Goal: Information Seeking & Learning: Learn about a topic

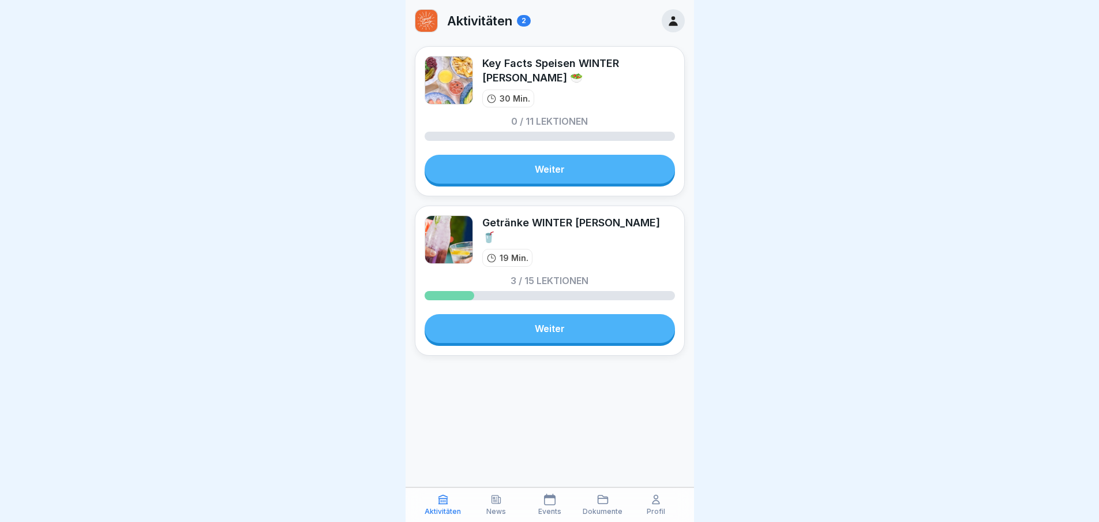
click at [601, 170] on link "Weiter" at bounding box center [550, 169] width 250 height 29
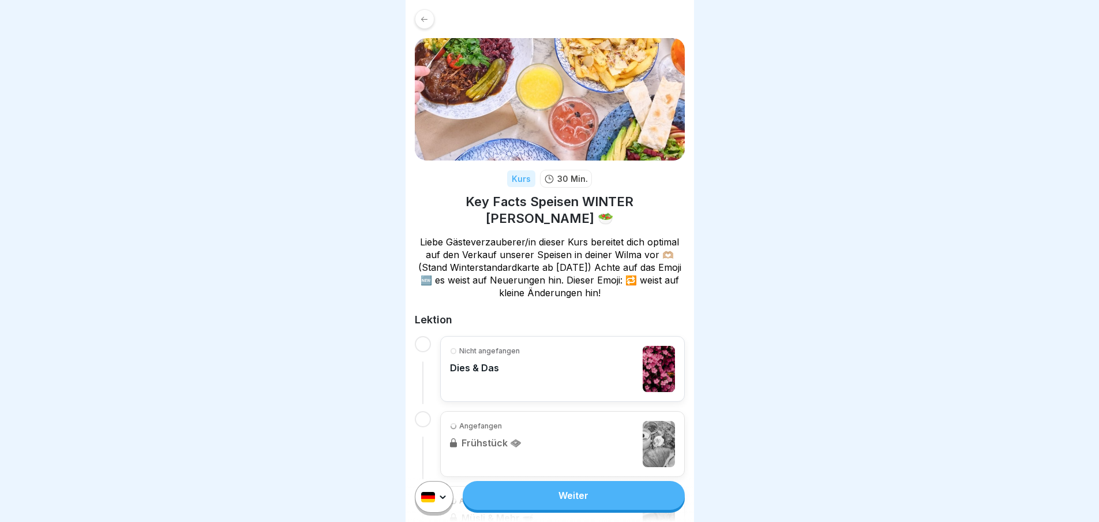
click at [596, 506] on link "Weiter" at bounding box center [574, 495] width 222 height 29
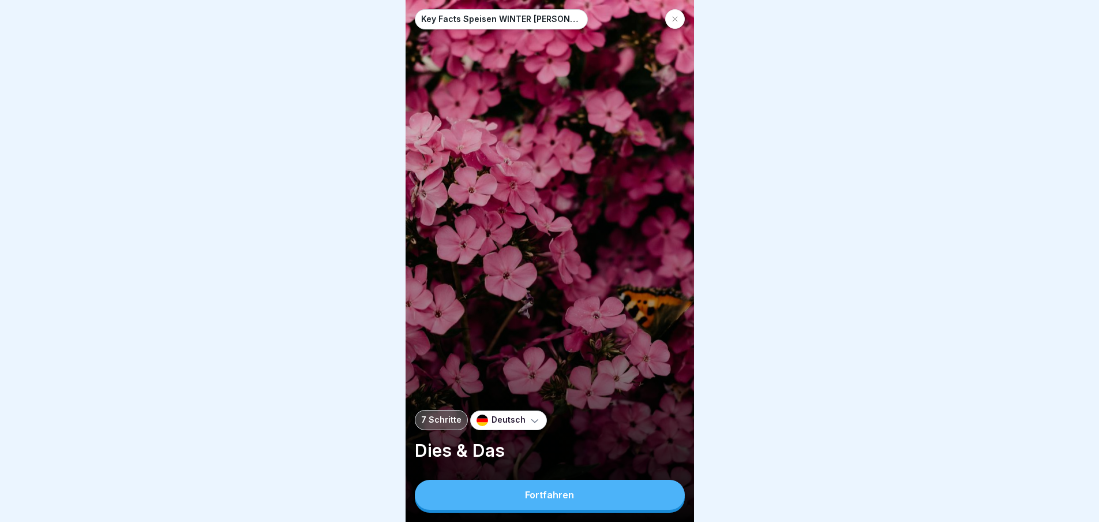
click at [596, 506] on button "Fortfahren" at bounding box center [550, 495] width 270 height 30
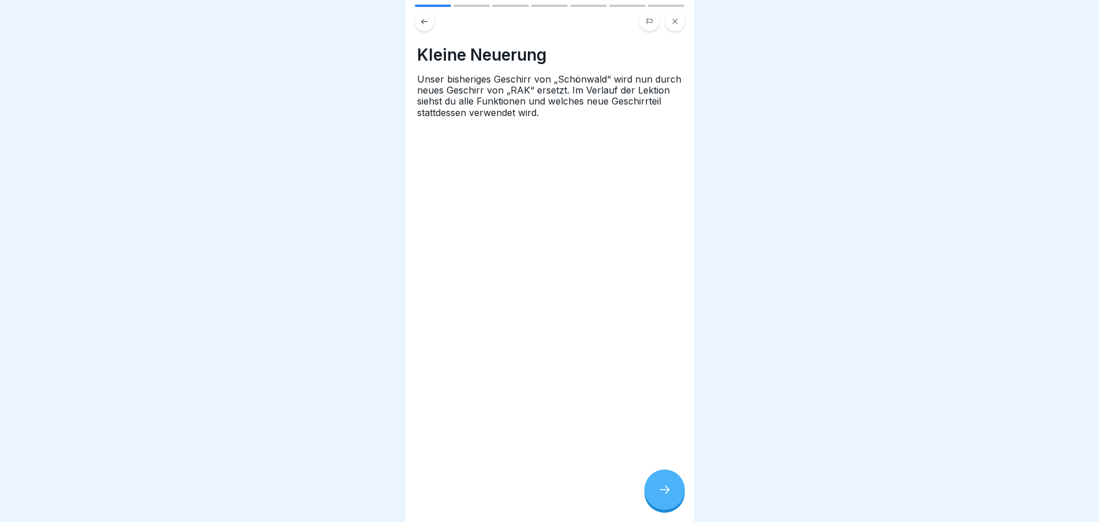
click at [654, 500] on div at bounding box center [665, 489] width 40 height 40
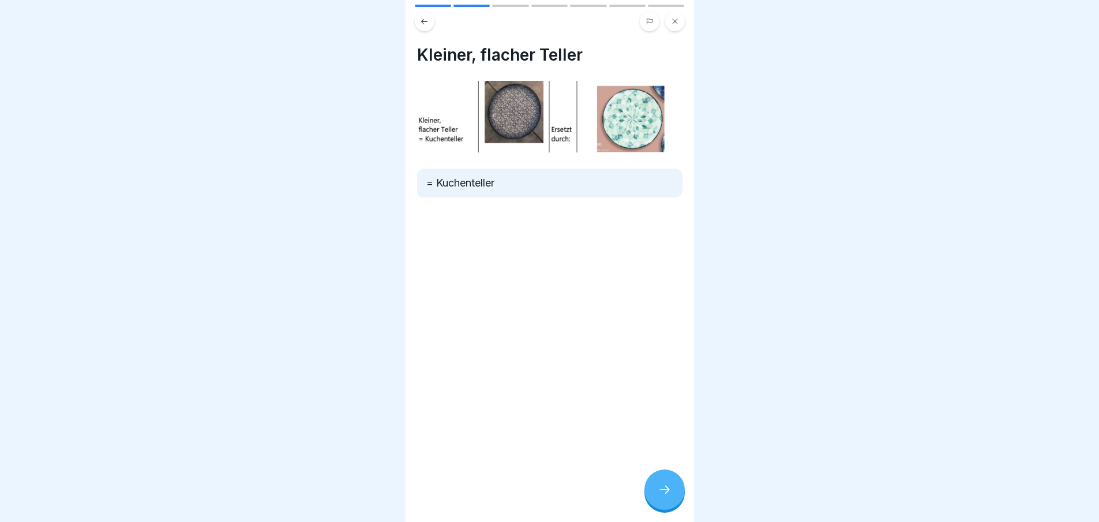
click at [657, 501] on div at bounding box center [665, 489] width 40 height 40
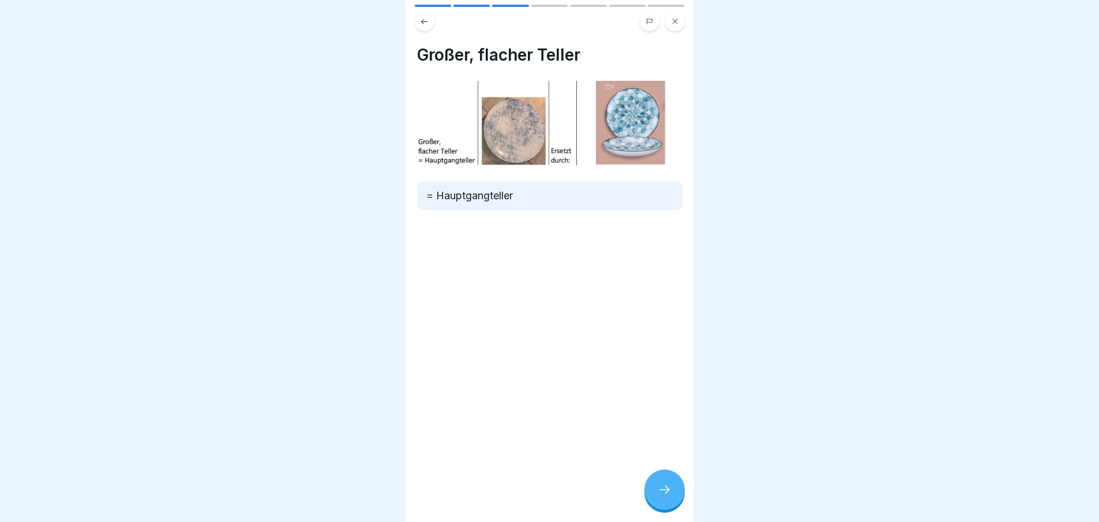
click at [657, 501] on div at bounding box center [665, 489] width 40 height 40
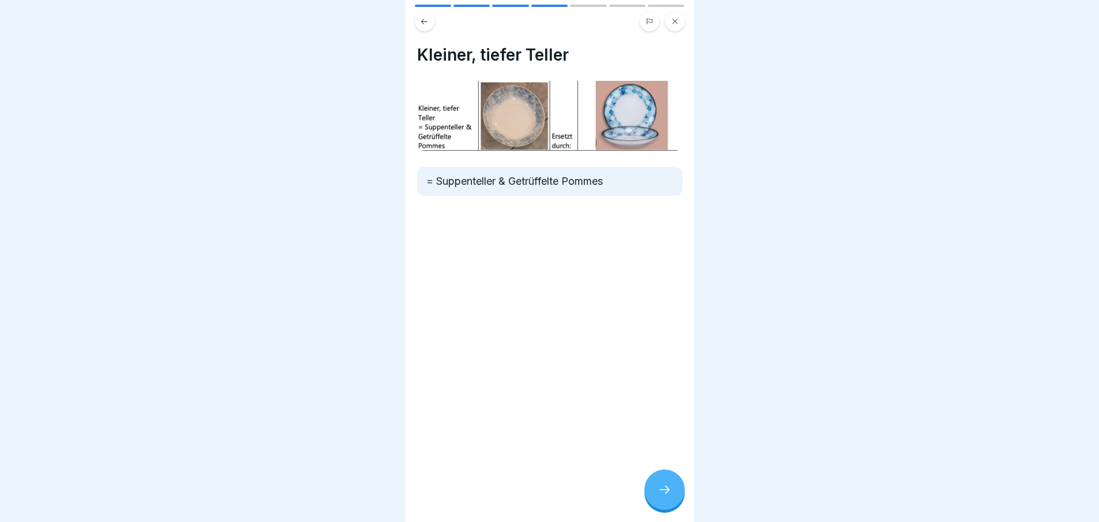
click at [657, 501] on div at bounding box center [665, 489] width 40 height 40
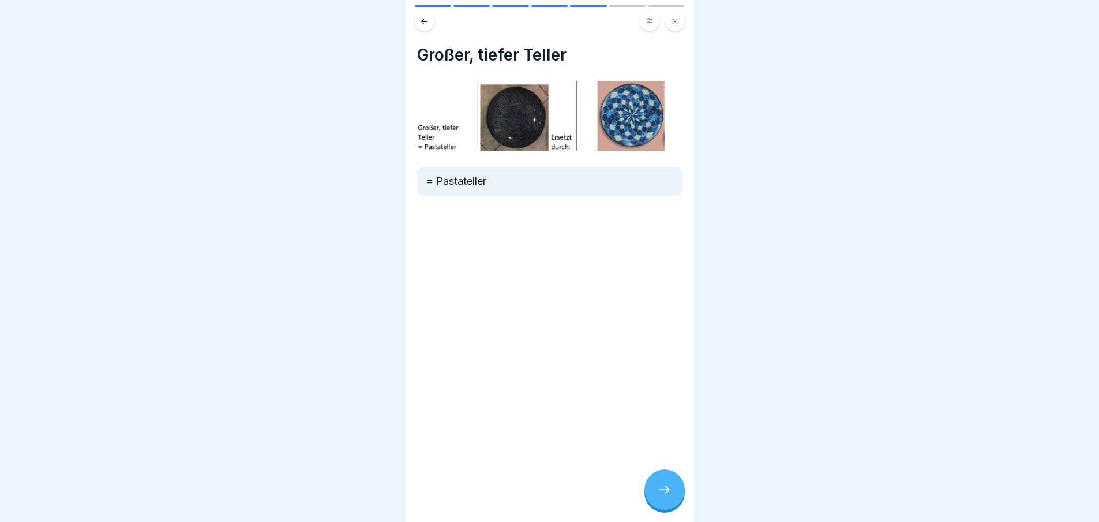
click at [657, 501] on div at bounding box center [665, 489] width 40 height 40
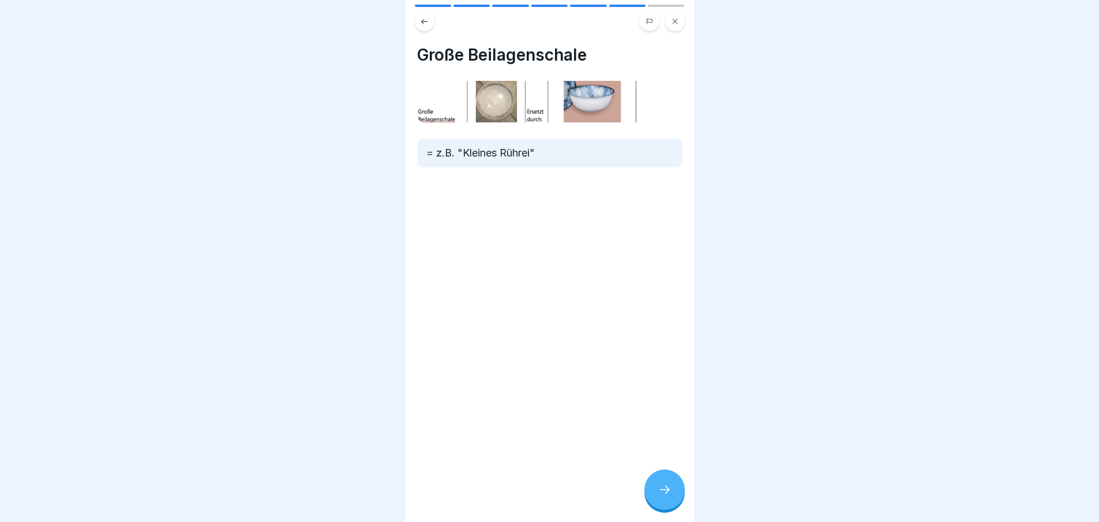
click at [657, 501] on div at bounding box center [665, 489] width 40 height 40
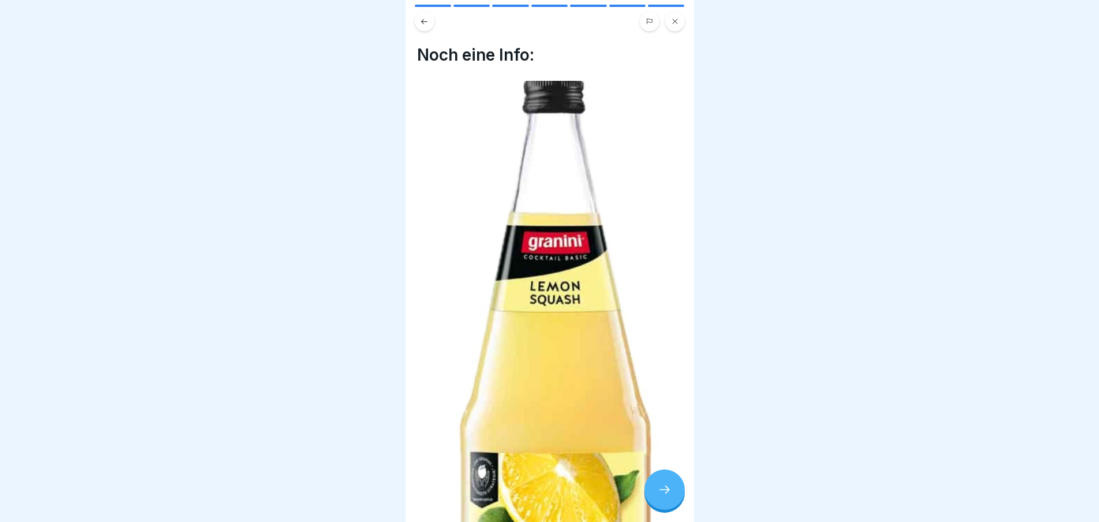
click at [657, 501] on div at bounding box center [665, 489] width 40 height 40
click at [703, 501] on link "Fortfahren" at bounding box center [838, 495] width 270 height 29
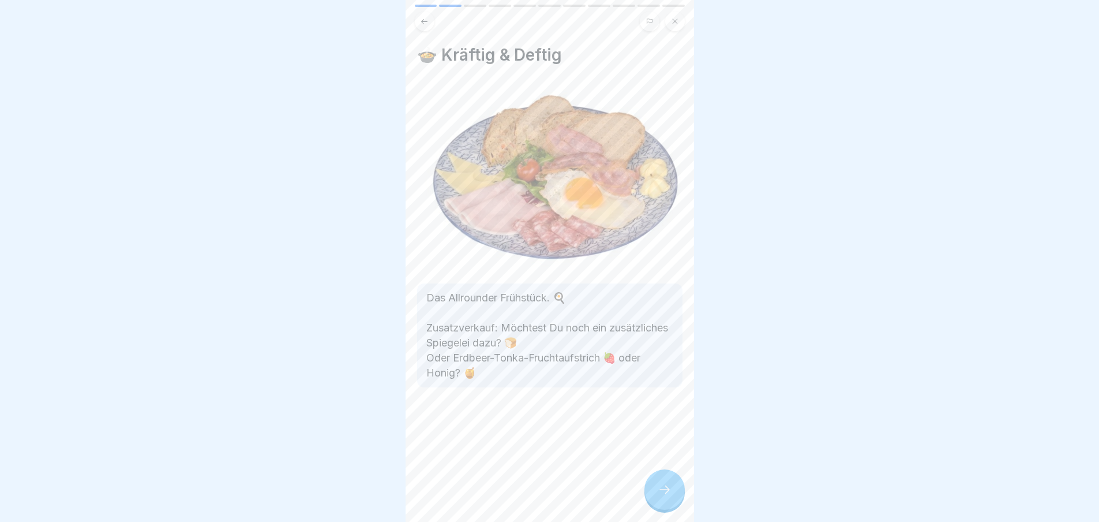
click at [657, 501] on div "🍲 Kräftig & Deftig Das Allrounder Frühstück. 🍳 Zusatzverkauf: Möchtest Du noch …" at bounding box center [550, 261] width 289 height 522
click at [657, 501] on div at bounding box center [665, 489] width 40 height 40
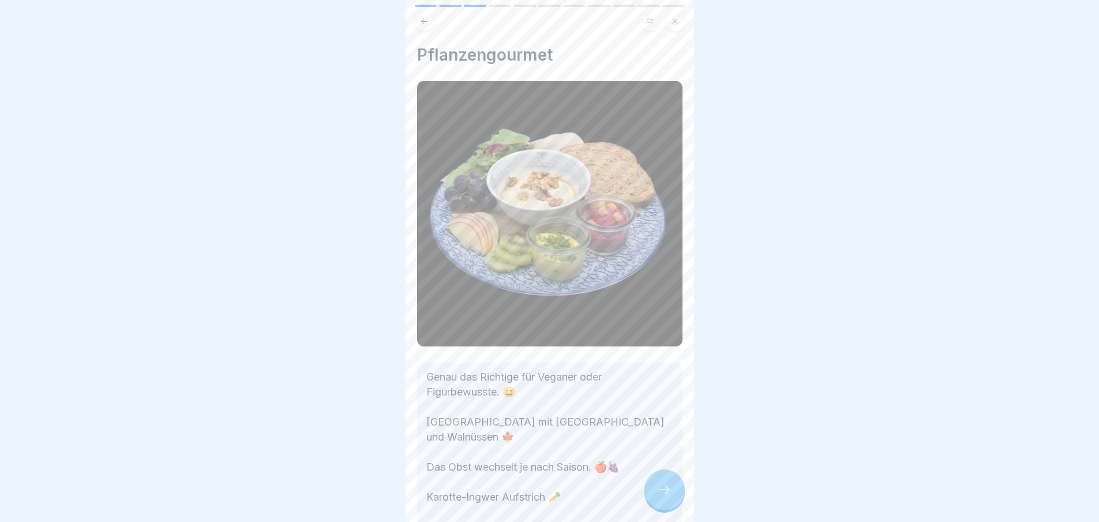
click at [657, 501] on div at bounding box center [665, 489] width 40 height 40
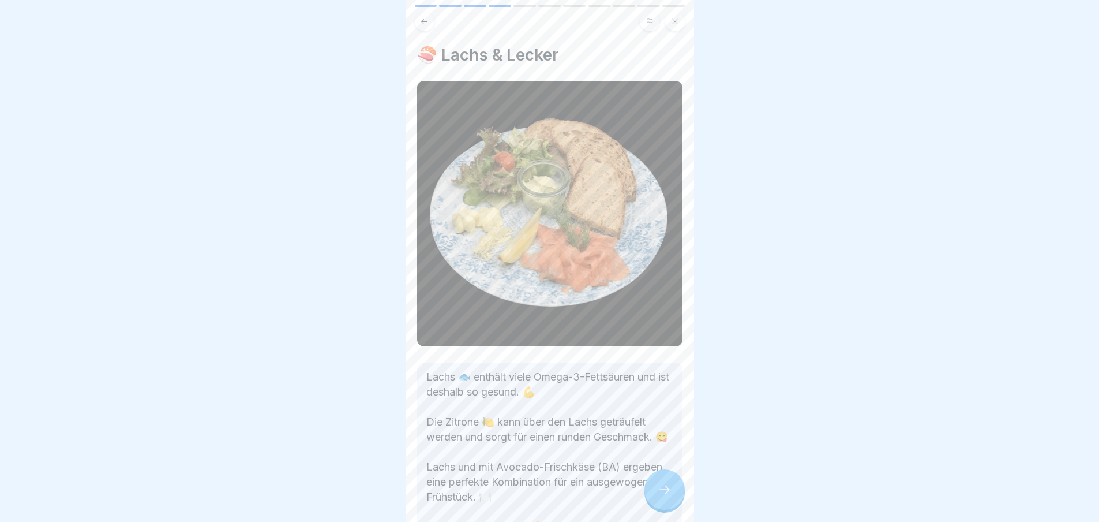
click at [657, 501] on div at bounding box center [665, 489] width 40 height 40
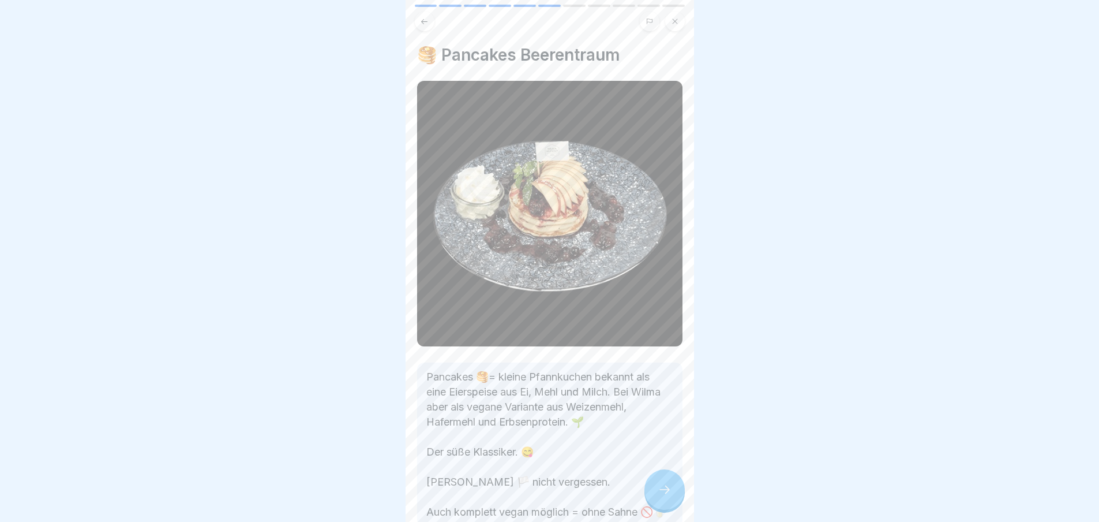
click at [657, 501] on div at bounding box center [665, 489] width 40 height 40
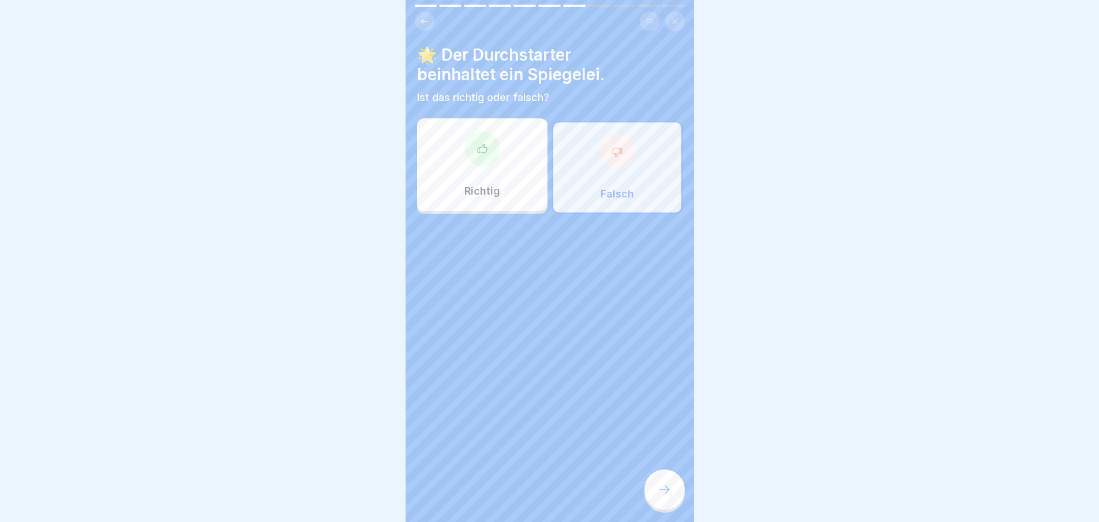
click at [657, 501] on div at bounding box center [665, 489] width 40 height 40
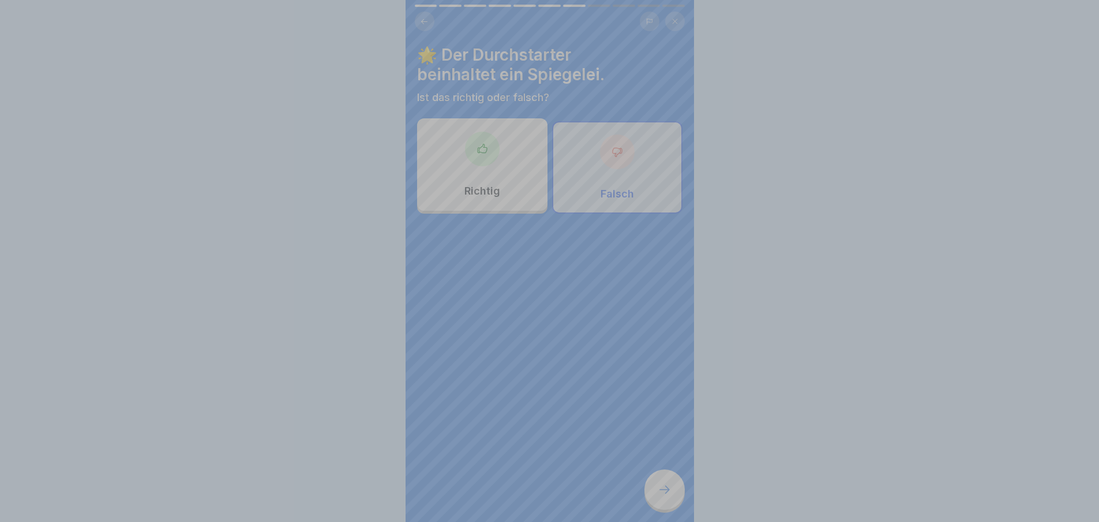
click at [657, 501] on div "Deine Antwort ist richtig! ✅ 🥚 Richtig. Der Durchstarter beinhaltet ein pochier…" at bounding box center [550, 428] width 289 height 522
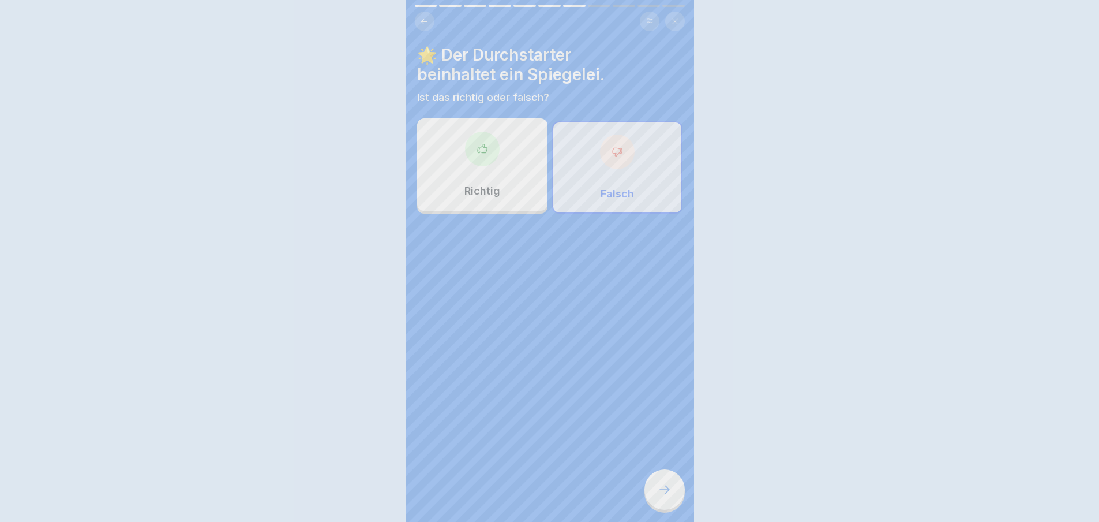
click at [657, 501] on div "Deine Antwort ist richtig! ✅ 🥚 Richtig. Der Durchstarter beinhaltet ein pochier…" at bounding box center [549, 261] width 1099 height 522
click at [657, 501] on div at bounding box center [665, 489] width 40 height 40
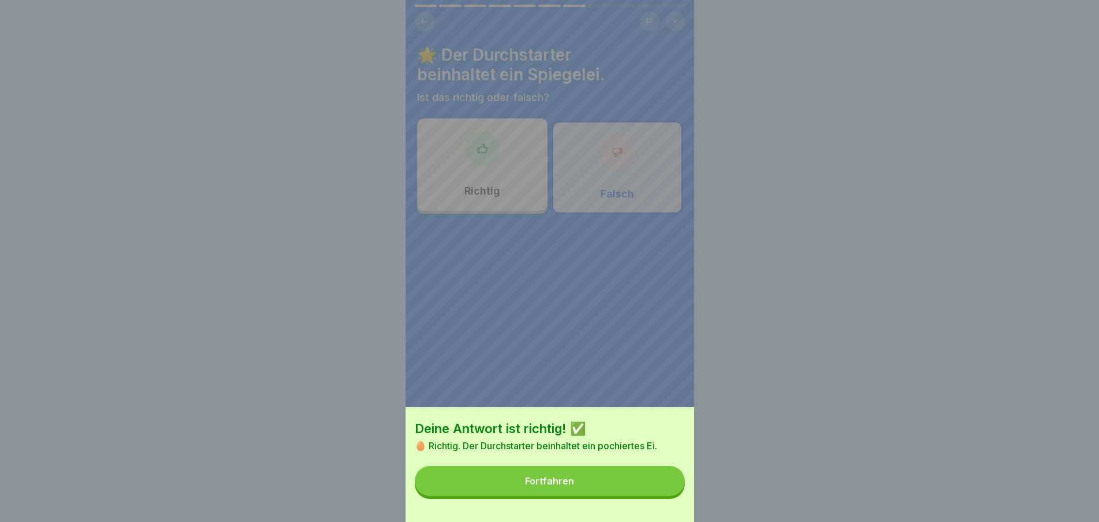
click at [657, 496] on button "Fortfahren" at bounding box center [550, 481] width 270 height 30
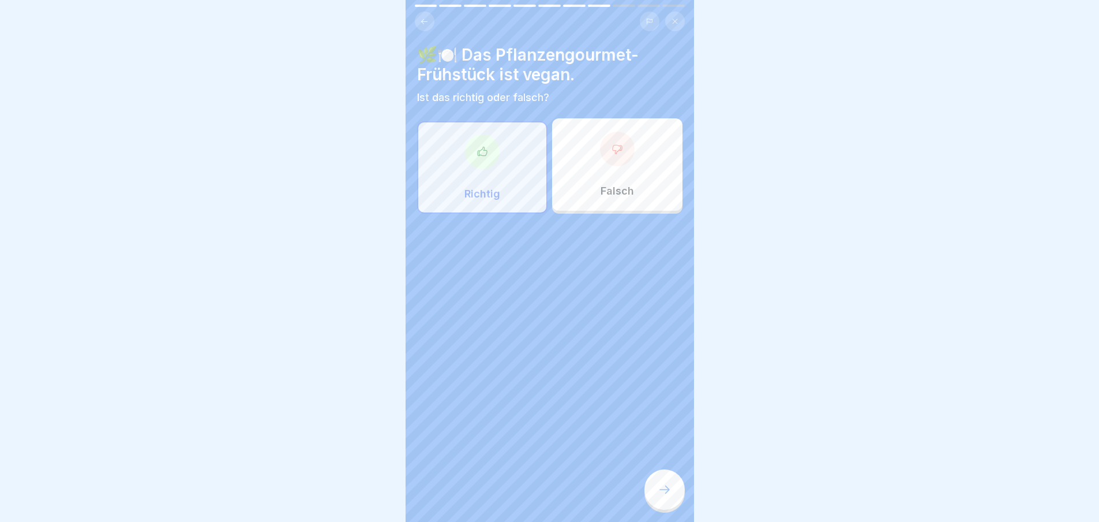
click at [657, 501] on div at bounding box center [665, 489] width 40 height 40
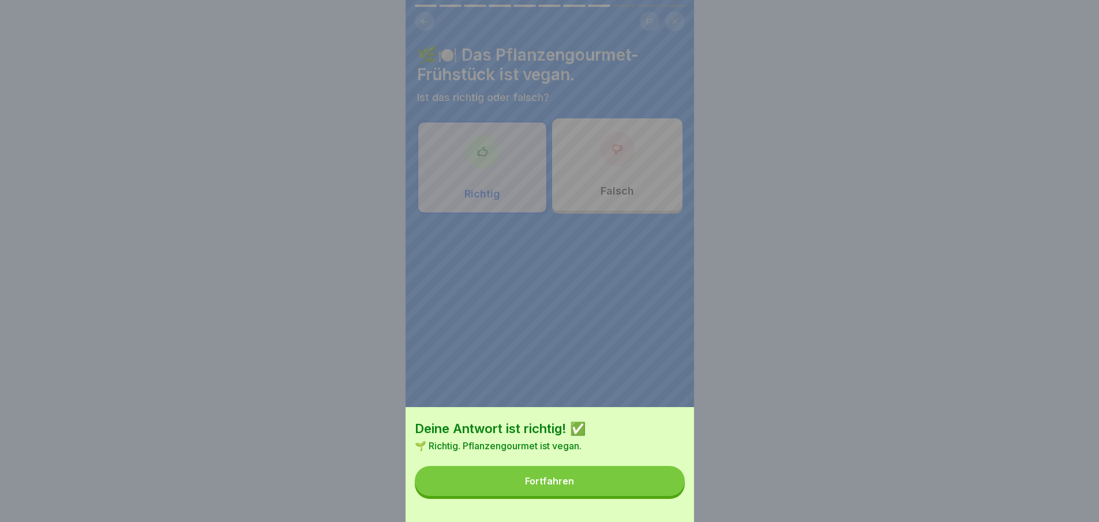
click at [657, 496] on button "Fortfahren" at bounding box center [550, 481] width 270 height 30
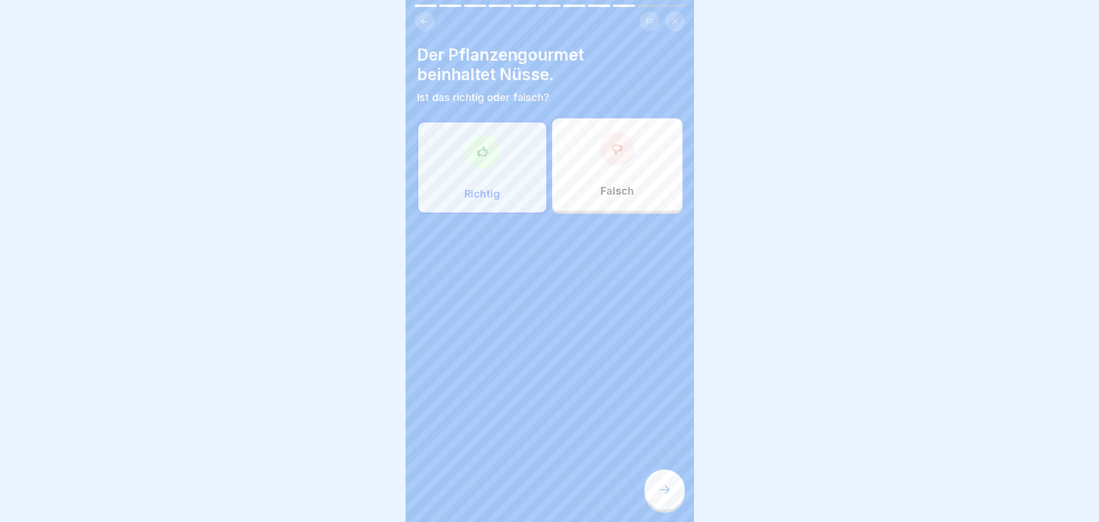
click at [657, 501] on div at bounding box center [665, 489] width 40 height 40
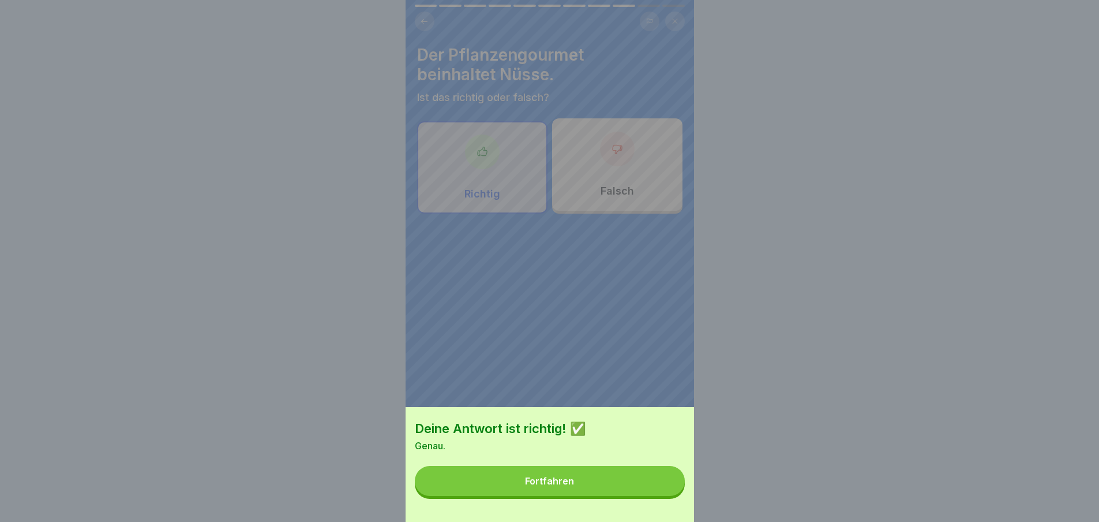
click at [657, 496] on button "Fortfahren" at bounding box center [550, 481] width 270 height 30
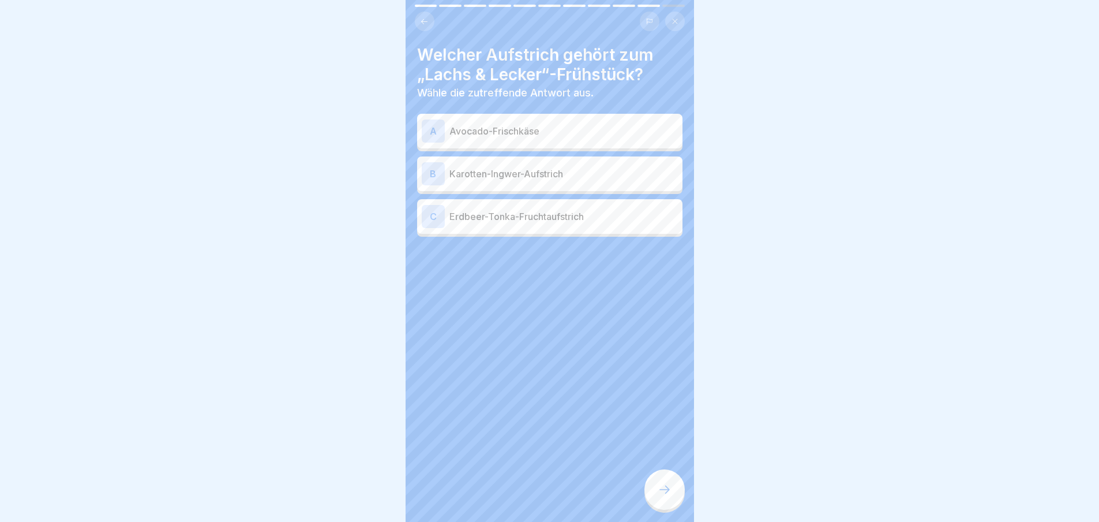
click at [657, 501] on div at bounding box center [665, 489] width 40 height 40
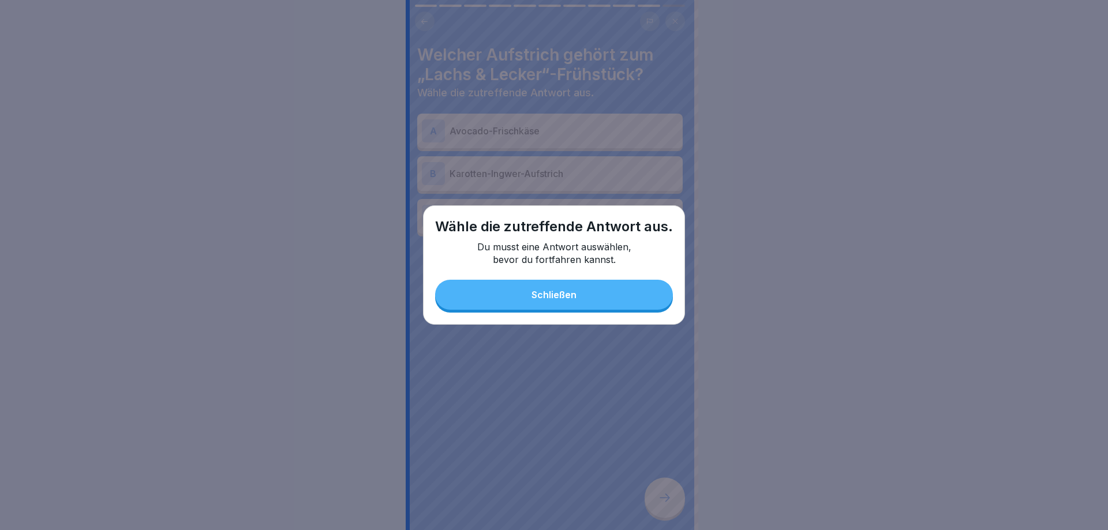
click at [607, 306] on button "Schließen" at bounding box center [554, 295] width 238 height 30
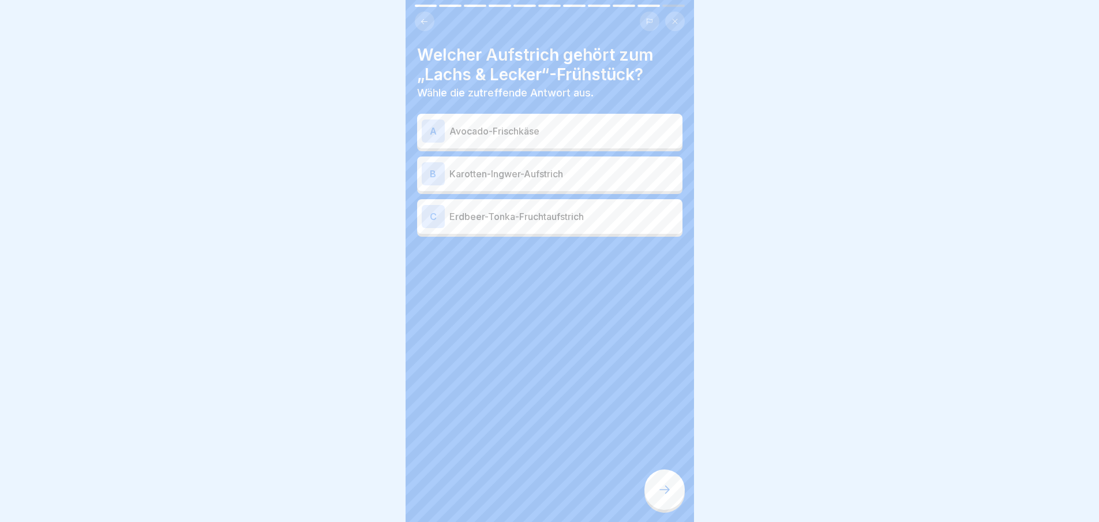
click at [551, 133] on p "Avocado-Frischkäse" at bounding box center [564, 131] width 229 height 14
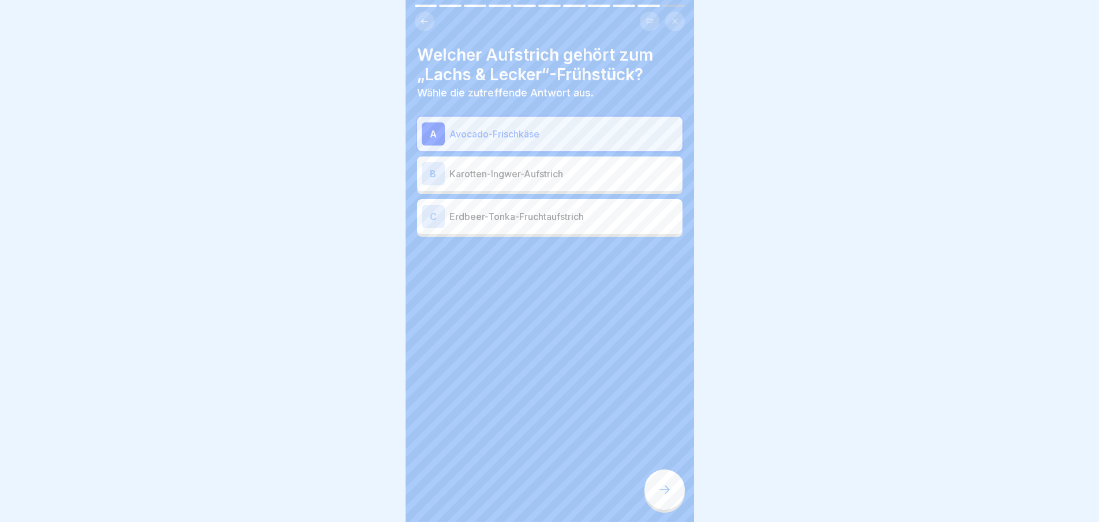
click at [668, 506] on div at bounding box center [665, 489] width 40 height 40
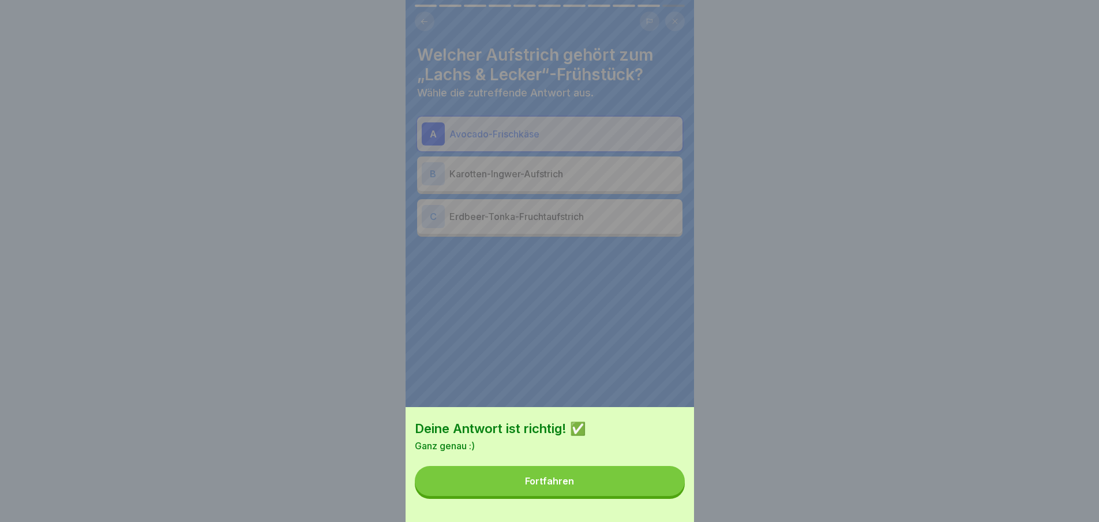
click at [603, 485] on button "Fortfahren" at bounding box center [550, 481] width 270 height 30
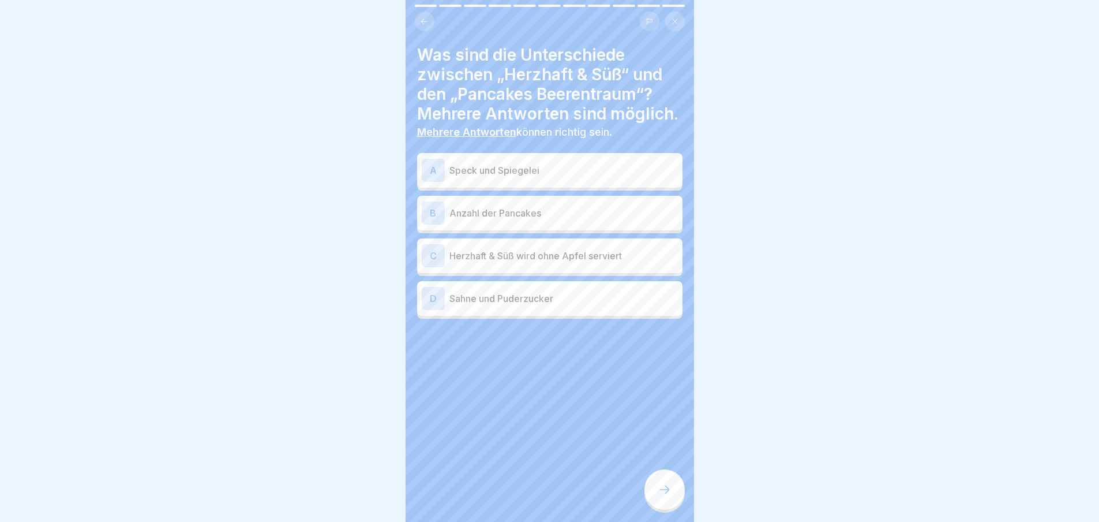
click at [564, 182] on div "A Speck und Spiegelei" at bounding box center [550, 170] width 256 height 23
click at [559, 305] on p "Sahne und Puderzucker" at bounding box center [564, 298] width 229 height 14
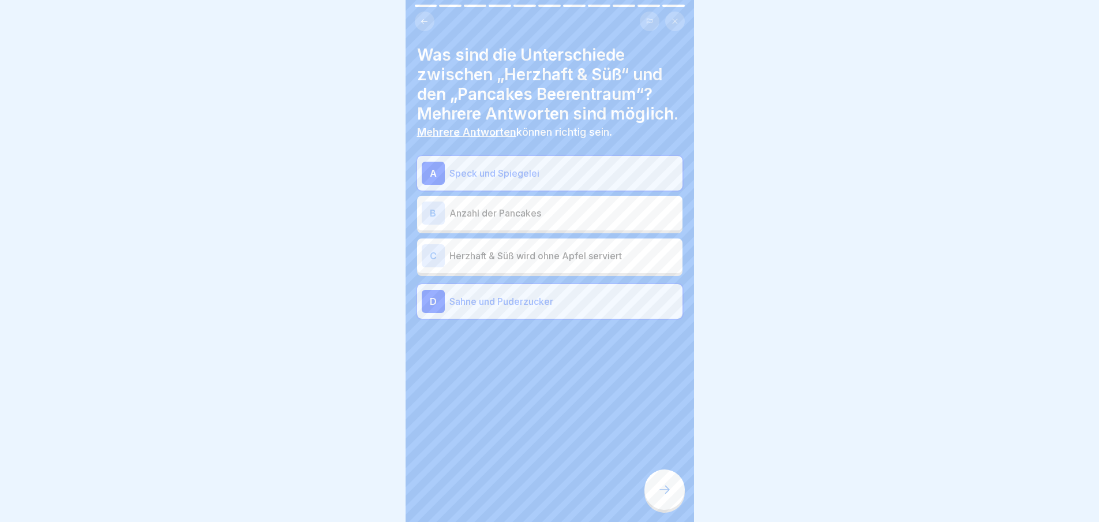
click at [662, 495] on icon at bounding box center [665, 489] width 14 height 14
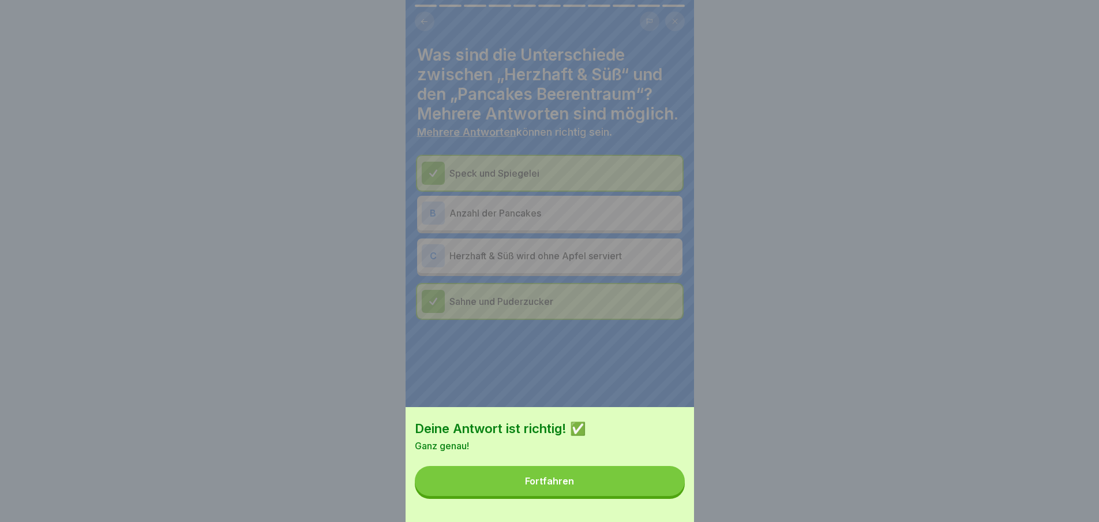
click at [617, 492] on button "Fortfahren" at bounding box center [550, 481] width 270 height 30
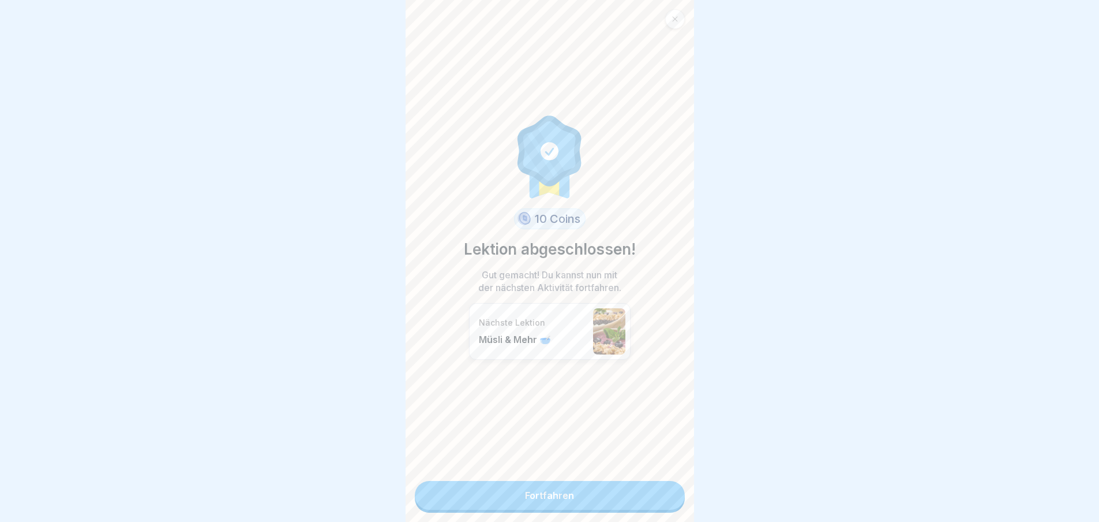
click at [617, 492] on link "Fortfahren" at bounding box center [550, 495] width 270 height 29
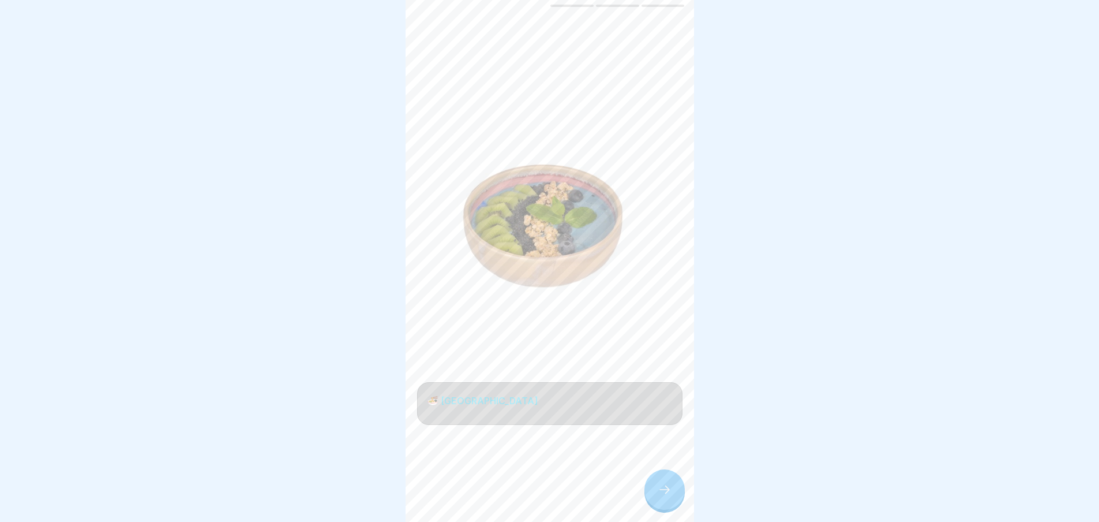
click at [671, 495] on icon at bounding box center [665, 489] width 14 height 14
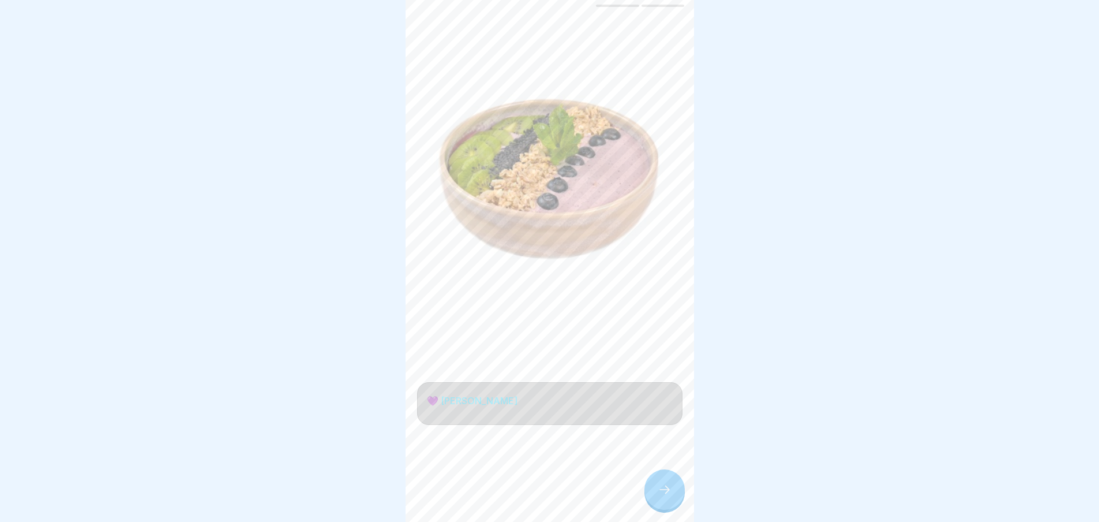
click at [671, 495] on icon at bounding box center [665, 489] width 14 height 14
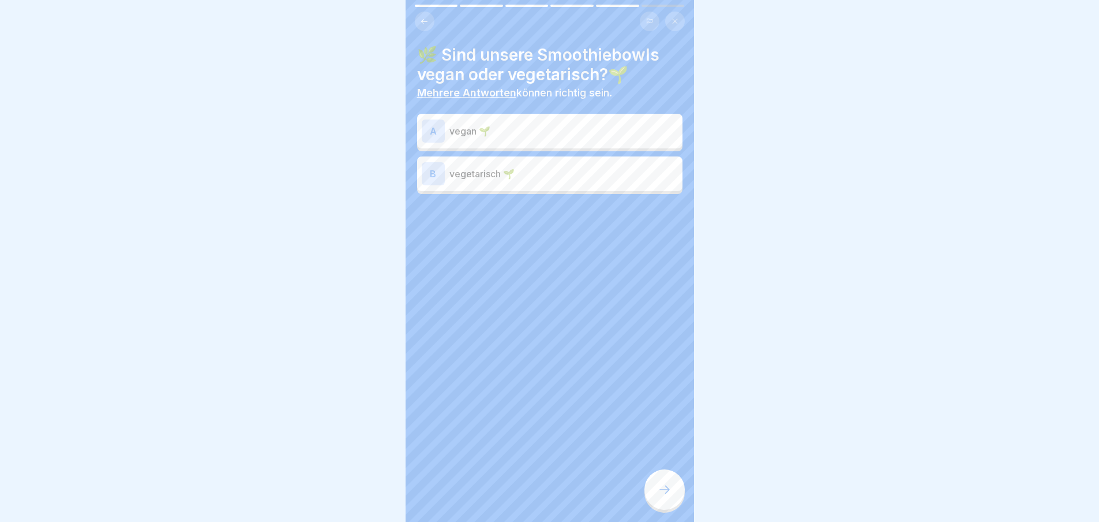
click at [671, 495] on icon at bounding box center [665, 489] width 14 height 14
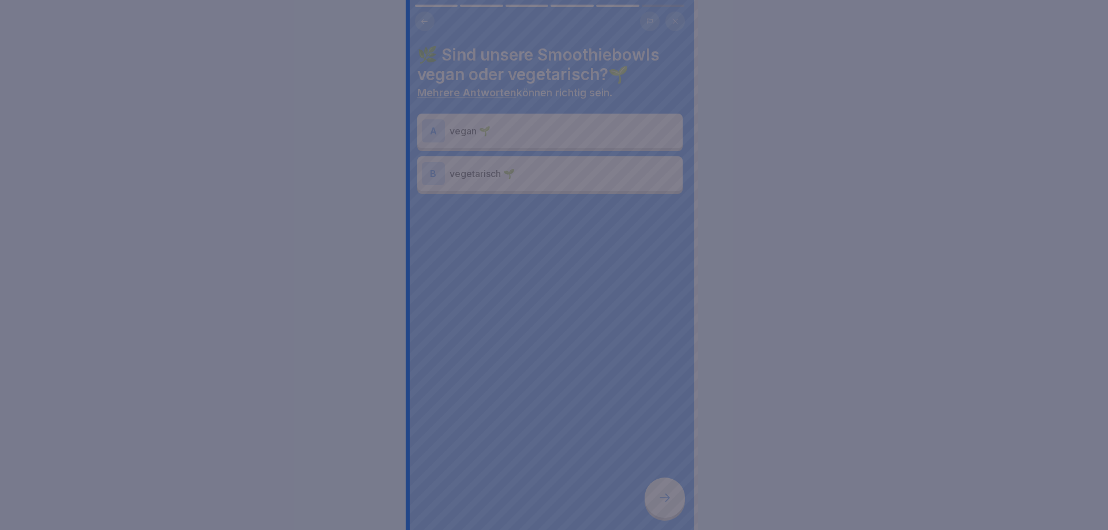
click at [671, 495] on div at bounding box center [554, 265] width 1108 height 530
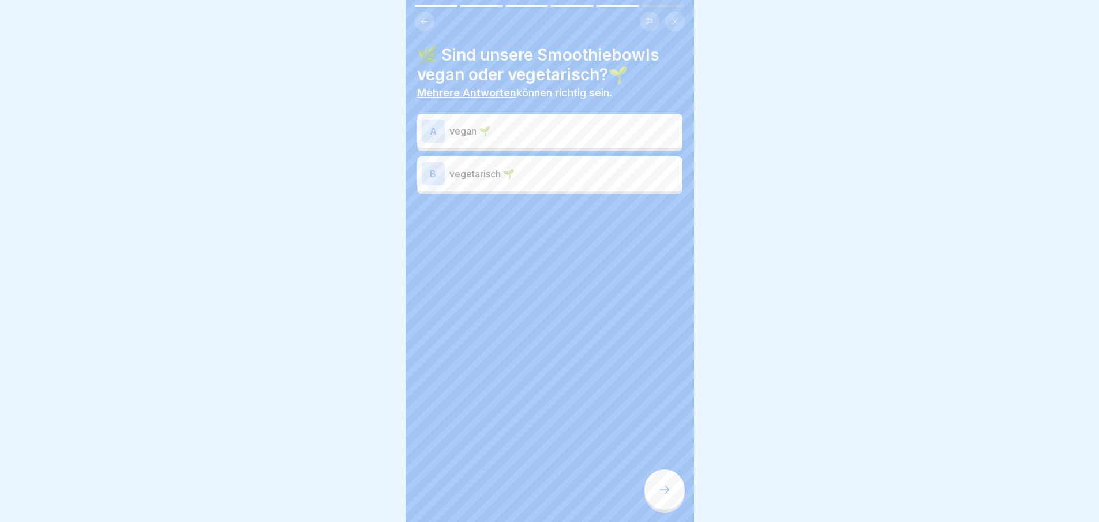
click at [510, 140] on div "A vegan 🌱" at bounding box center [550, 130] width 256 height 23
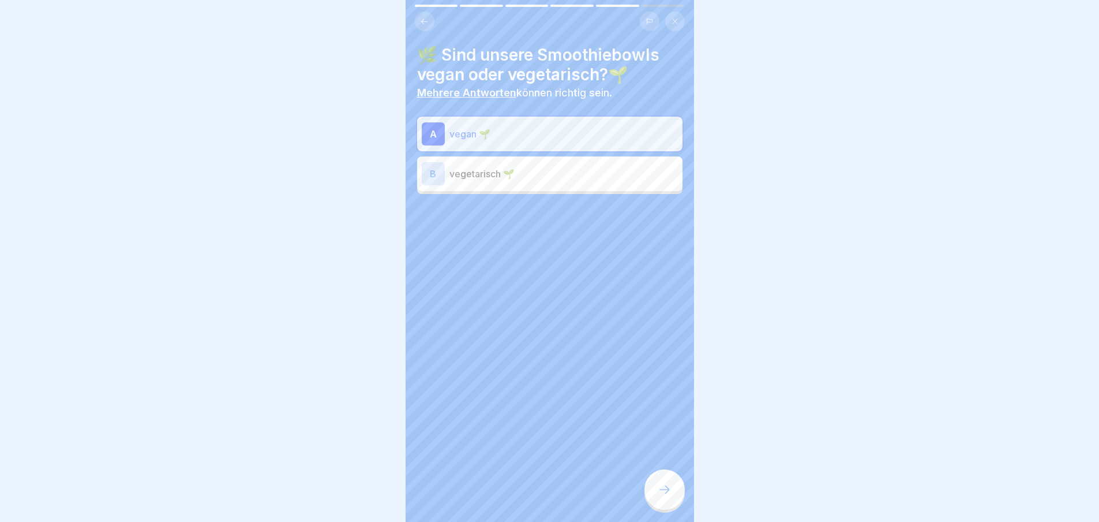
click at [514, 167] on p "vegetarisch 🌱" at bounding box center [564, 174] width 229 height 14
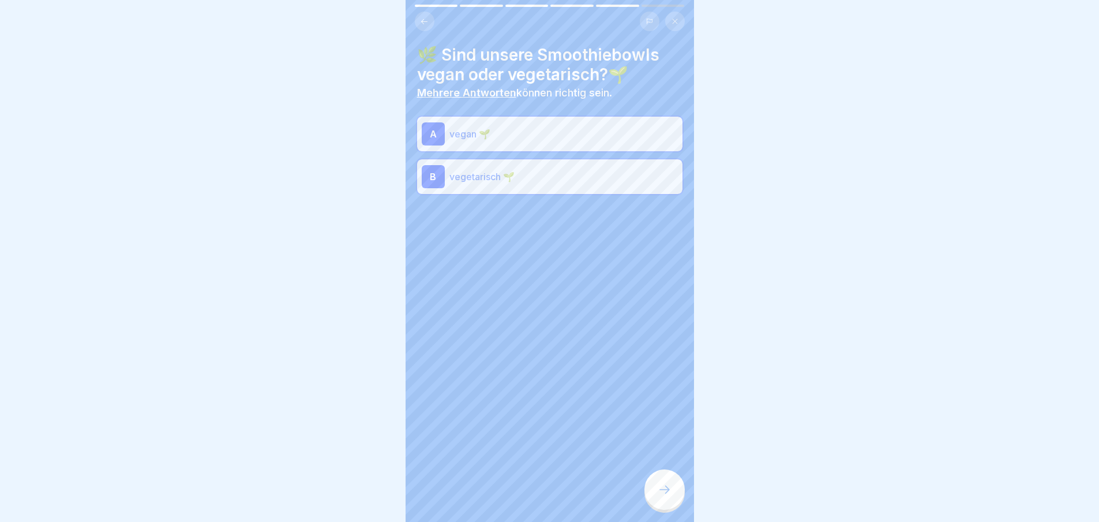
click at [664, 496] on icon at bounding box center [665, 489] width 14 height 14
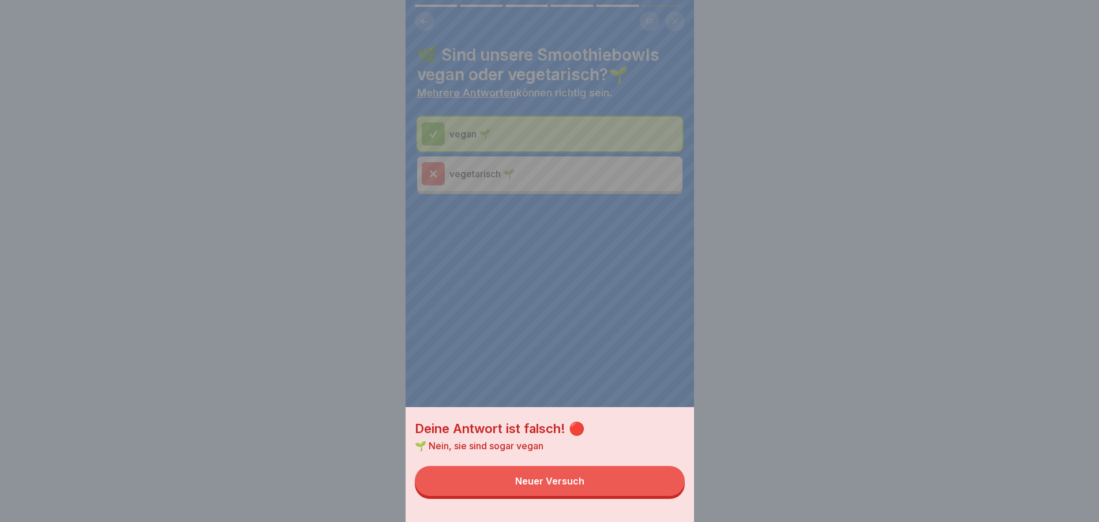
click at [612, 485] on button "Neuer Versuch" at bounding box center [550, 481] width 270 height 30
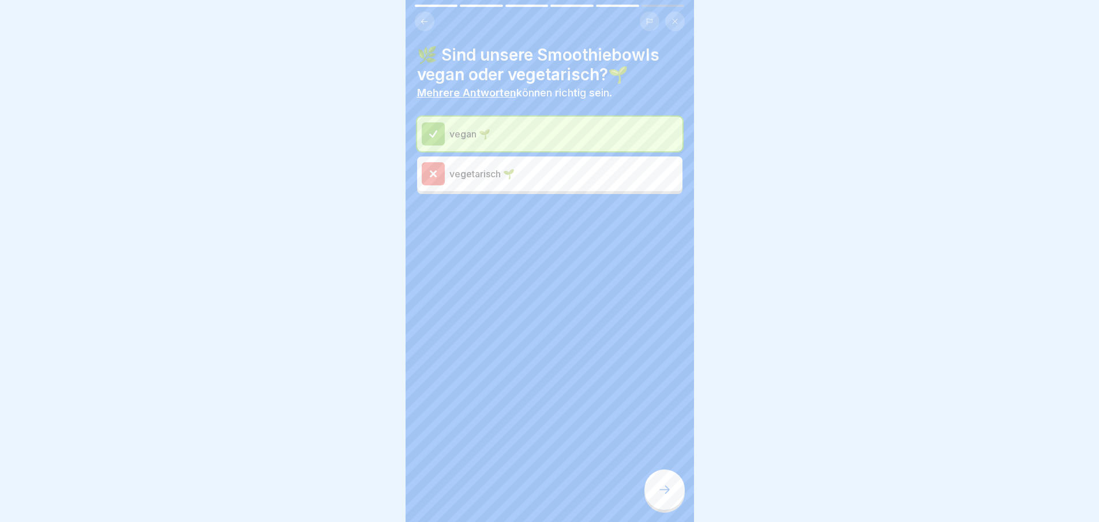
click at [667, 496] on icon at bounding box center [665, 489] width 14 height 14
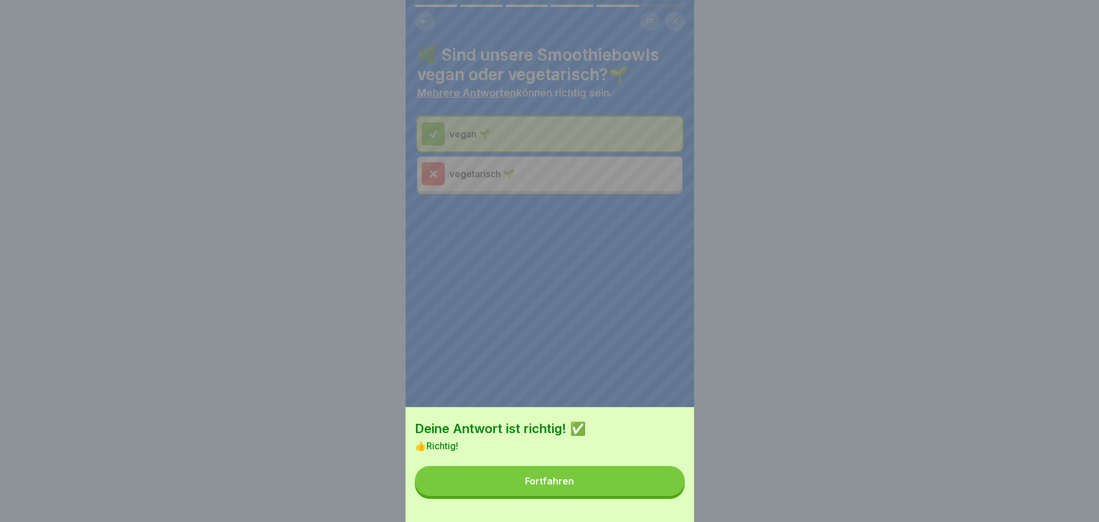
click at [666, 496] on button "Fortfahren" at bounding box center [550, 481] width 270 height 30
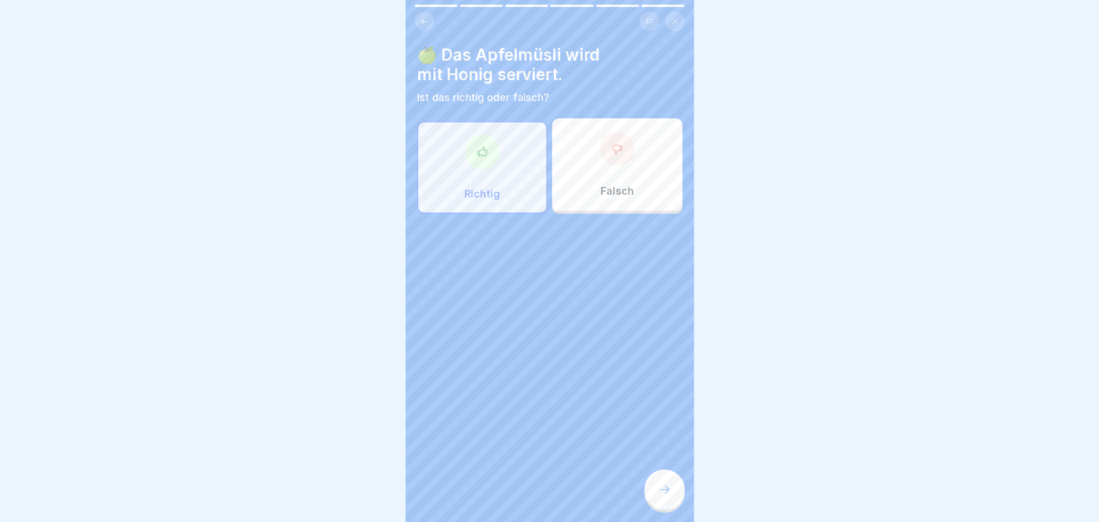
click at [666, 496] on icon at bounding box center [665, 489] width 14 height 14
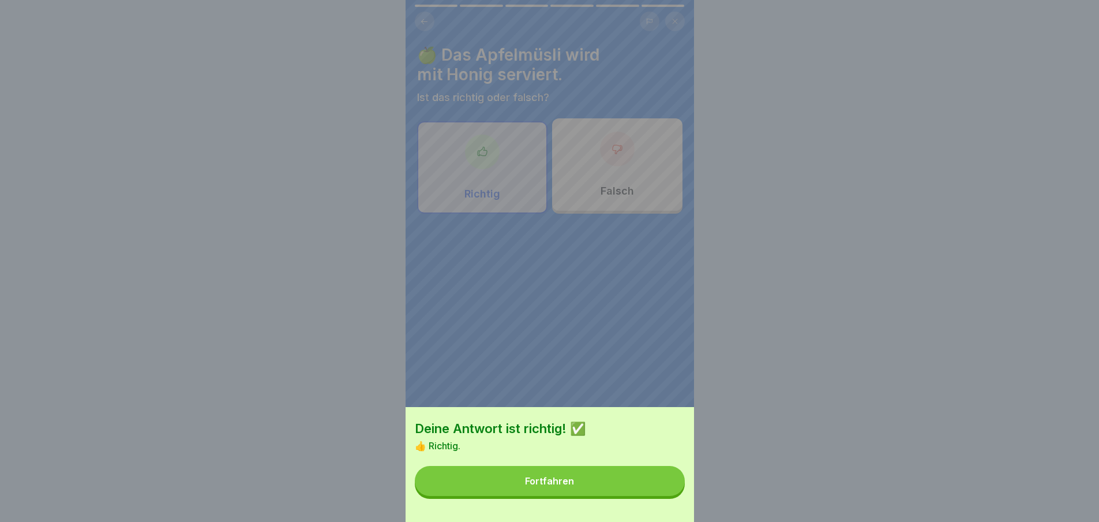
click at [666, 496] on button "Fortfahren" at bounding box center [550, 481] width 270 height 30
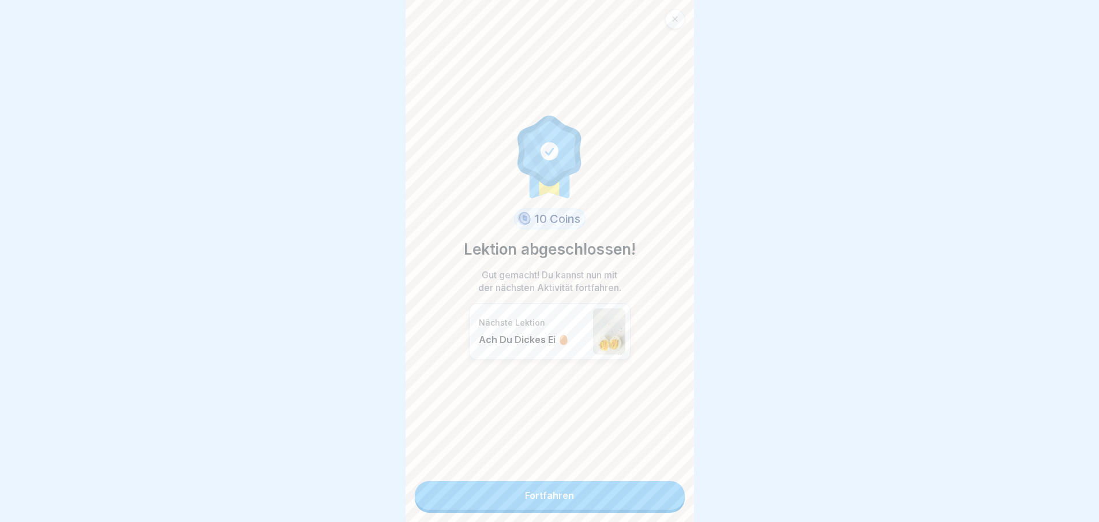
click at [666, 497] on link "Fortfahren" at bounding box center [550, 495] width 270 height 29
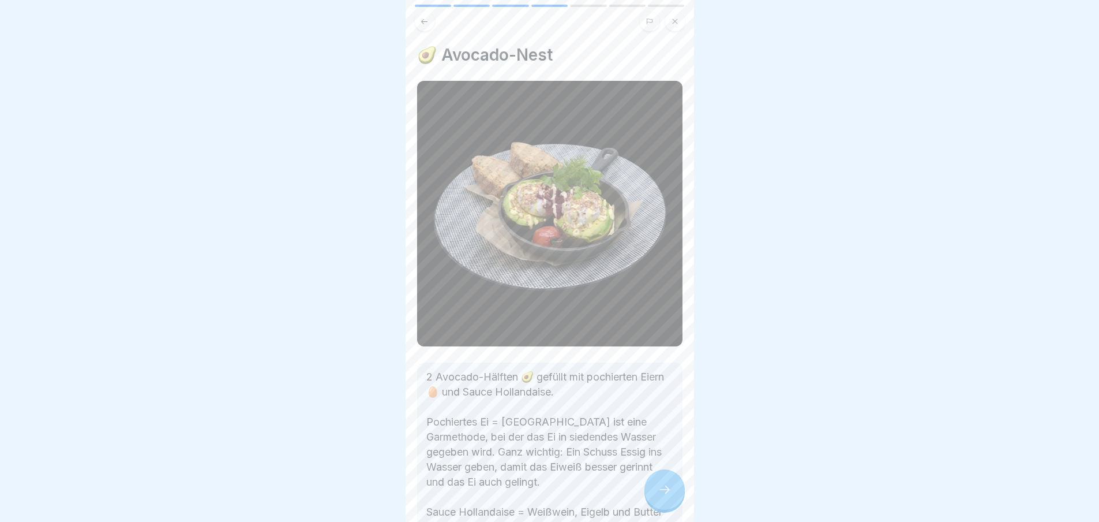
click at [666, 497] on div "Key Facts Speisen WINTER [PERSON_NAME] 🥗 7 Schritte Deutsch Ach Du Dickes Ei 🥚 …" at bounding box center [550, 261] width 289 height 522
click at [666, 496] on icon at bounding box center [665, 489] width 14 height 14
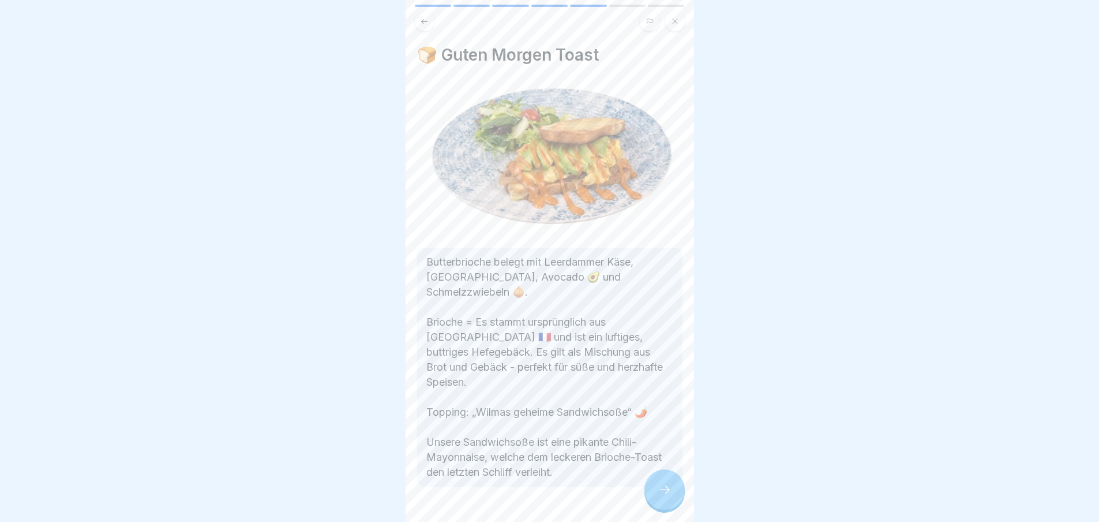
click at [666, 496] on icon at bounding box center [665, 489] width 14 height 14
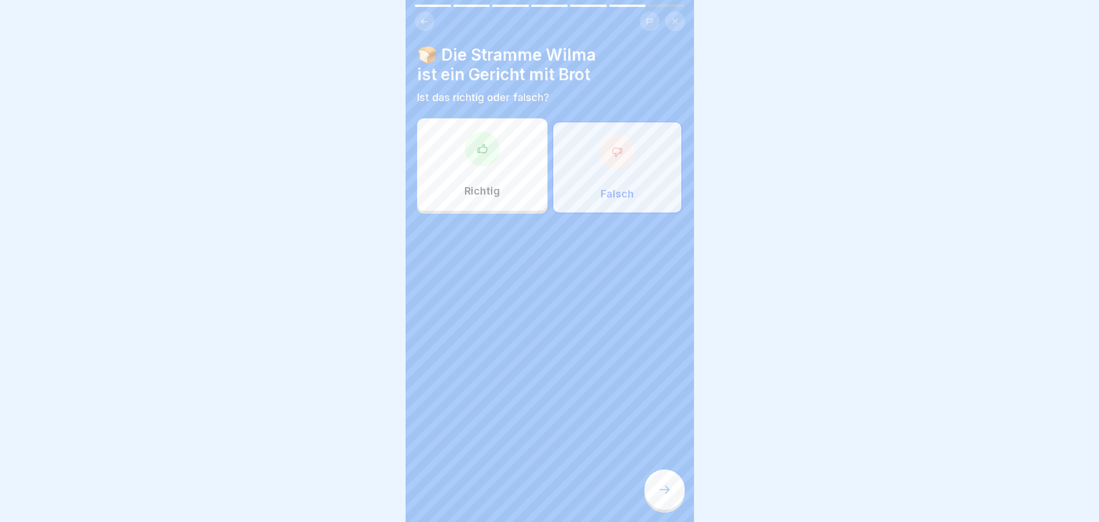
click at [666, 496] on icon at bounding box center [665, 489] width 14 height 14
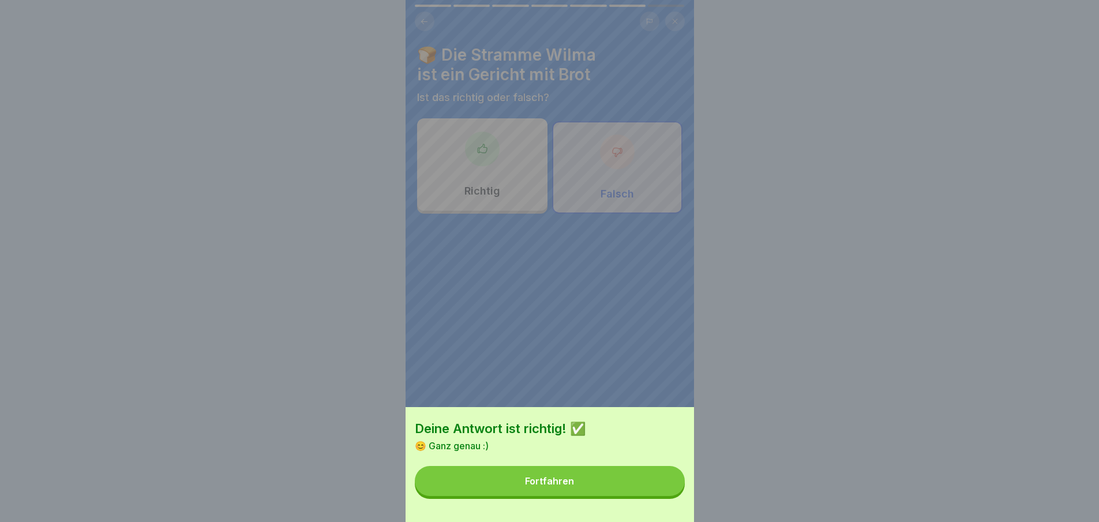
click at [666, 496] on button "Fortfahren" at bounding box center [550, 481] width 270 height 30
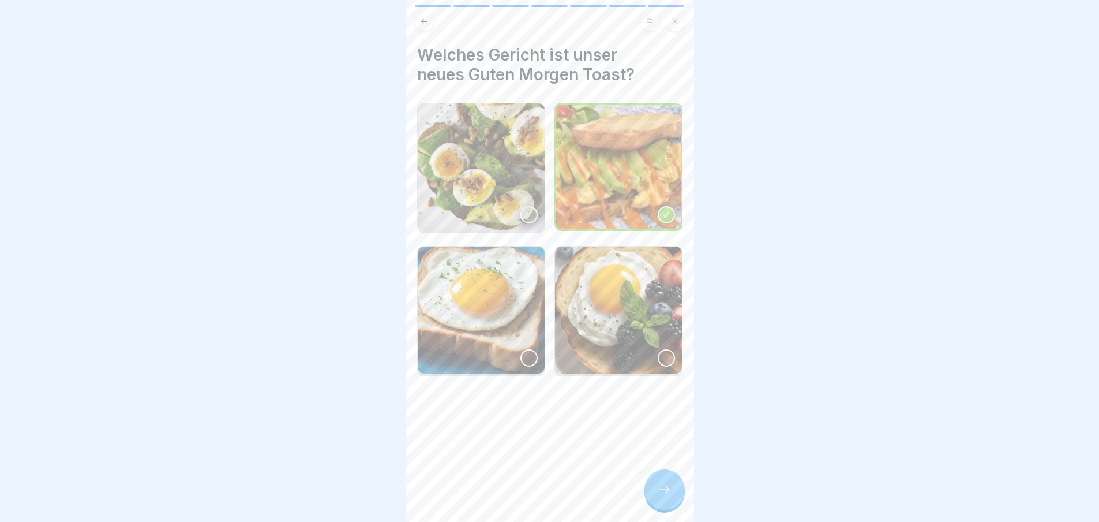
click at [669, 495] on icon at bounding box center [665, 489] width 14 height 14
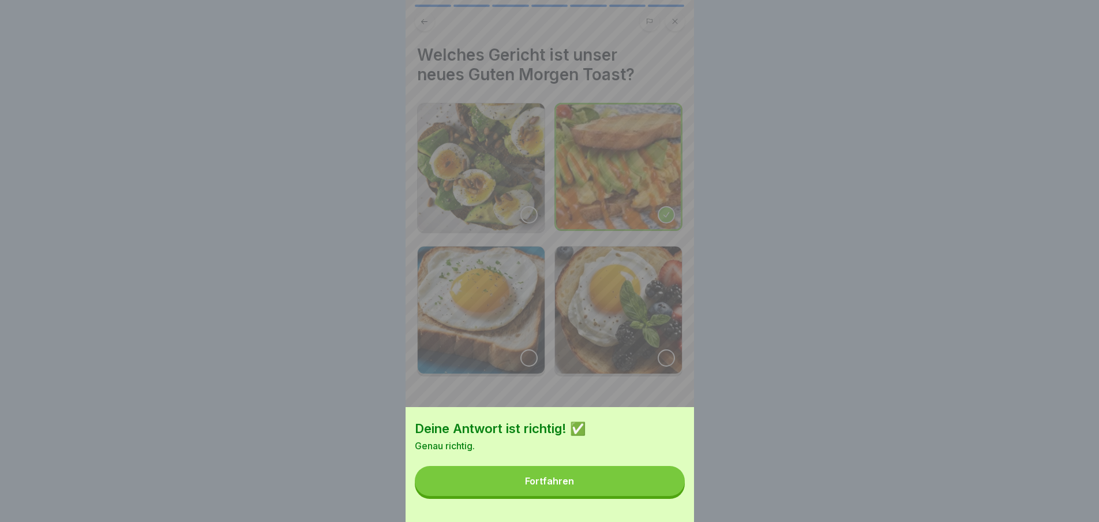
click at [649, 495] on button "Fortfahren" at bounding box center [550, 481] width 270 height 30
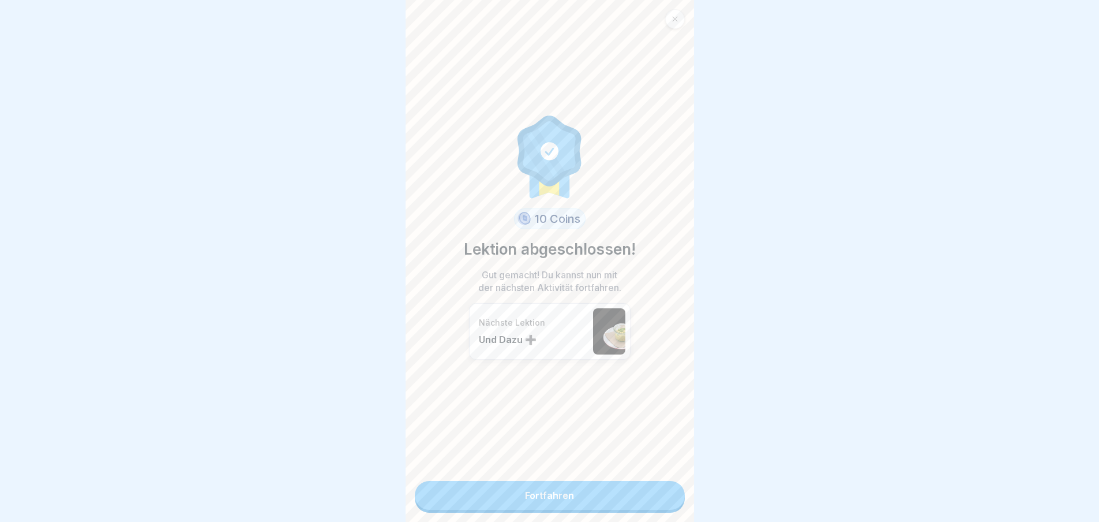
click at [644, 501] on link "Fortfahren" at bounding box center [550, 495] width 270 height 29
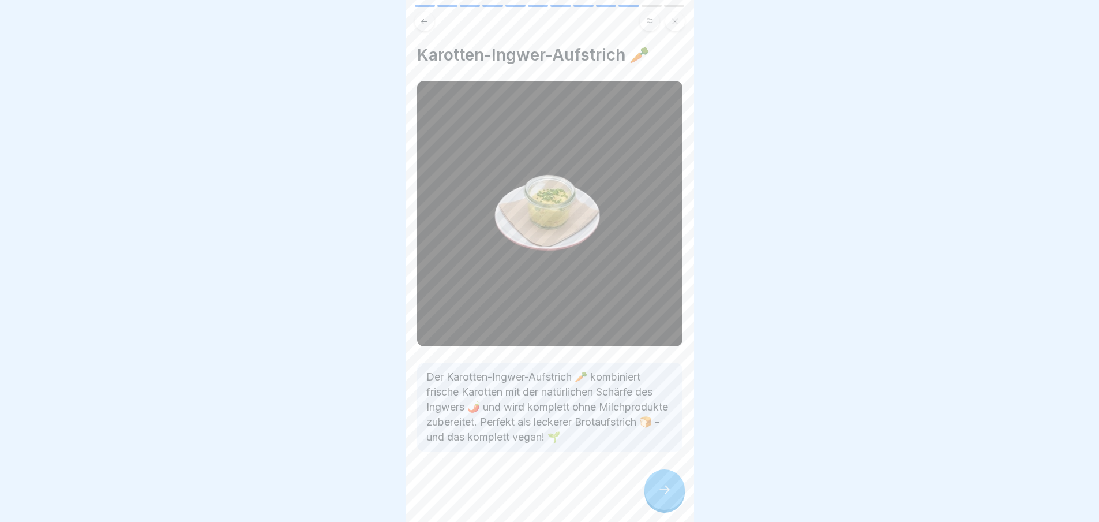
click at [671, 496] on icon at bounding box center [665, 489] width 14 height 14
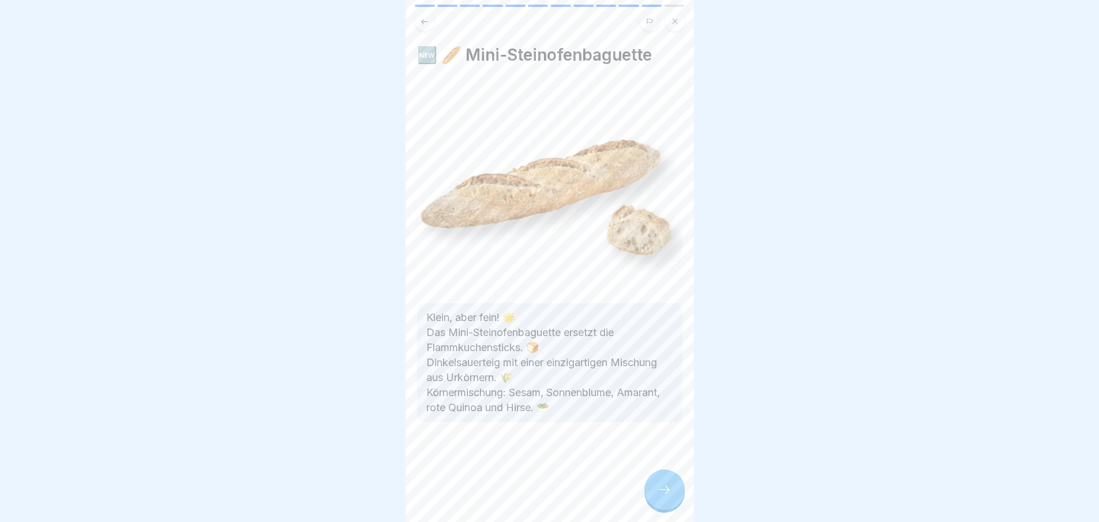
click at [661, 496] on icon at bounding box center [665, 489] width 14 height 14
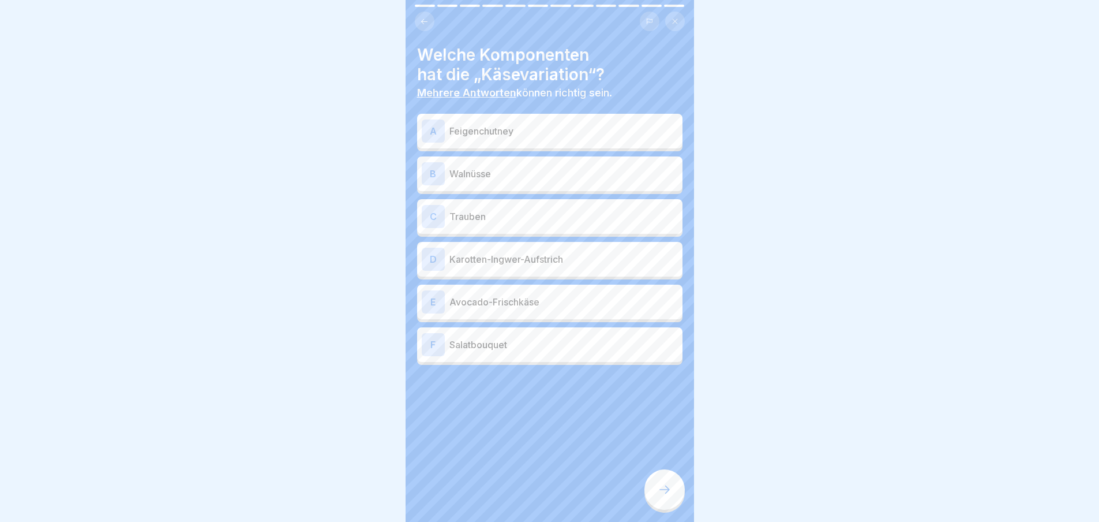
click at [506, 133] on p "Feigenchutney" at bounding box center [564, 131] width 229 height 14
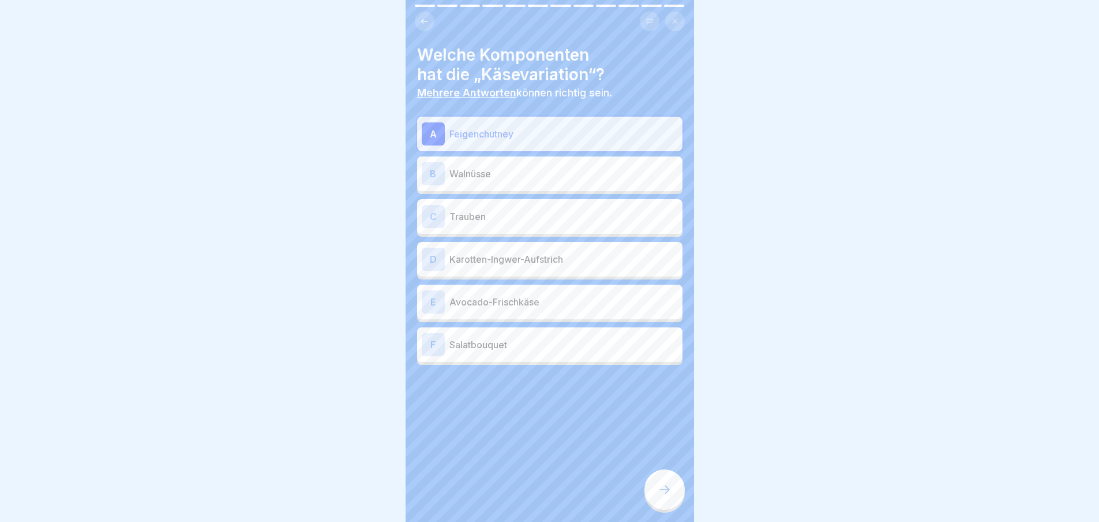
click at [501, 177] on p "Walnüsse" at bounding box center [564, 174] width 229 height 14
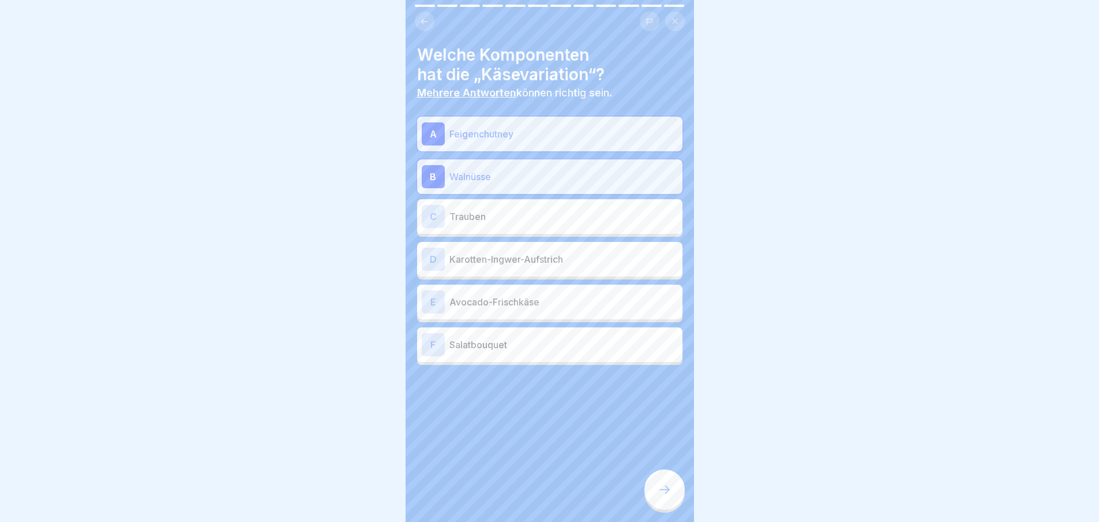
click at [495, 210] on p "Trauben" at bounding box center [564, 216] width 229 height 14
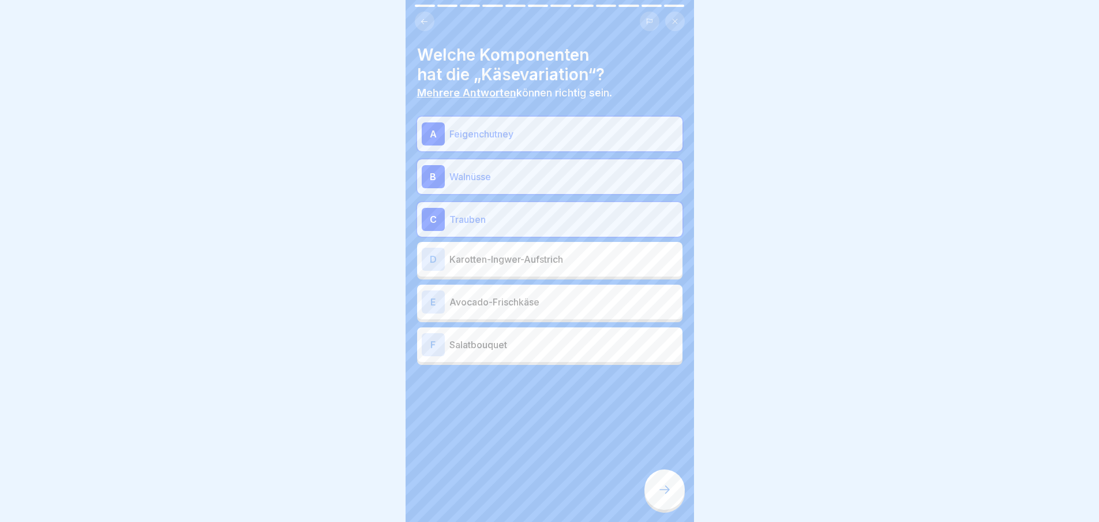
click at [507, 261] on p "Karotten-Ingwer-Aufstrich" at bounding box center [564, 259] width 229 height 14
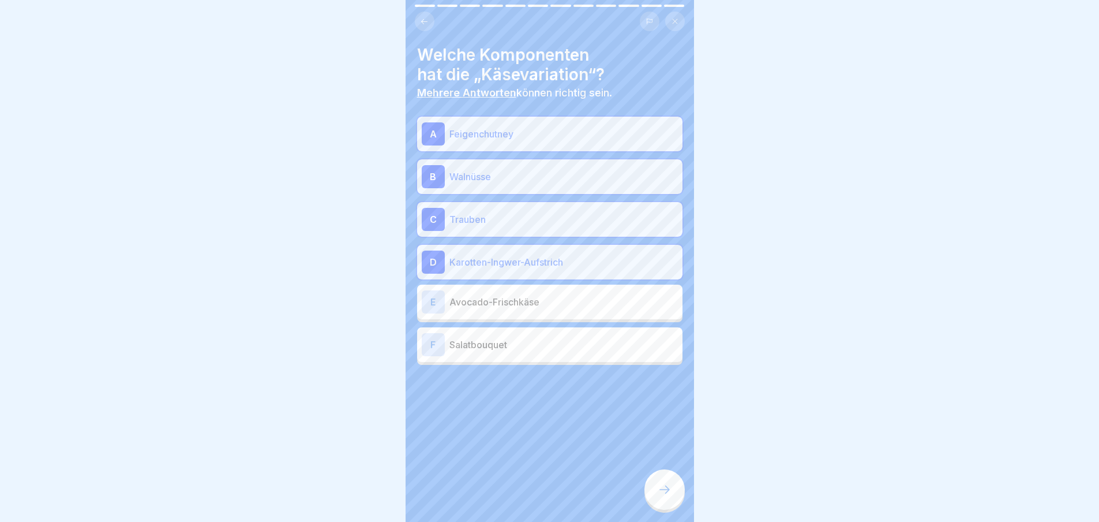
click at [654, 492] on div at bounding box center [665, 489] width 40 height 40
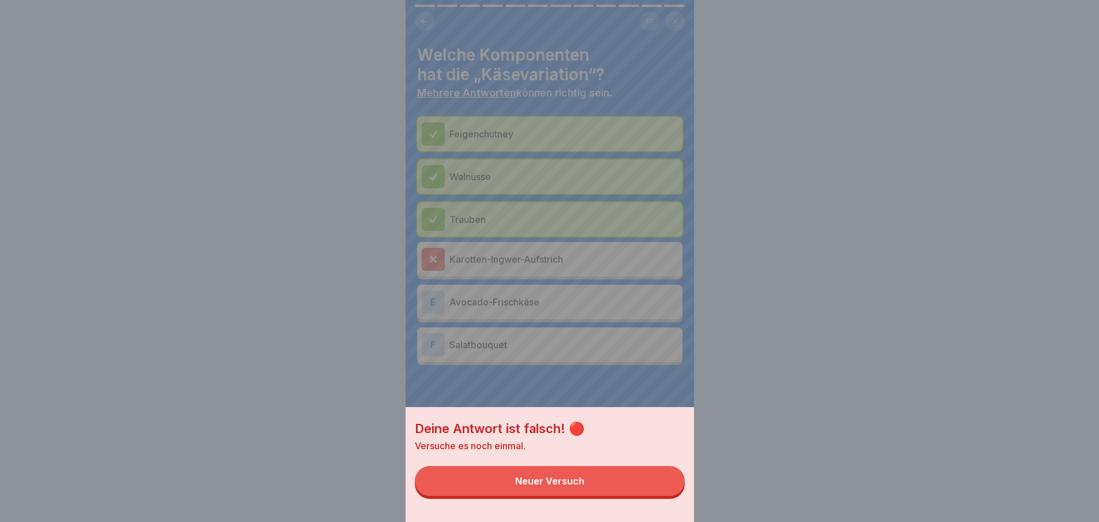
click at [638, 490] on button "Neuer Versuch" at bounding box center [550, 481] width 270 height 30
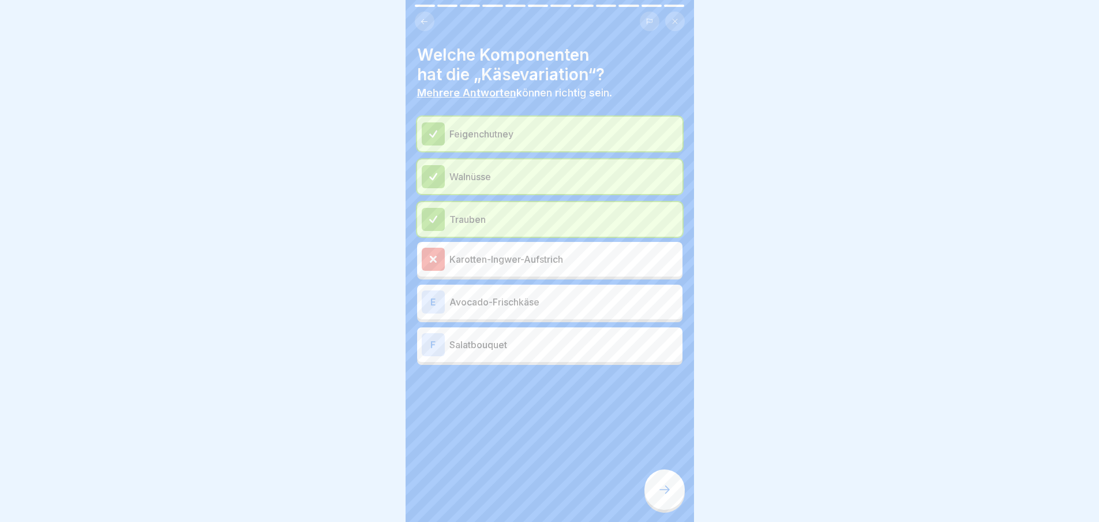
click at [568, 314] on div "E Avocado-Frischkäse" at bounding box center [549, 302] width 265 height 35
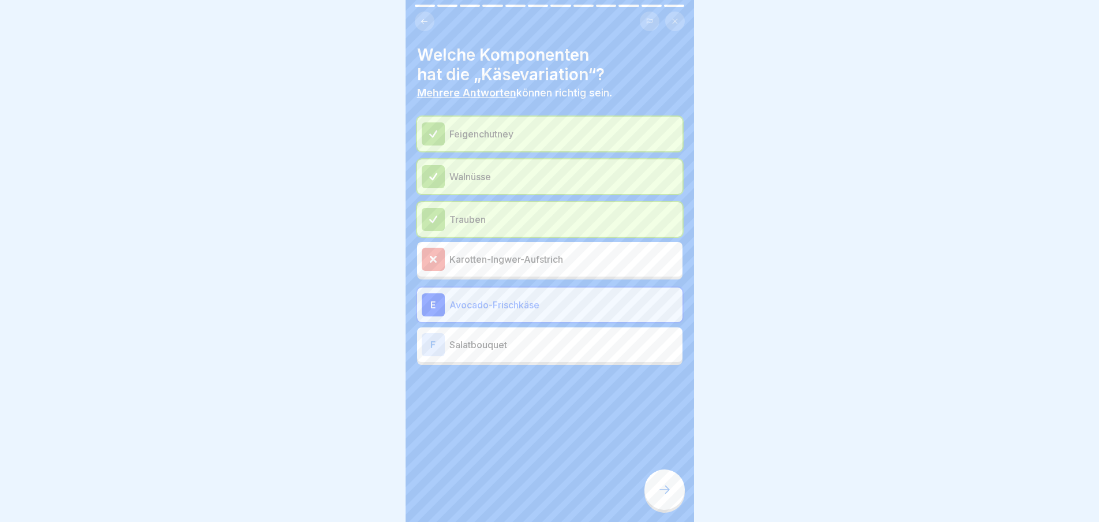
click at [664, 496] on icon at bounding box center [665, 489] width 14 height 14
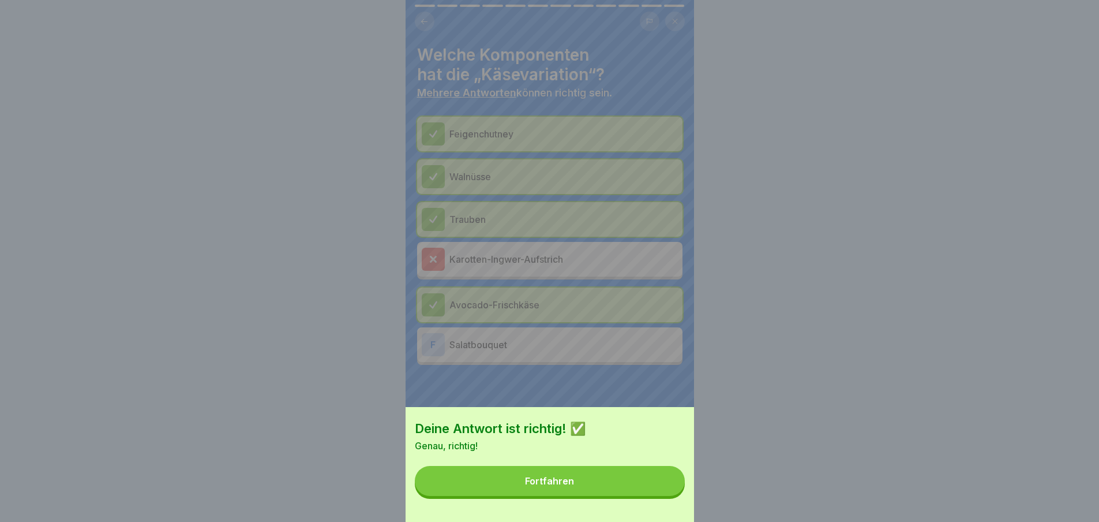
click at [633, 489] on button "Fortfahren" at bounding box center [550, 481] width 270 height 30
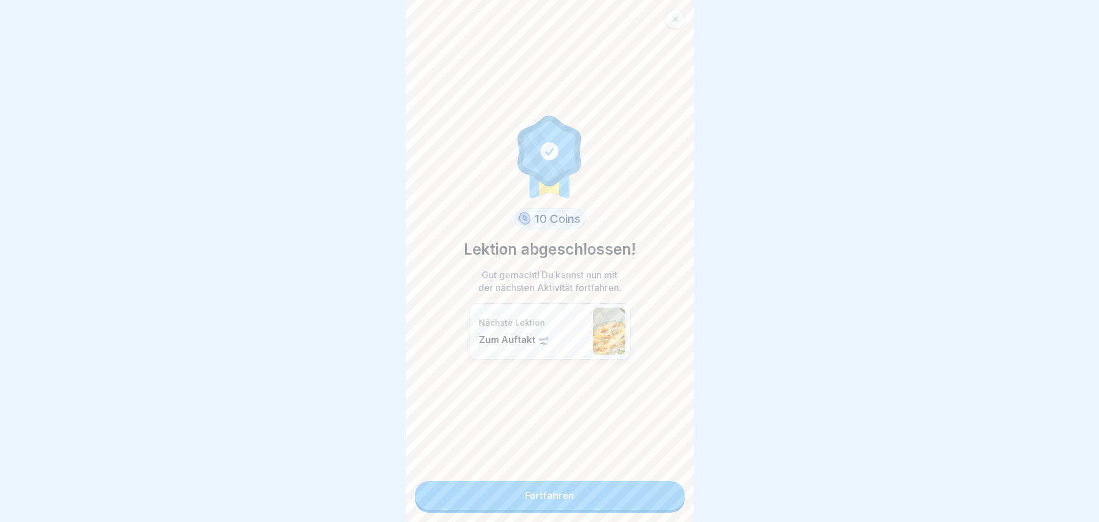
click at [641, 501] on link "Fortfahren" at bounding box center [550, 495] width 270 height 29
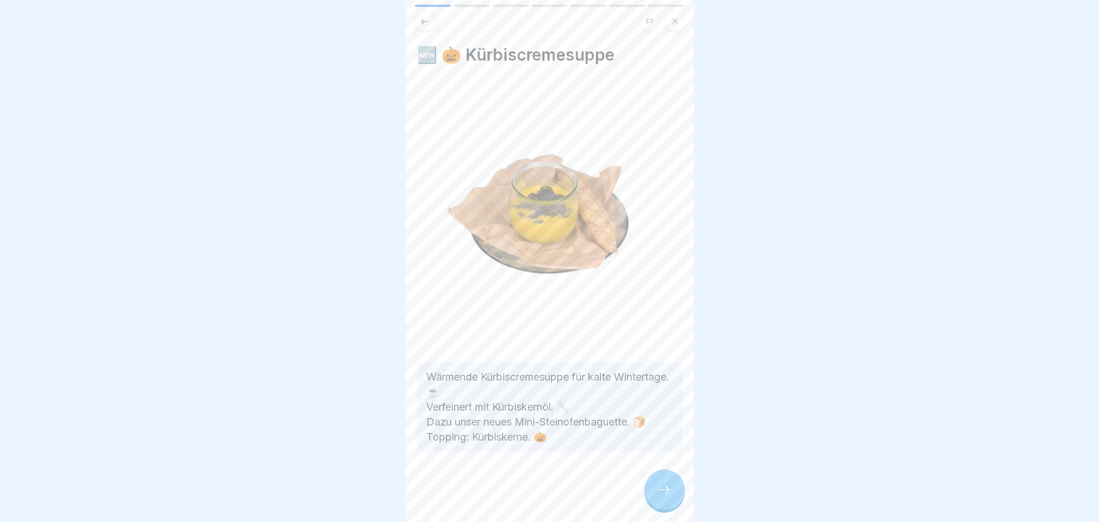
click at [667, 495] on icon at bounding box center [665, 489] width 14 height 14
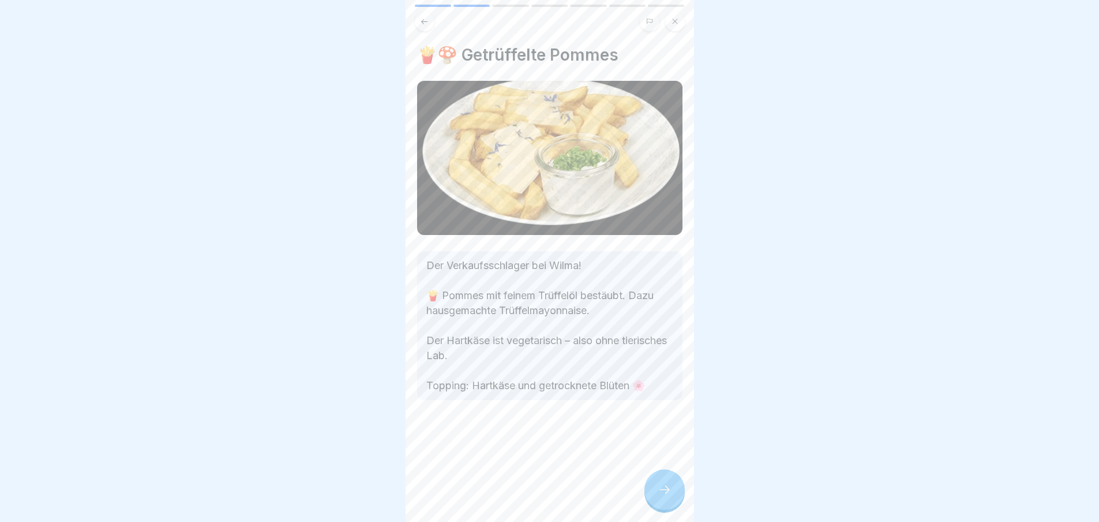
click at [667, 495] on icon at bounding box center [665, 489] width 14 height 14
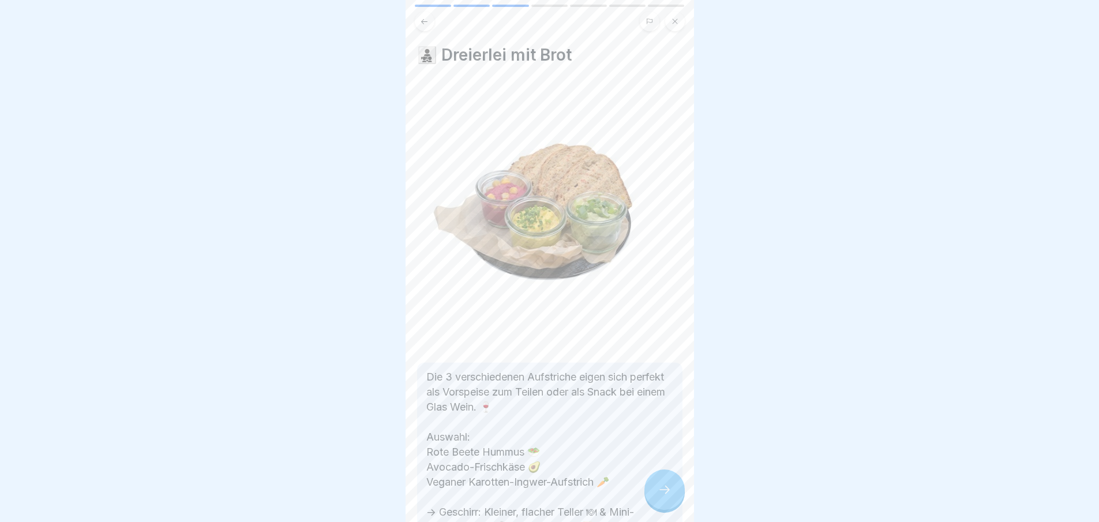
click at [667, 495] on icon at bounding box center [665, 489] width 14 height 14
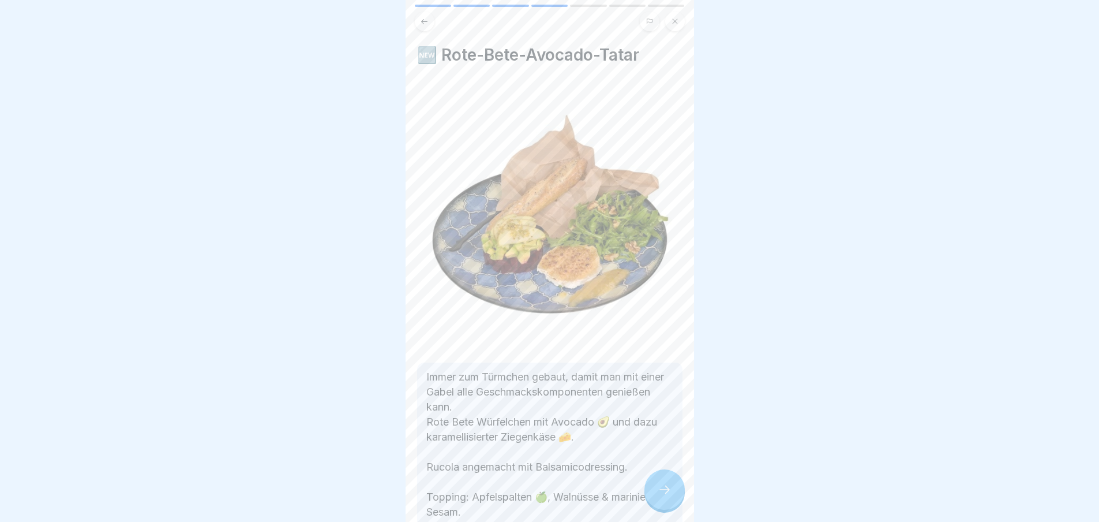
click at [667, 495] on icon at bounding box center [665, 489] width 14 height 14
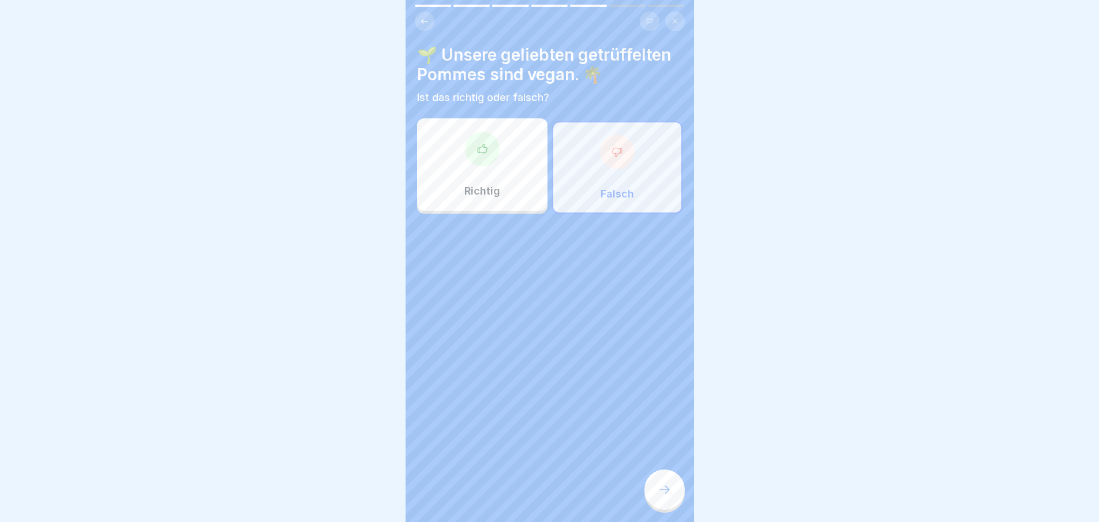
click at [667, 495] on icon at bounding box center [665, 489] width 14 height 14
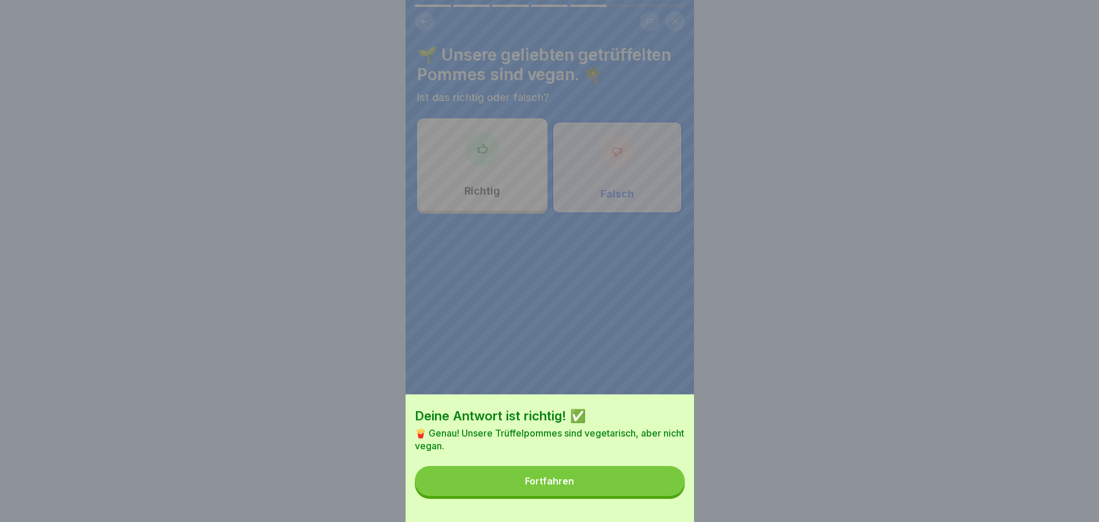
click at [667, 495] on button "Fortfahren" at bounding box center [550, 481] width 270 height 30
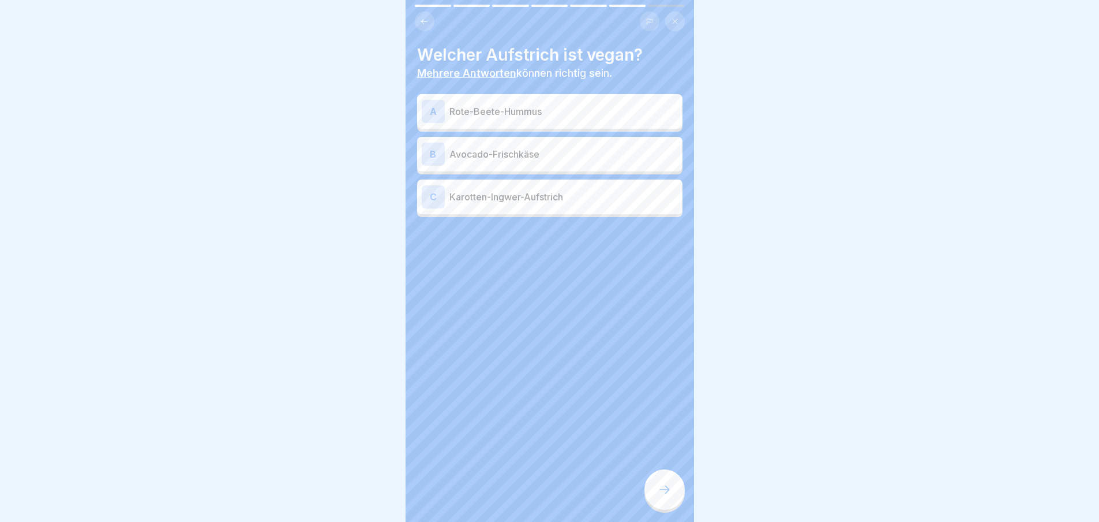
click at [667, 495] on icon at bounding box center [665, 489] width 14 height 14
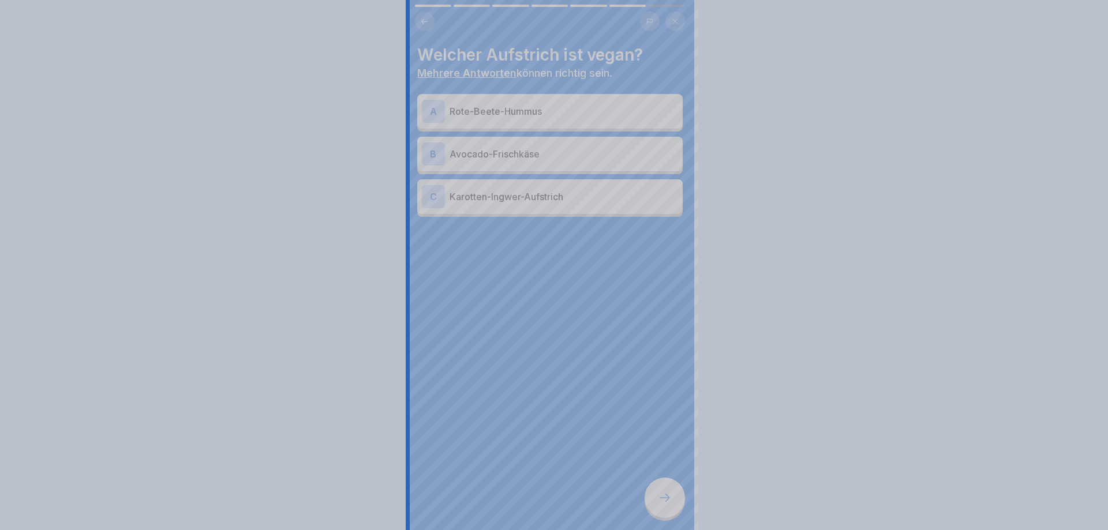
click at [667, 495] on div at bounding box center [554, 265] width 1108 height 530
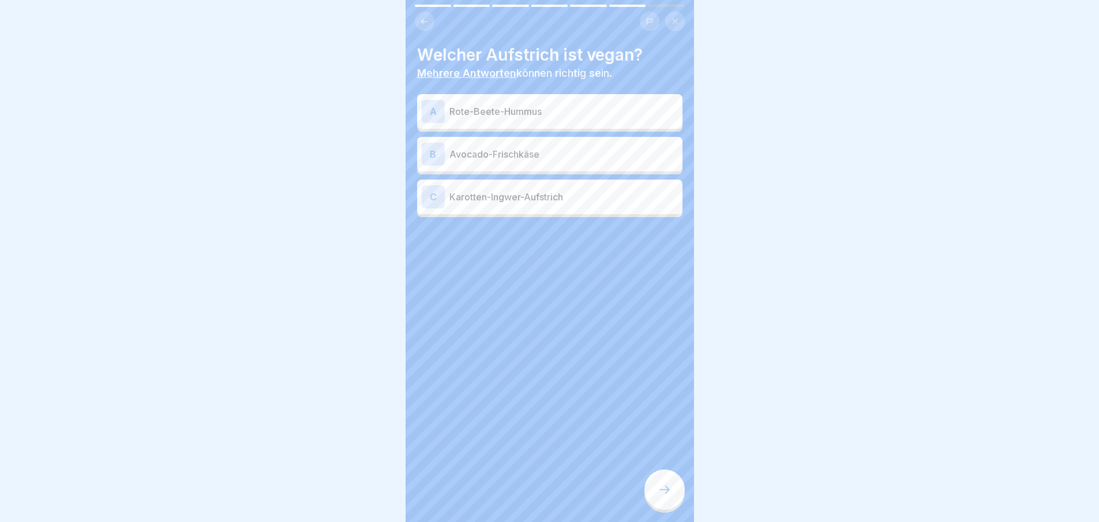
click at [542, 125] on div "A Rote-Beete-Hummus" at bounding box center [549, 111] width 265 height 35
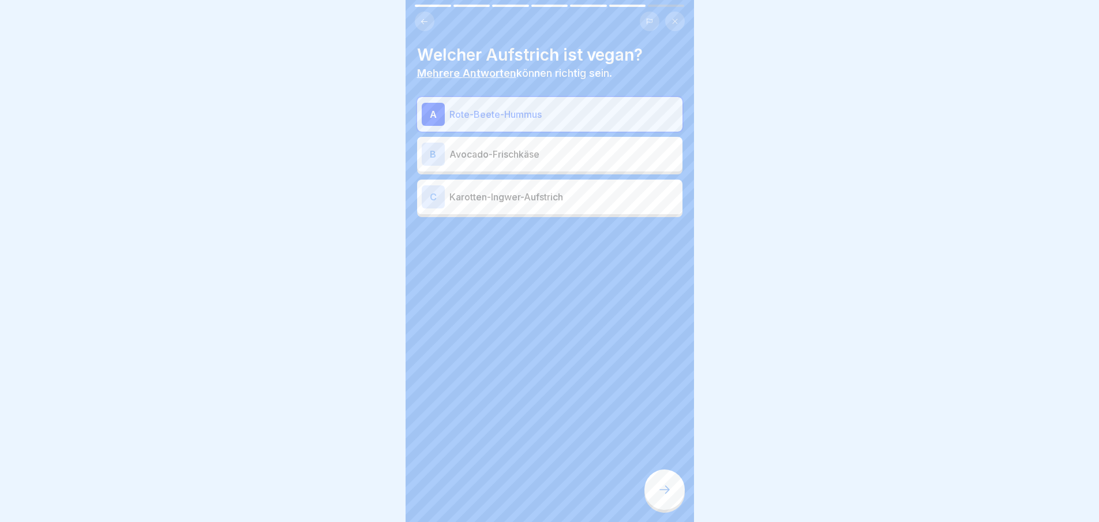
click at [669, 496] on icon at bounding box center [665, 489] width 14 height 14
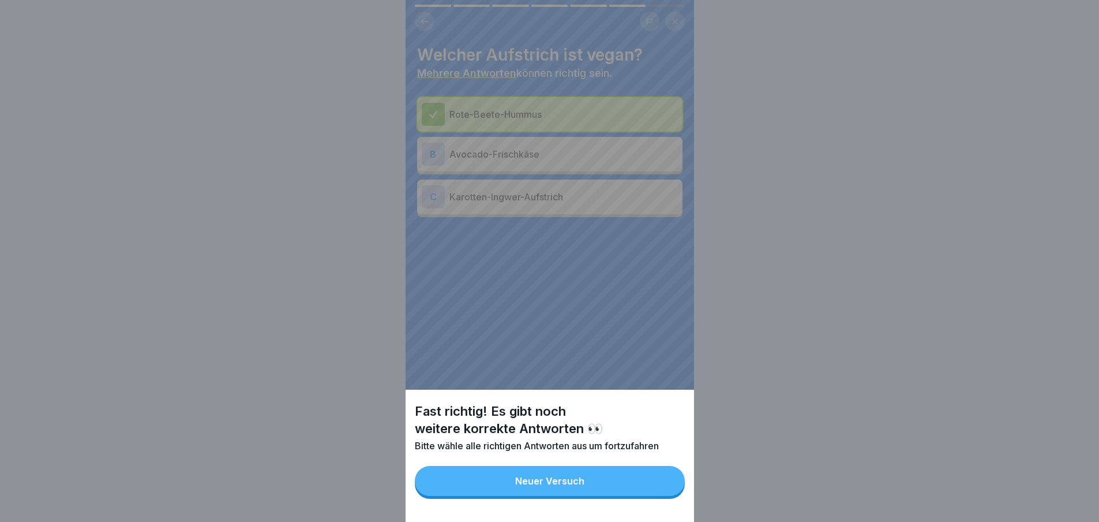
click at [617, 488] on button "Neuer Versuch" at bounding box center [550, 481] width 270 height 30
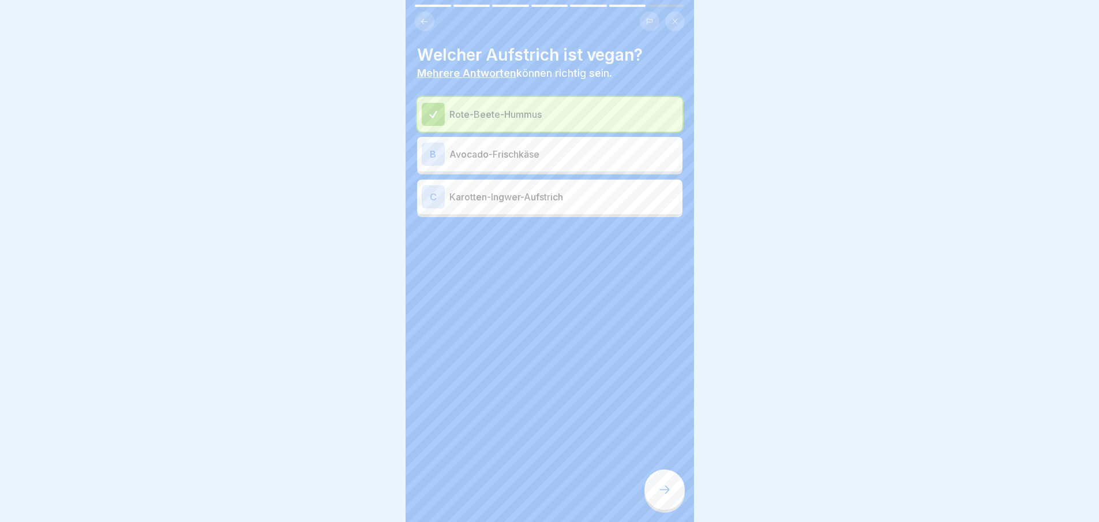
click at [558, 195] on p "Karotten-Ingwer-Aufstrich" at bounding box center [564, 197] width 229 height 14
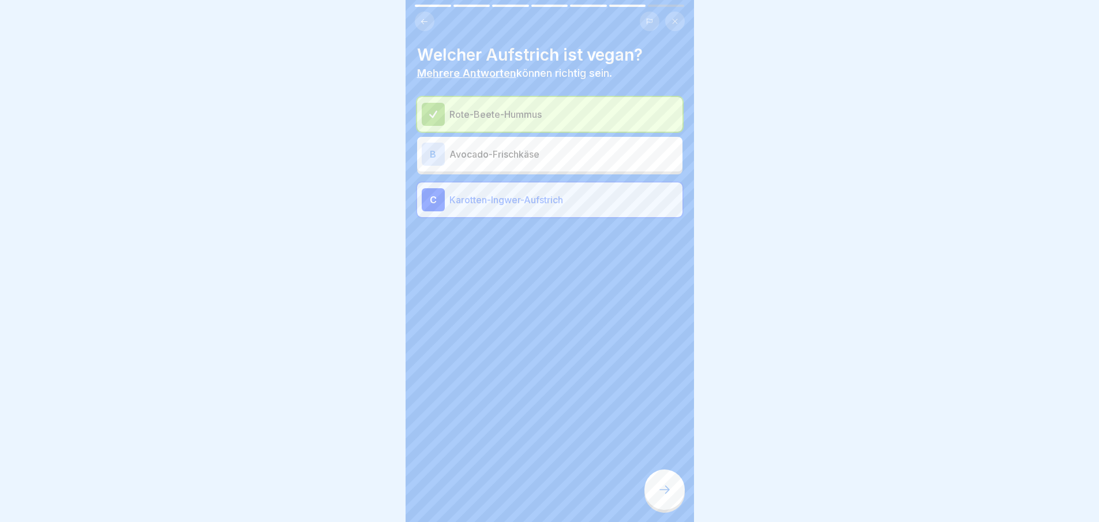
click at [664, 496] on icon at bounding box center [665, 489] width 14 height 14
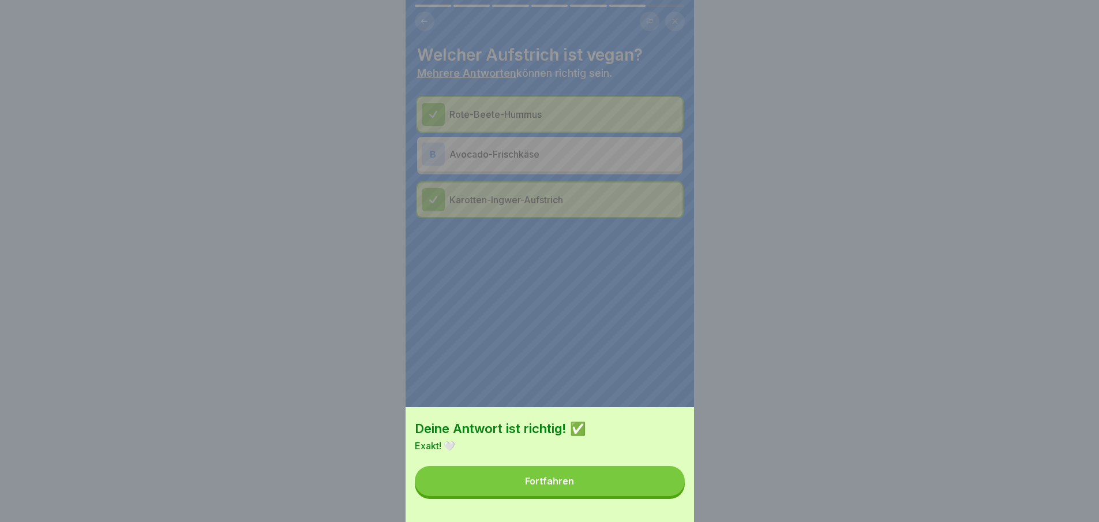
click at [587, 492] on button "Fortfahren" at bounding box center [550, 481] width 270 height 30
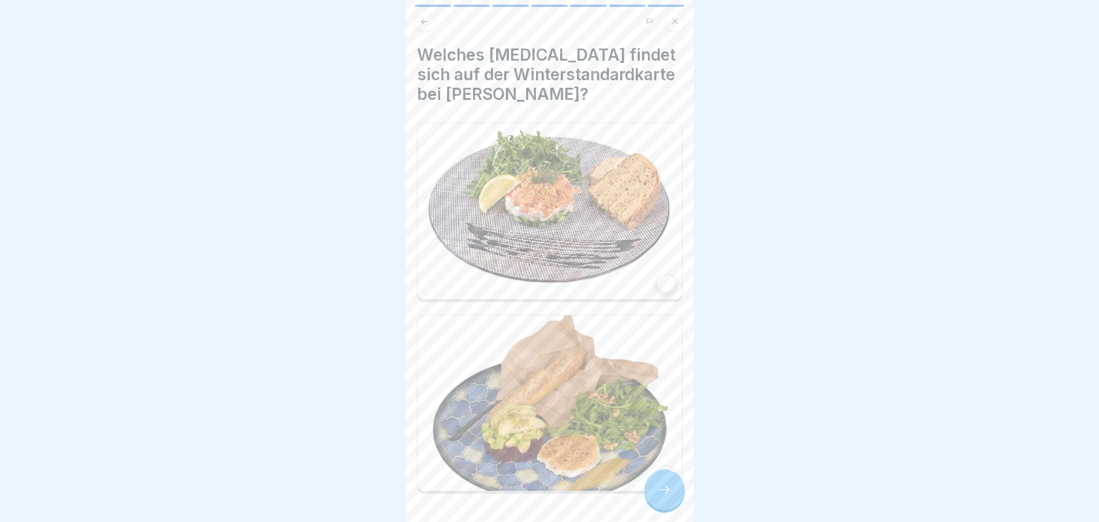
scroll to position [33, 0]
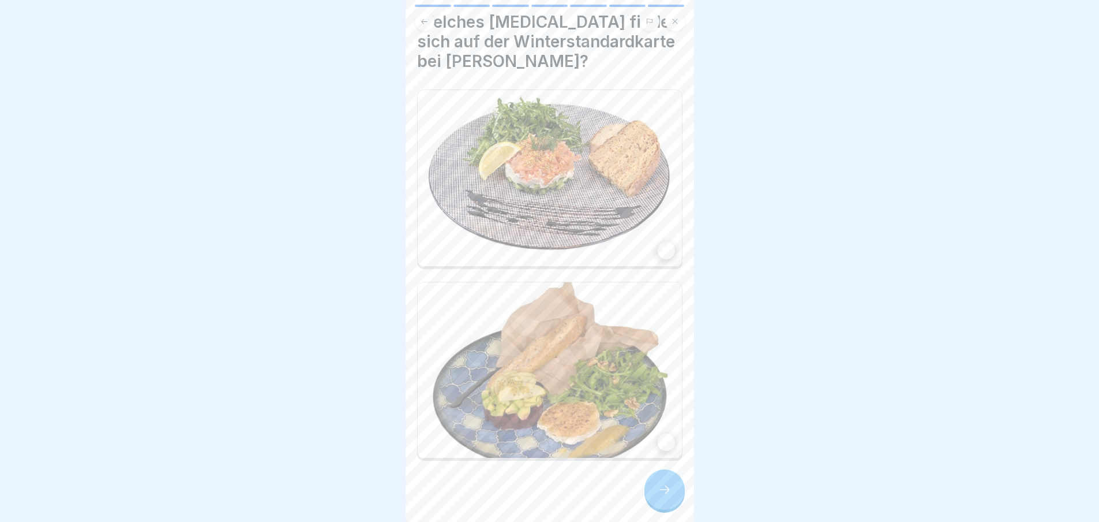
click at [658, 433] on div at bounding box center [666, 441] width 17 height 17
click at [662, 496] on icon at bounding box center [665, 489] width 14 height 14
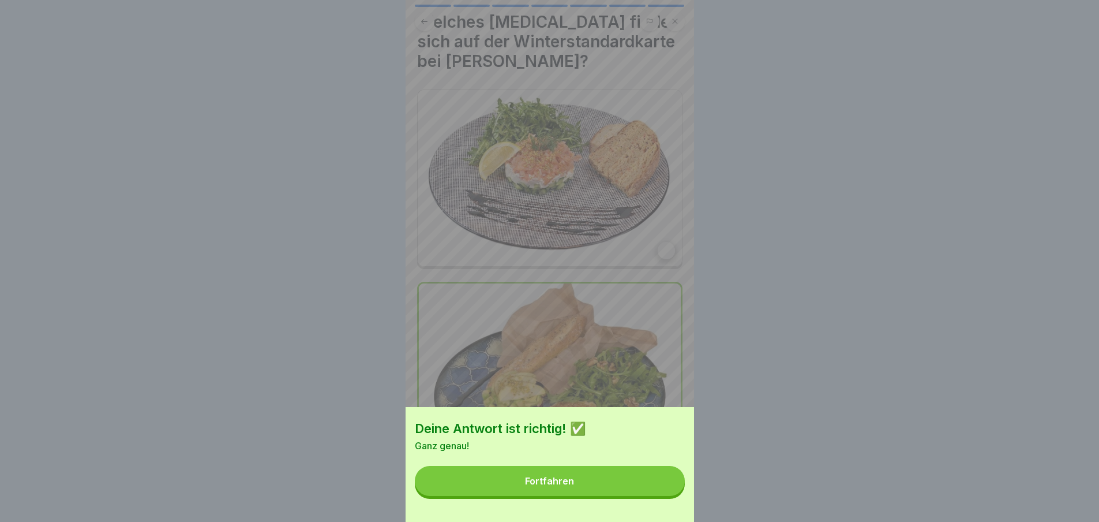
click at [646, 490] on button "Fortfahren" at bounding box center [550, 481] width 270 height 30
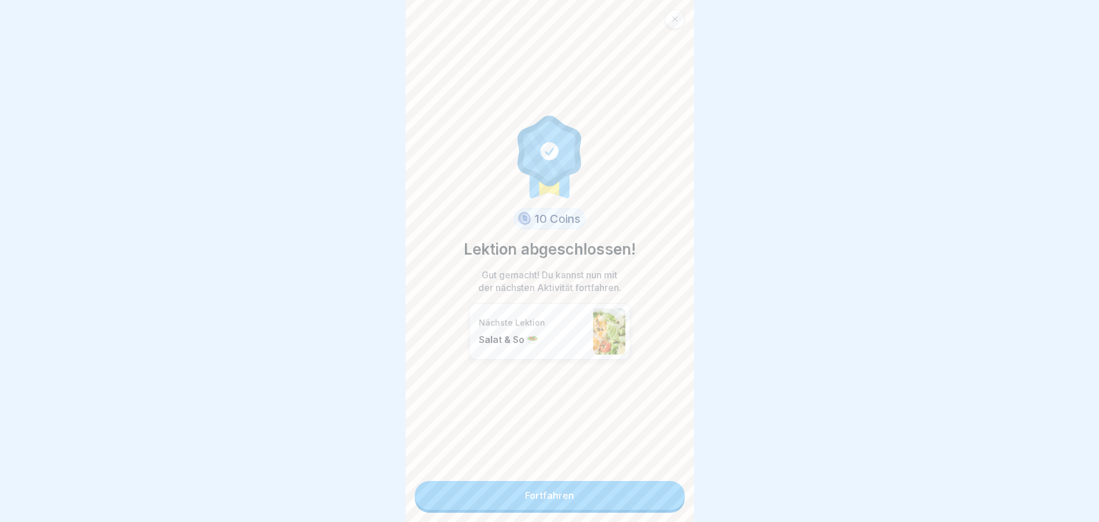
click at [623, 496] on link "Fortfahren" at bounding box center [550, 495] width 270 height 29
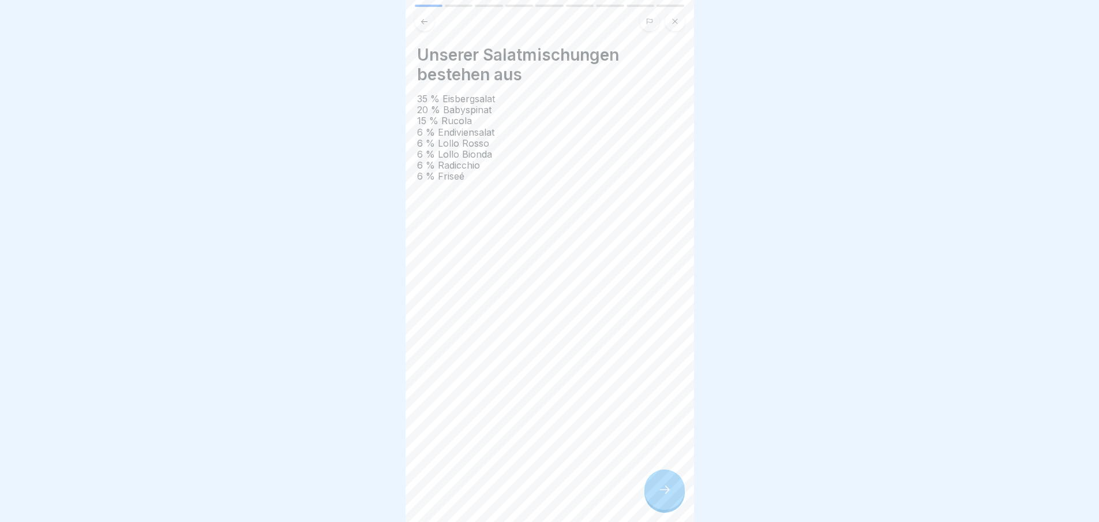
click at [662, 493] on icon at bounding box center [665, 489] width 14 height 14
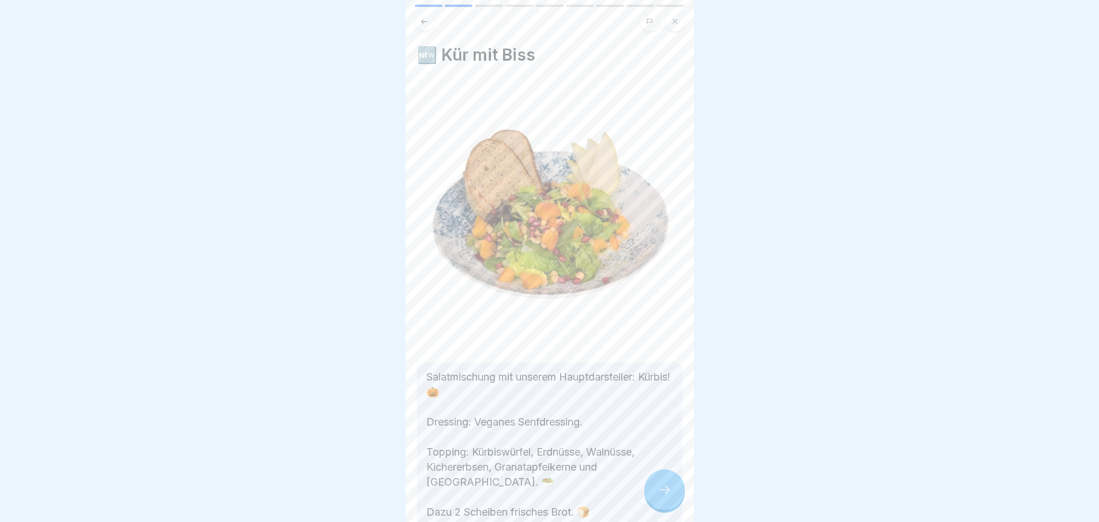
click at [662, 493] on icon at bounding box center [665, 489] width 14 height 14
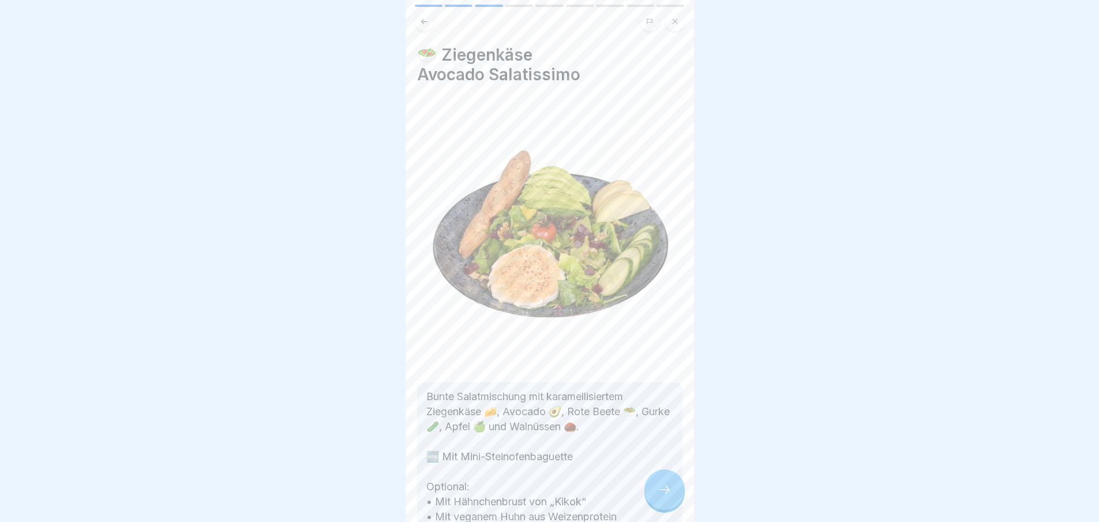
click at [662, 493] on icon at bounding box center [665, 489] width 14 height 14
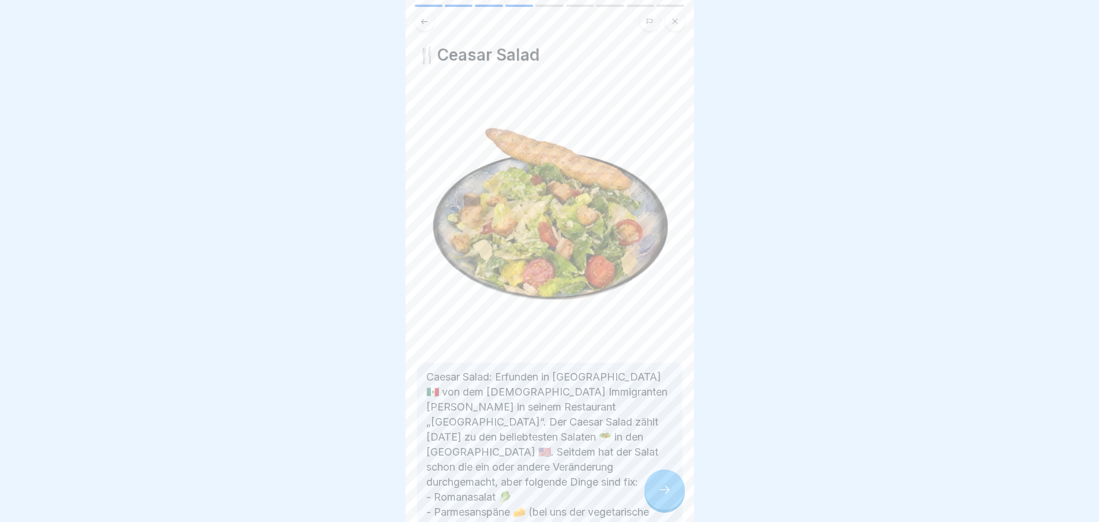
click at [662, 493] on icon at bounding box center [665, 489] width 14 height 14
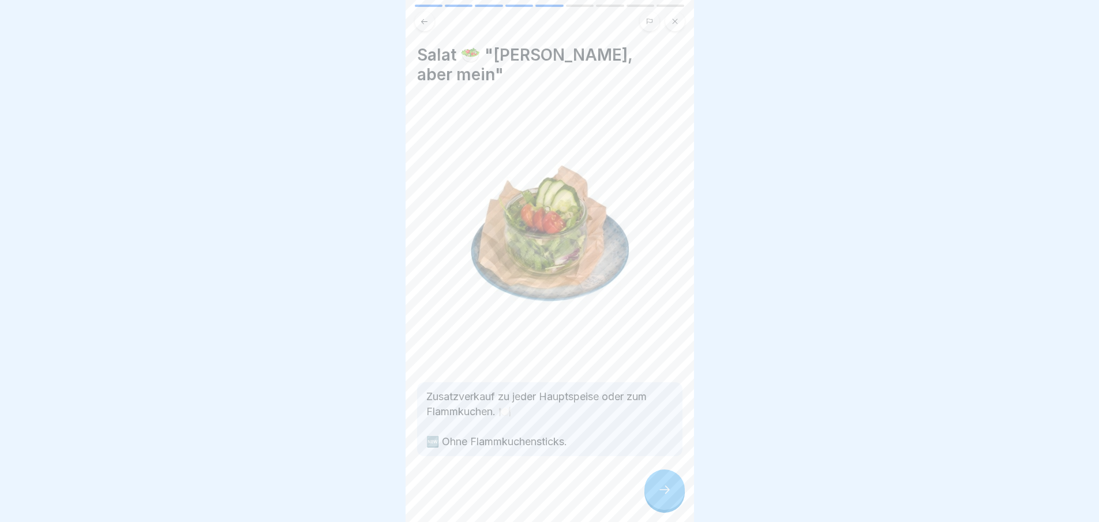
click at [662, 493] on icon at bounding box center [665, 489] width 14 height 14
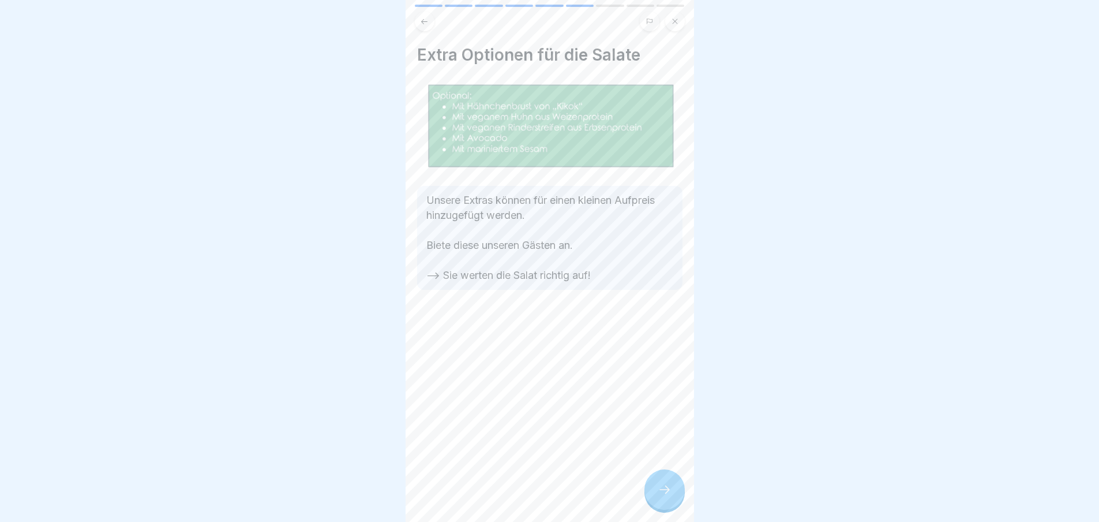
click at [662, 493] on icon at bounding box center [665, 489] width 14 height 14
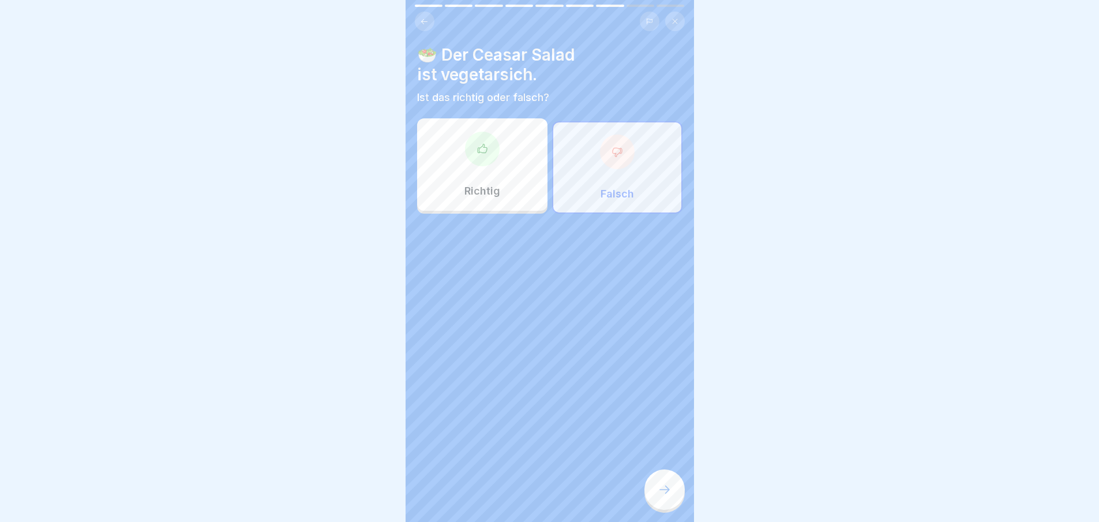
click at [662, 493] on icon at bounding box center [665, 489] width 14 height 14
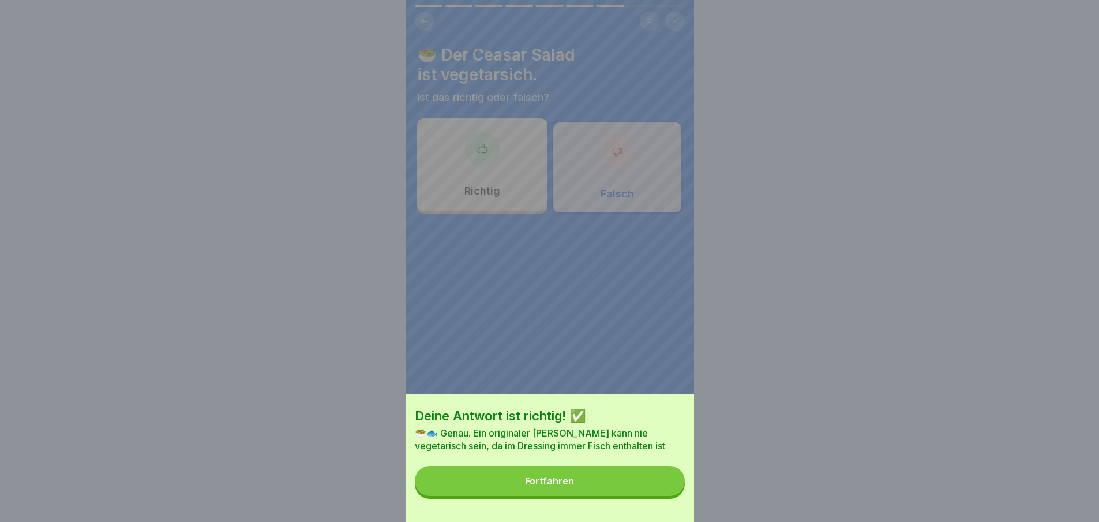
click at [662, 493] on button "Fortfahren" at bounding box center [550, 481] width 270 height 30
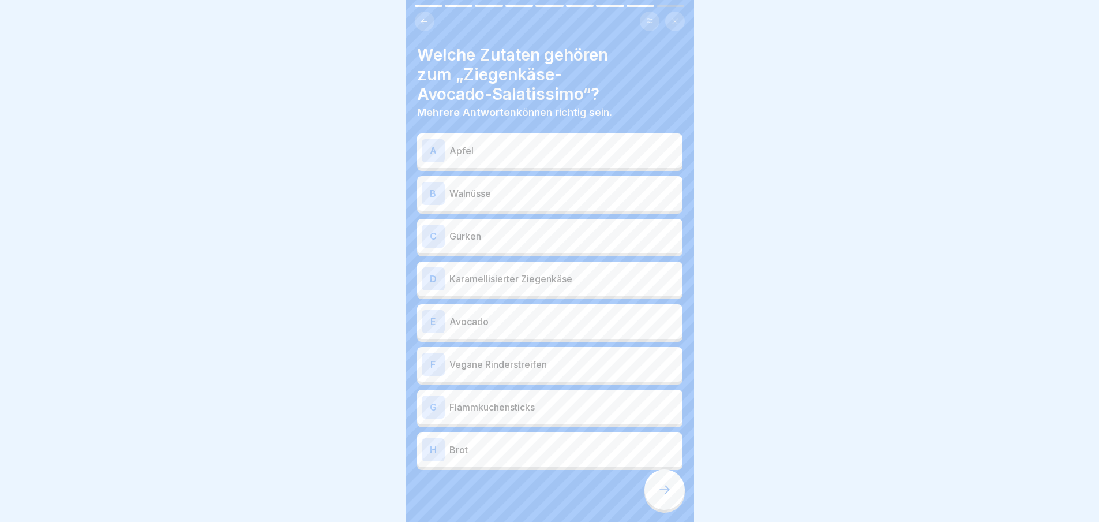
click at [662, 493] on icon at bounding box center [665, 489] width 14 height 14
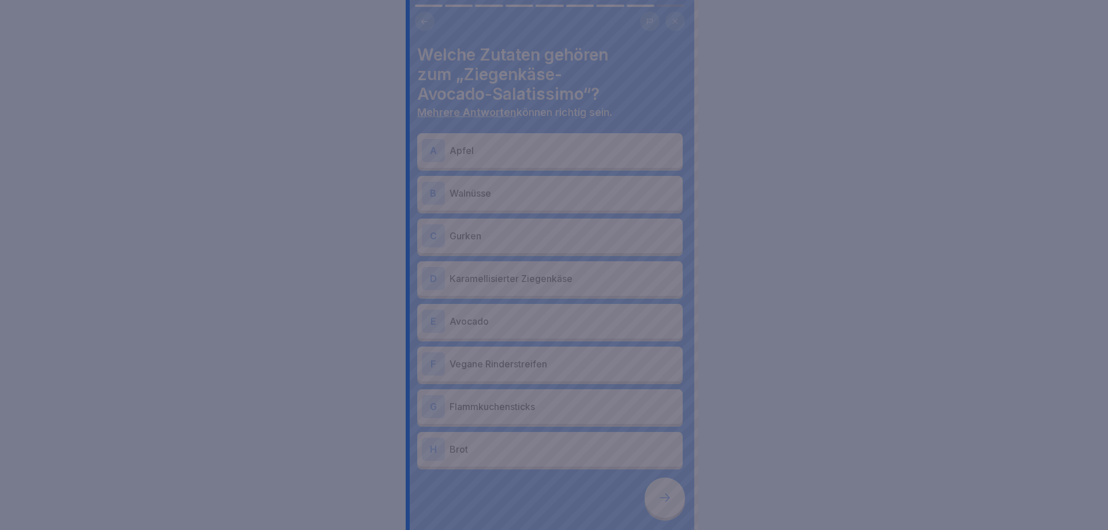
click at [662, 493] on div at bounding box center [554, 265] width 1108 height 530
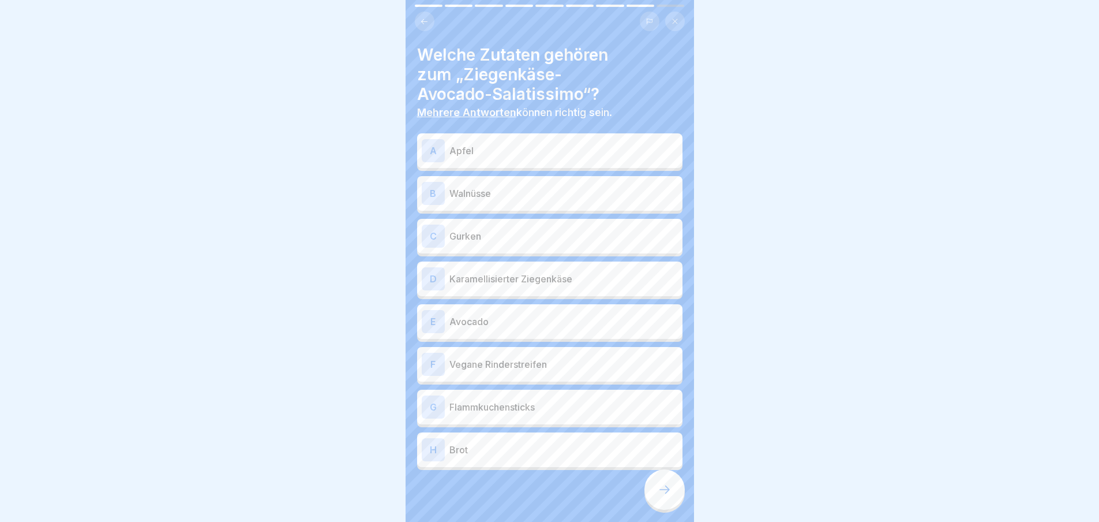
click at [515, 156] on p "Apfel" at bounding box center [564, 151] width 229 height 14
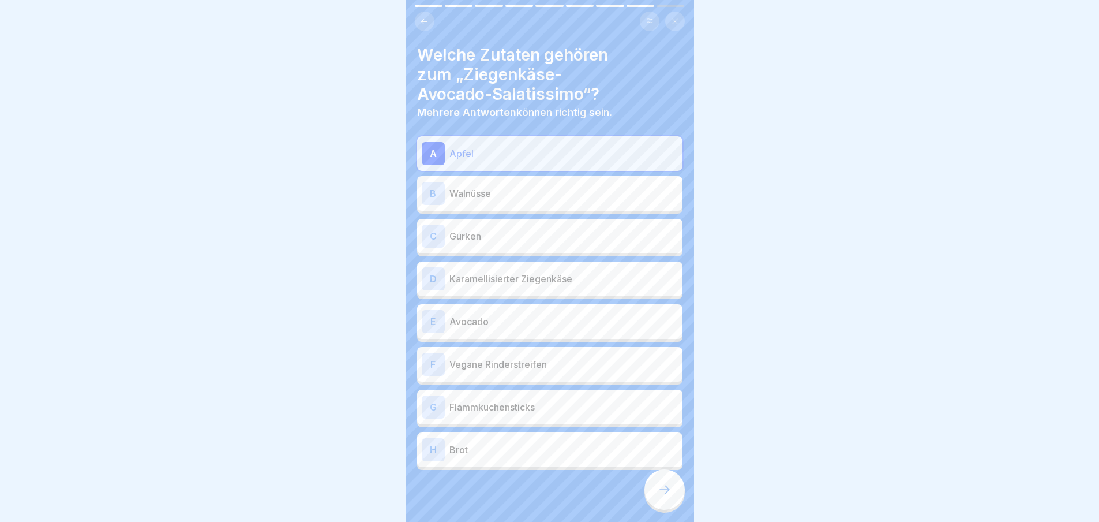
click at [509, 196] on p "Walnüsse" at bounding box center [564, 193] width 229 height 14
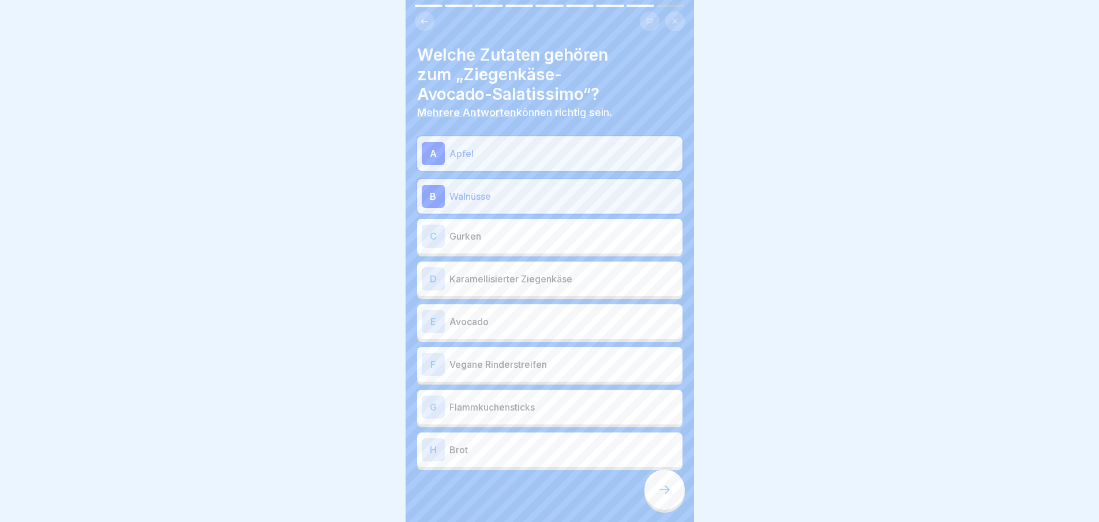
click at [503, 233] on p "Gurken" at bounding box center [564, 236] width 229 height 14
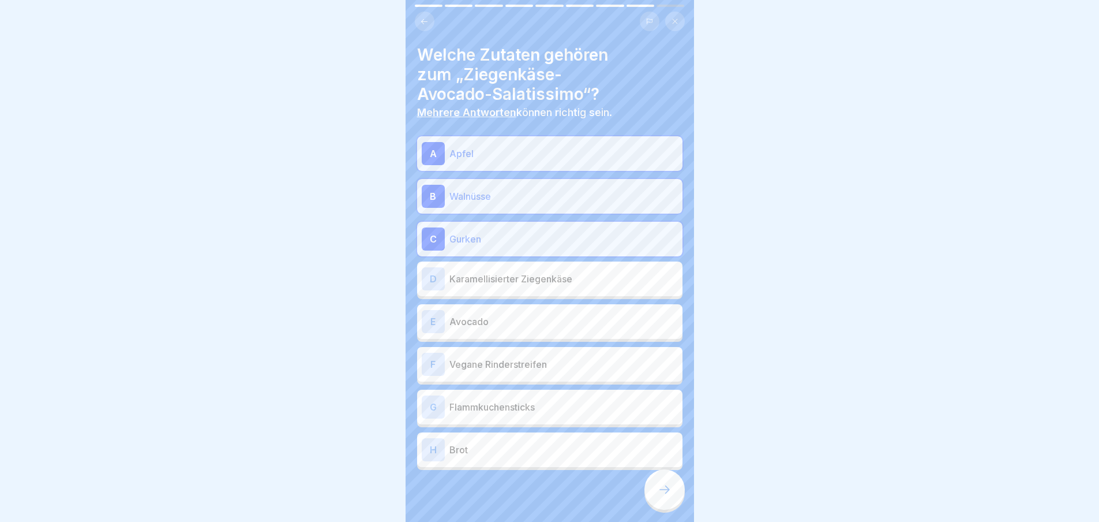
click at [510, 278] on p "Karamellisierter Ziegenkäse" at bounding box center [564, 279] width 229 height 14
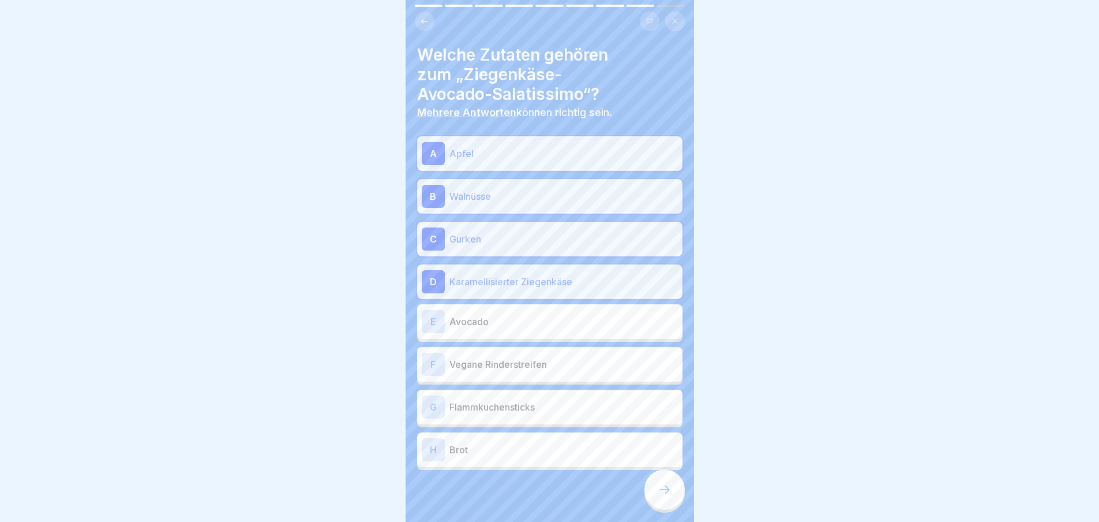
click at [504, 315] on p "Avocado" at bounding box center [564, 322] width 229 height 14
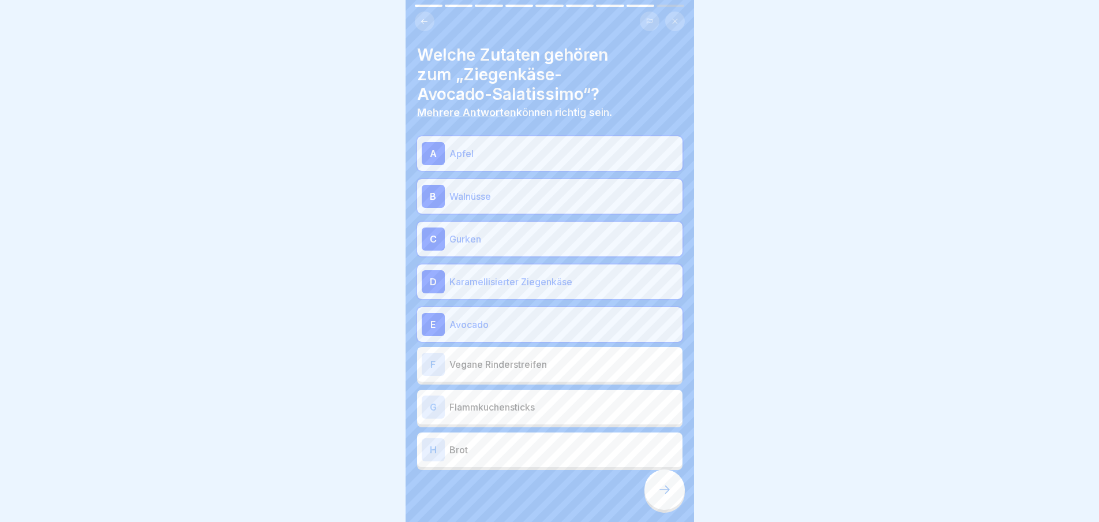
click at [522, 413] on p "Flammkuchensticks" at bounding box center [564, 407] width 229 height 14
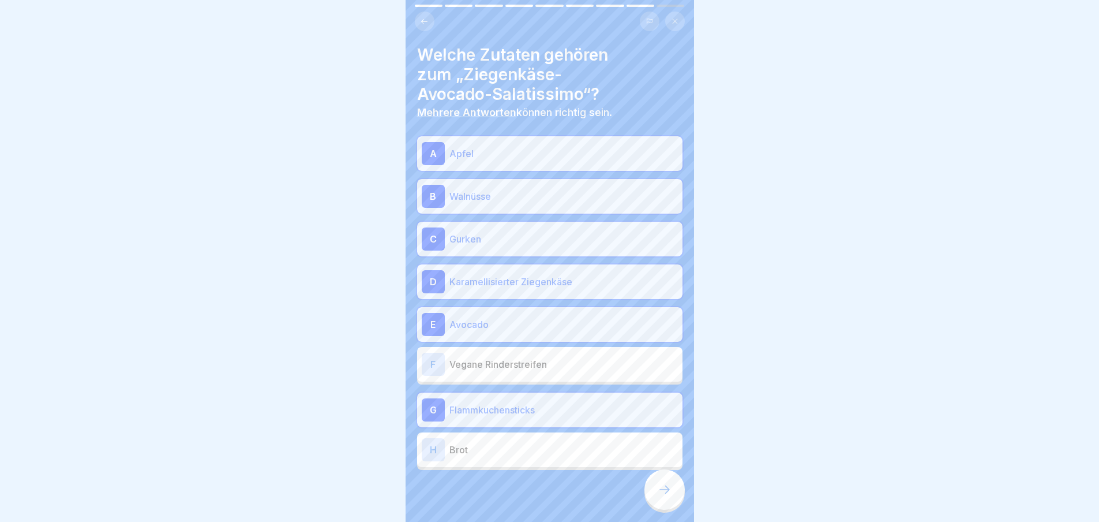
click at [668, 496] on icon at bounding box center [665, 489] width 14 height 14
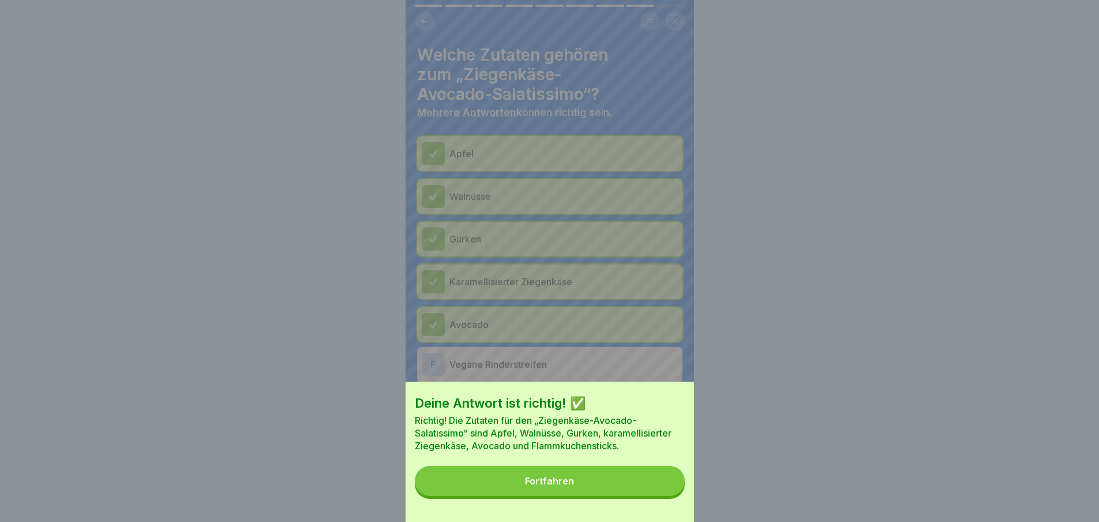
click at [635, 492] on button "Fortfahren" at bounding box center [550, 481] width 270 height 30
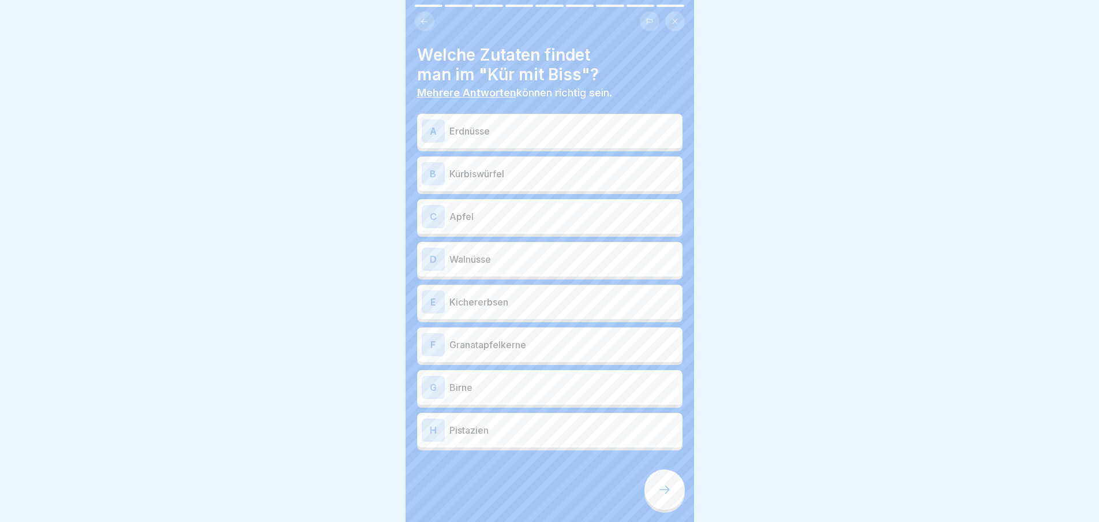
click at [547, 179] on p "Kürbiswürfel" at bounding box center [564, 174] width 229 height 14
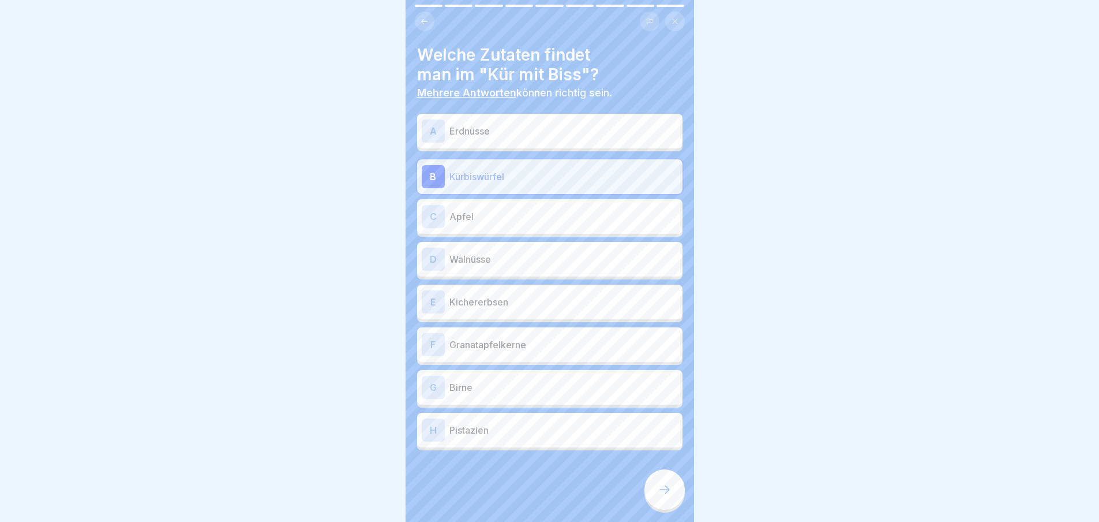
click at [542, 263] on p "Walnüsse" at bounding box center [564, 259] width 229 height 14
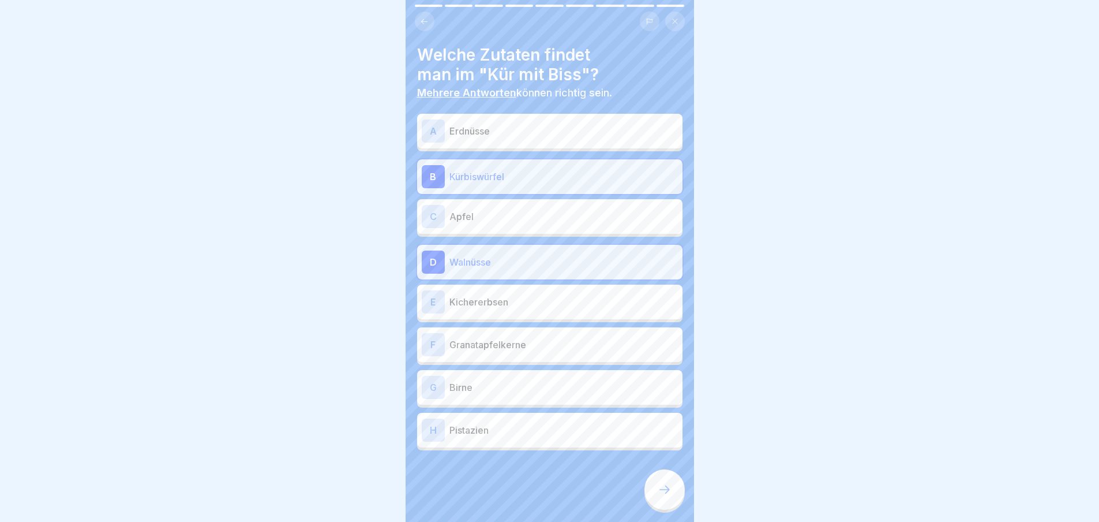
click at [537, 306] on p "Kichererbsen" at bounding box center [564, 302] width 229 height 14
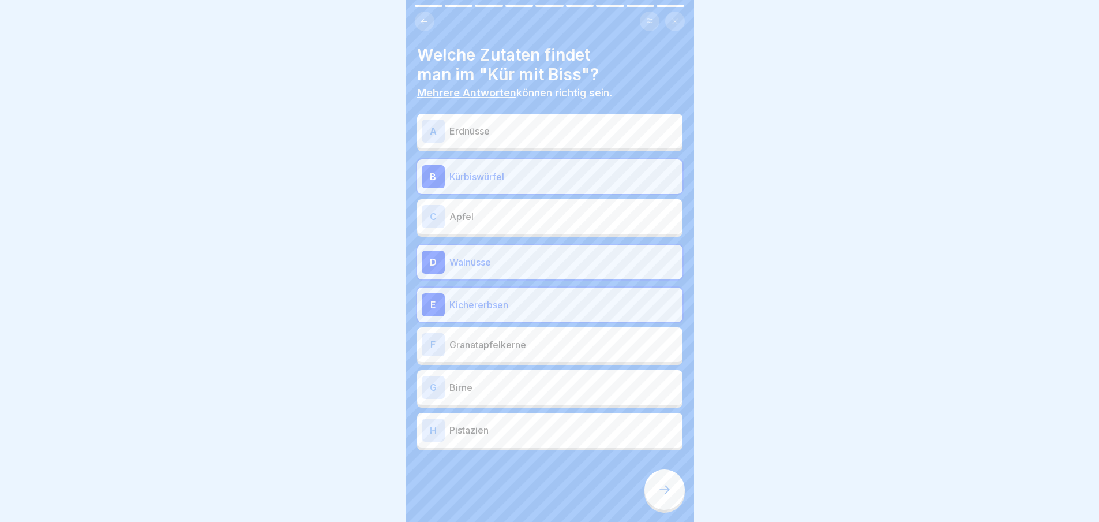
click at [547, 339] on p "Granatapfelkerne" at bounding box center [564, 345] width 229 height 14
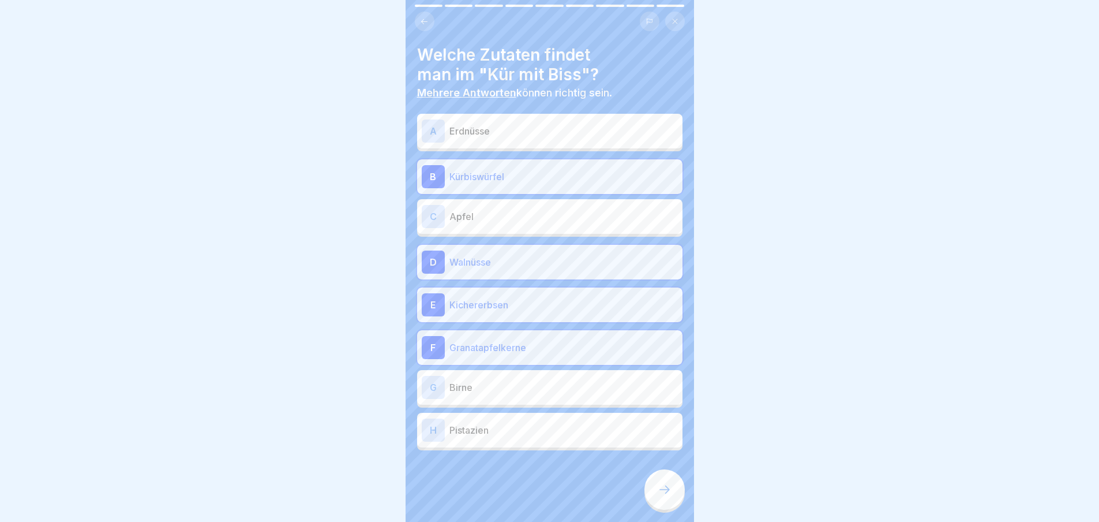
click at [537, 384] on p "Birne" at bounding box center [564, 387] width 229 height 14
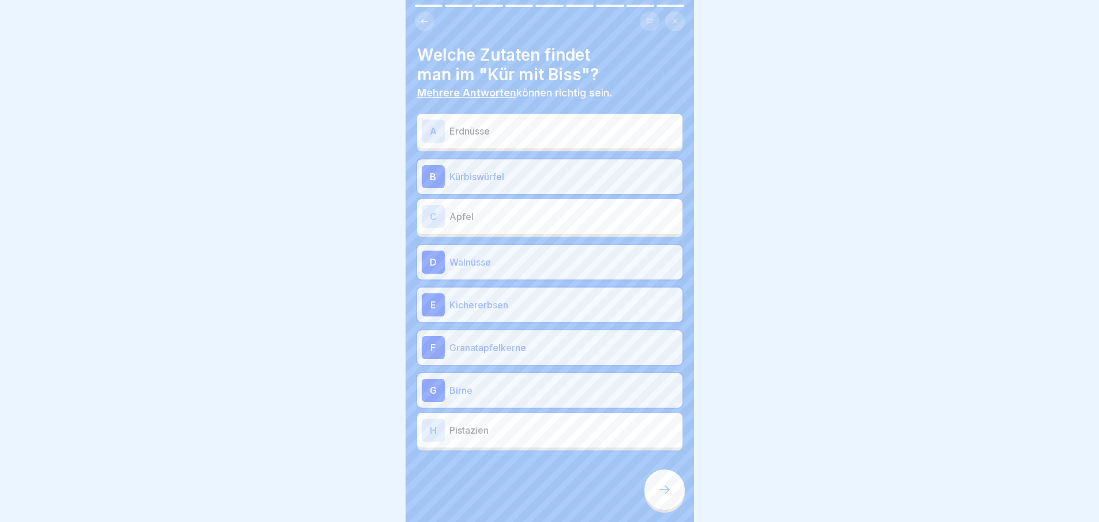
click at [683, 500] on div at bounding box center [665, 489] width 40 height 40
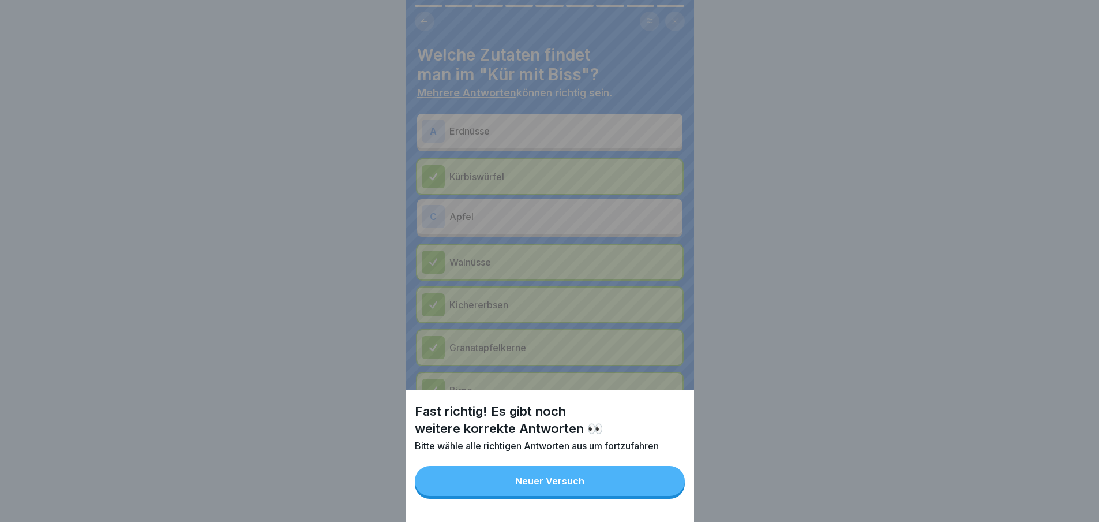
click at [615, 487] on button "Neuer Versuch" at bounding box center [550, 481] width 270 height 30
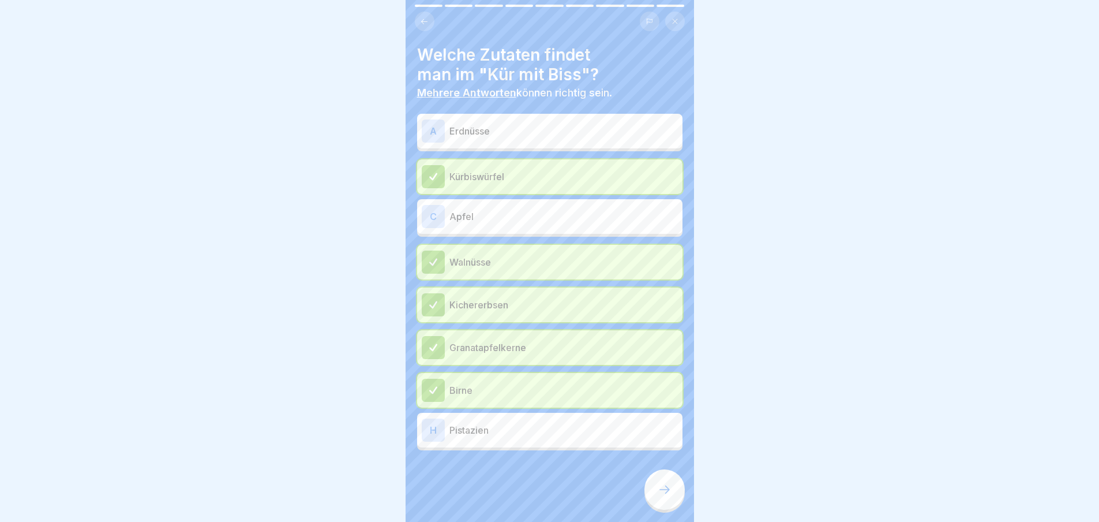
click at [540, 218] on p "Apfel" at bounding box center [564, 216] width 229 height 14
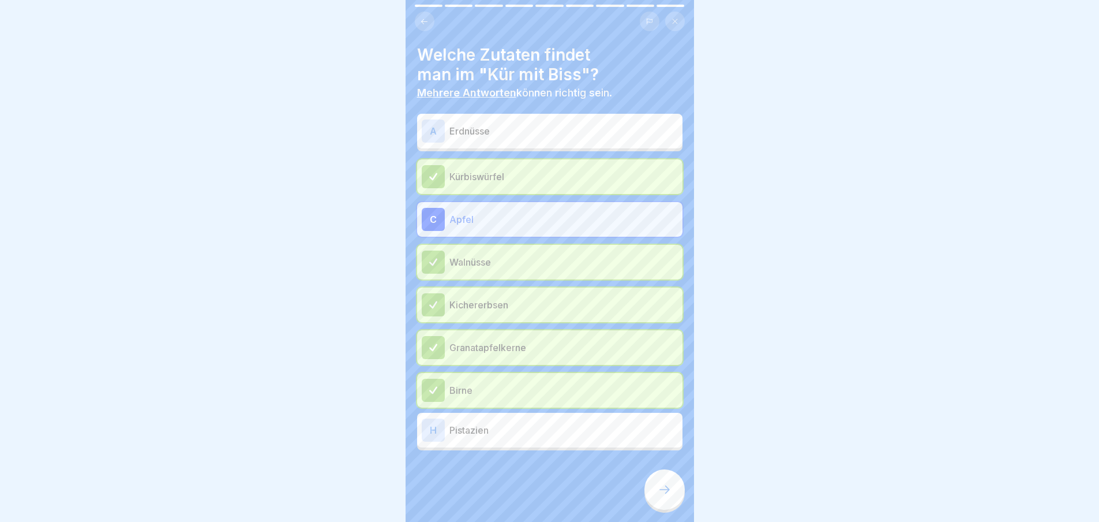
click at [668, 496] on icon at bounding box center [665, 489] width 14 height 14
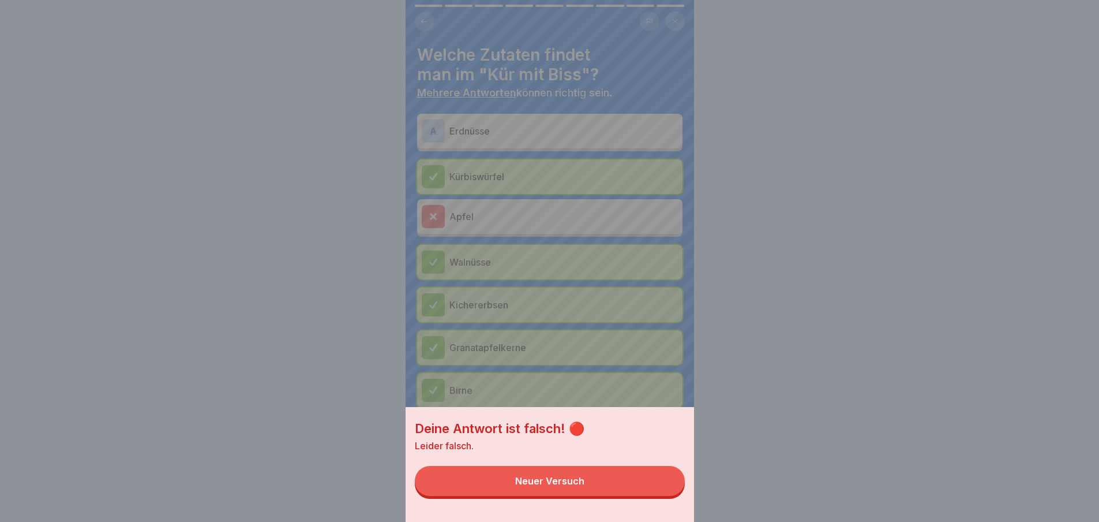
click at [613, 492] on button "Neuer Versuch" at bounding box center [550, 481] width 270 height 30
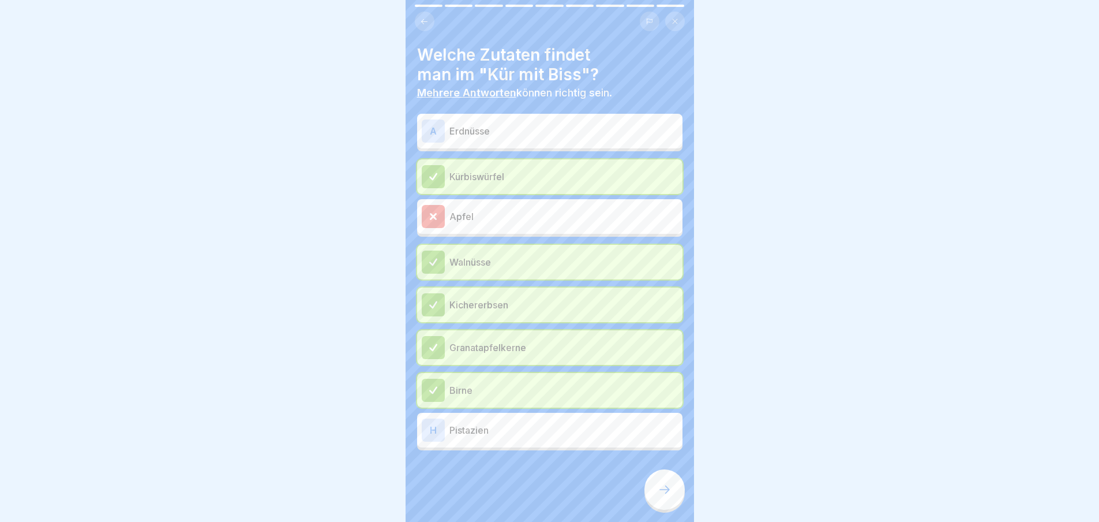
click at [561, 140] on div "A Erdnüsse" at bounding box center [550, 130] width 256 height 23
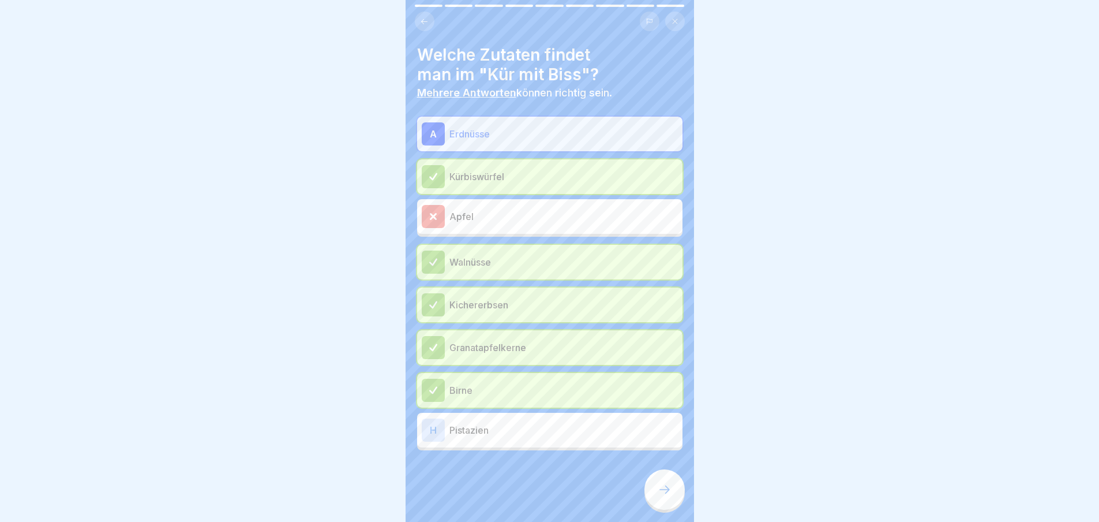
click at [659, 496] on icon at bounding box center [665, 489] width 14 height 14
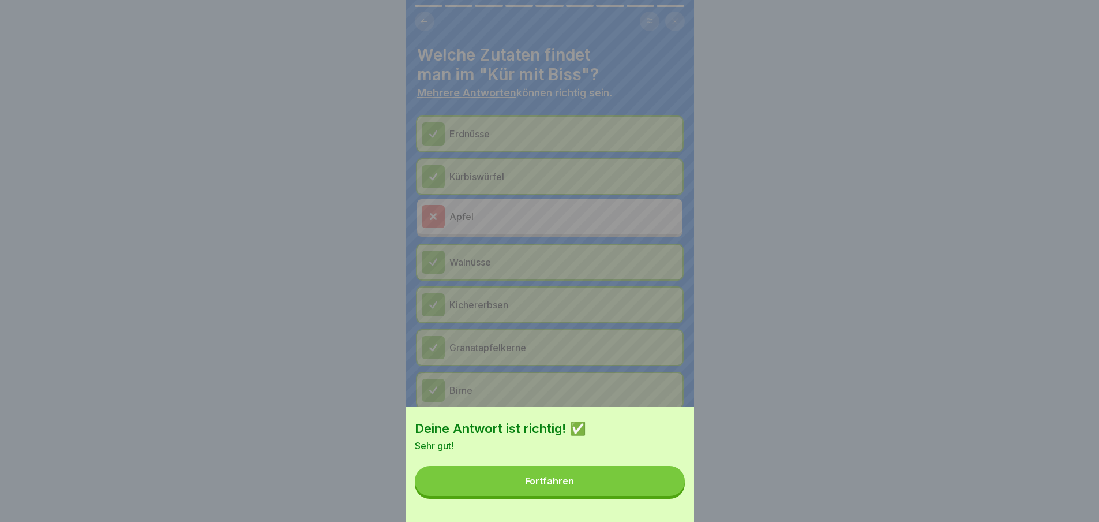
click at [628, 487] on button "Fortfahren" at bounding box center [550, 481] width 270 height 30
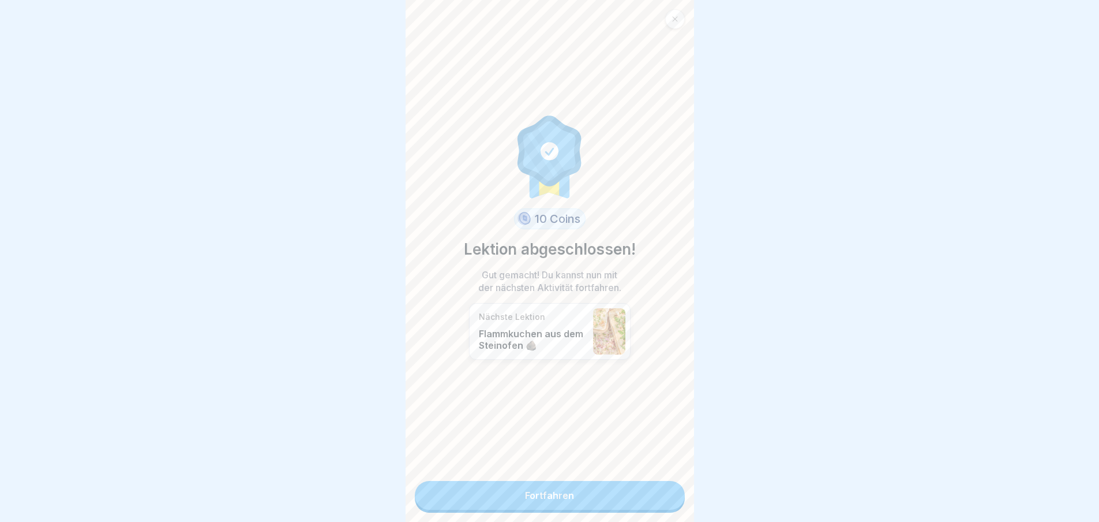
click at [627, 495] on link "Fortfahren" at bounding box center [550, 495] width 270 height 29
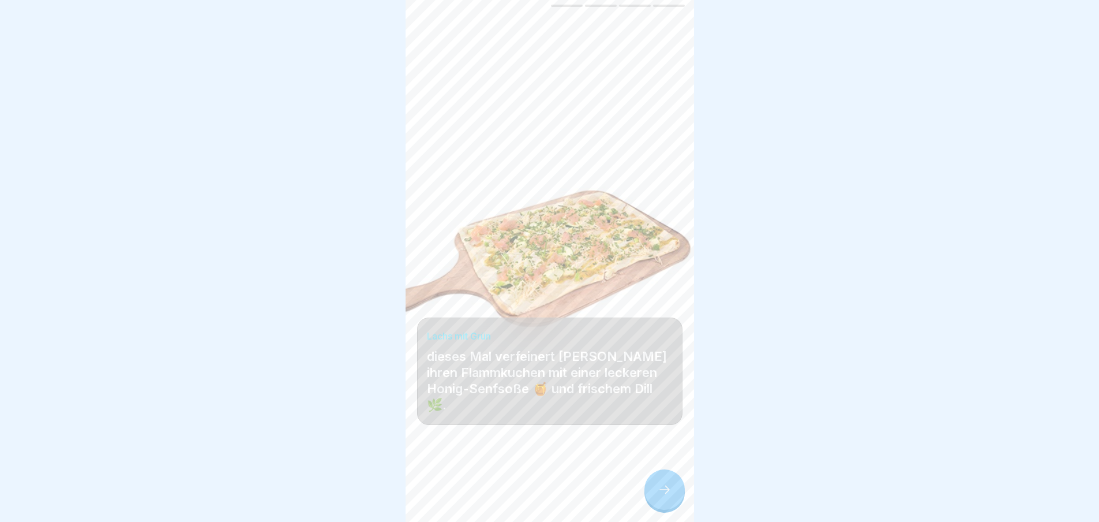
click at [672, 497] on div at bounding box center [665, 489] width 40 height 40
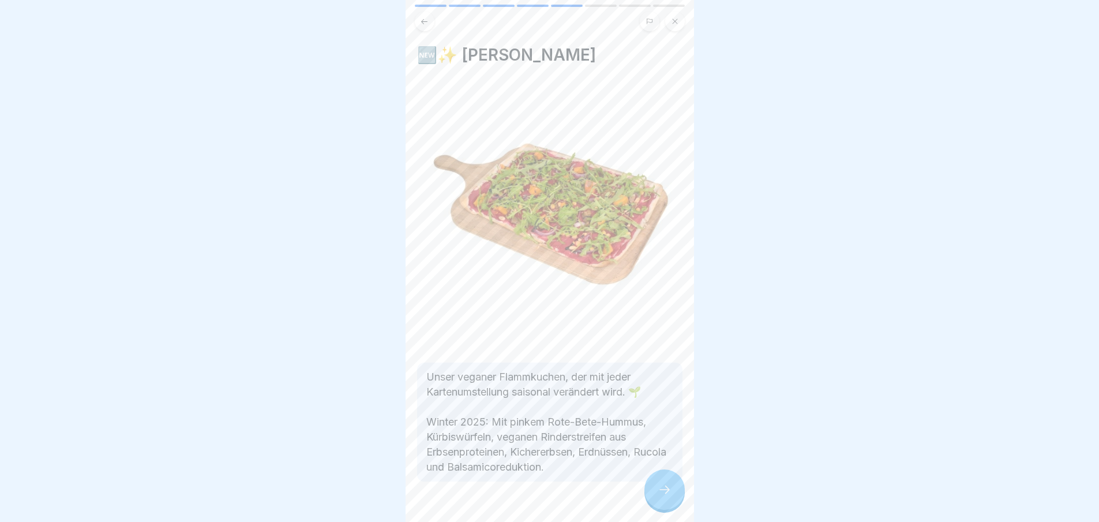
click at [672, 497] on div at bounding box center [665, 489] width 40 height 40
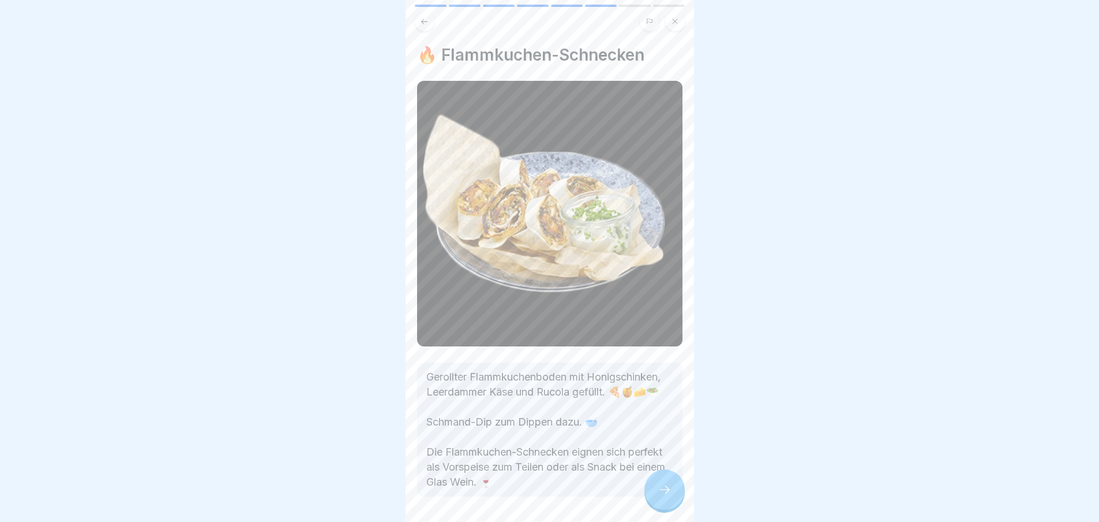
click at [672, 497] on div at bounding box center [665, 489] width 40 height 40
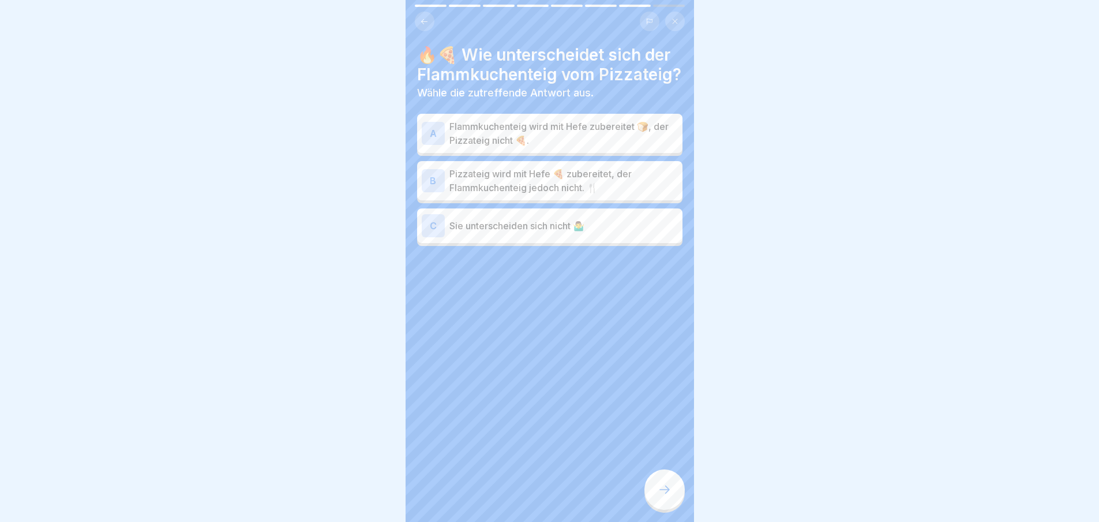
click at [578, 194] on p "Pizzateig wird mit Hefe 🍕 zubereitet, der Flammkuchenteig jedoch nicht. 🍴" at bounding box center [564, 181] width 229 height 28
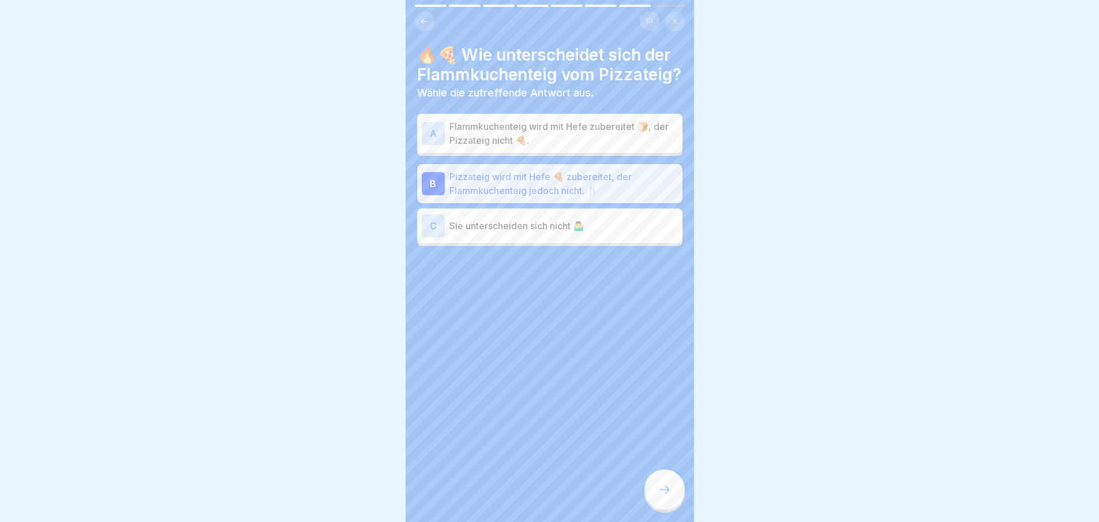
click at [658, 496] on icon at bounding box center [665, 489] width 14 height 14
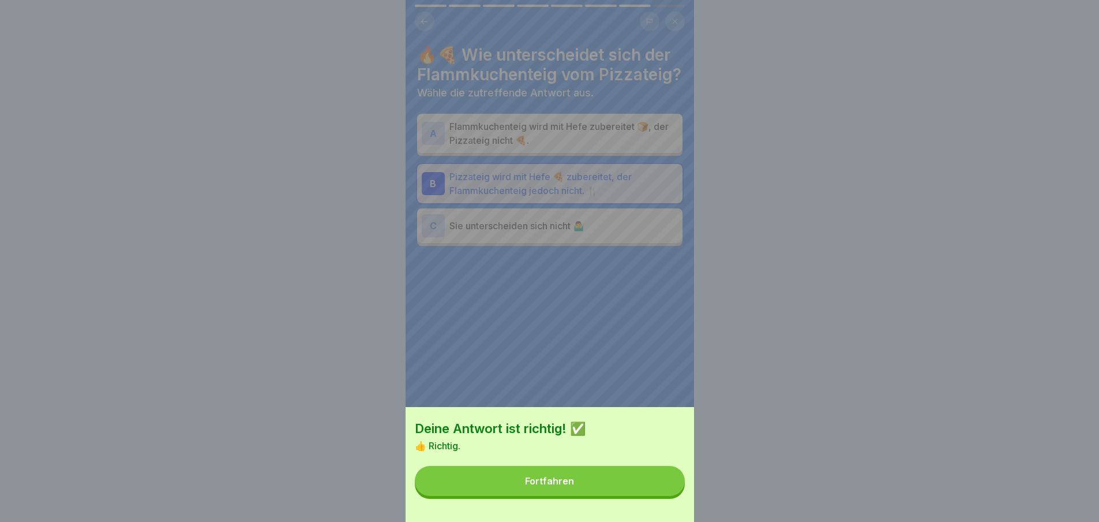
click at [628, 496] on button "Fortfahren" at bounding box center [550, 481] width 270 height 30
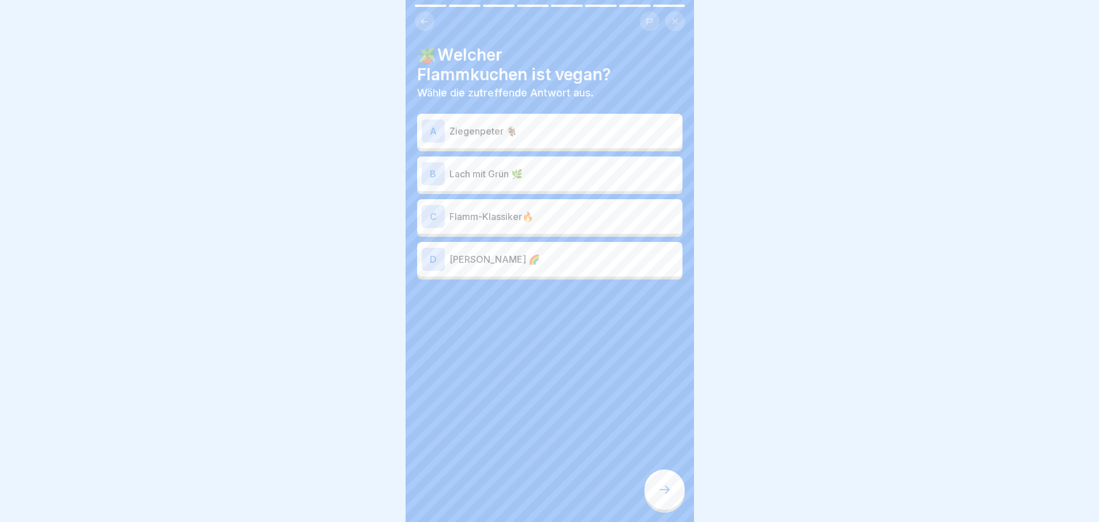
click at [565, 271] on div "D [PERSON_NAME] 🌈" at bounding box center [549, 259] width 265 height 35
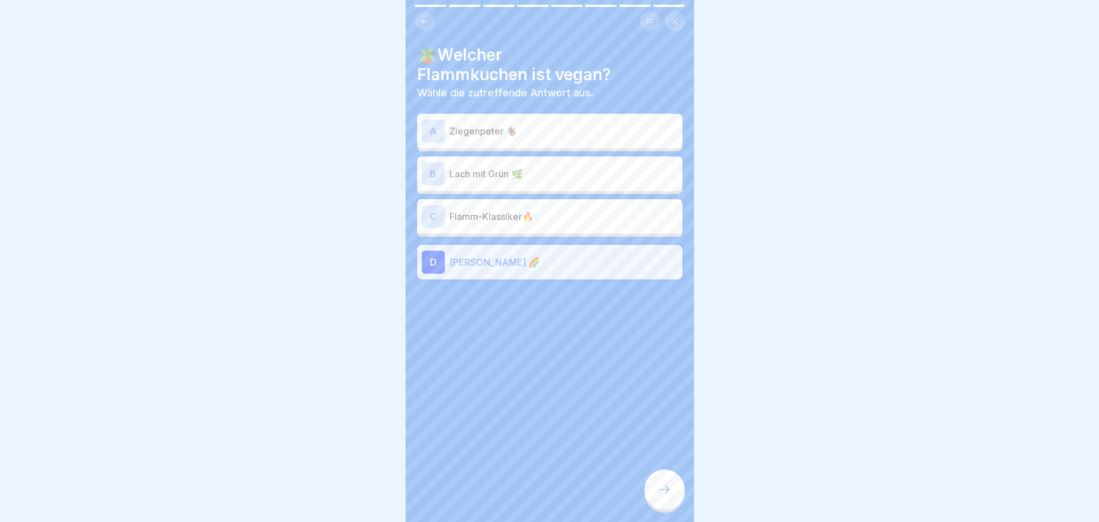
click at [652, 503] on div at bounding box center [665, 489] width 40 height 40
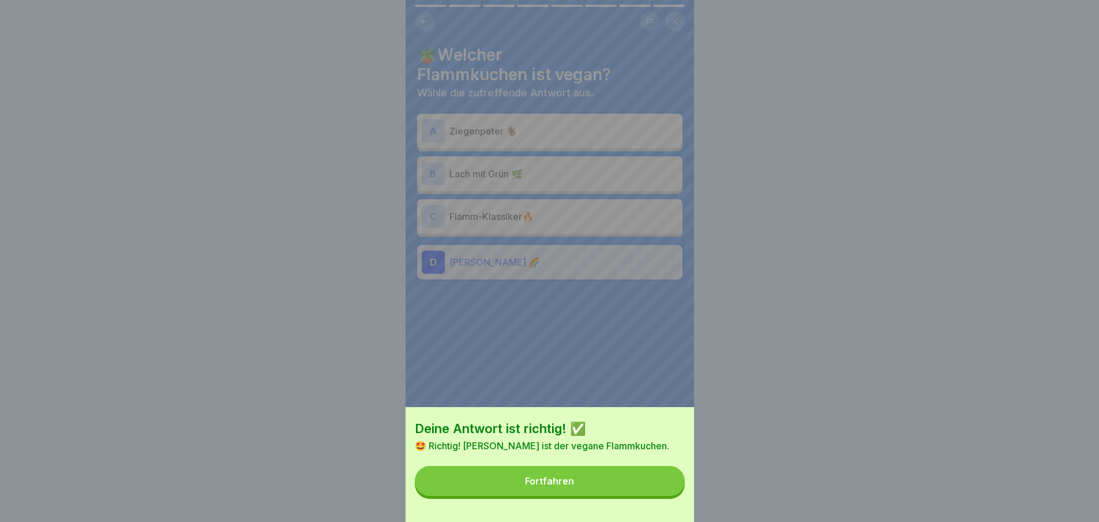
click at [626, 490] on button "Fortfahren" at bounding box center [550, 481] width 270 height 30
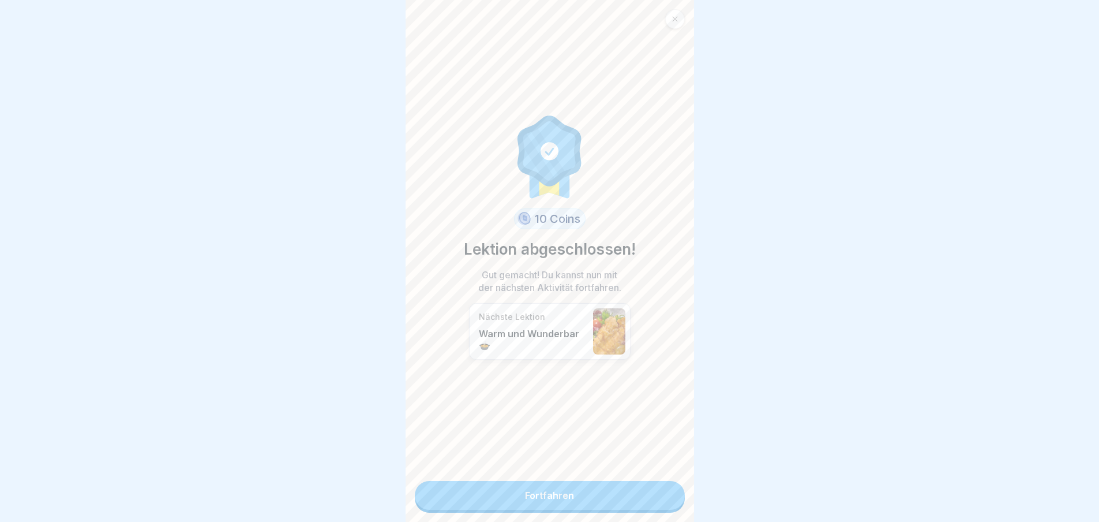
click at [620, 502] on link "Fortfahren" at bounding box center [550, 495] width 270 height 29
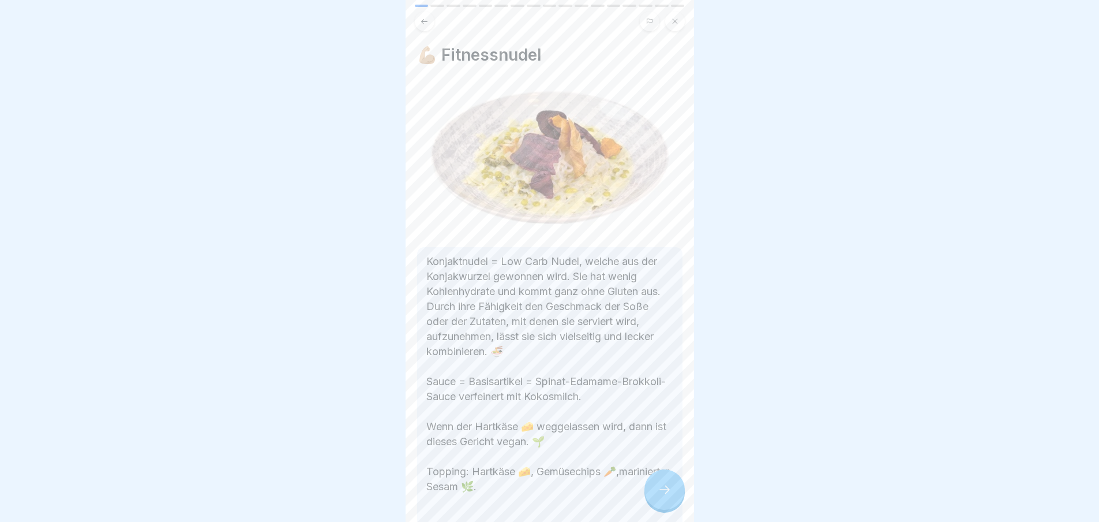
click at [668, 506] on div at bounding box center [665, 489] width 40 height 40
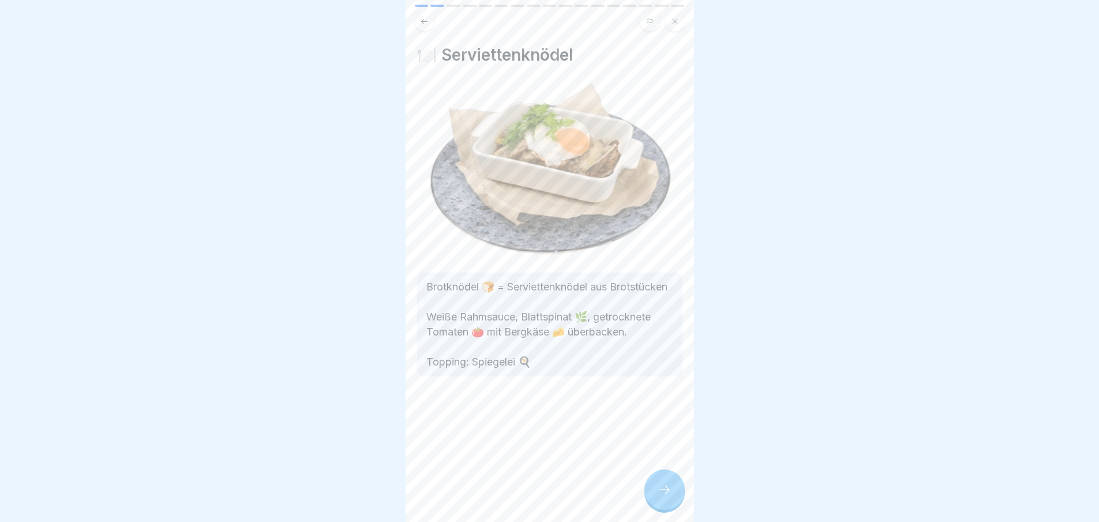
click at [668, 506] on div at bounding box center [665, 489] width 40 height 40
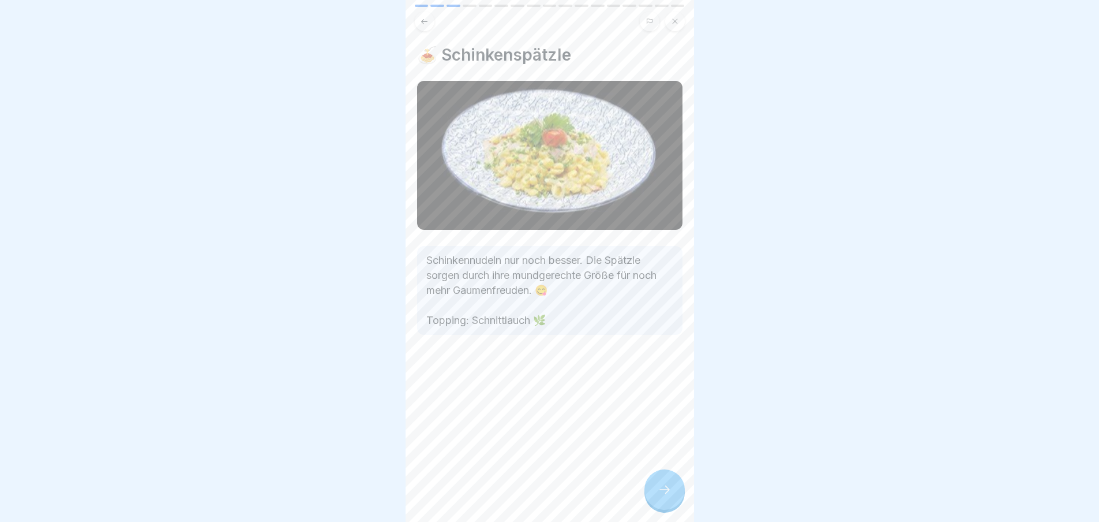
click at [668, 506] on div at bounding box center [665, 489] width 40 height 40
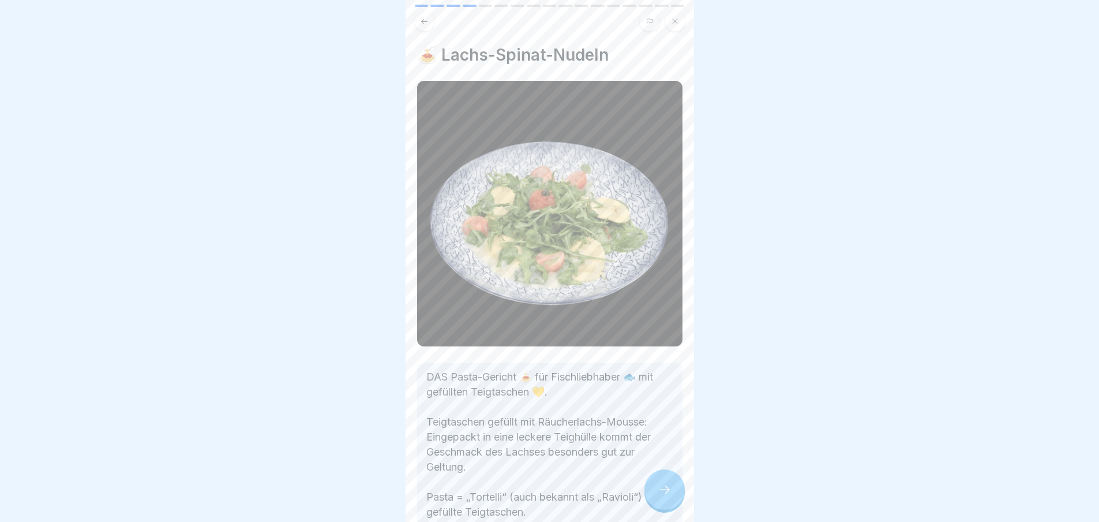
click at [668, 506] on div at bounding box center [665, 489] width 40 height 40
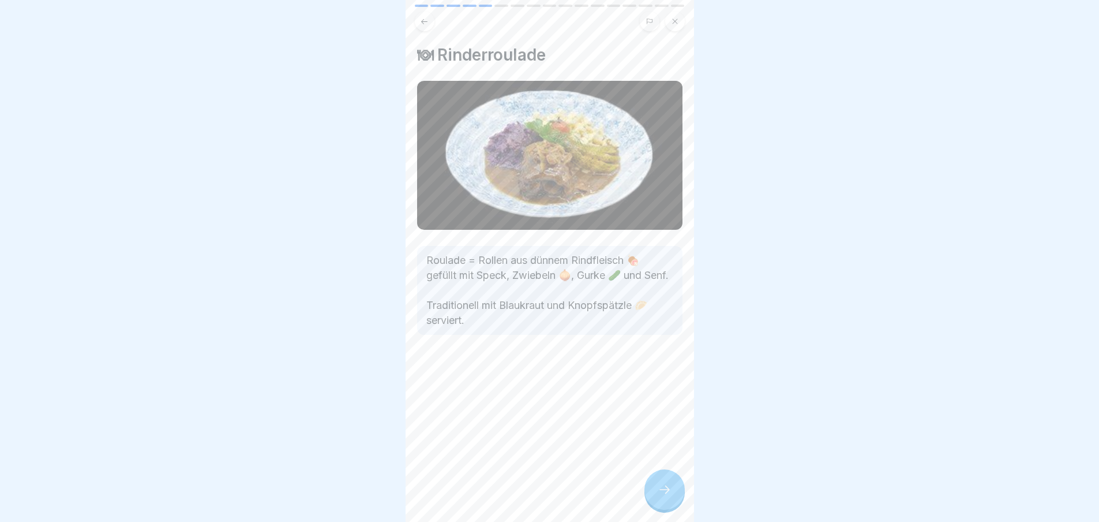
click at [668, 506] on div at bounding box center [665, 489] width 40 height 40
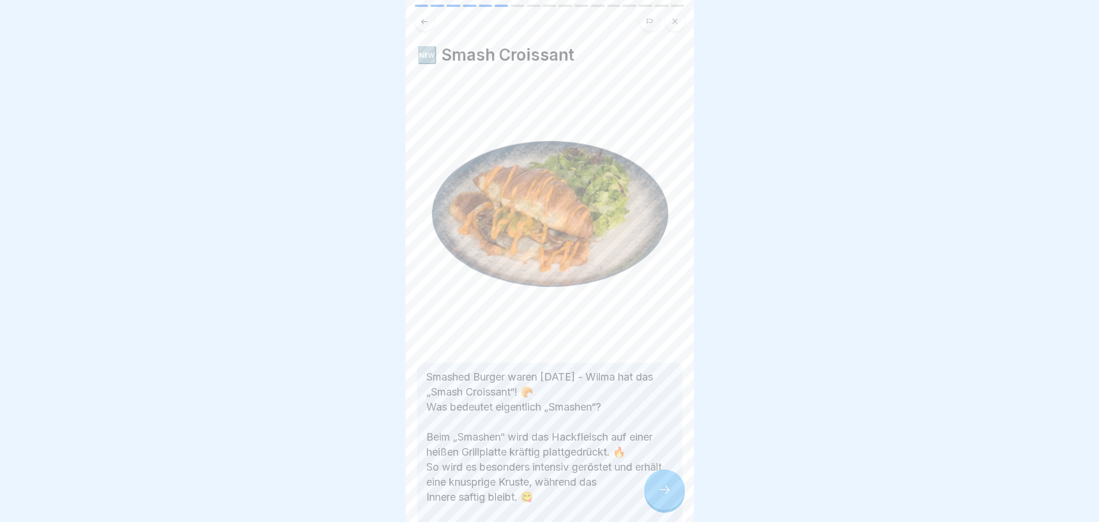
click at [668, 506] on div at bounding box center [665, 489] width 40 height 40
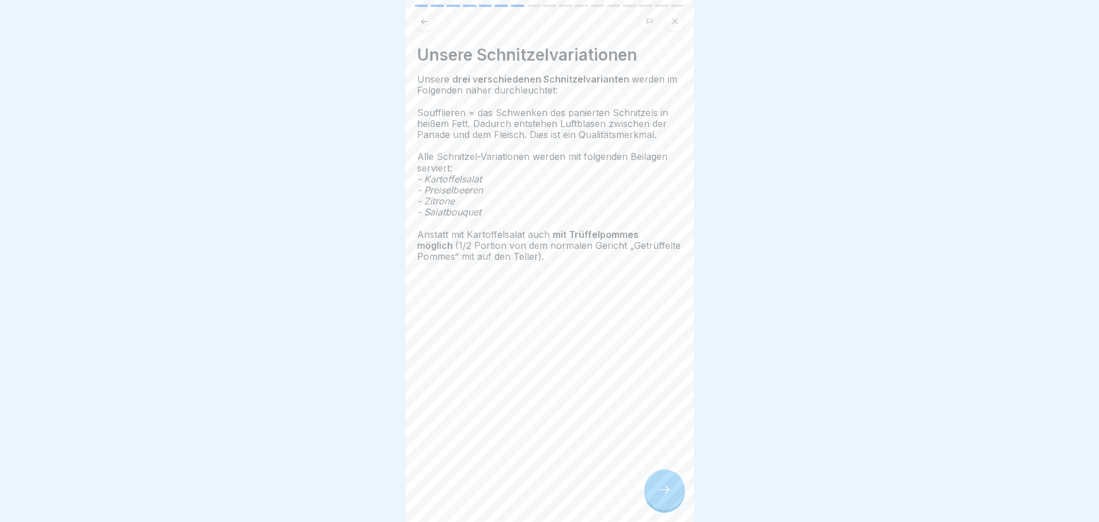
click at [668, 506] on div at bounding box center [665, 489] width 40 height 40
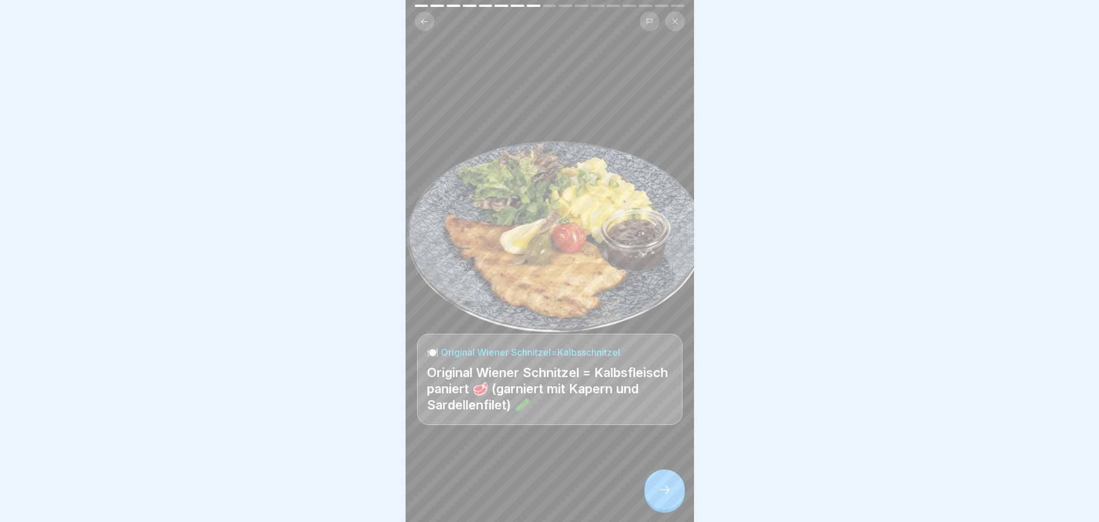
click at [668, 506] on div at bounding box center [665, 489] width 40 height 40
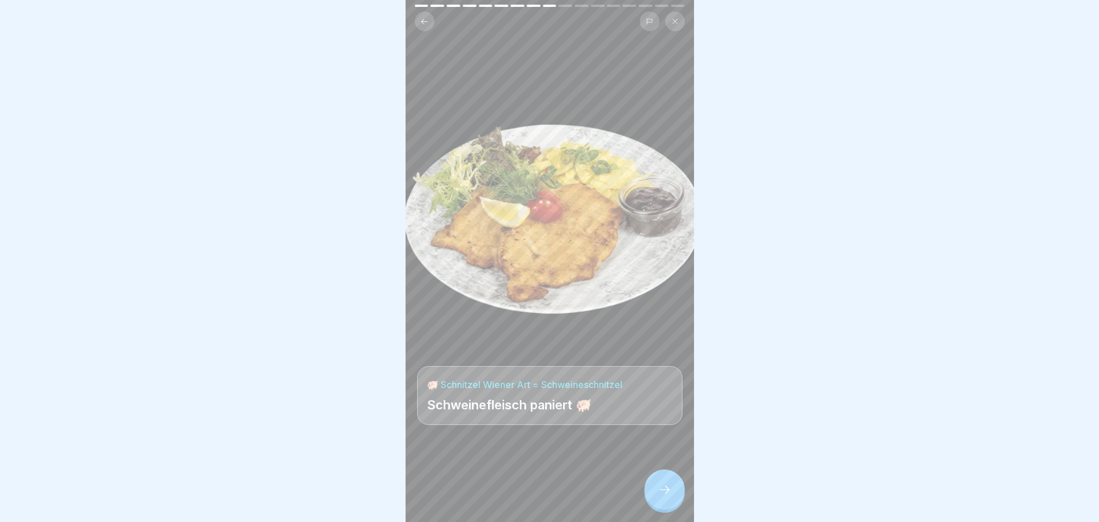
click at [668, 506] on div at bounding box center [665, 489] width 40 height 40
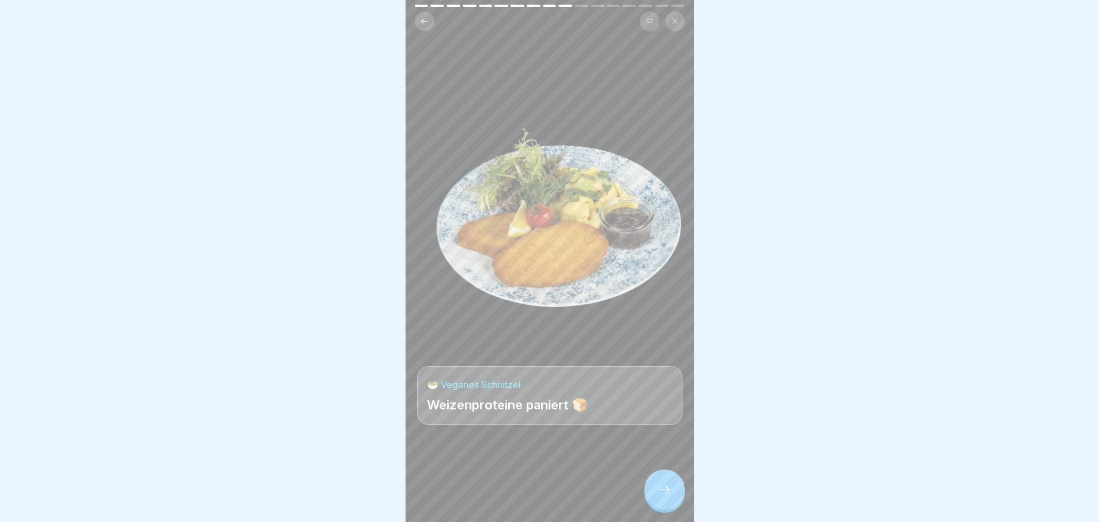
click at [668, 506] on div at bounding box center [665, 489] width 40 height 40
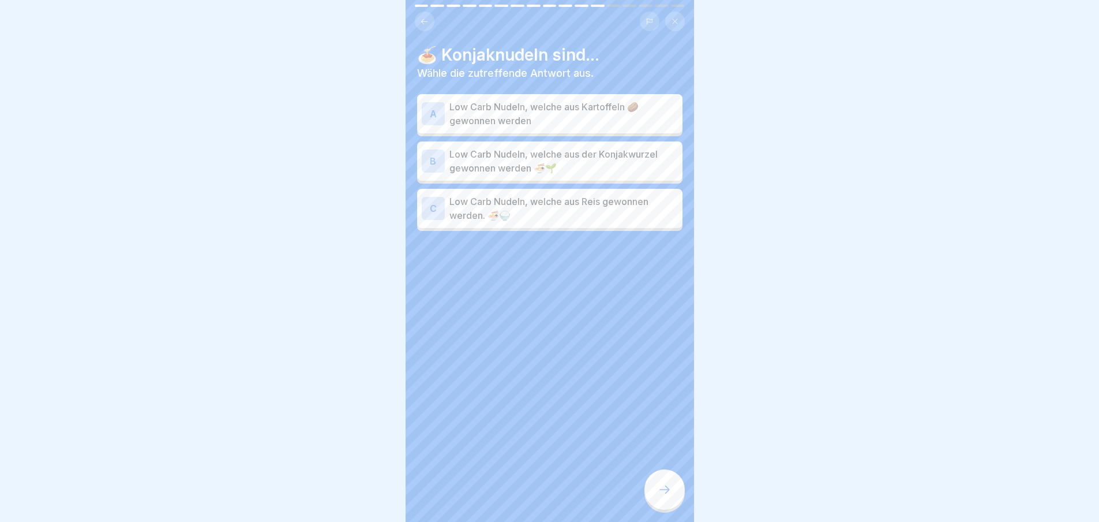
click at [668, 506] on div at bounding box center [665, 489] width 40 height 40
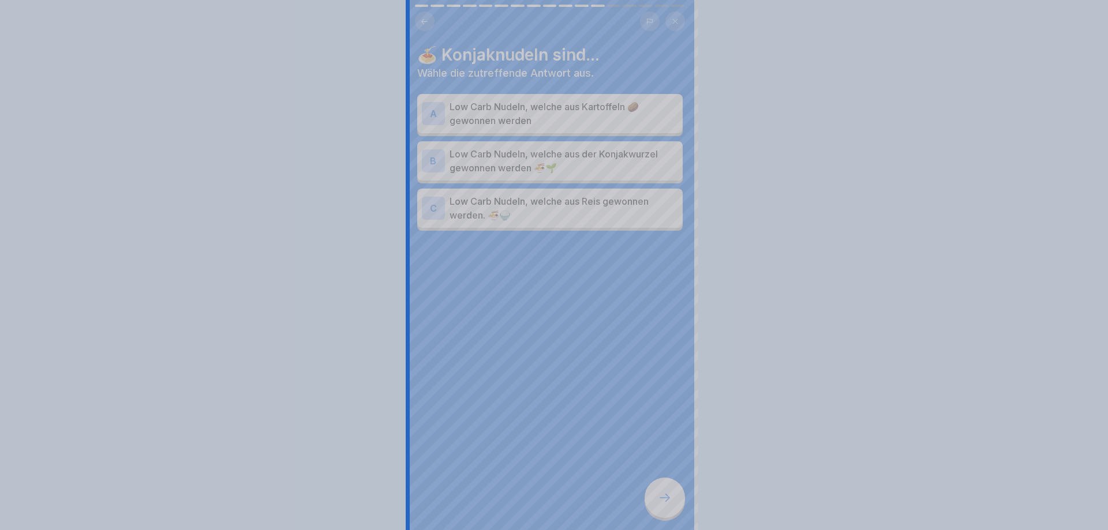
click at [668, 506] on div at bounding box center [554, 265] width 1108 height 530
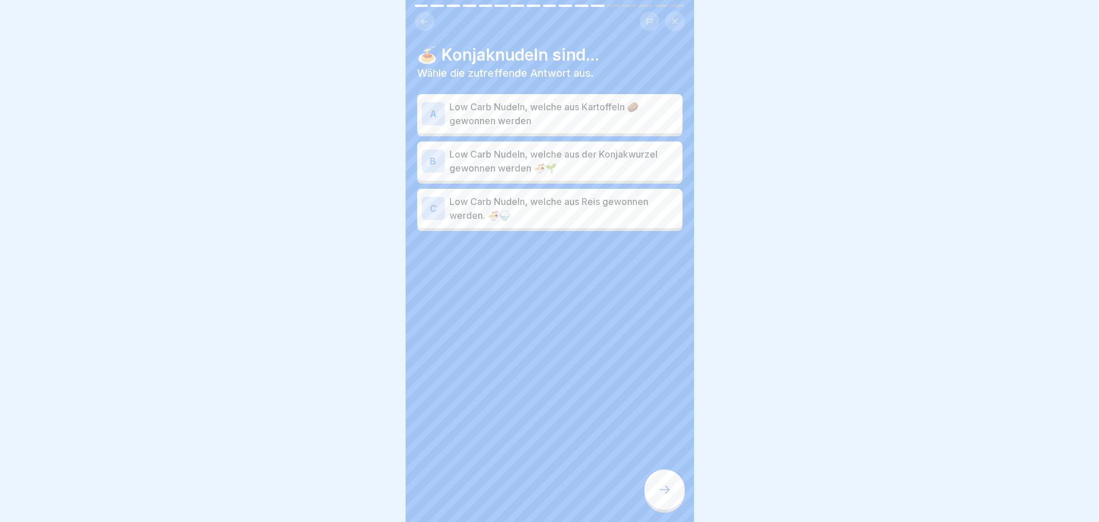
click at [668, 506] on div at bounding box center [665, 489] width 40 height 40
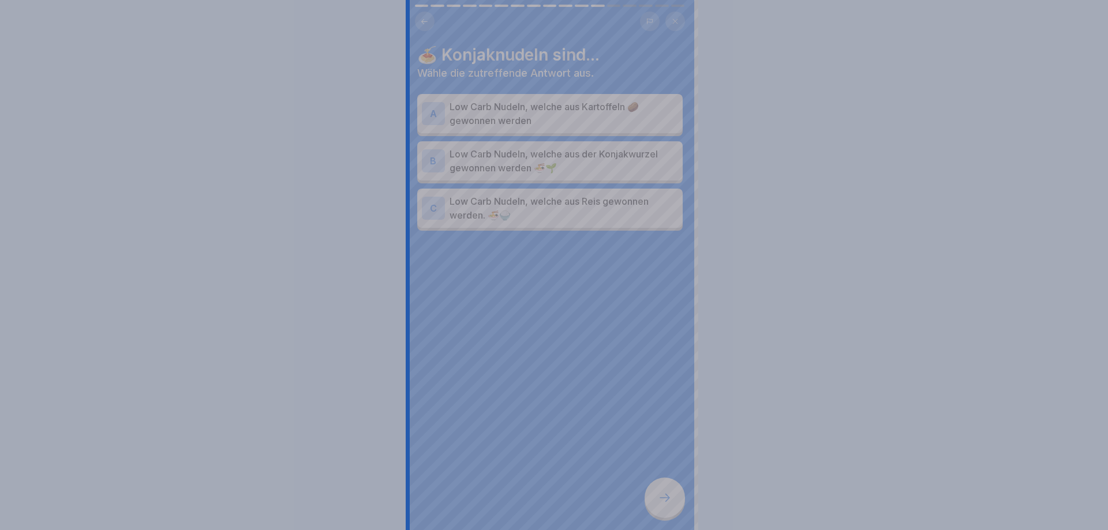
click at [668, 506] on div at bounding box center [554, 265] width 1108 height 530
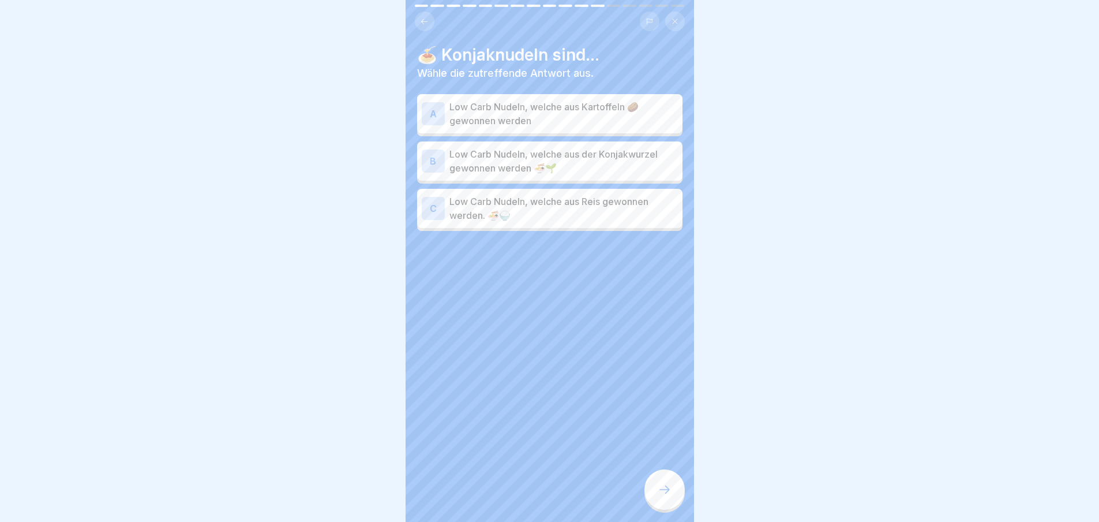
click at [567, 168] on p "Low Carb Nudeln, welche aus der Konjakwurzel gewonnen werden 🍜🌱" at bounding box center [564, 161] width 229 height 28
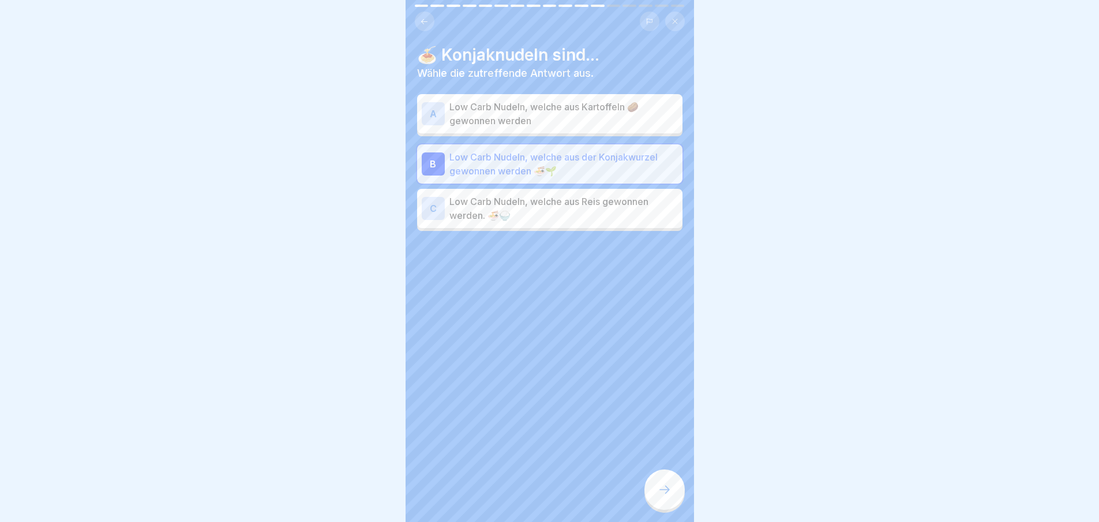
click at [672, 508] on div at bounding box center [665, 489] width 40 height 40
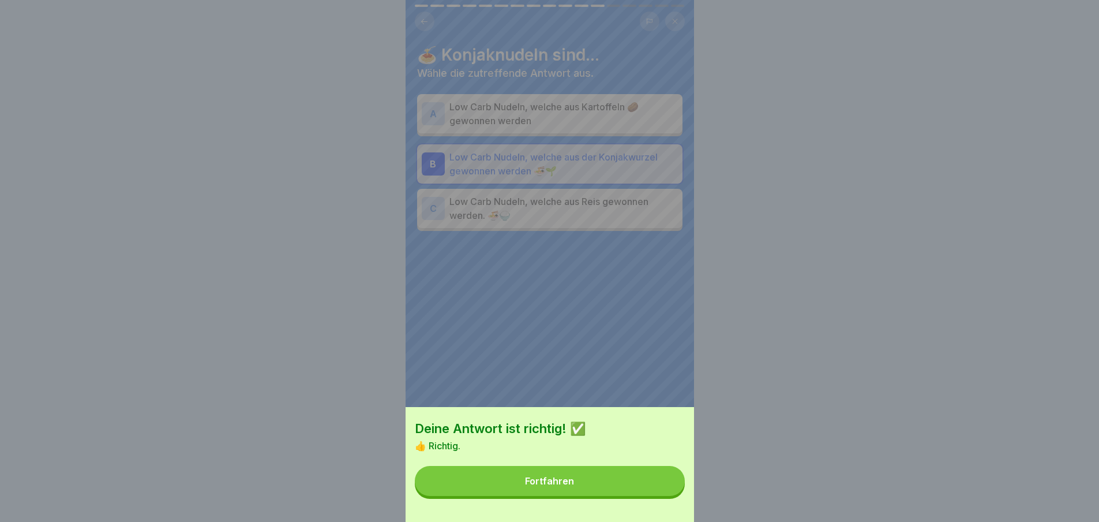
click at [650, 496] on button "Fortfahren" at bounding box center [550, 481] width 270 height 30
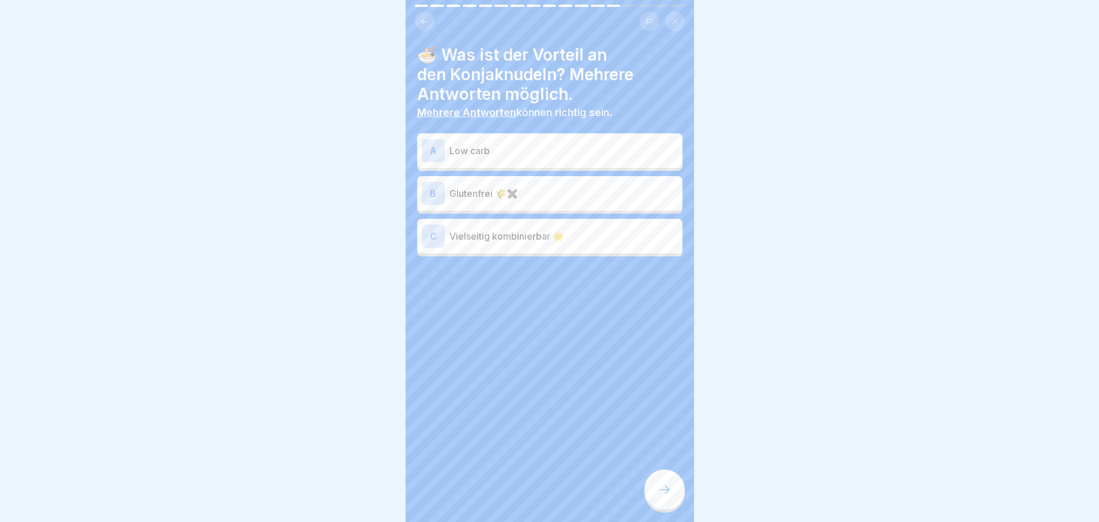
click at [553, 150] on p "Low carb" at bounding box center [564, 151] width 229 height 14
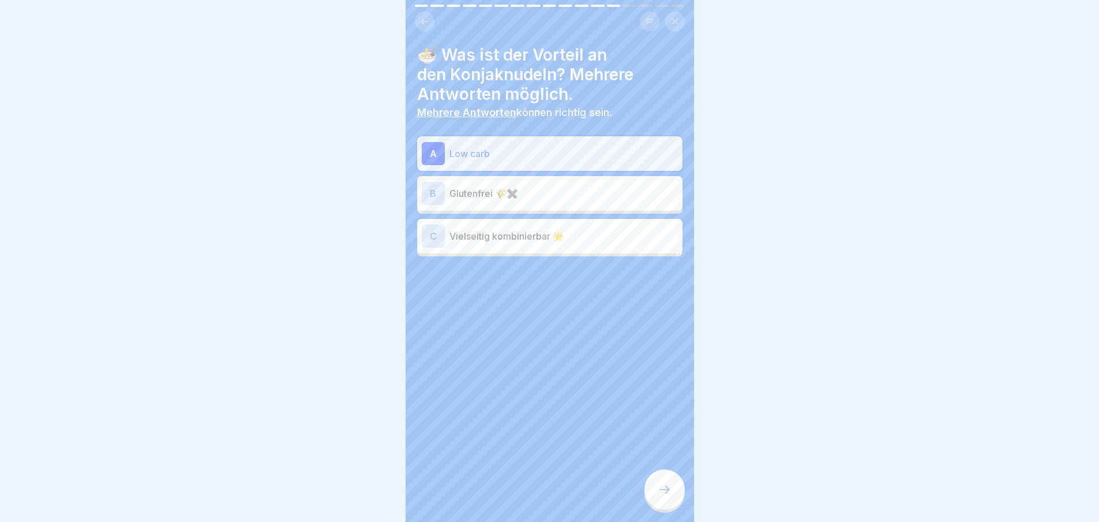
click at [568, 189] on p "Glutenfrei 🌾✖️" at bounding box center [564, 193] width 229 height 14
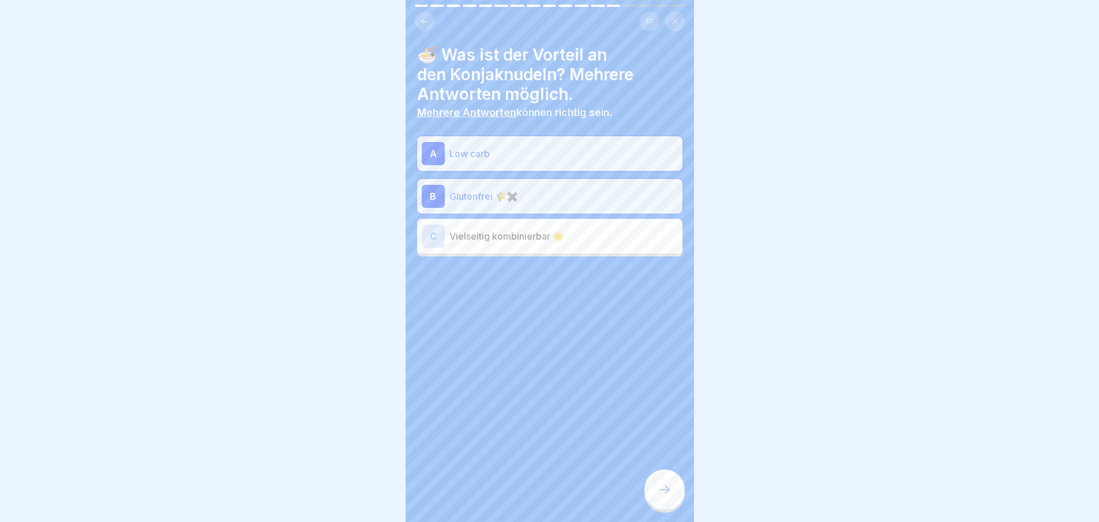
click at [664, 495] on icon at bounding box center [665, 489] width 14 height 14
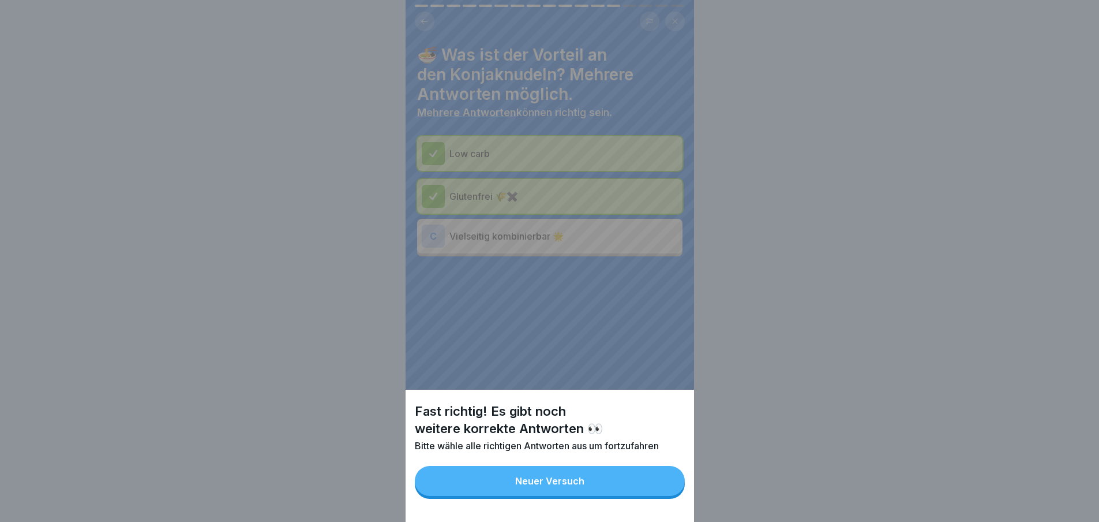
click at [621, 484] on button "Neuer Versuch" at bounding box center [550, 481] width 270 height 30
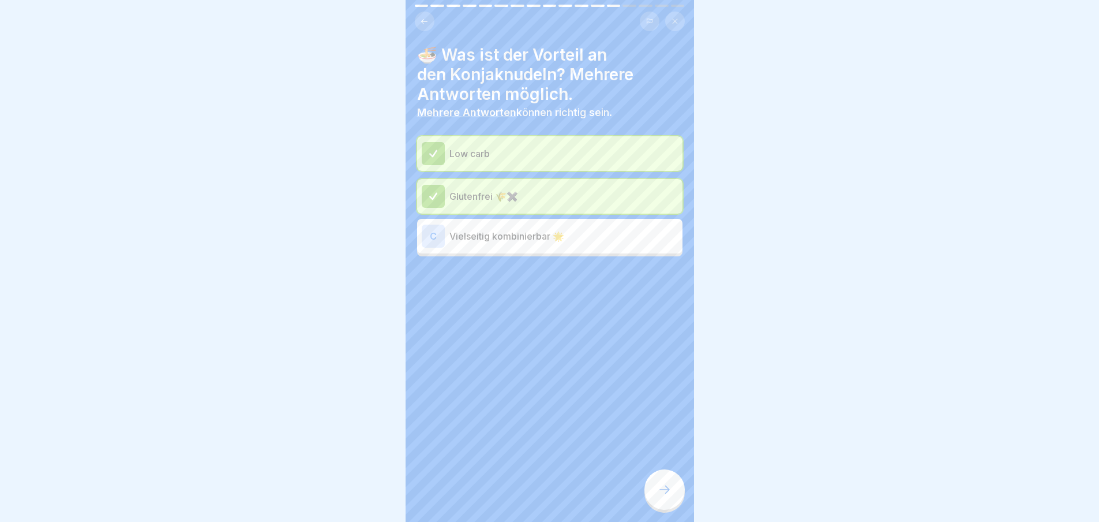
click at [551, 235] on p "Vielseitig kombinierbar 🌟" at bounding box center [564, 236] width 229 height 14
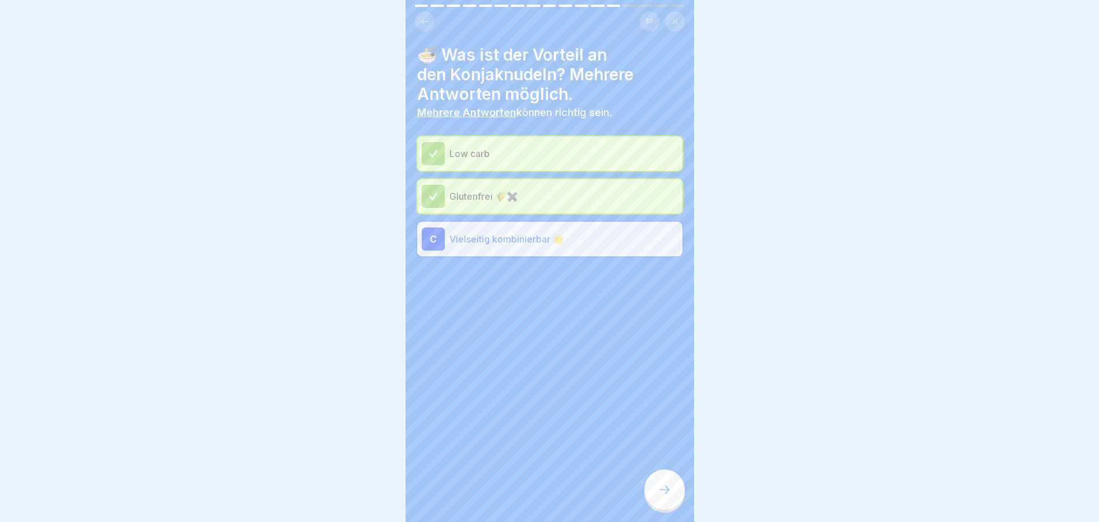
click at [667, 496] on icon at bounding box center [665, 489] width 14 height 14
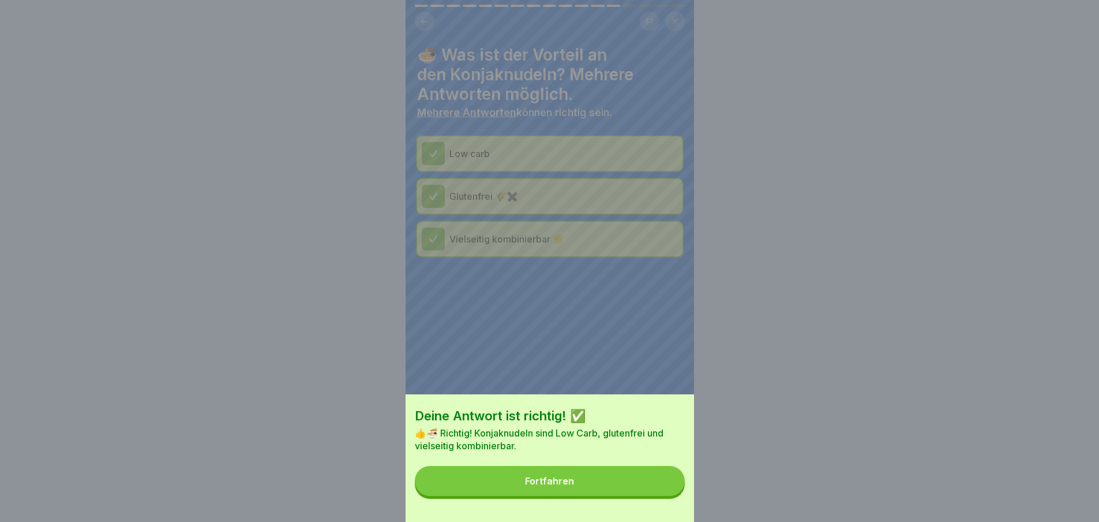
click at [611, 489] on button "Fortfahren" at bounding box center [550, 481] width 270 height 30
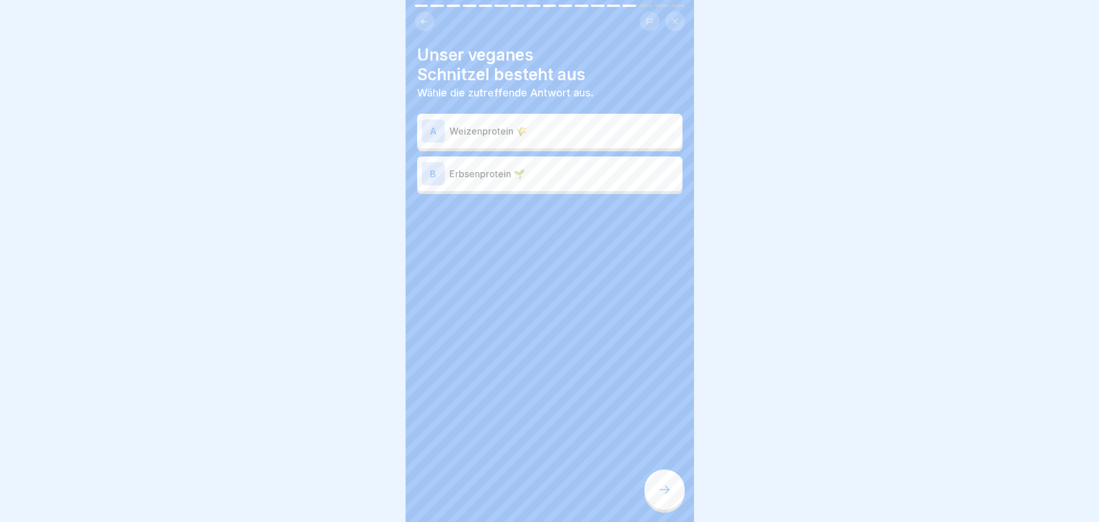
click at [541, 145] on div "A Weizenprotein 🌾" at bounding box center [549, 131] width 265 height 35
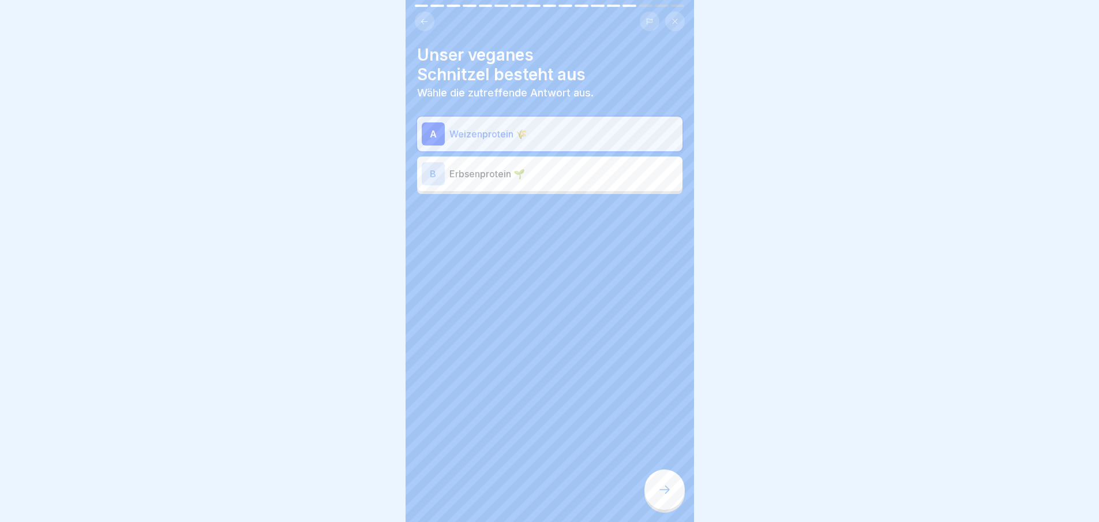
click at [515, 168] on p "Erbsenprotein 🌱" at bounding box center [564, 174] width 229 height 14
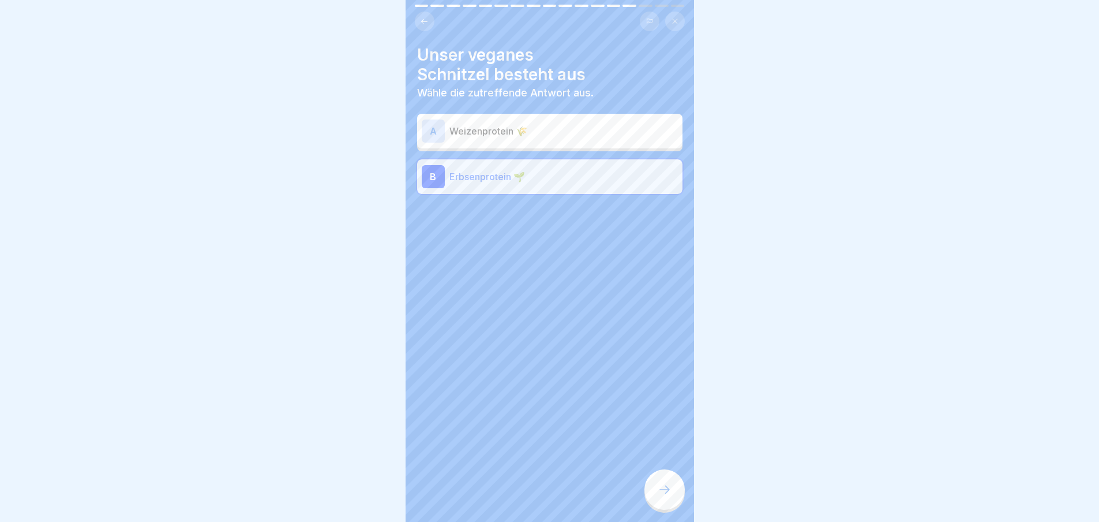
click at [671, 496] on icon at bounding box center [665, 489] width 14 height 14
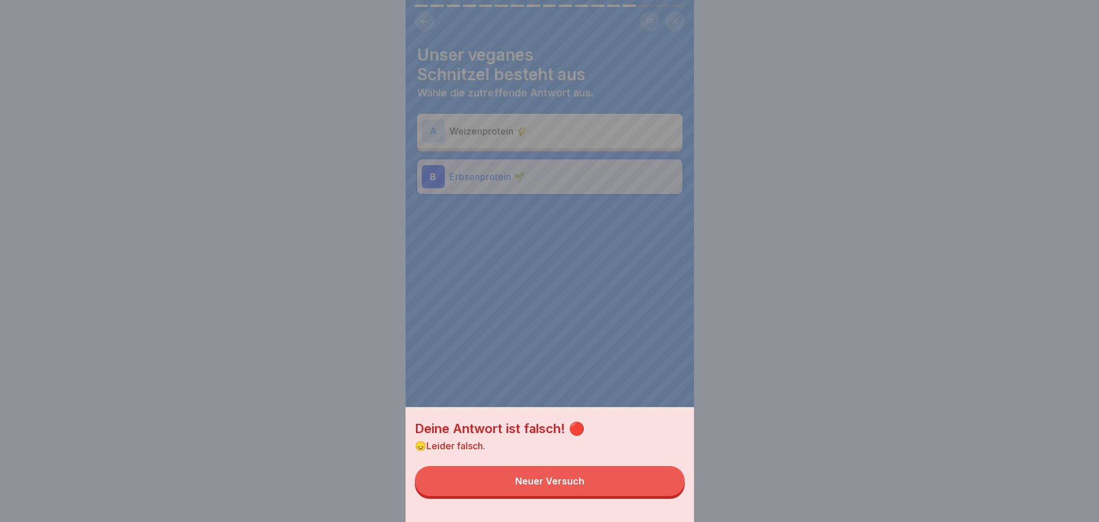
click at [617, 494] on button "Neuer Versuch" at bounding box center [550, 481] width 270 height 30
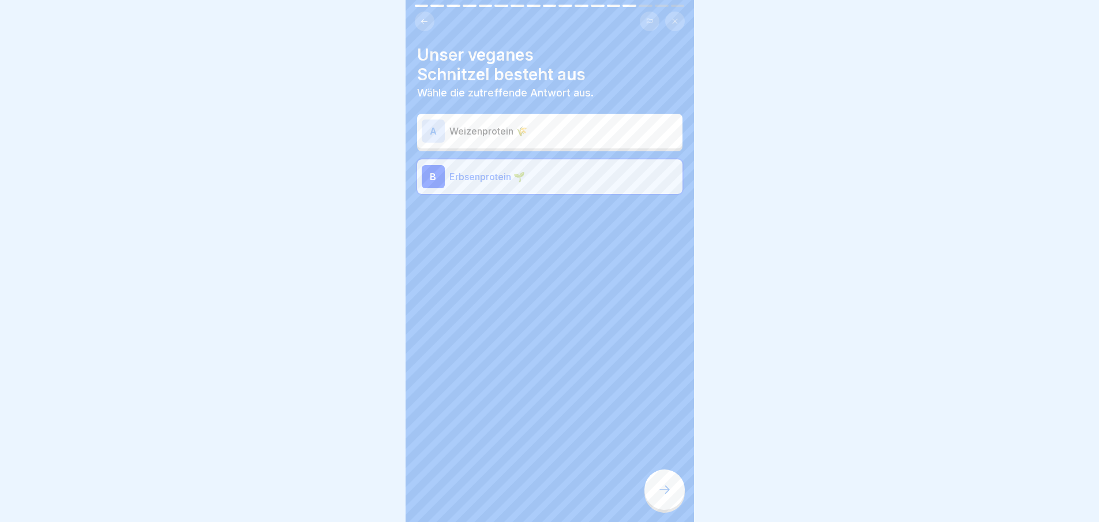
click at [525, 126] on p "Weizenprotein 🌾" at bounding box center [564, 131] width 229 height 14
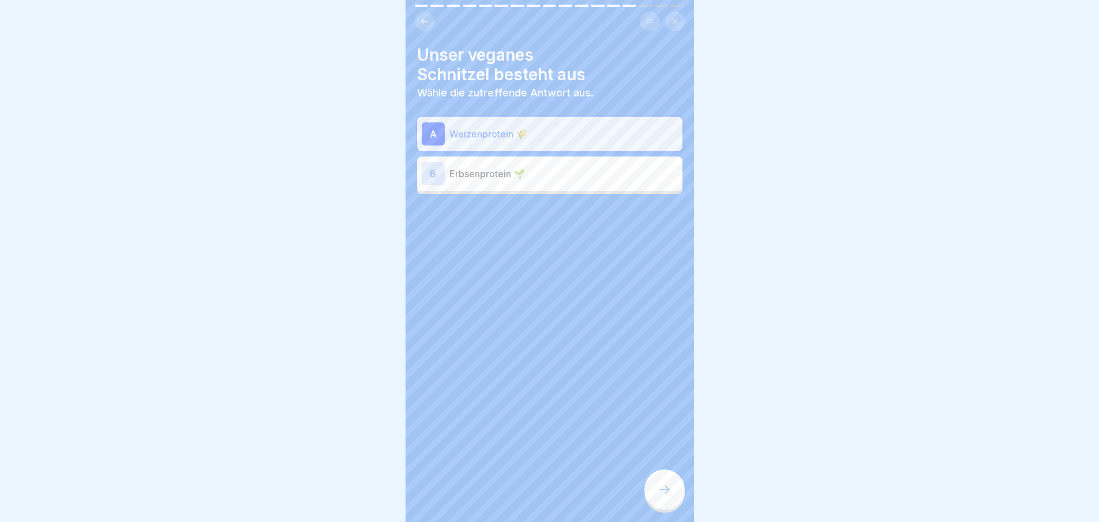
click at [650, 489] on div at bounding box center [665, 489] width 40 height 40
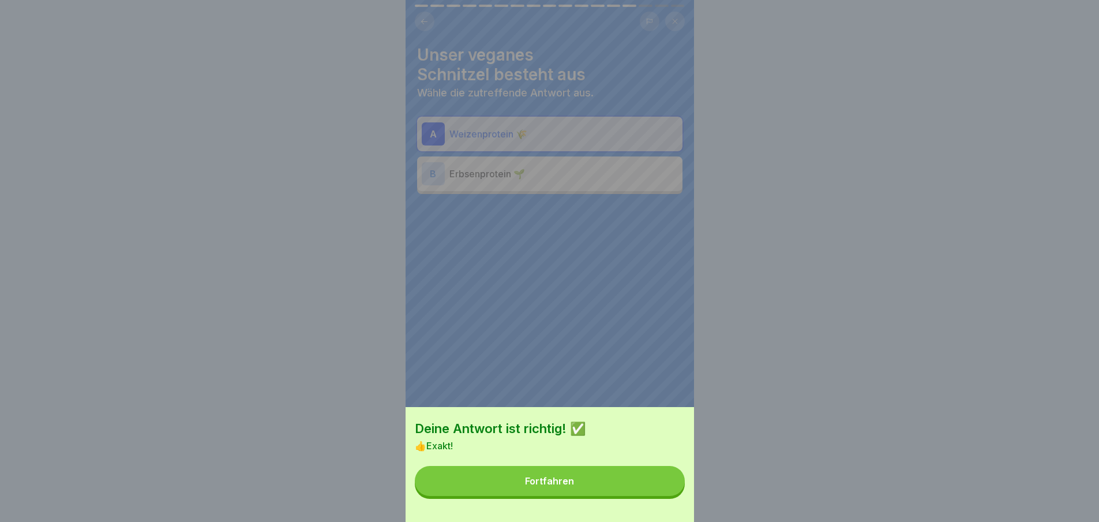
click at [627, 484] on button "Fortfahren" at bounding box center [550, 481] width 270 height 30
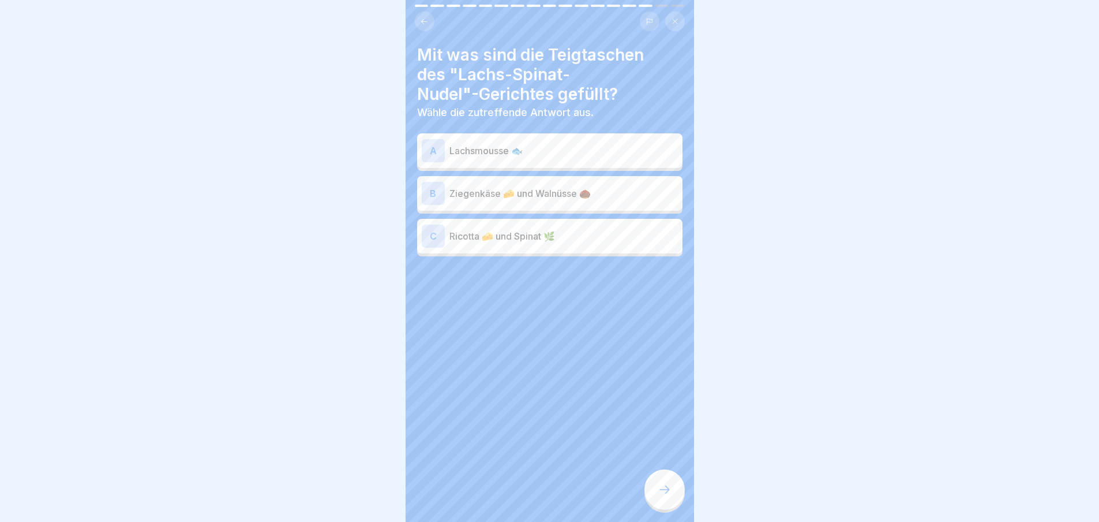
click at [530, 152] on p "Lachsmousse 🐟" at bounding box center [564, 151] width 229 height 14
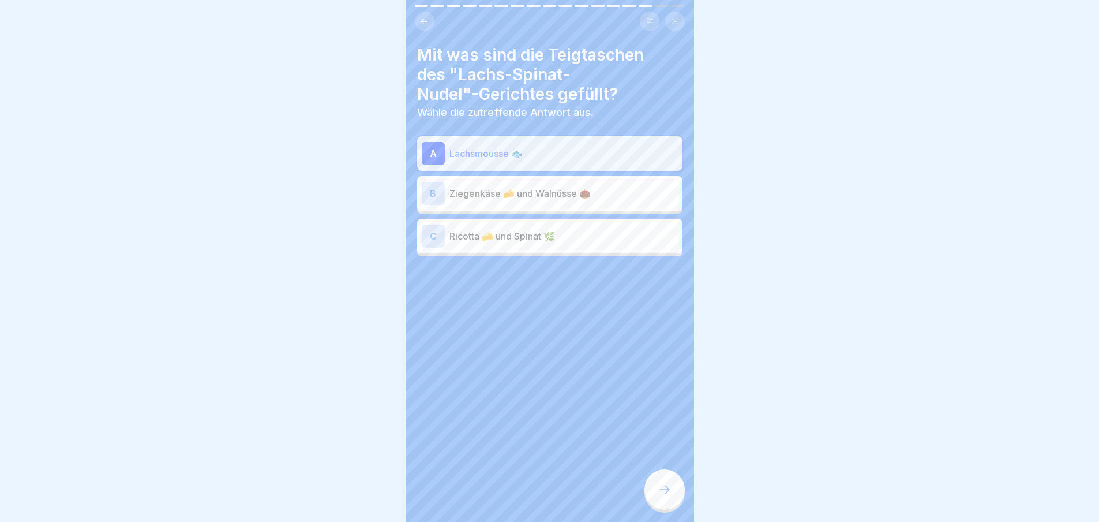
click at [669, 496] on icon at bounding box center [665, 489] width 14 height 14
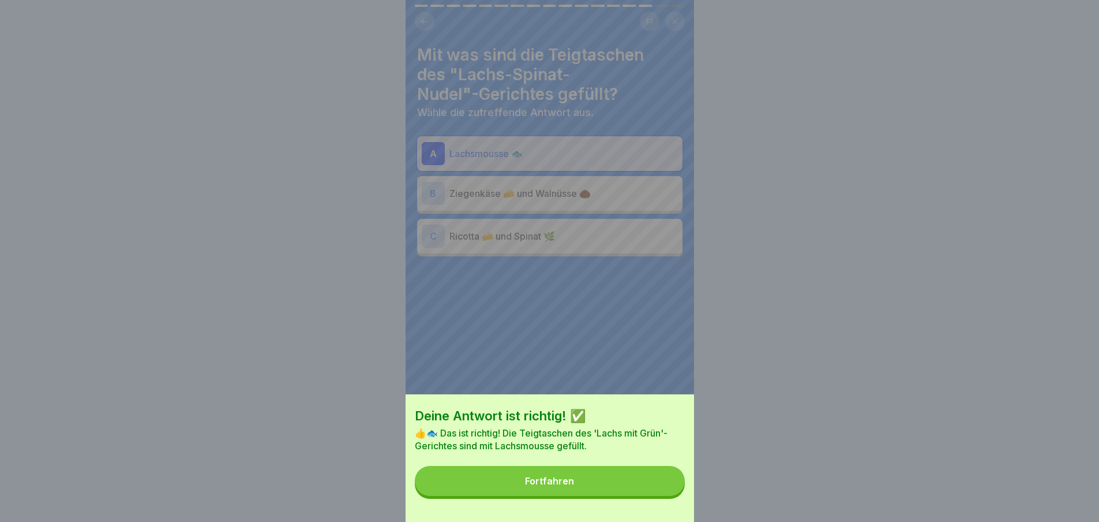
click at [639, 491] on button "Fortfahren" at bounding box center [550, 481] width 270 height 30
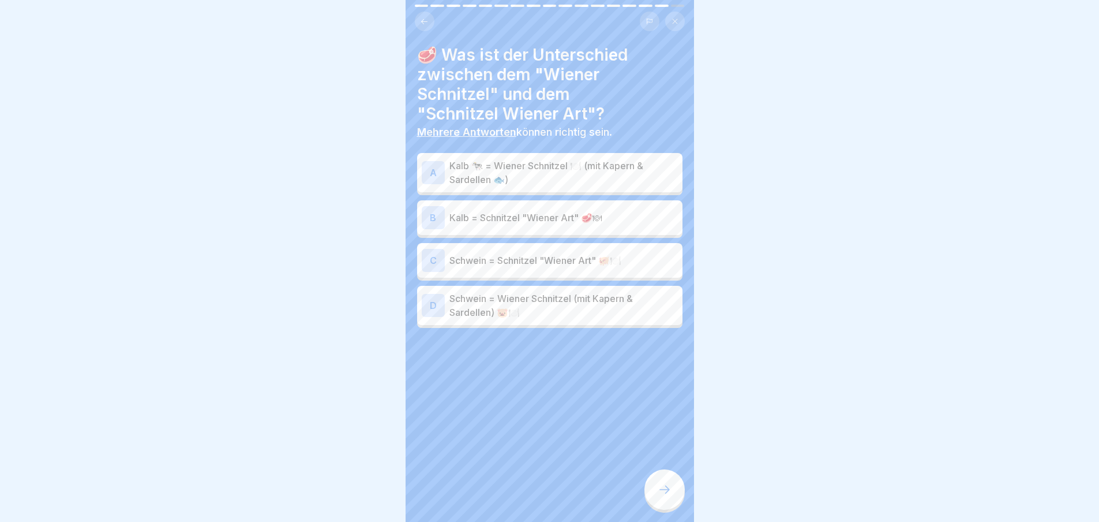
click at [559, 155] on div "A Kalb 🐄 = Wiener Schnitzel 🍽️ (mit Kapern & Sardellen 🐟)" at bounding box center [549, 172] width 265 height 39
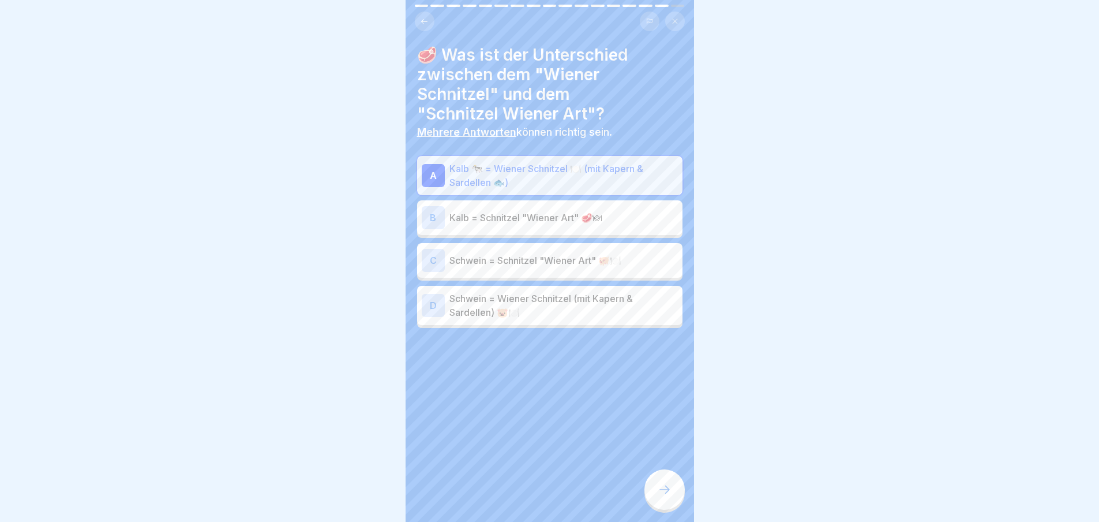
click at [588, 260] on p "Schwein = Schnitzel "Wiener Art" 🐖🍽️" at bounding box center [564, 260] width 229 height 14
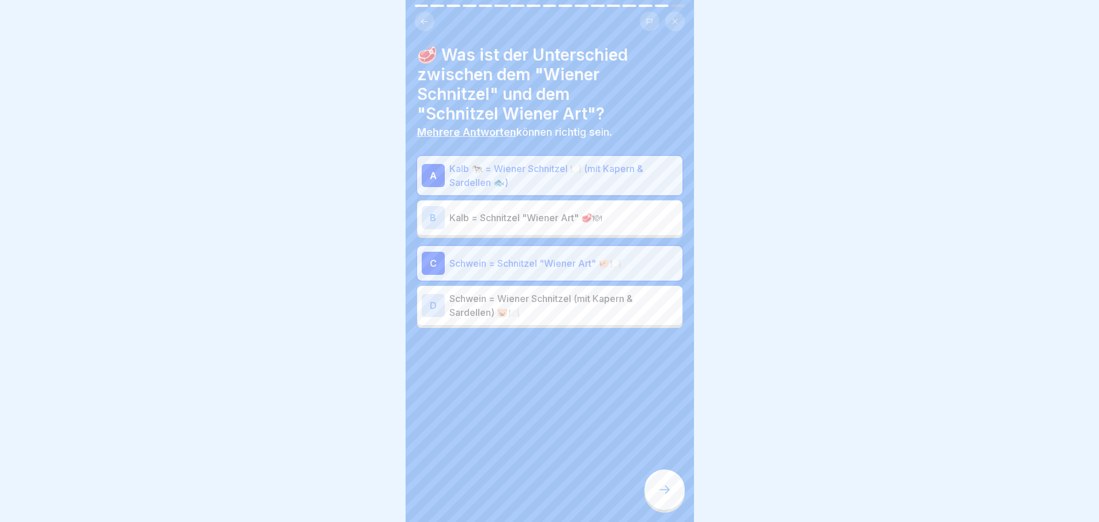
click at [671, 496] on icon at bounding box center [665, 489] width 14 height 14
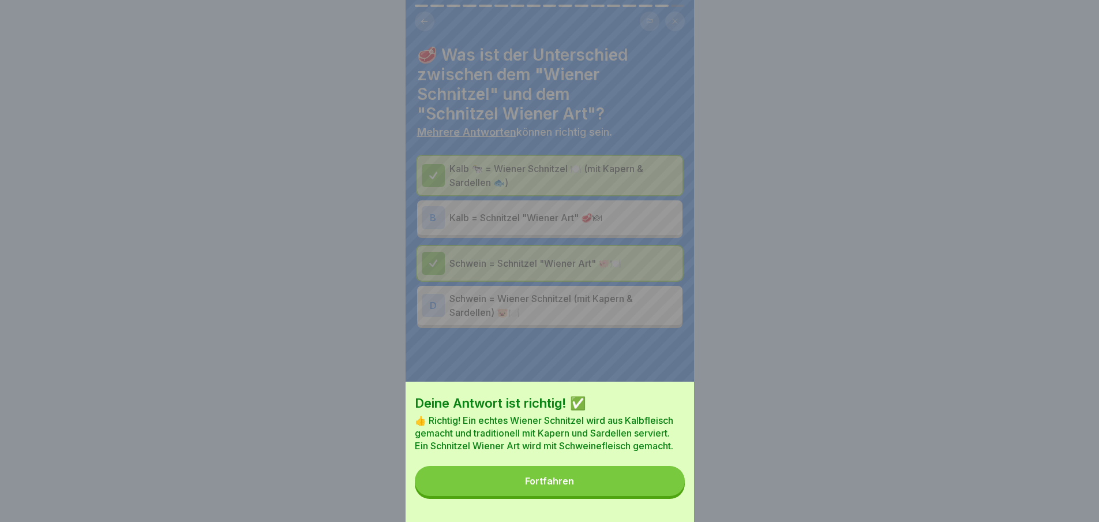
click at [647, 493] on button "Fortfahren" at bounding box center [550, 481] width 270 height 30
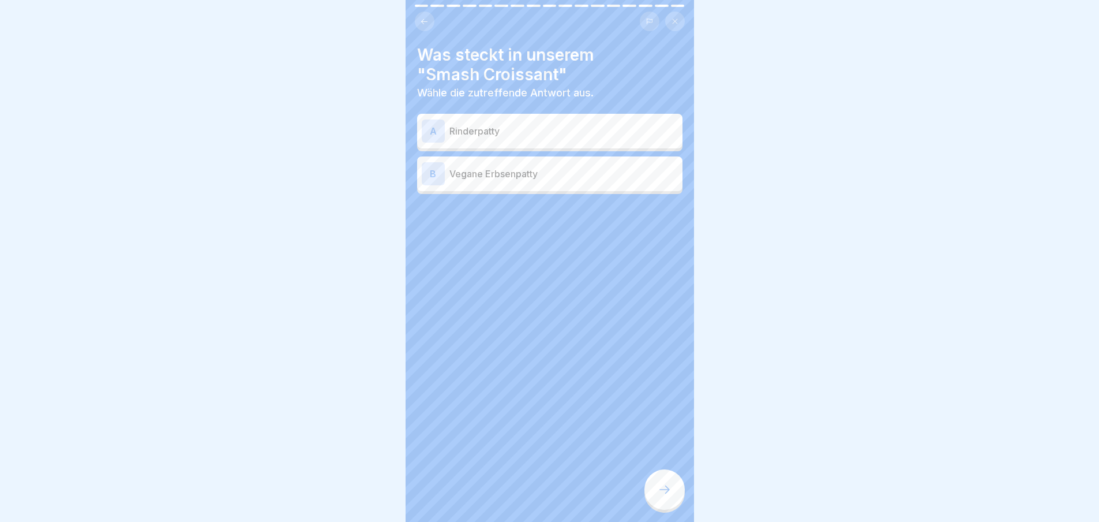
click at [538, 133] on p "Rinderpatty" at bounding box center [564, 131] width 229 height 14
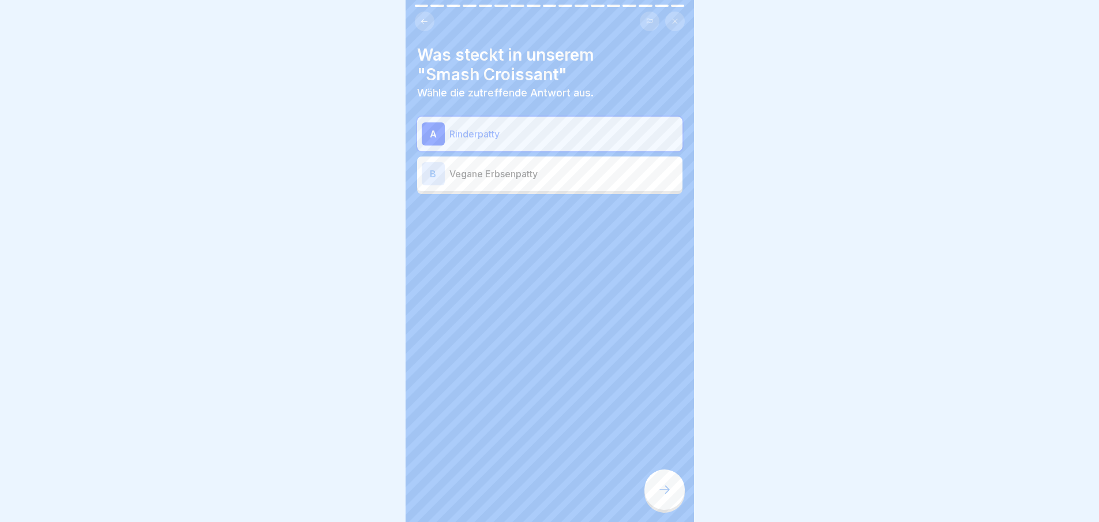
click at [665, 496] on icon at bounding box center [665, 489] width 14 height 14
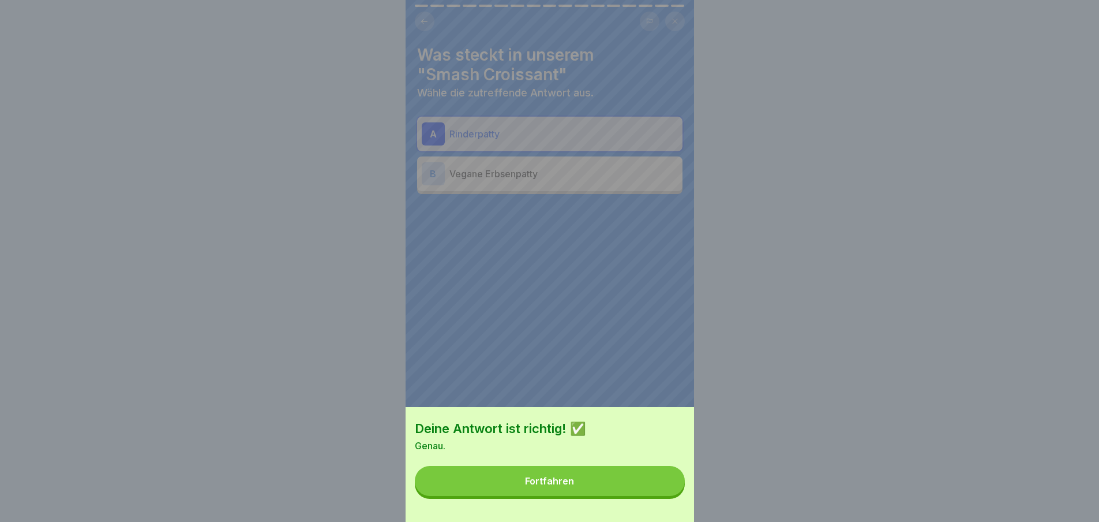
click at [652, 485] on button "Fortfahren" at bounding box center [550, 481] width 270 height 30
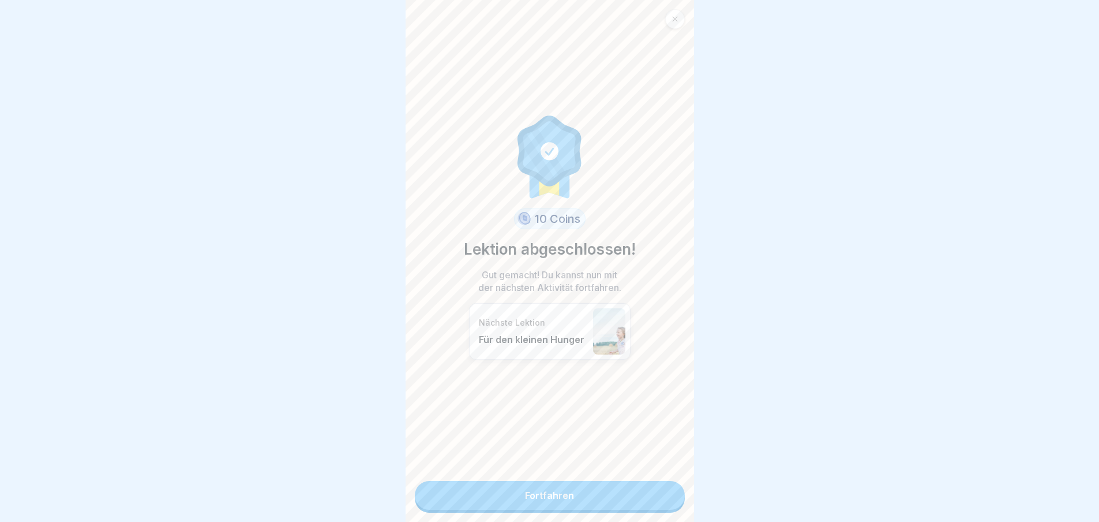
click at [647, 494] on link "Fortfahren" at bounding box center [550, 495] width 270 height 29
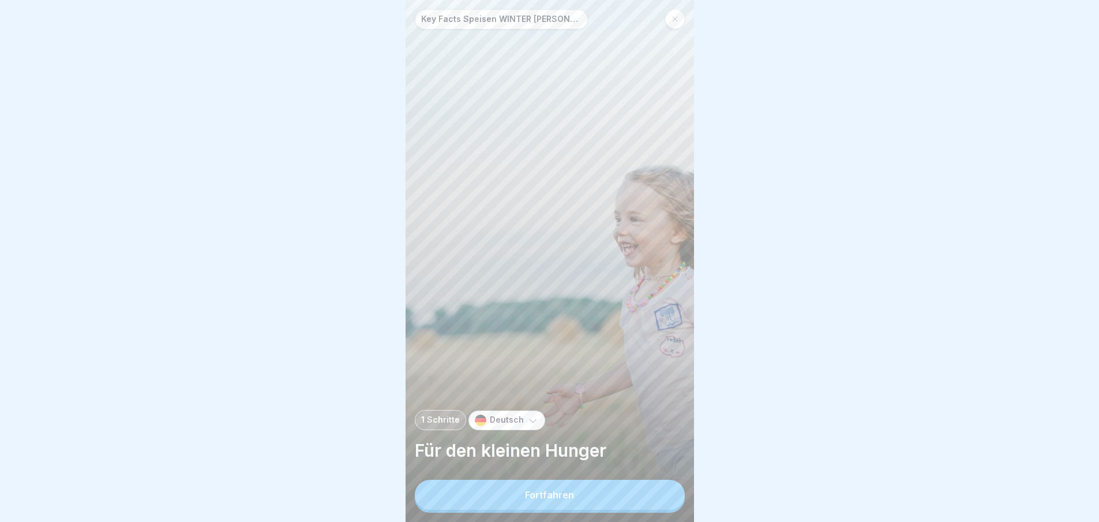
click at [646, 499] on button "Fortfahren" at bounding box center [550, 495] width 270 height 30
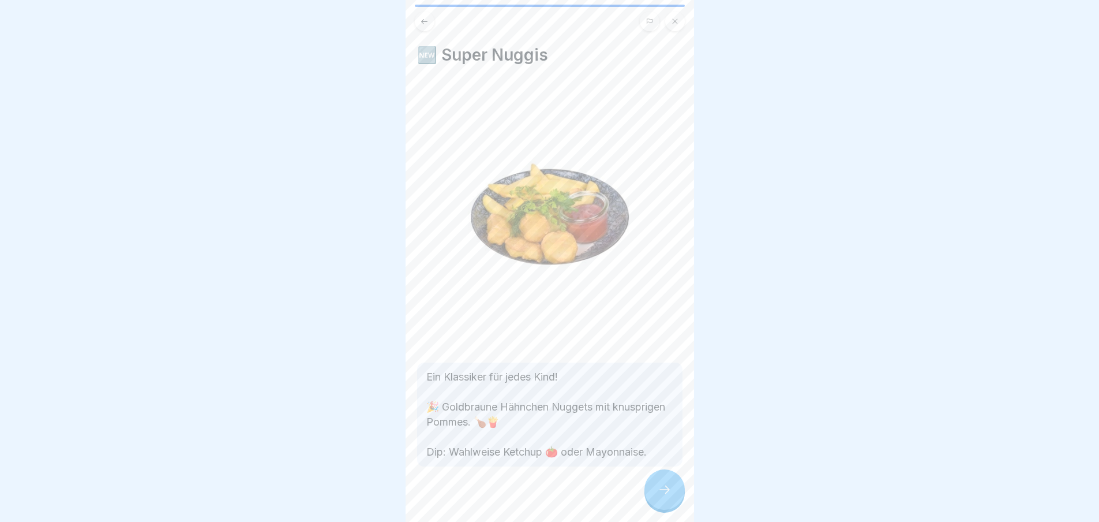
click at [646, 499] on div at bounding box center [665, 489] width 40 height 40
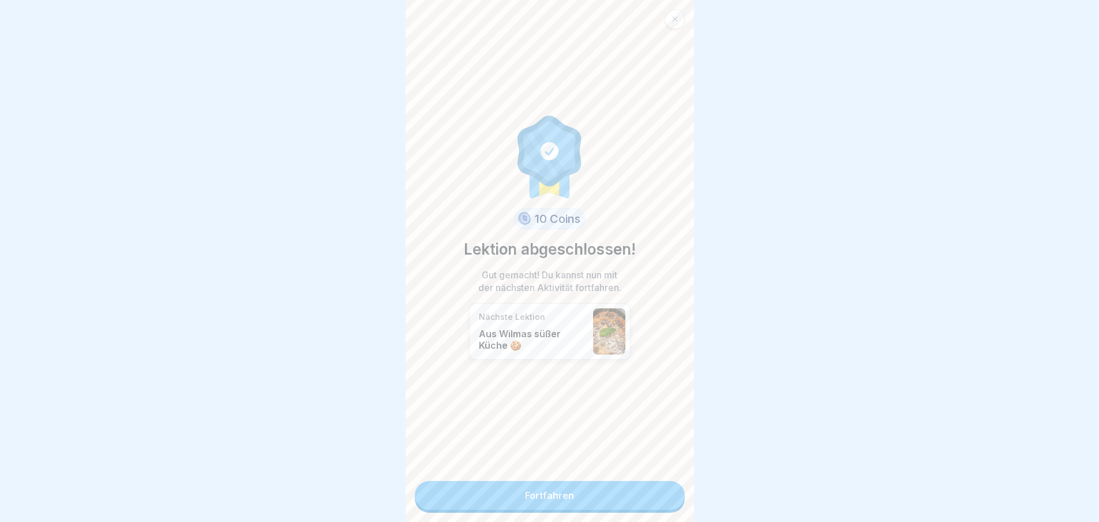
click at [650, 499] on link "Fortfahren" at bounding box center [550, 495] width 270 height 29
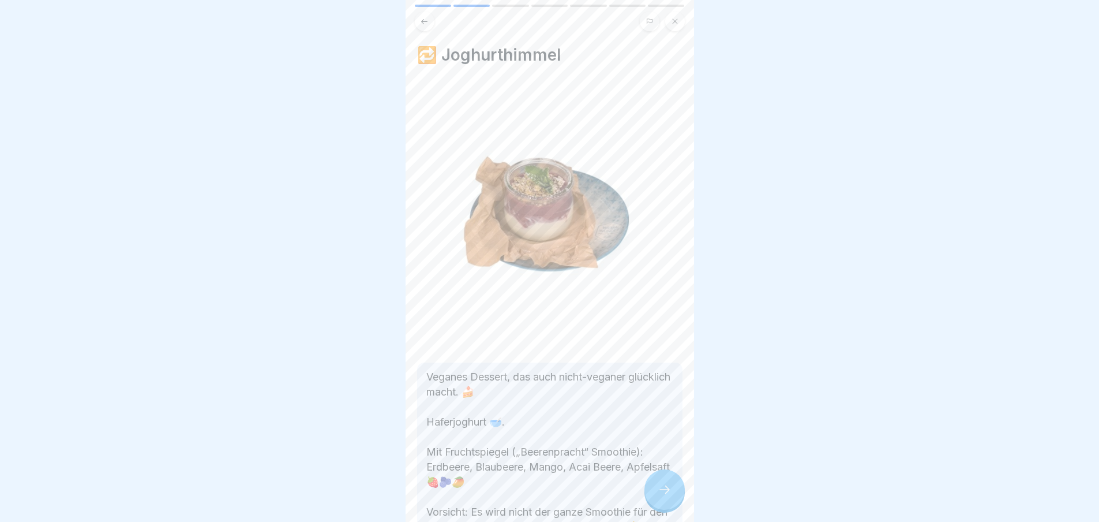
click at [650, 499] on div at bounding box center [665, 489] width 40 height 40
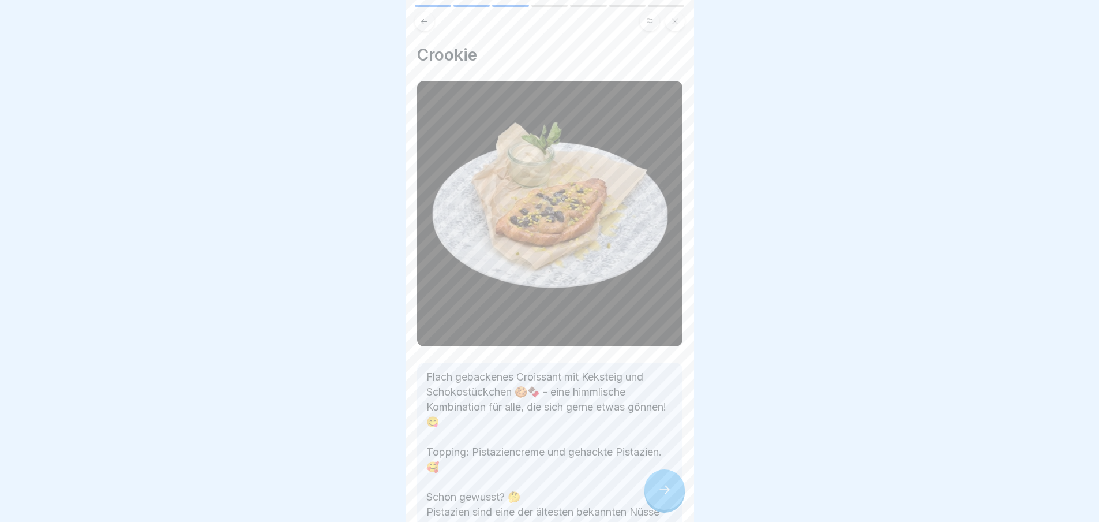
click at [659, 496] on icon at bounding box center [665, 489] width 14 height 14
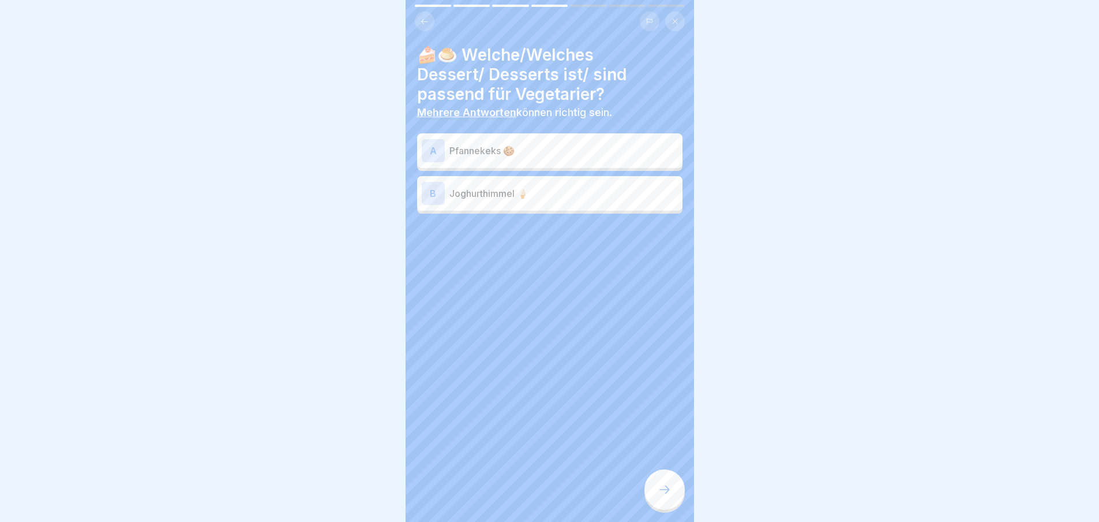
click at [659, 496] on icon at bounding box center [665, 489] width 14 height 14
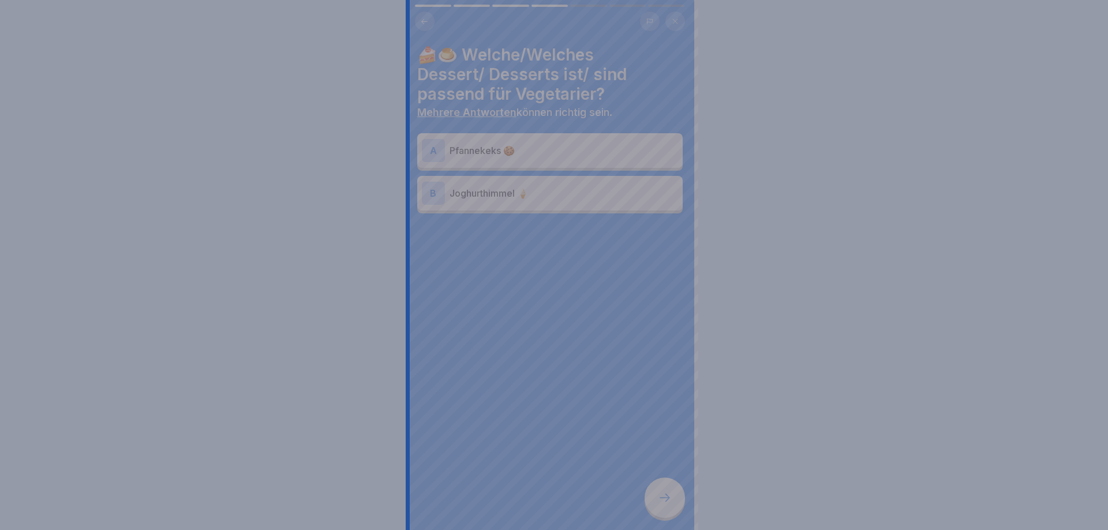
click at [659, 499] on div at bounding box center [554, 265] width 1108 height 530
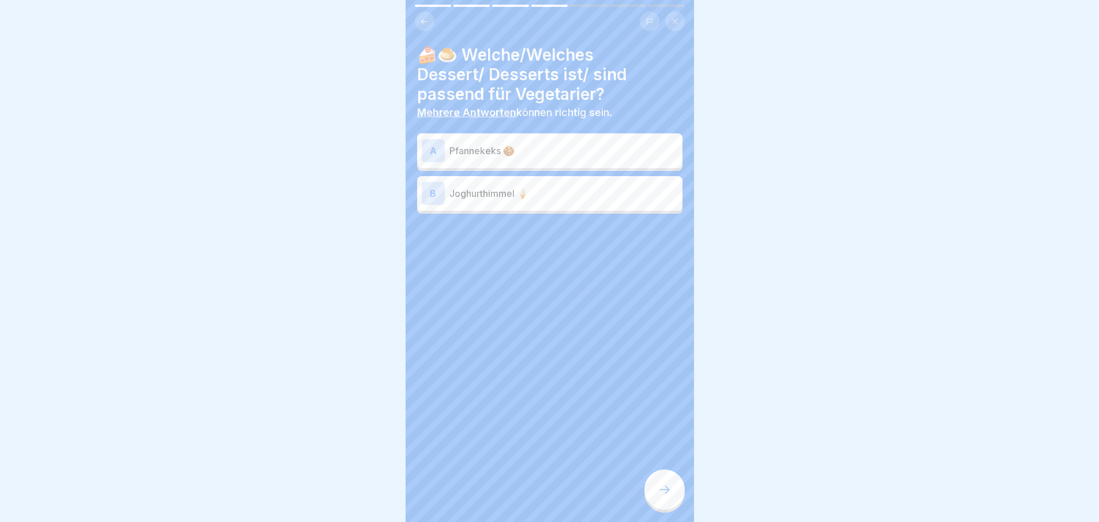
click at [534, 194] on p "Joghurthimmel 🍦" at bounding box center [564, 193] width 229 height 14
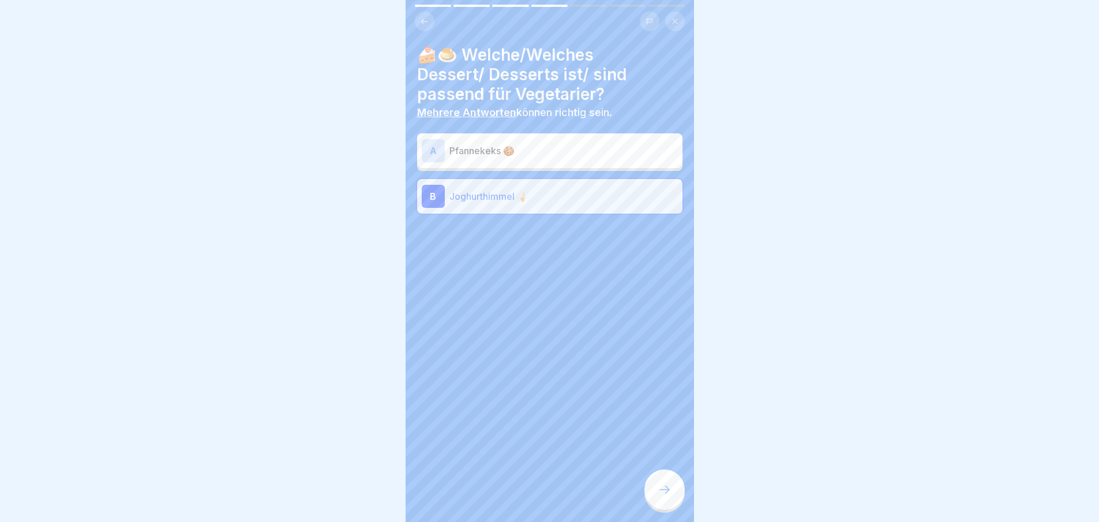
click at [667, 496] on icon at bounding box center [665, 489] width 14 height 14
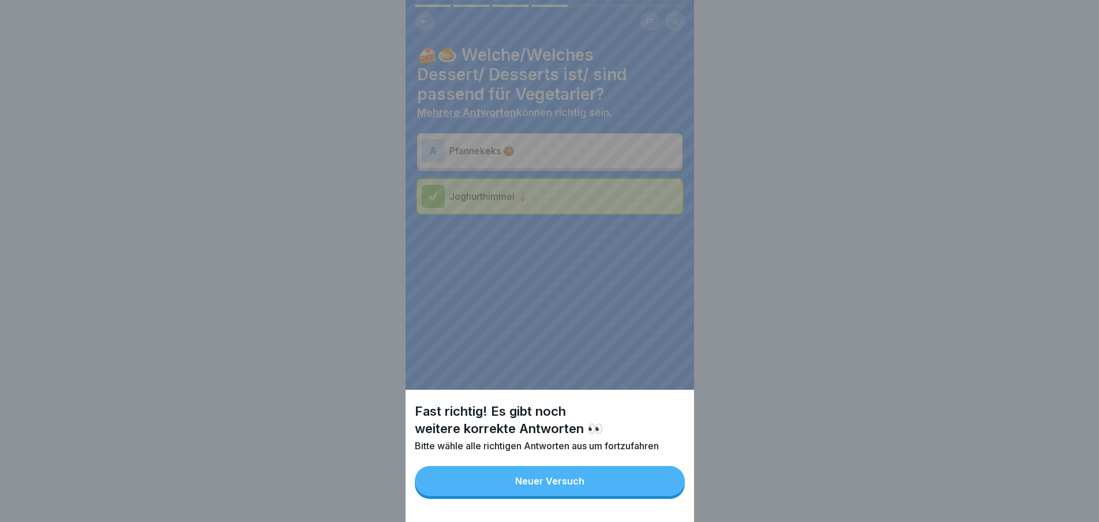
click at [660, 495] on button "Neuer Versuch" at bounding box center [550, 481] width 270 height 30
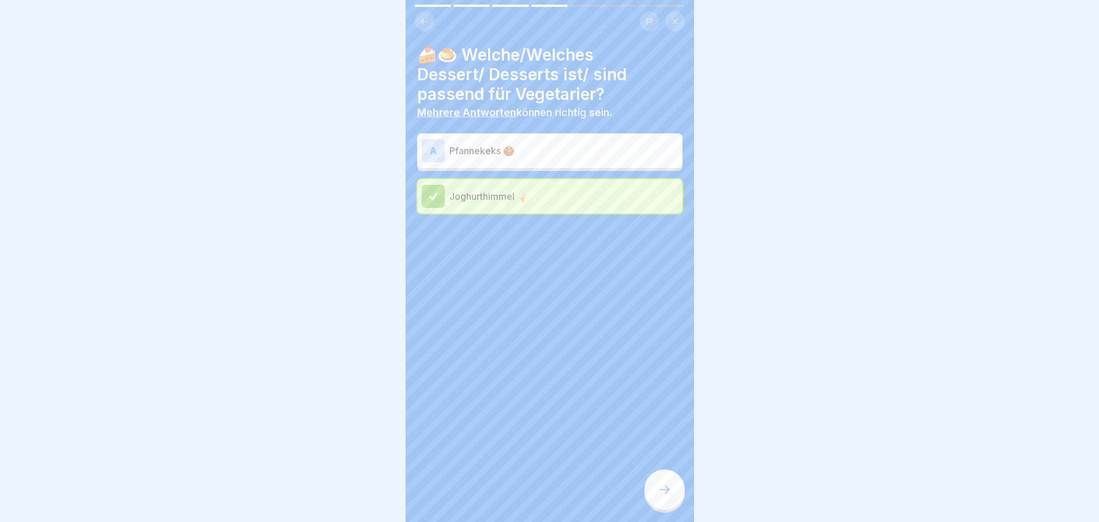
click at [542, 170] on div "A Pfannekeks 🍪 Joghurthimmel 🍦" at bounding box center [549, 174] width 265 height 77
click at [542, 157] on p "Pfannekeks 🍪" at bounding box center [564, 151] width 229 height 14
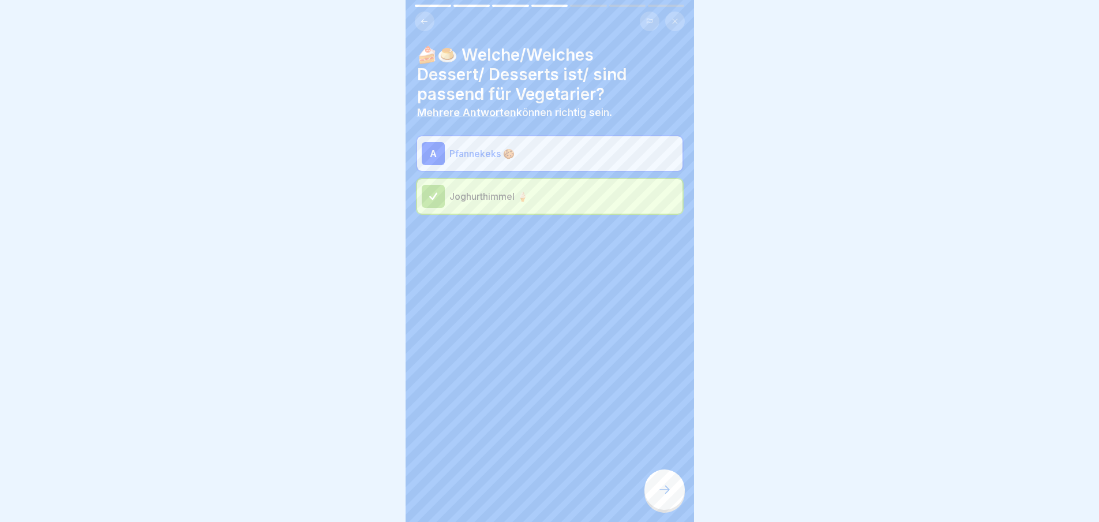
click at [667, 507] on div at bounding box center [665, 489] width 40 height 40
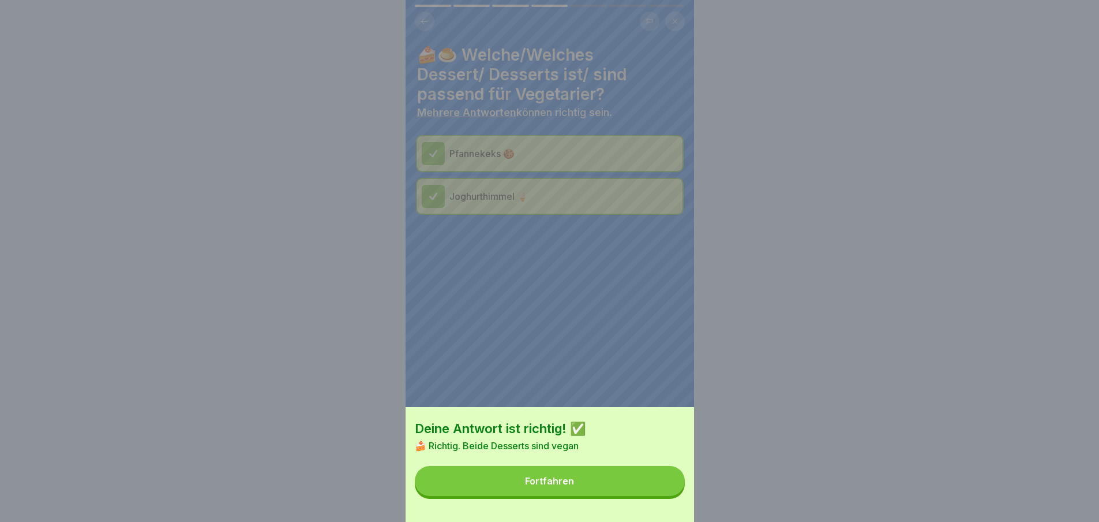
click at [641, 493] on button "Fortfahren" at bounding box center [550, 481] width 270 height 30
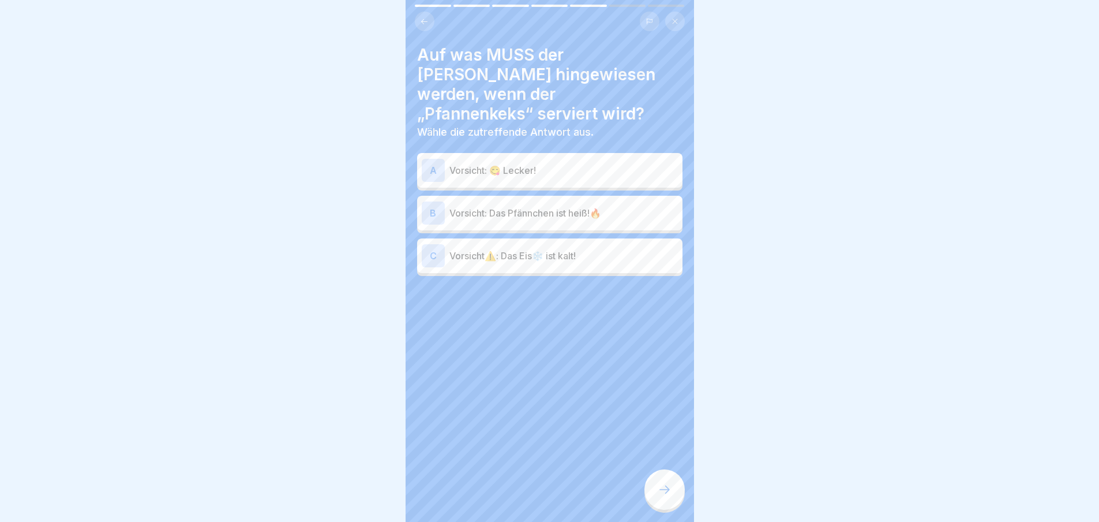
click at [564, 206] on p "Vorsicht: Das Pfännchen ist heiß!🔥" at bounding box center [564, 213] width 229 height 14
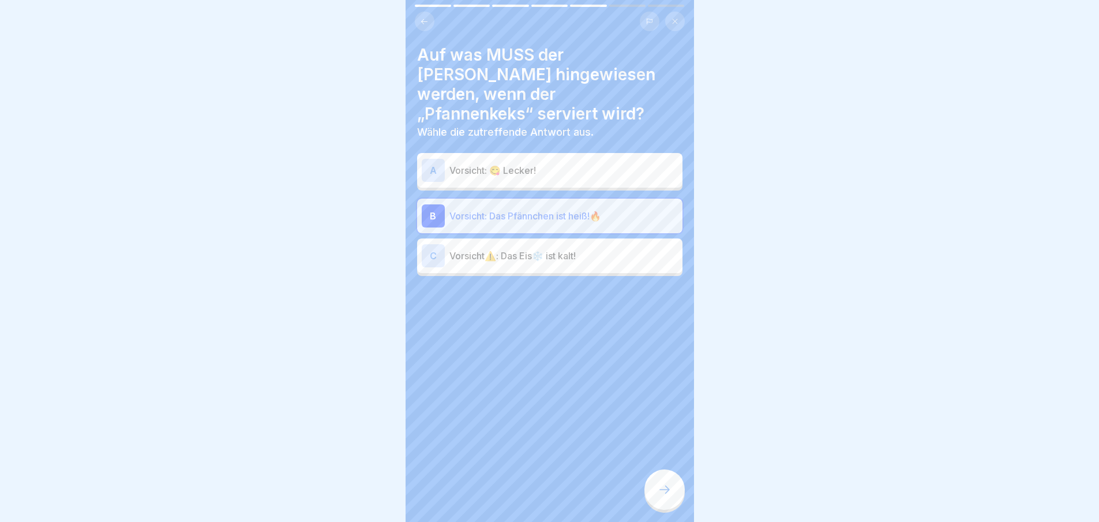
click at [654, 489] on div at bounding box center [665, 489] width 40 height 40
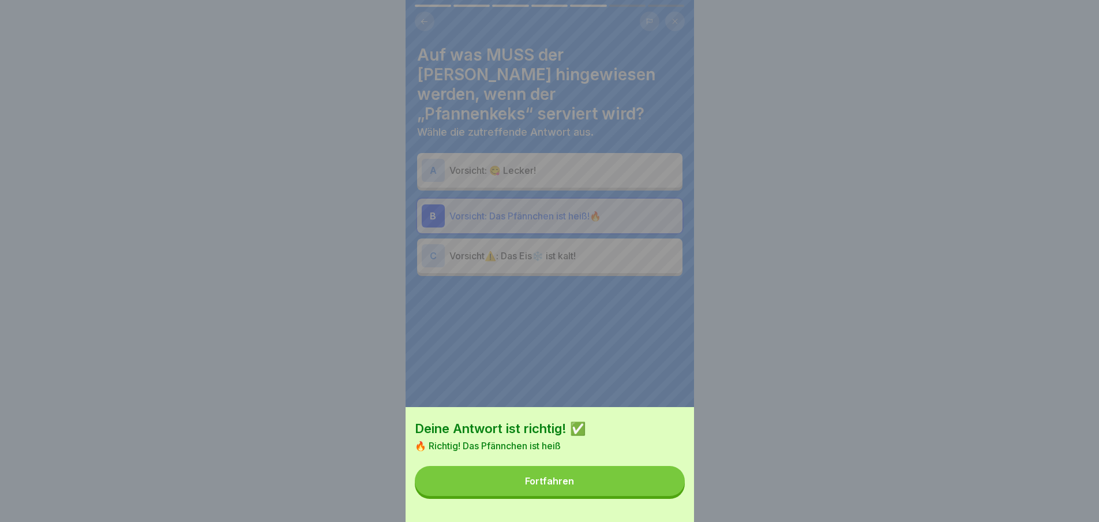
click at [627, 480] on button "Fortfahren" at bounding box center [550, 481] width 270 height 30
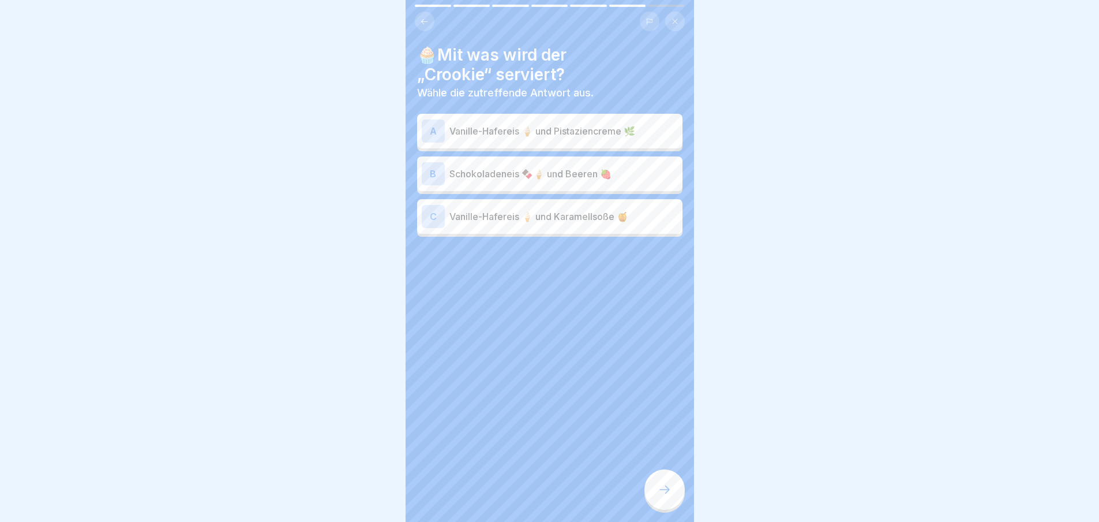
click at [579, 131] on p "Vanille-Hafereis 🍦 und Pistaziencreme 🌿" at bounding box center [564, 131] width 229 height 14
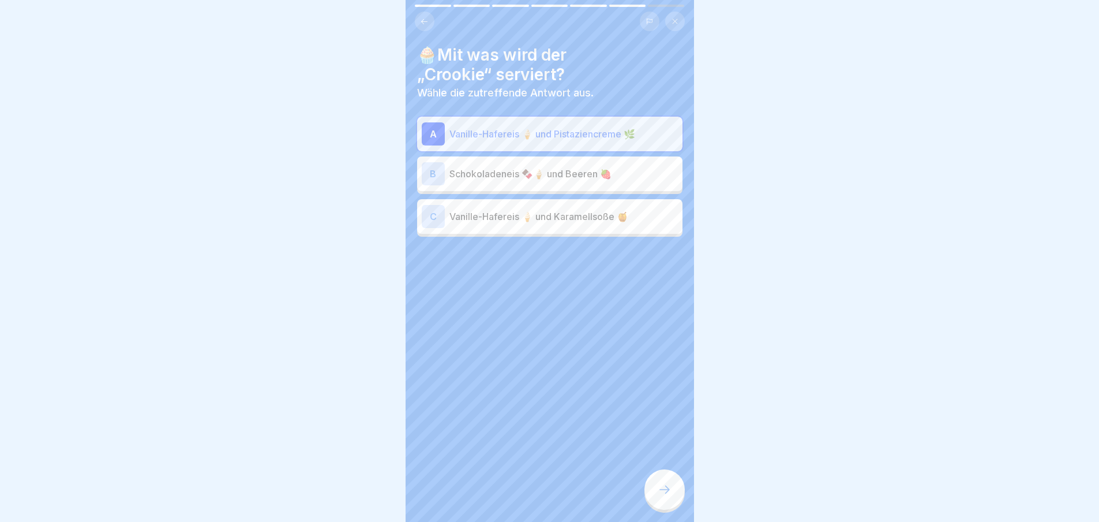
click at [661, 496] on icon at bounding box center [665, 489] width 14 height 14
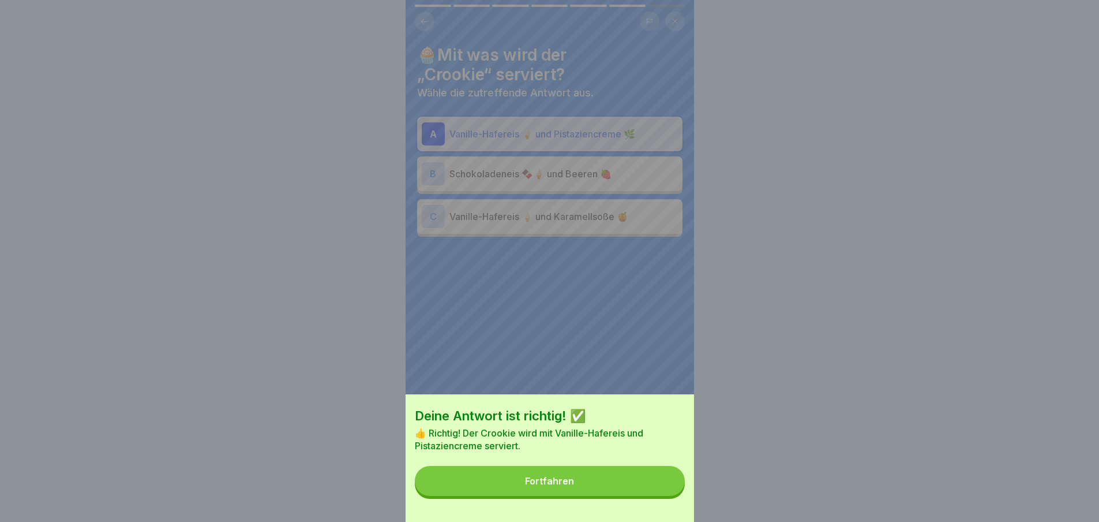
click at [634, 491] on button "Fortfahren" at bounding box center [550, 481] width 270 height 30
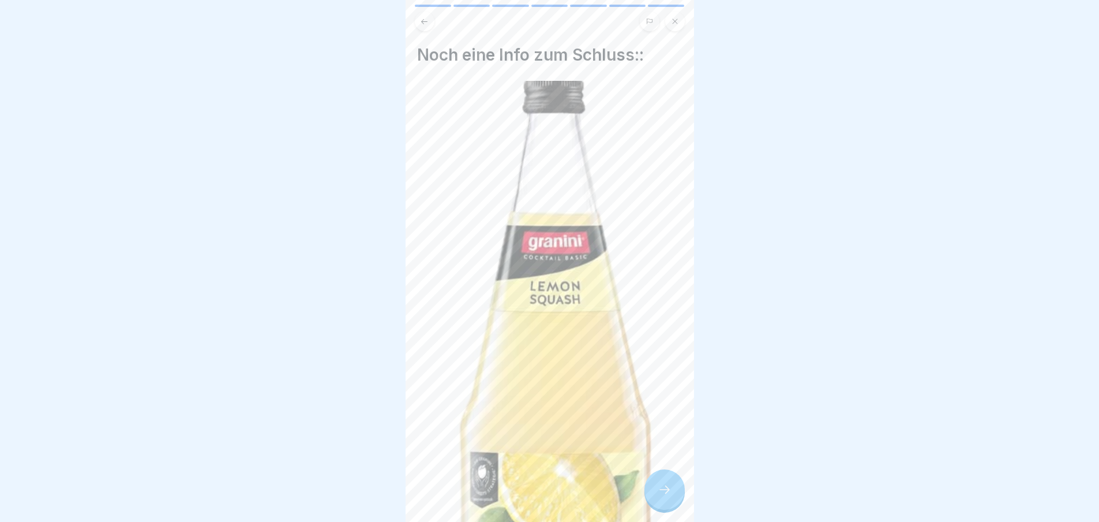
click at [672, 499] on div at bounding box center [665, 489] width 40 height 40
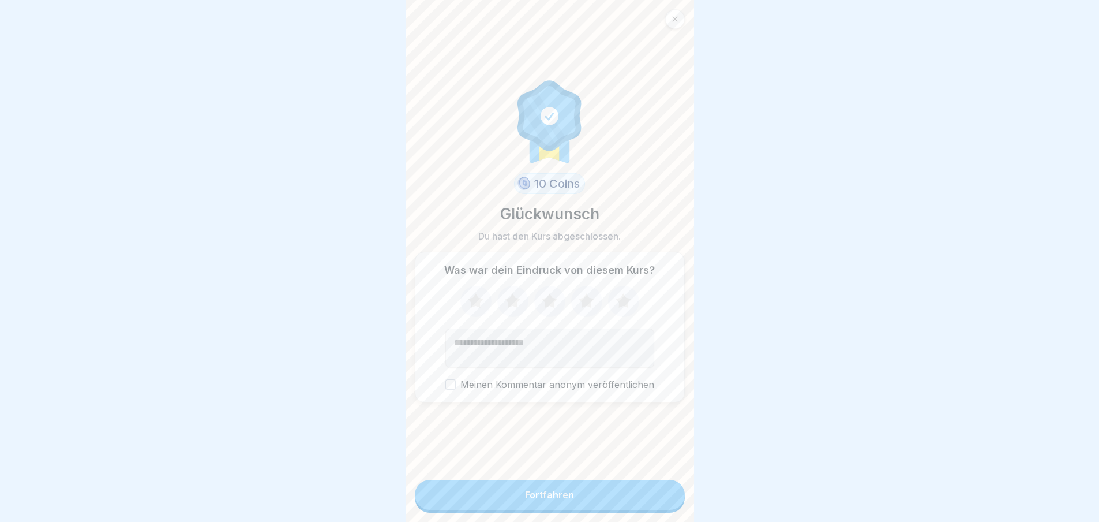
click at [645, 499] on button "Fortfahren" at bounding box center [550, 495] width 270 height 30
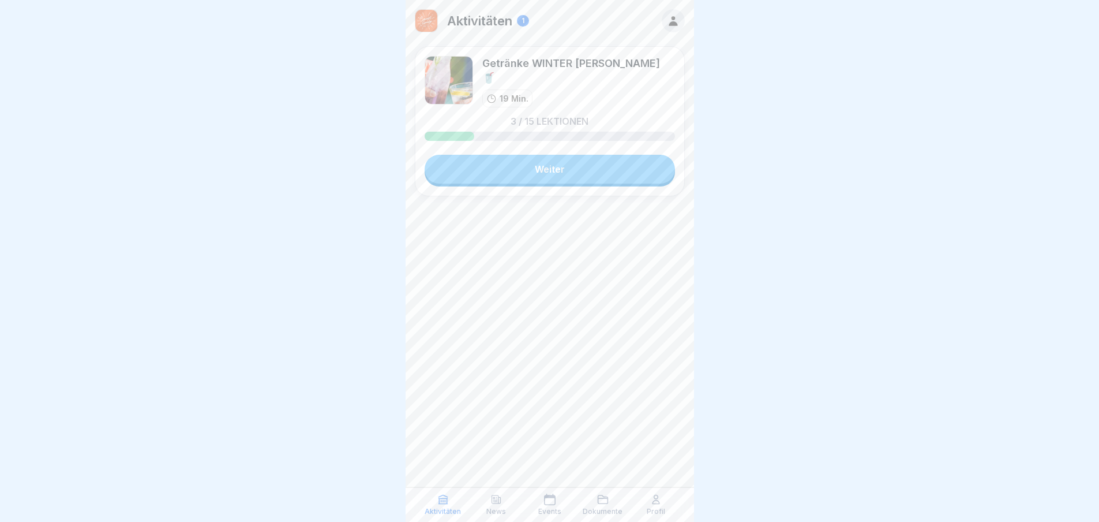
click at [553, 166] on link "Weiter" at bounding box center [550, 169] width 250 height 29
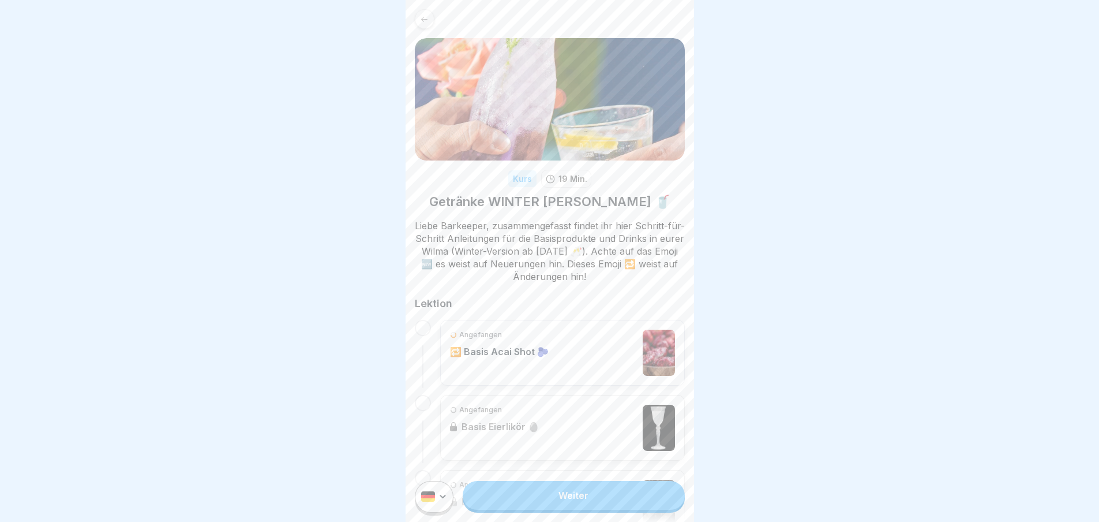
click at [590, 498] on link "Weiter" at bounding box center [574, 495] width 222 height 29
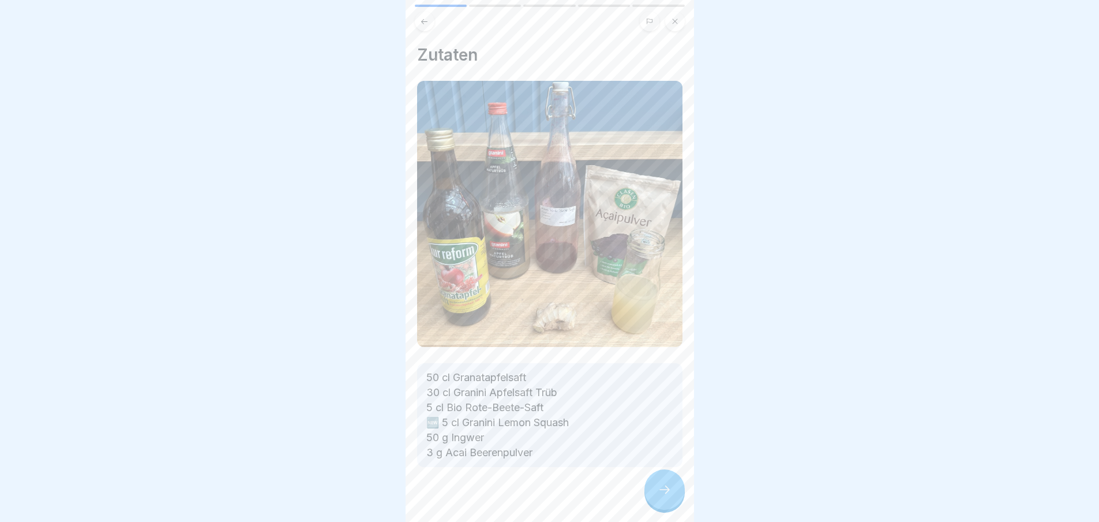
click at [663, 487] on div at bounding box center [665, 489] width 40 height 40
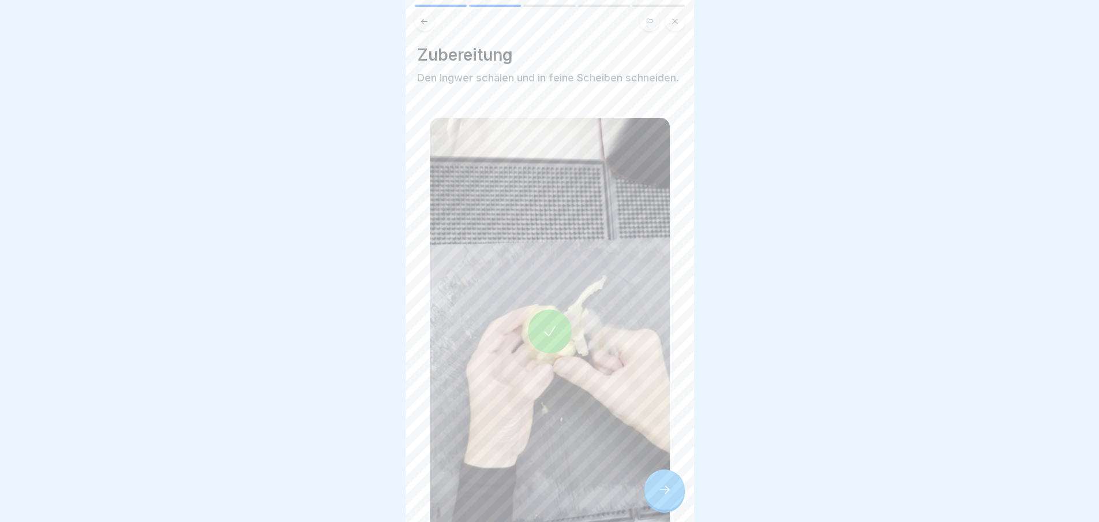
click at [665, 496] on icon at bounding box center [665, 489] width 14 height 14
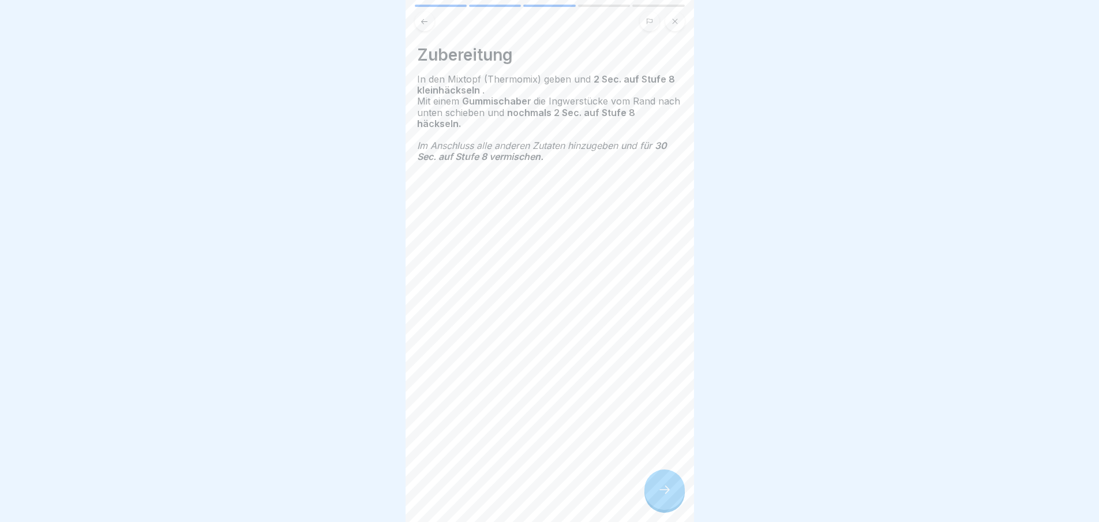
click at [665, 496] on icon at bounding box center [665, 489] width 14 height 14
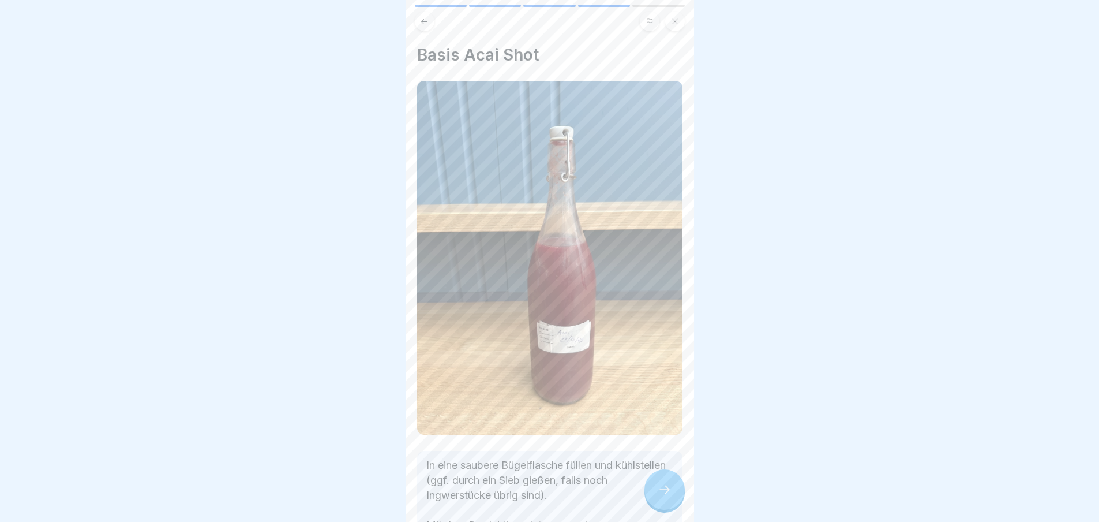
click at [665, 496] on icon at bounding box center [665, 489] width 14 height 14
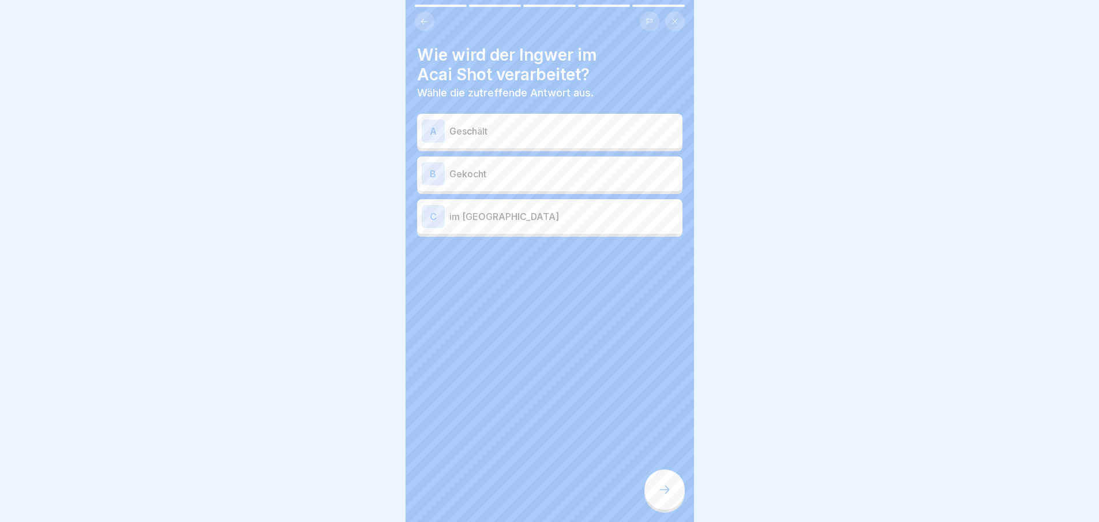
click at [665, 496] on icon at bounding box center [665, 489] width 14 height 14
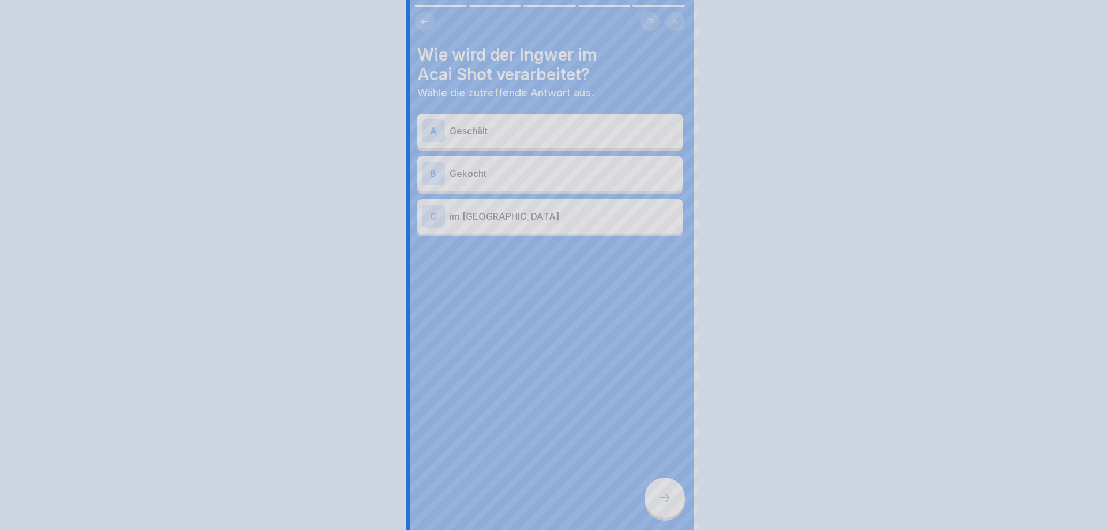
click at [665, 497] on div at bounding box center [554, 265] width 1108 height 530
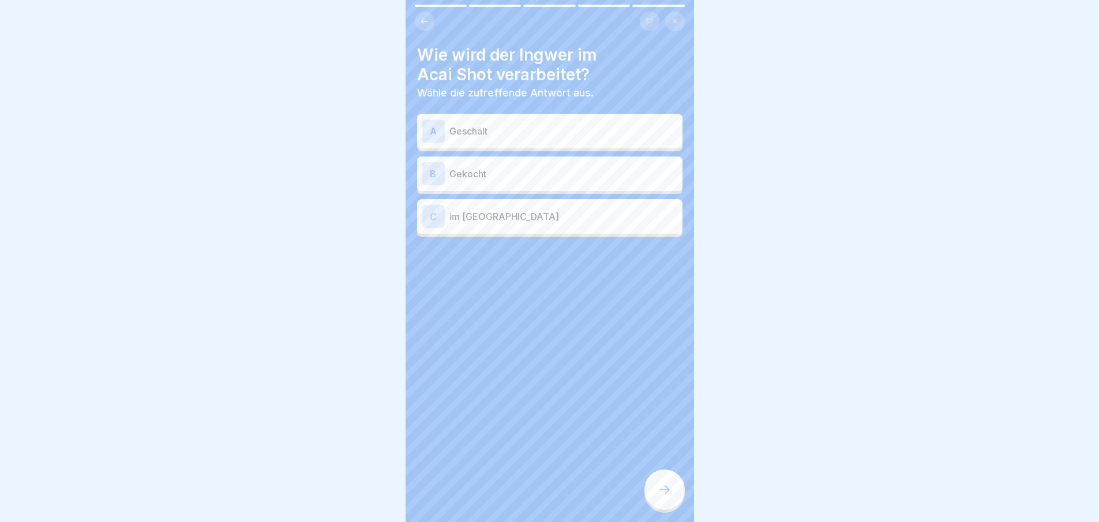
click at [665, 496] on icon at bounding box center [665, 489] width 14 height 14
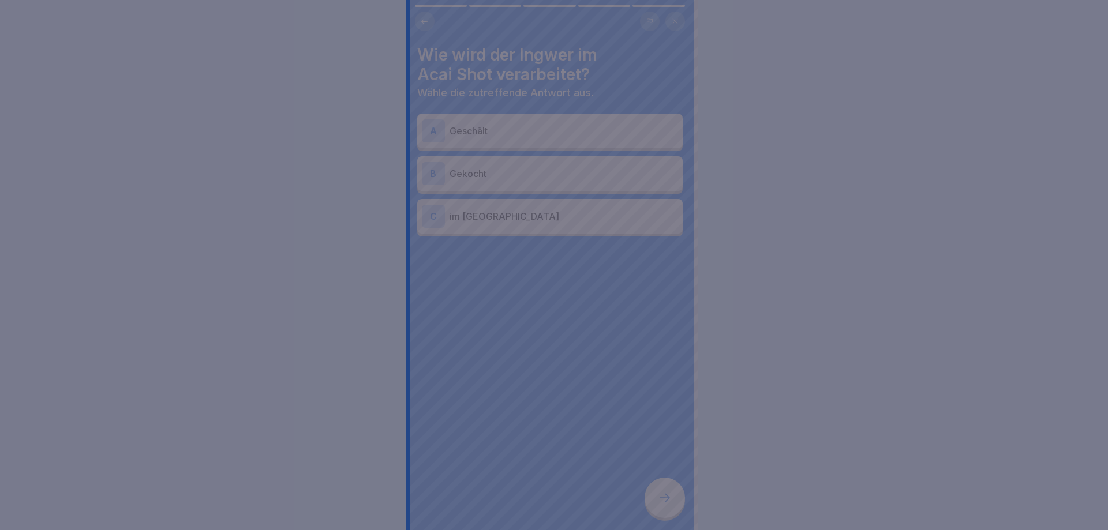
click at [665, 497] on div at bounding box center [554, 265] width 1108 height 530
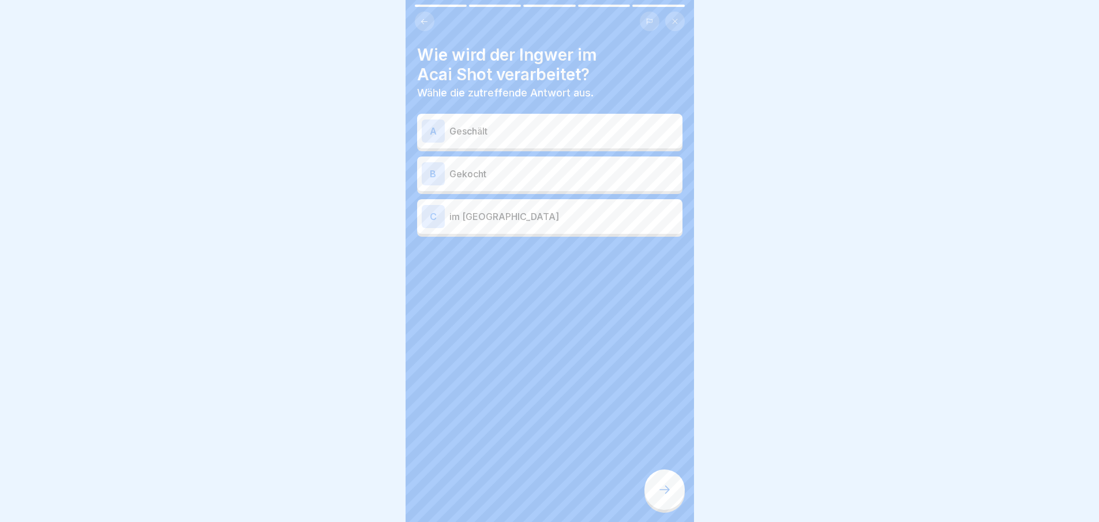
click at [542, 126] on p "Geschält" at bounding box center [564, 131] width 229 height 14
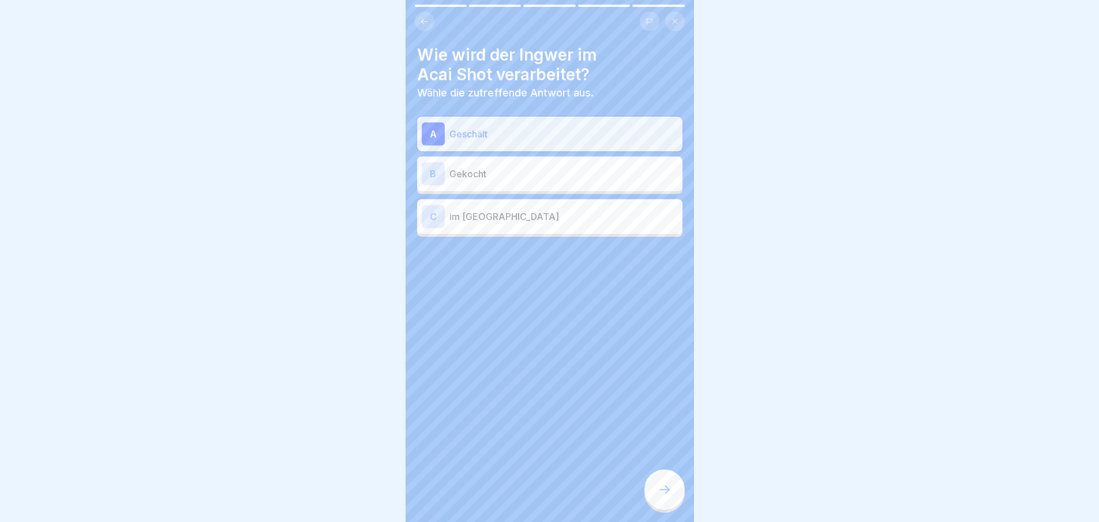
click at [655, 500] on div at bounding box center [665, 489] width 40 height 40
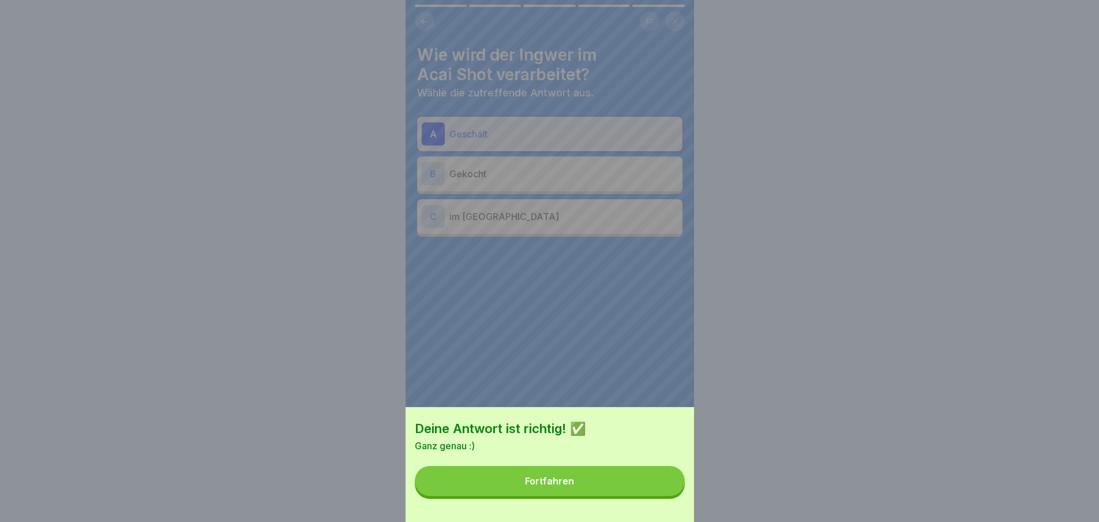
click at [653, 496] on button "Fortfahren" at bounding box center [550, 481] width 270 height 30
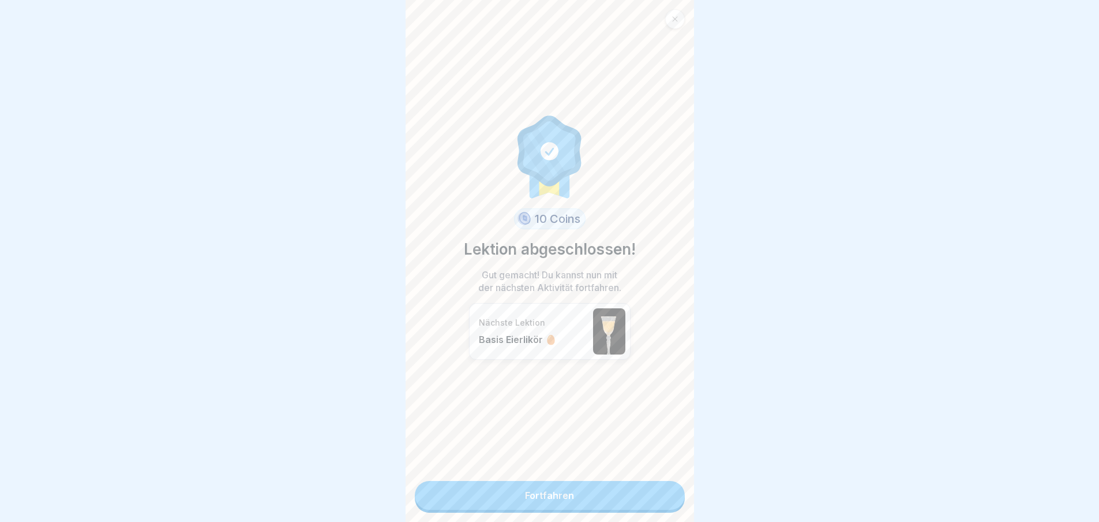
click at [653, 498] on link "Fortfahren" at bounding box center [550, 495] width 270 height 29
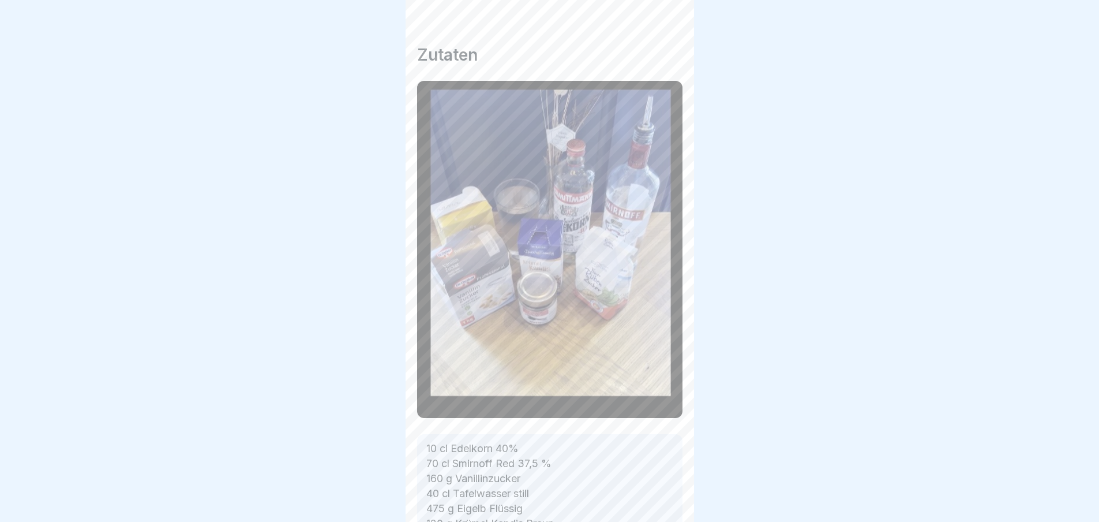
click at [653, 498] on div "Getränke WINTER [PERSON_NAME] 🥤 6 Schritte Deutsch Basis Eierlikör 🥚 Fortfahren…" at bounding box center [550, 261] width 289 height 522
click at [653, 497] on div at bounding box center [665, 489] width 40 height 40
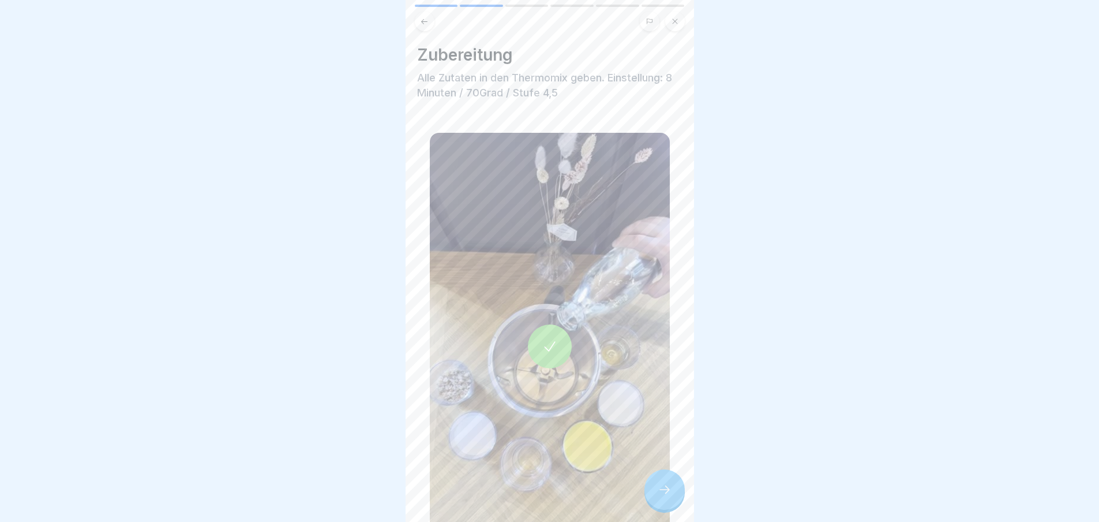
click at [654, 494] on div at bounding box center [665, 489] width 40 height 40
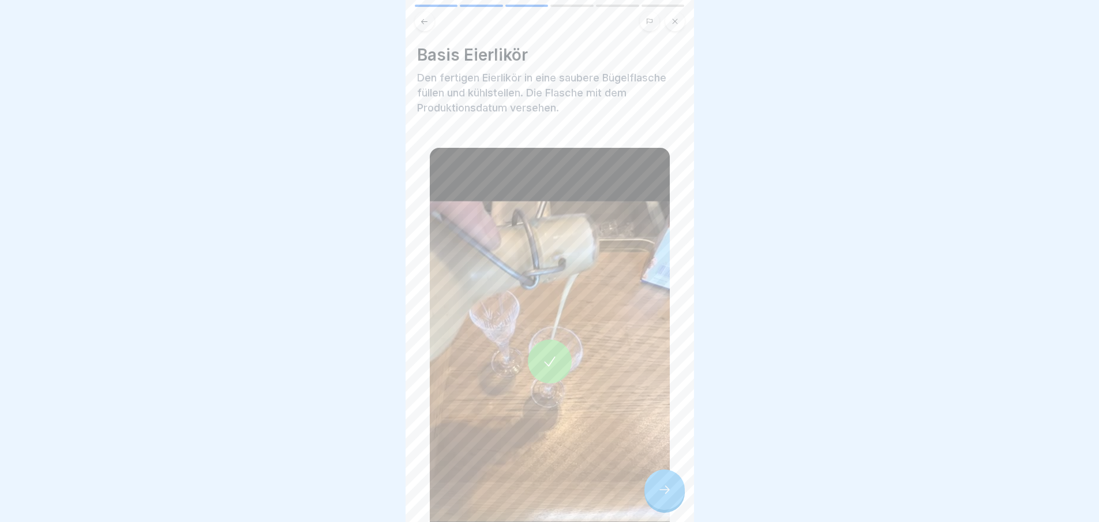
click at [654, 494] on div at bounding box center [665, 489] width 40 height 40
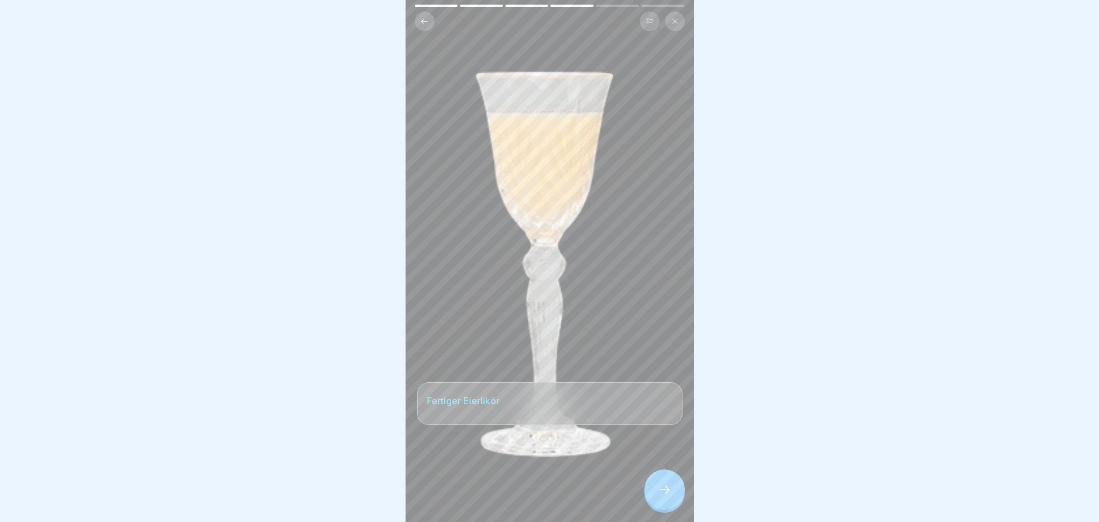
click at [654, 494] on div at bounding box center [665, 489] width 40 height 40
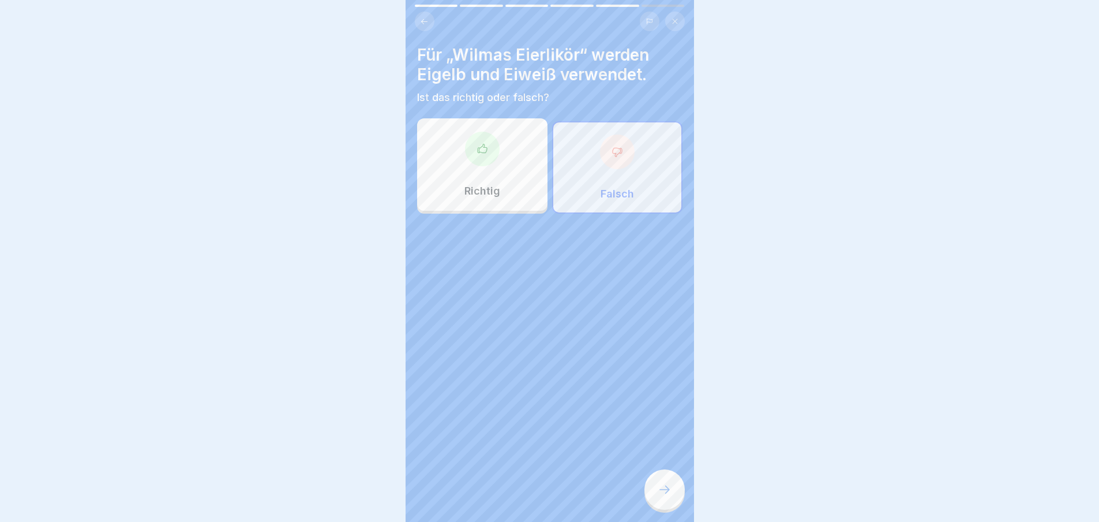
click at [654, 494] on div at bounding box center [665, 489] width 40 height 40
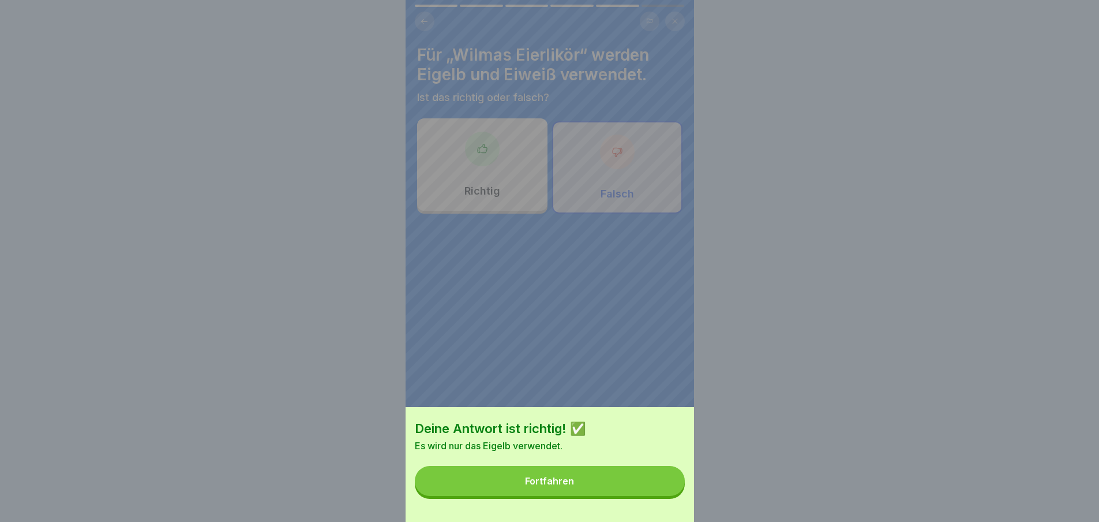
click at [654, 494] on button "Fortfahren" at bounding box center [550, 481] width 270 height 30
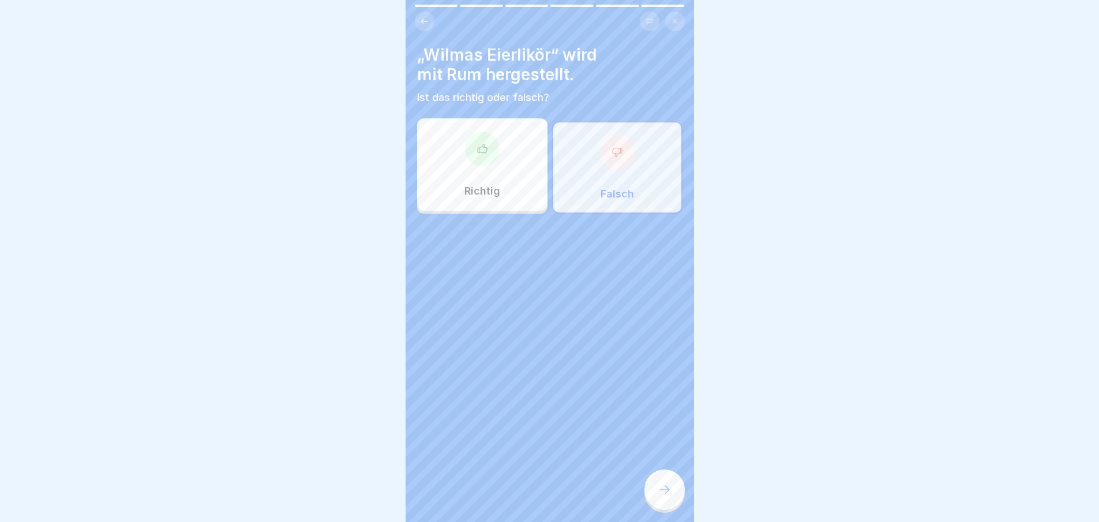
click at [655, 494] on div at bounding box center [665, 489] width 40 height 40
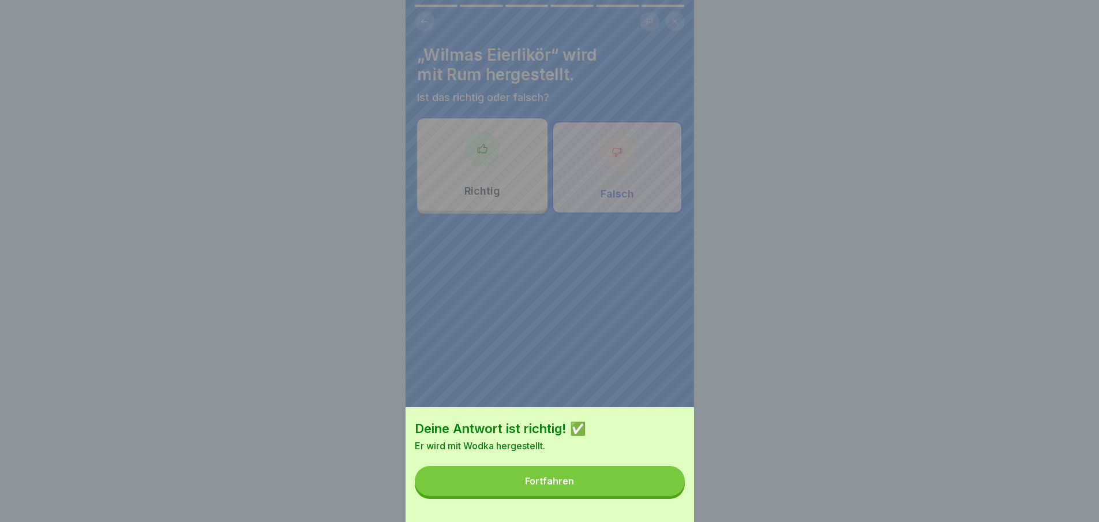
click at [636, 486] on button "Fortfahren" at bounding box center [550, 481] width 270 height 30
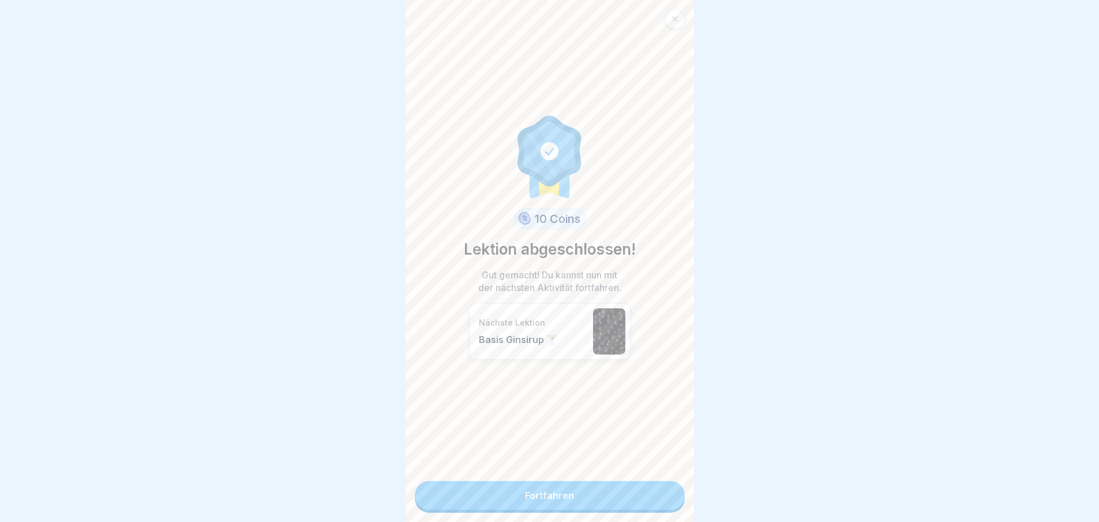
click at [652, 493] on link "Fortfahren" at bounding box center [550, 495] width 270 height 29
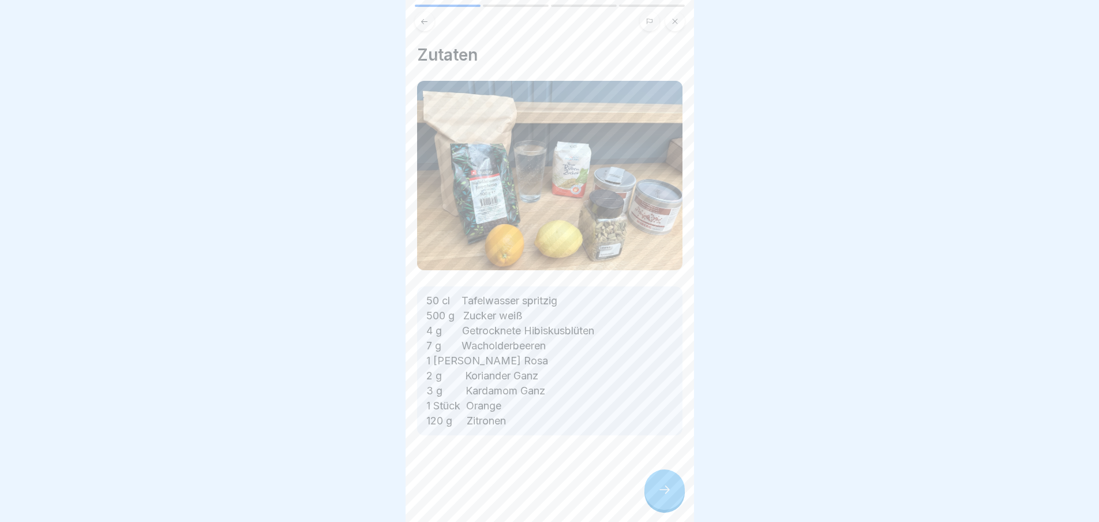
click at [652, 493] on div at bounding box center [665, 489] width 40 height 40
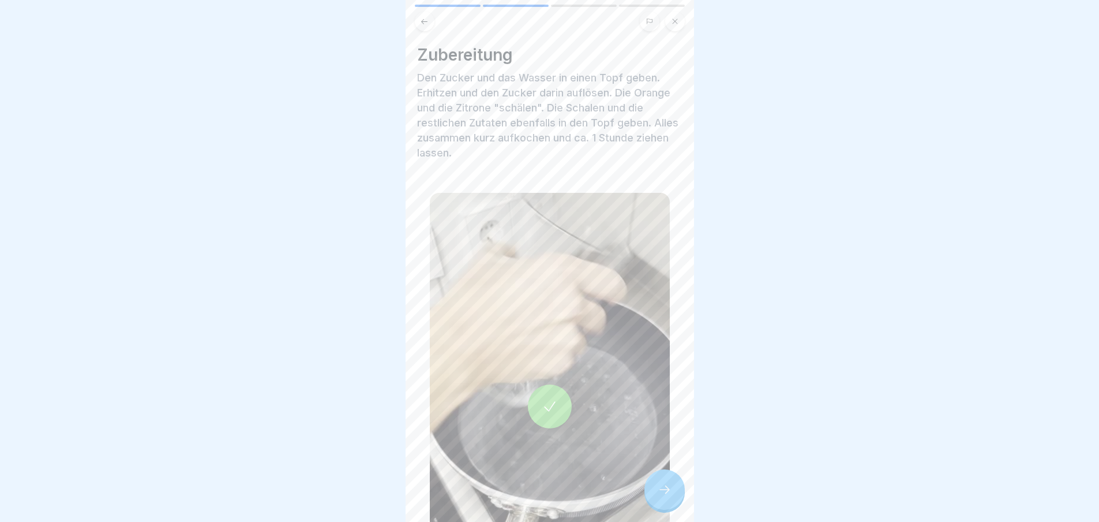
click at [653, 495] on div at bounding box center [665, 489] width 40 height 40
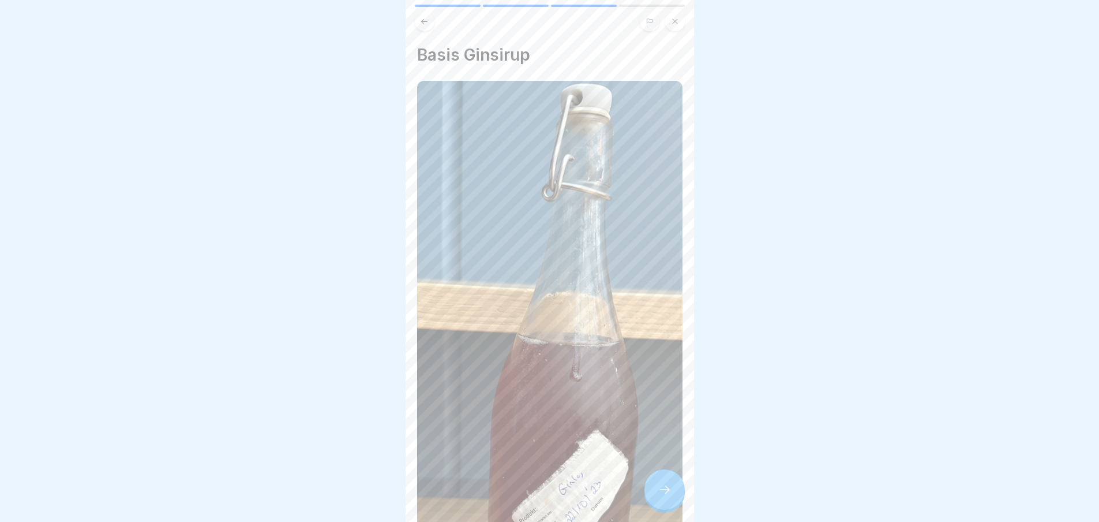
click at [658, 495] on icon at bounding box center [665, 489] width 14 height 14
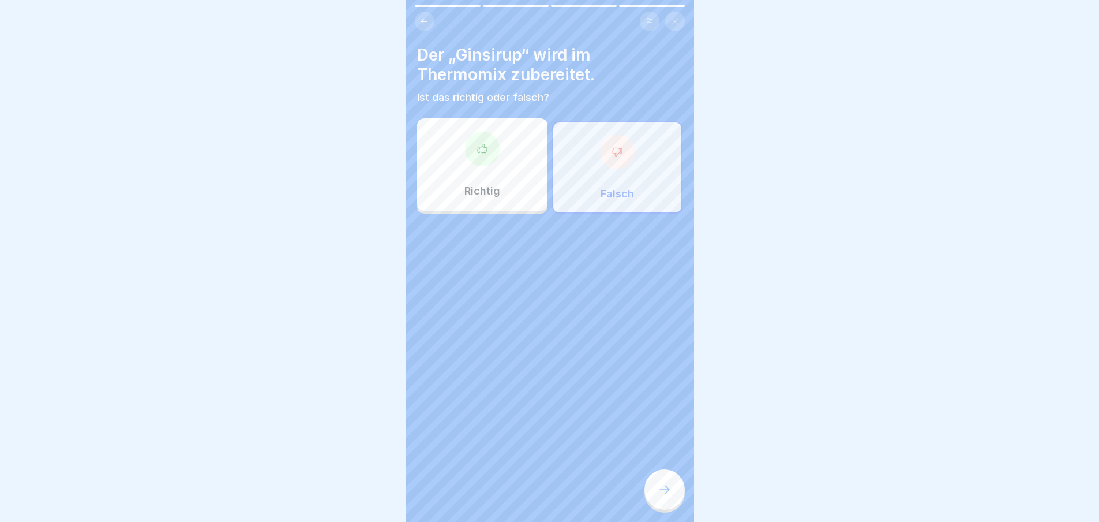
click at [658, 493] on icon at bounding box center [665, 489] width 14 height 14
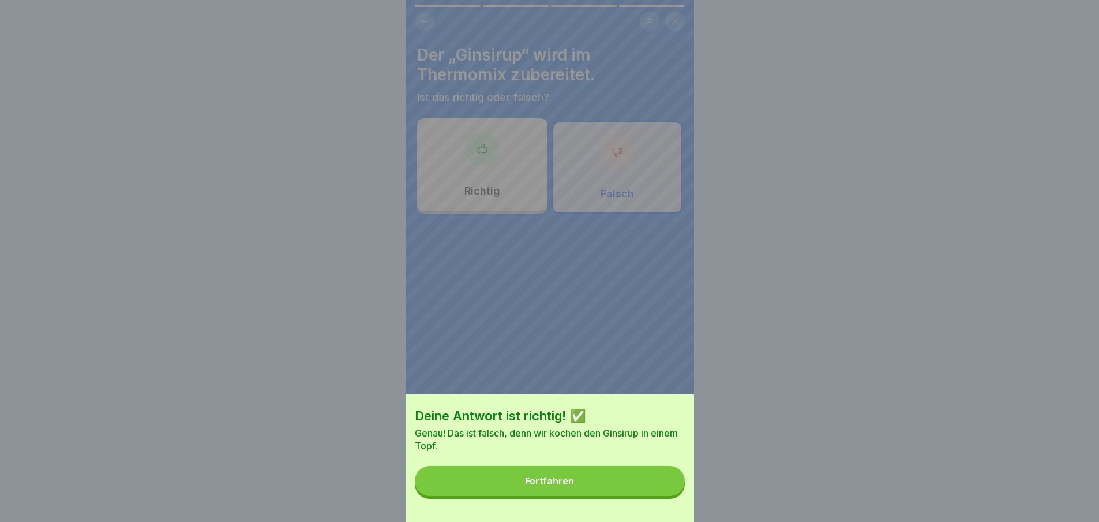
click at [648, 495] on button "Fortfahren" at bounding box center [550, 481] width 270 height 30
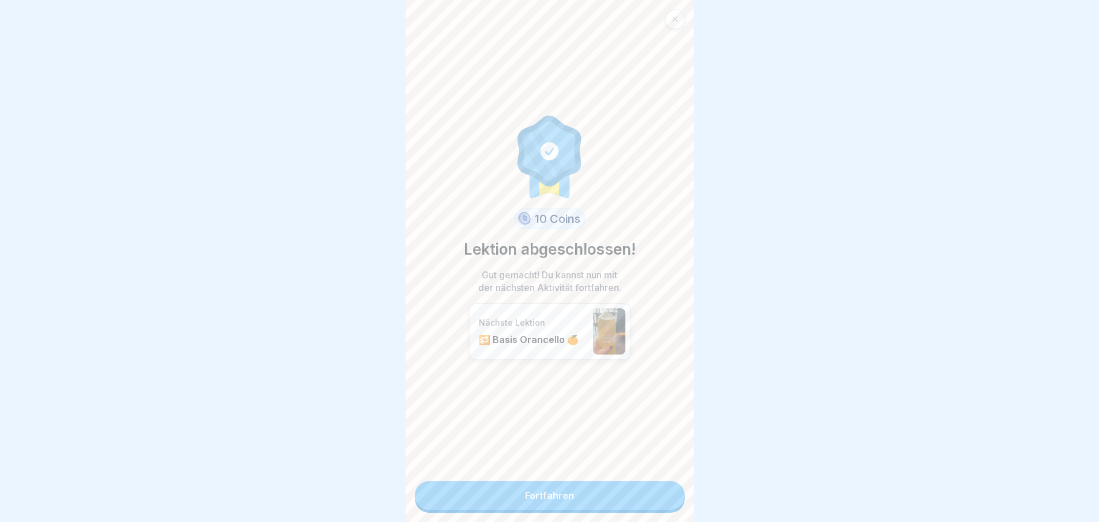
click at [660, 497] on link "Fortfahren" at bounding box center [550, 495] width 270 height 29
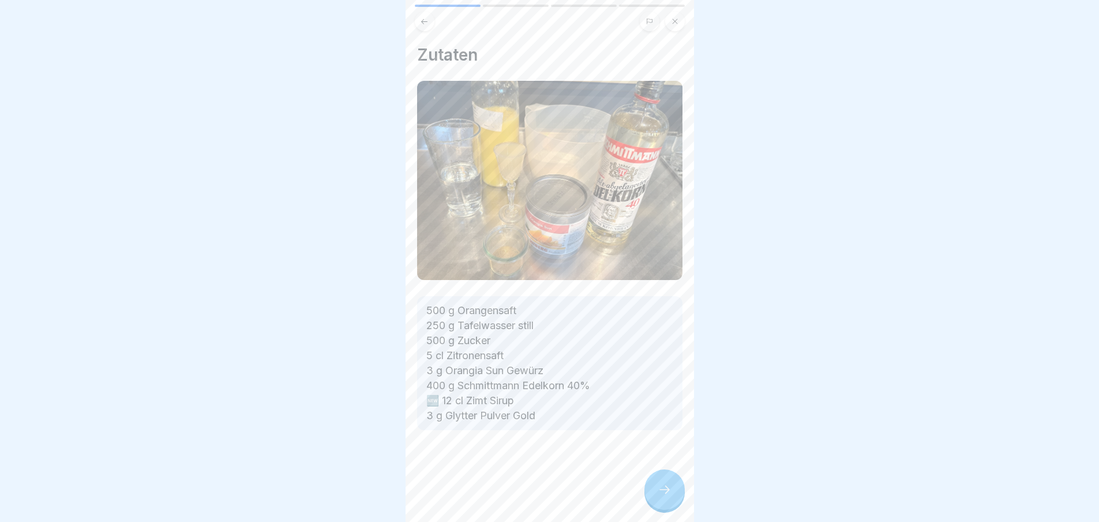
click at [660, 496] on icon at bounding box center [665, 489] width 14 height 14
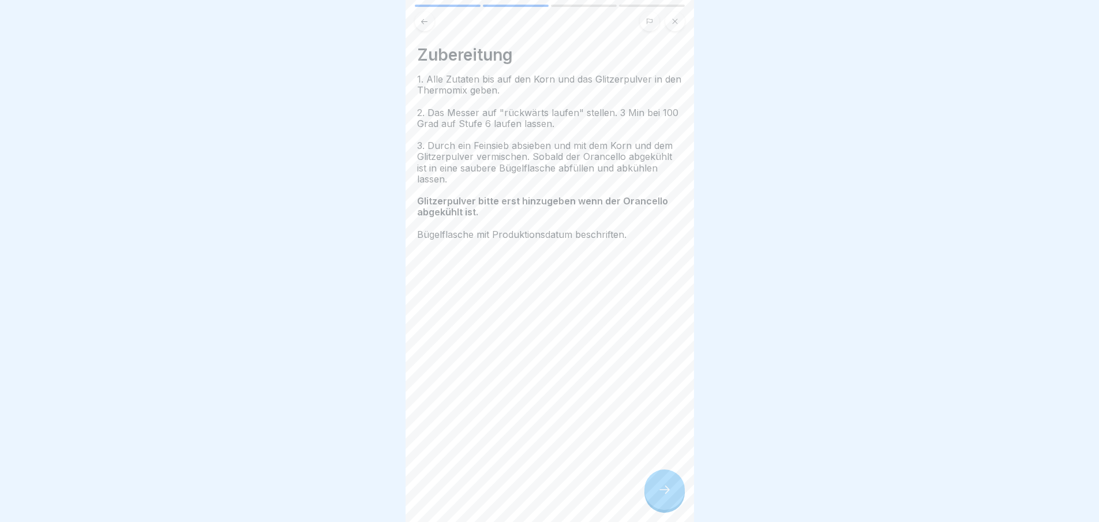
click at [660, 496] on icon at bounding box center [665, 489] width 14 height 14
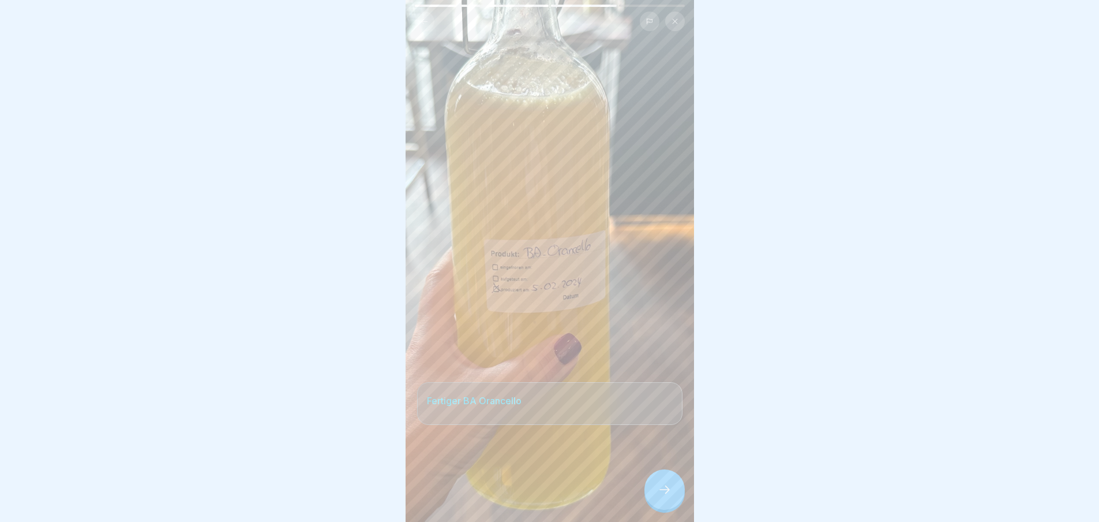
click at [660, 496] on icon at bounding box center [665, 489] width 14 height 14
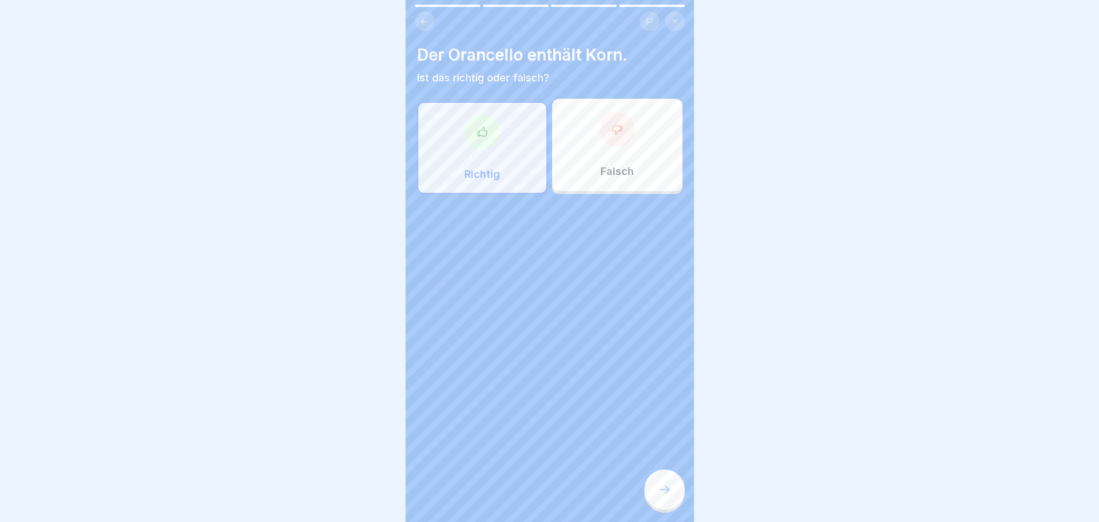
click at [660, 496] on icon at bounding box center [665, 489] width 14 height 14
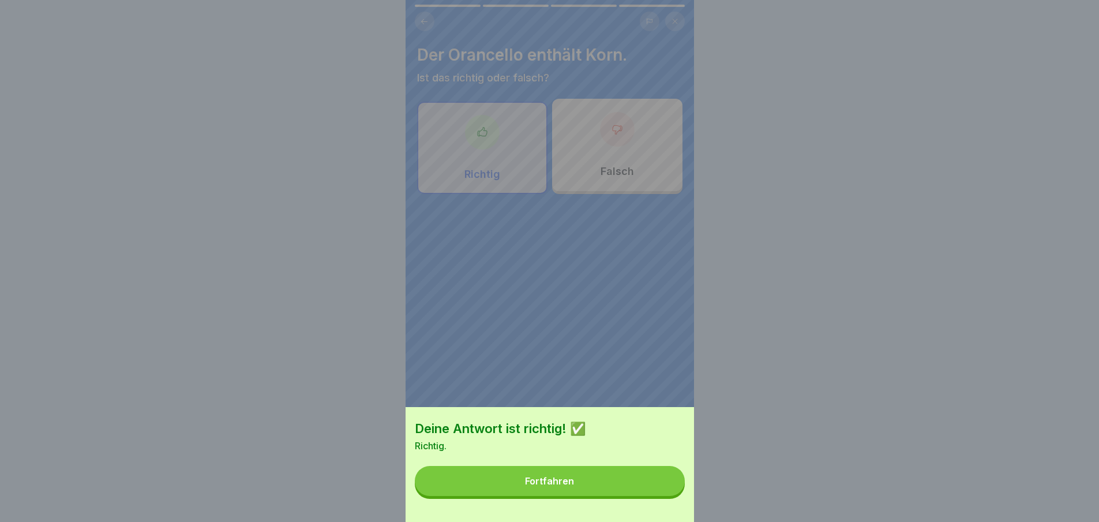
click at [660, 496] on button "Fortfahren" at bounding box center [550, 481] width 270 height 30
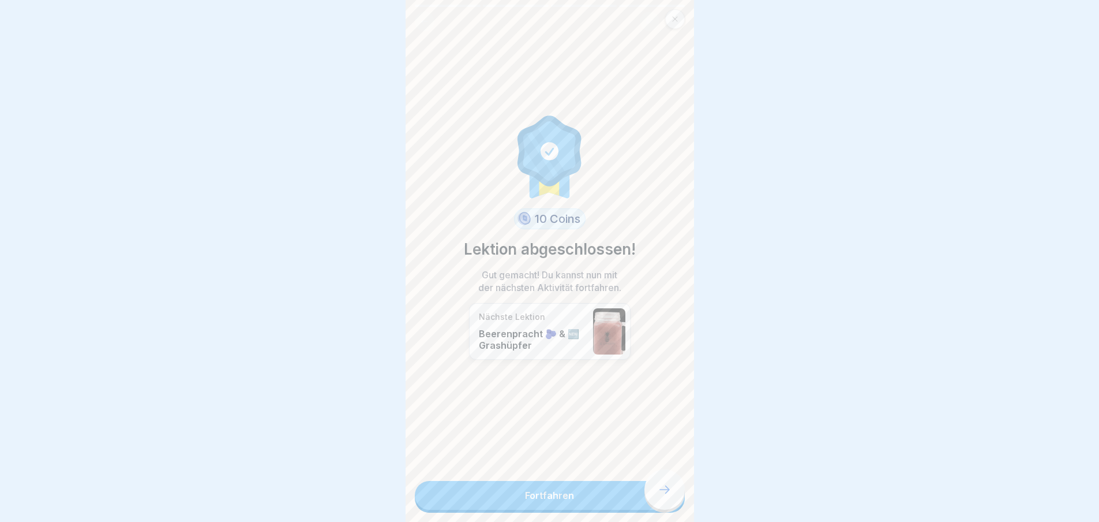
click at [660, 497] on link "Fortfahren" at bounding box center [550, 495] width 270 height 29
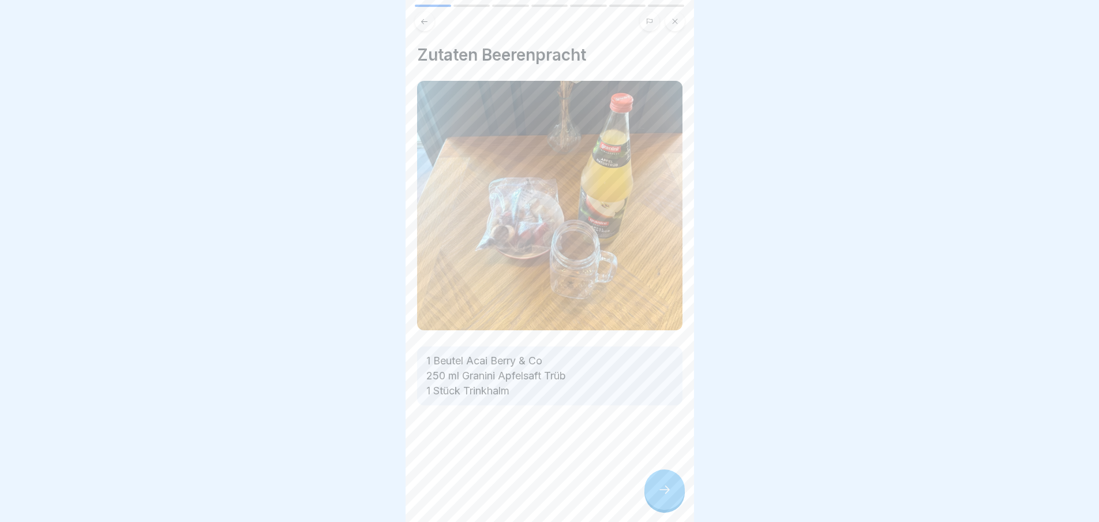
click at [660, 496] on icon at bounding box center [665, 489] width 14 height 14
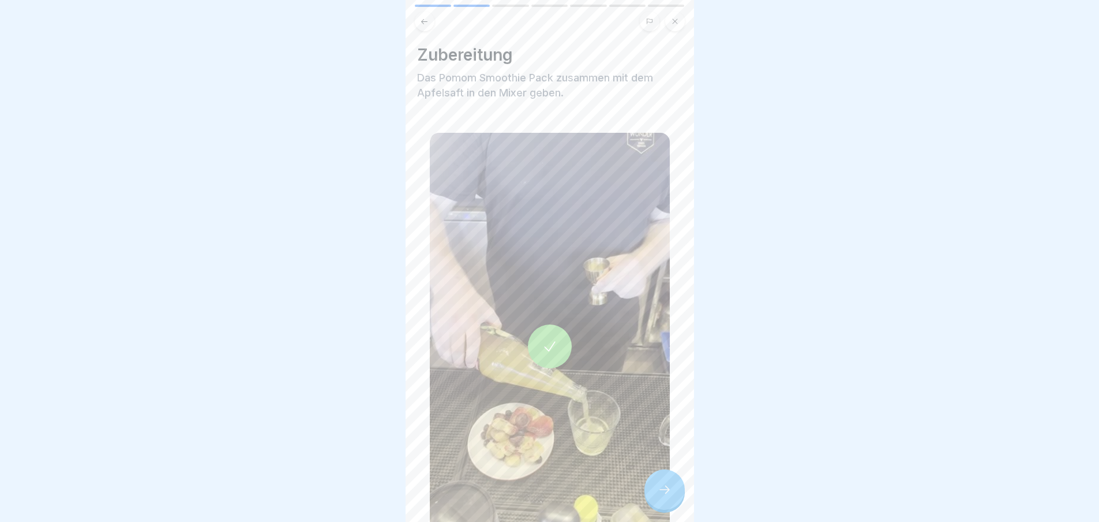
click at [660, 496] on icon at bounding box center [665, 489] width 14 height 14
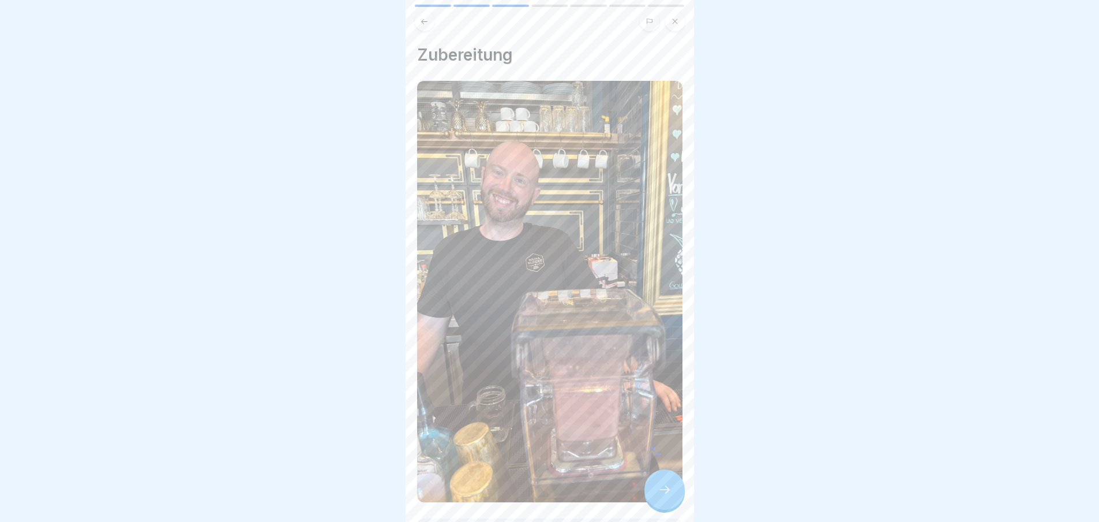
click at [660, 496] on icon at bounding box center [665, 489] width 14 height 14
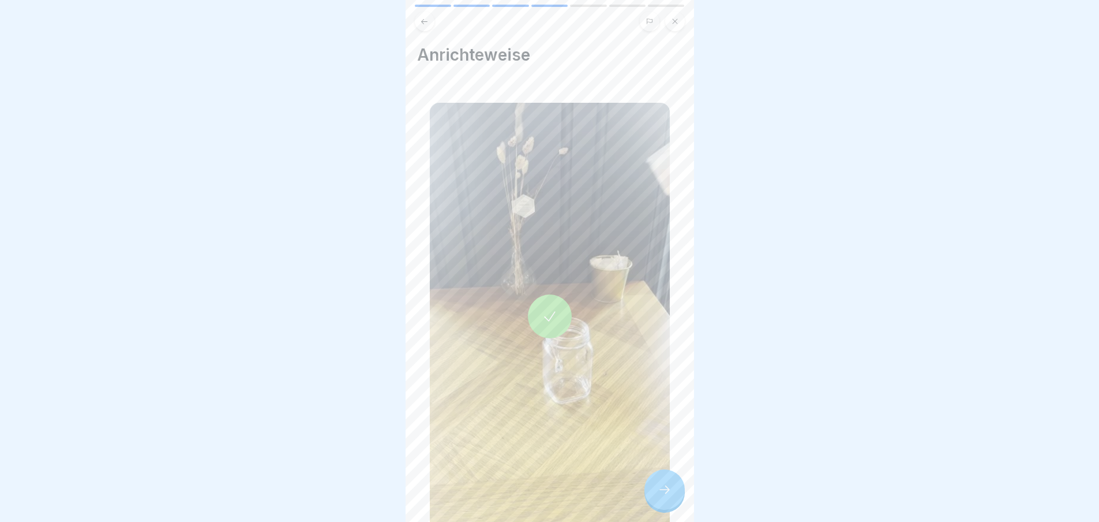
click at [660, 496] on icon at bounding box center [665, 489] width 14 height 14
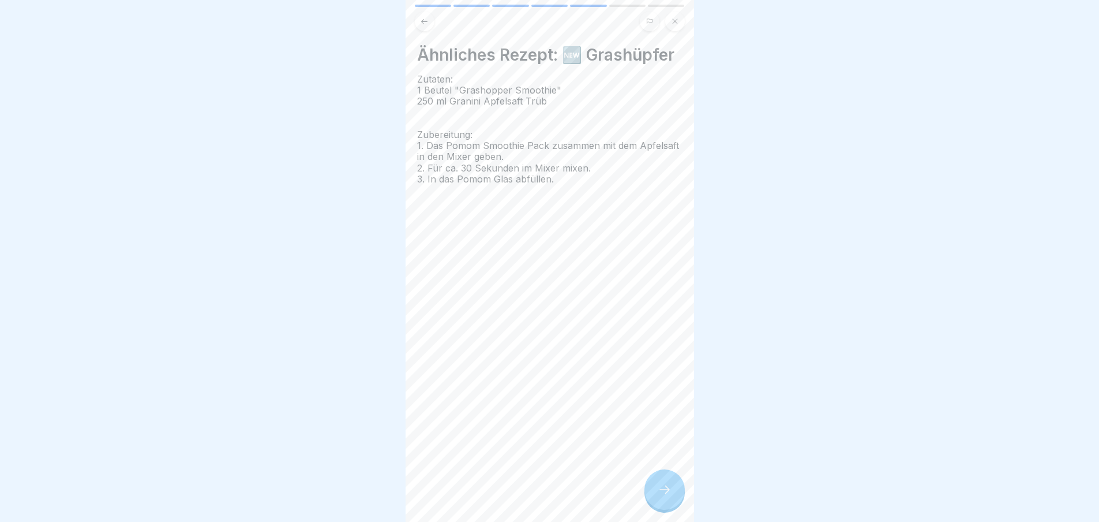
click at [660, 496] on icon at bounding box center [665, 489] width 14 height 14
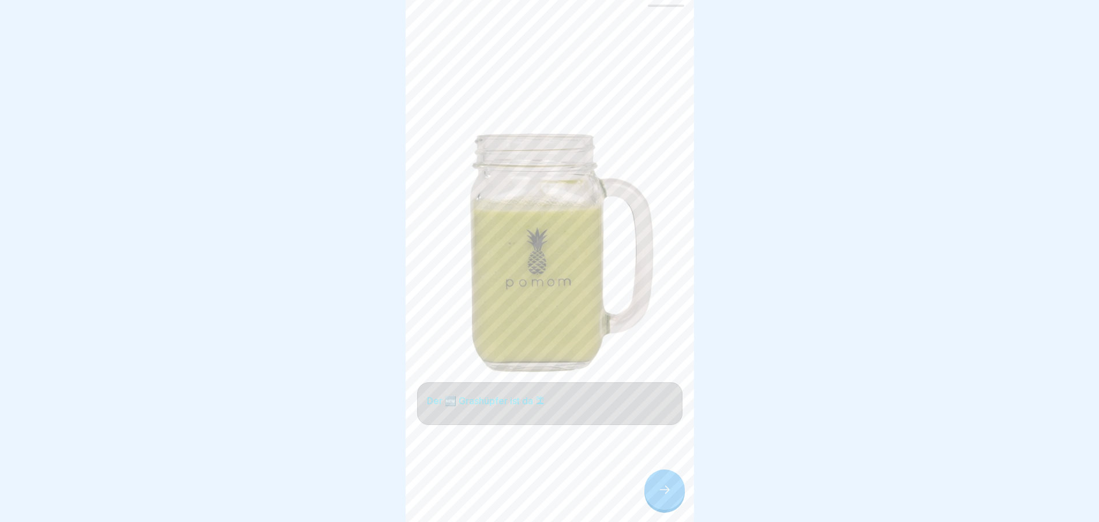
click at [660, 496] on icon at bounding box center [665, 489] width 14 height 14
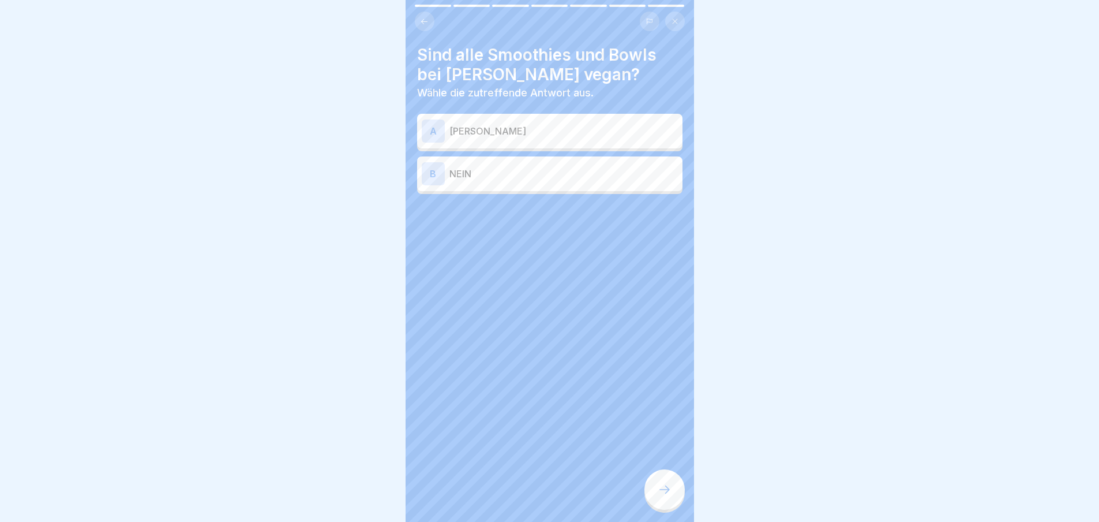
click at [660, 496] on icon at bounding box center [665, 489] width 14 height 14
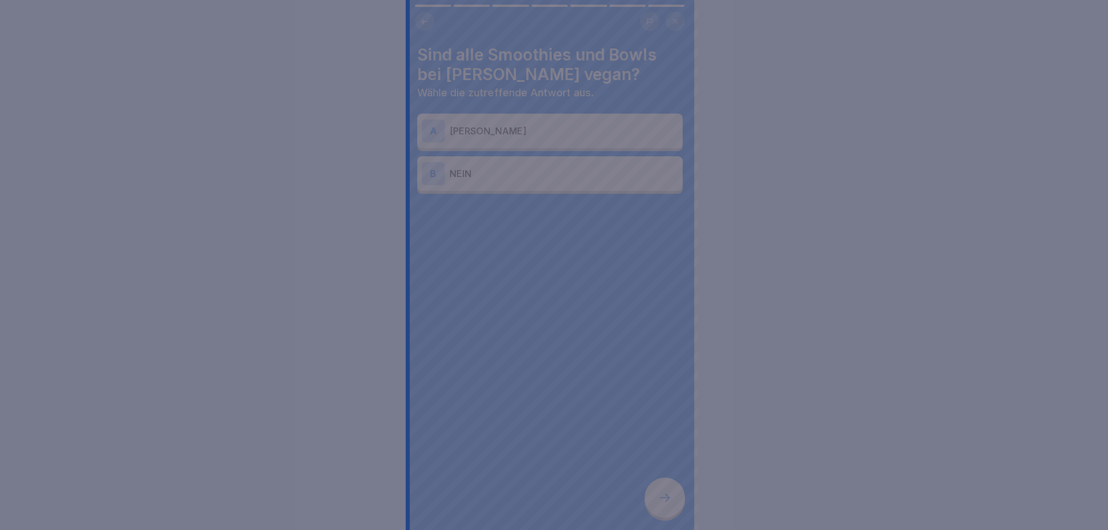
click at [660, 497] on div at bounding box center [554, 265] width 1108 height 530
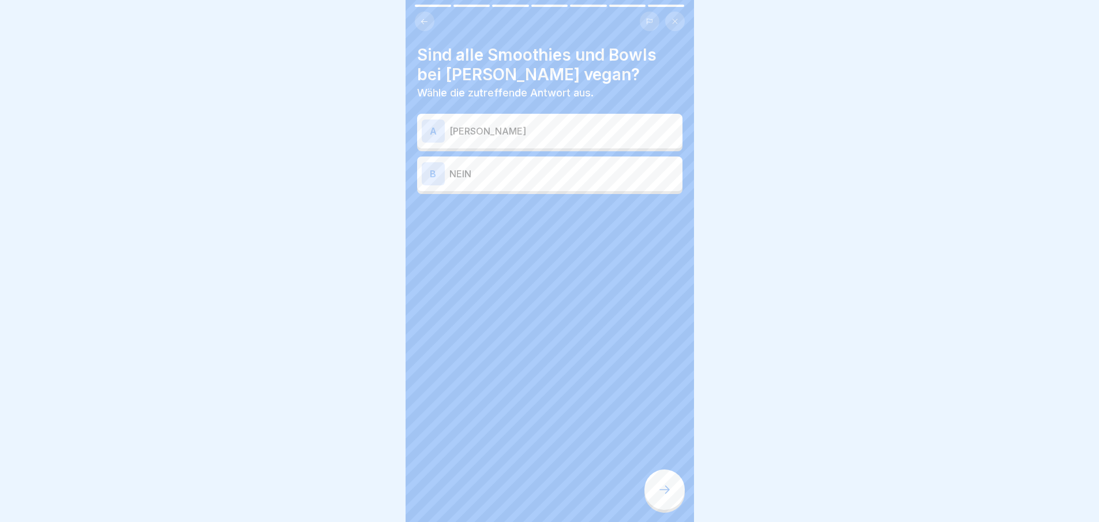
click at [526, 136] on p "[PERSON_NAME]" at bounding box center [564, 131] width 229 height 14
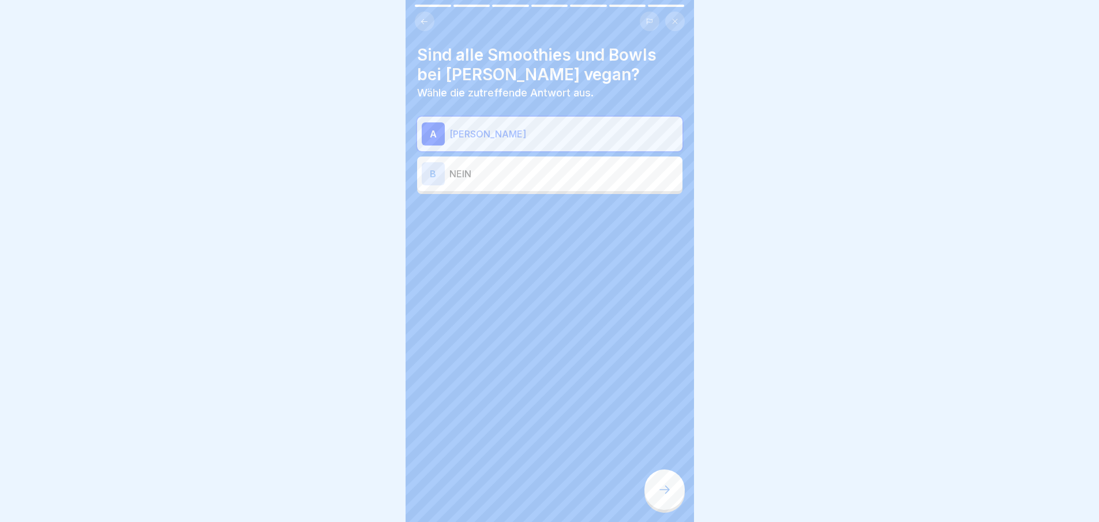
click at [664, 496] on icon at bounding box center [665, 489] width 14 height 14
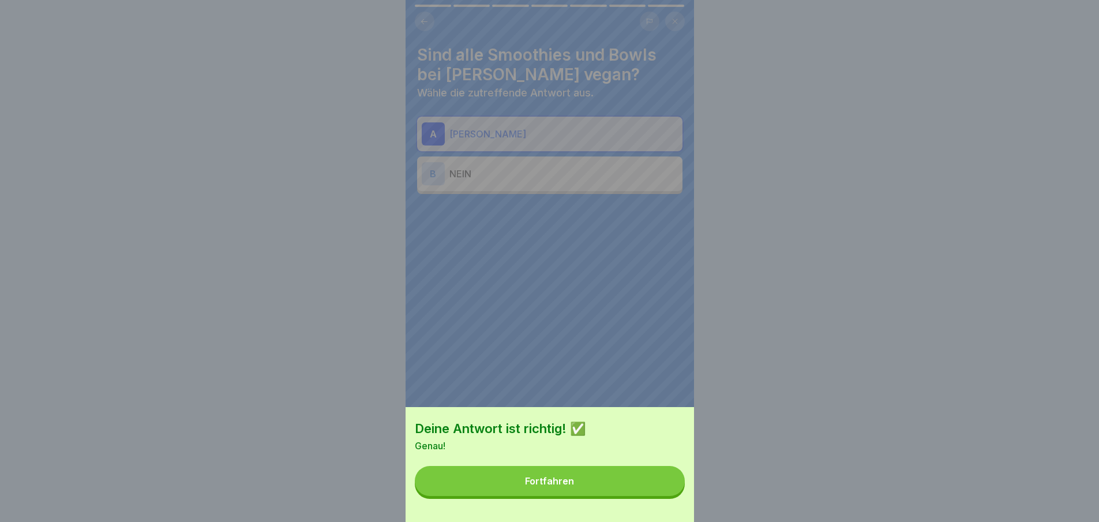
click at [635, 492] on button "Fortfahren" at bounding box center [550, 481] width 270 height 30
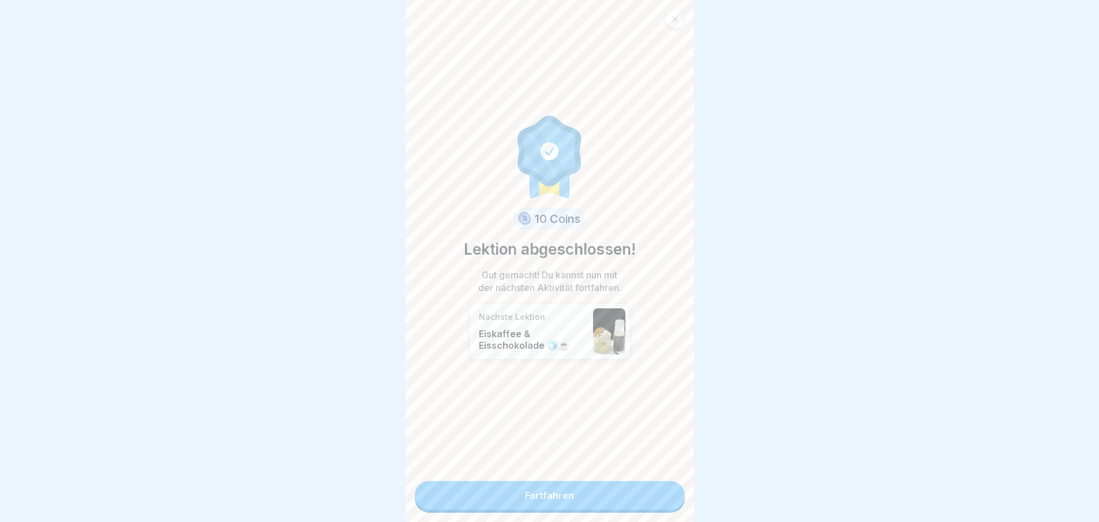
click at [635, 493] on link "Fortfahren" at bounding box center [550, 495] width 270 height 29
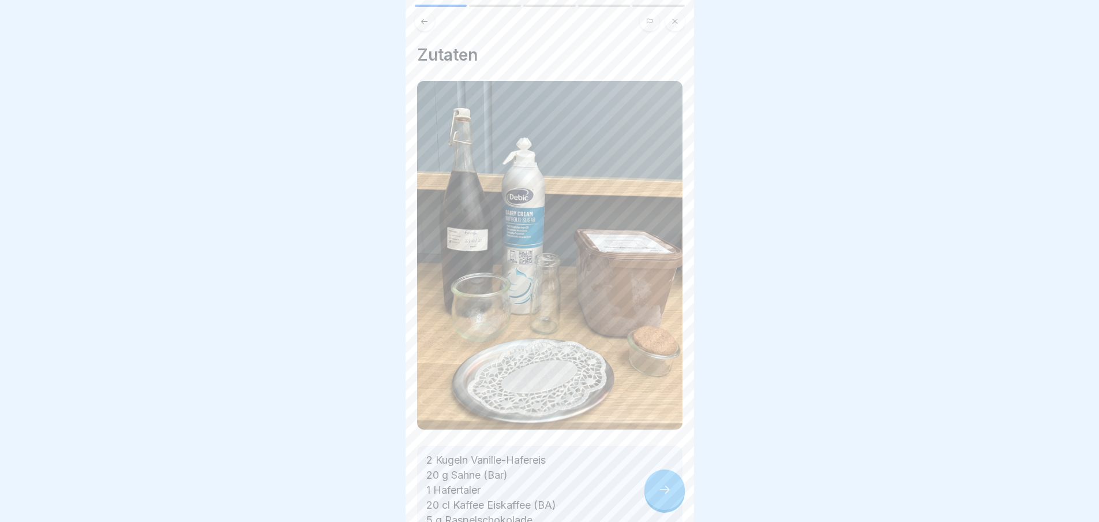
click at [663, 496] on icon at bounding box center [665, 489] width 14 height 14
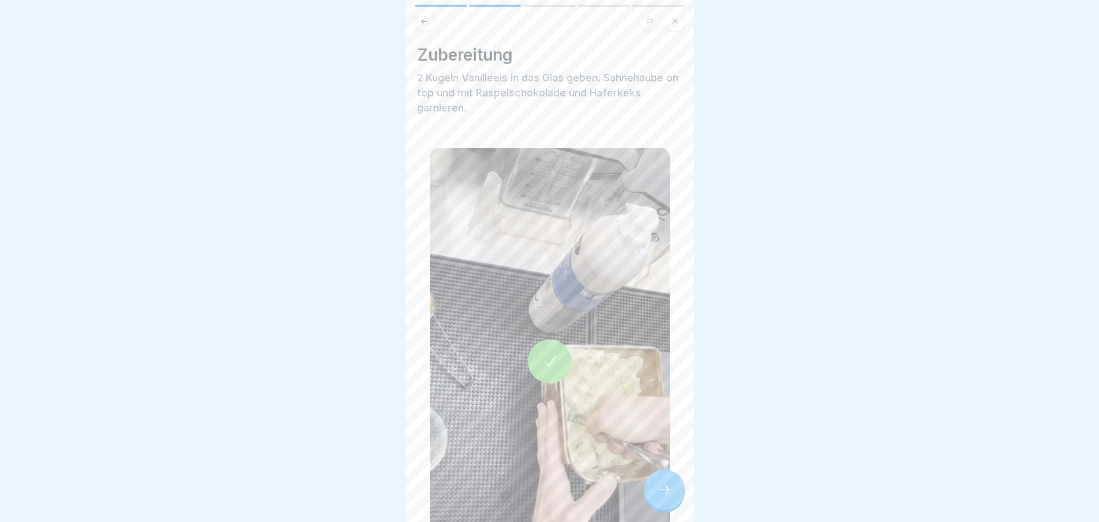
click at [663, 496] on icon at bounding box center [665, 489] width 14 height 14
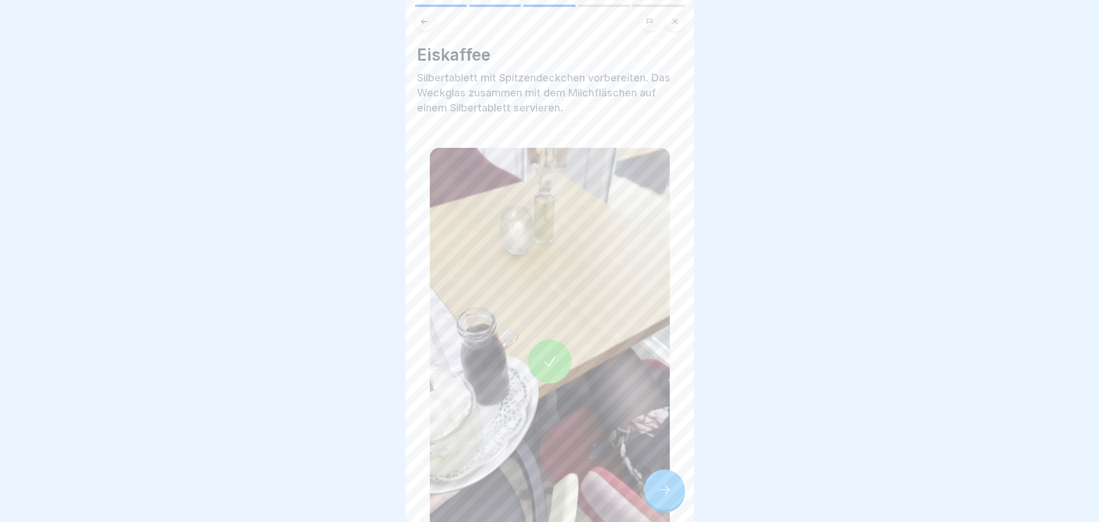
click at [663, 496] on icon at bounding box center [665, 489] width 14 height 14
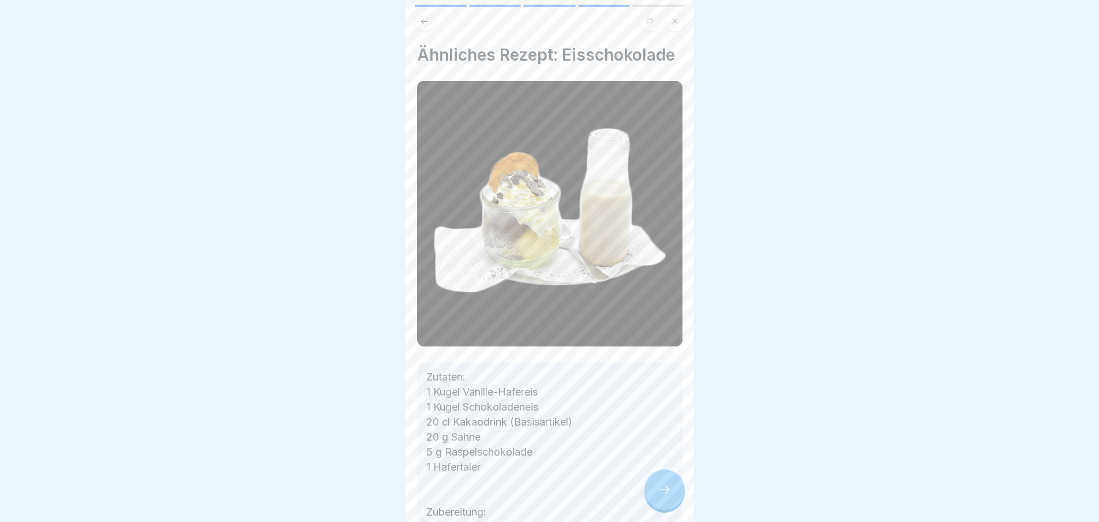
click at [663, 496] on icon at bounding box center [665, 489] width 14 height 14
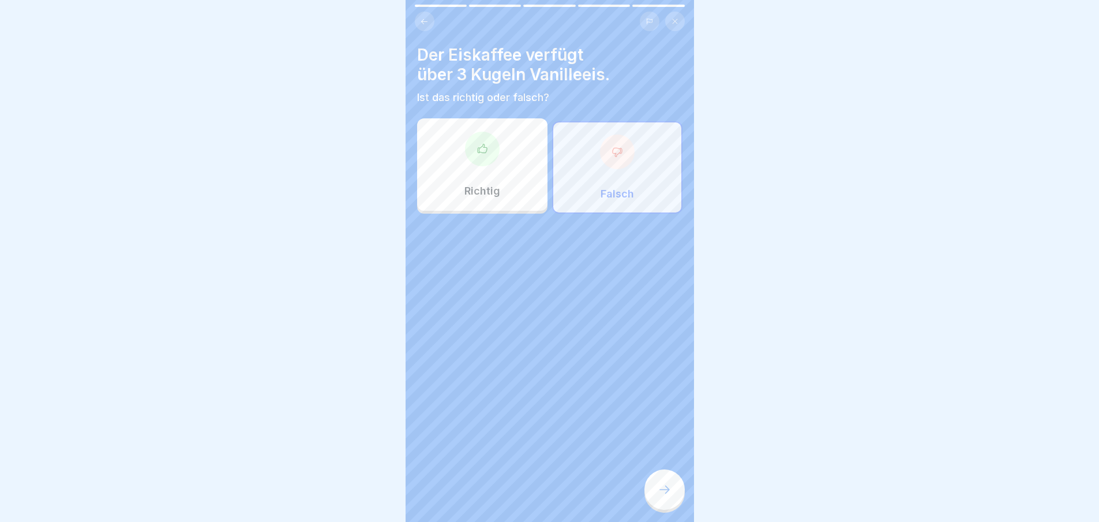
click at [663, 496] on icon at bounding box center [665, 489] width 14 height 14
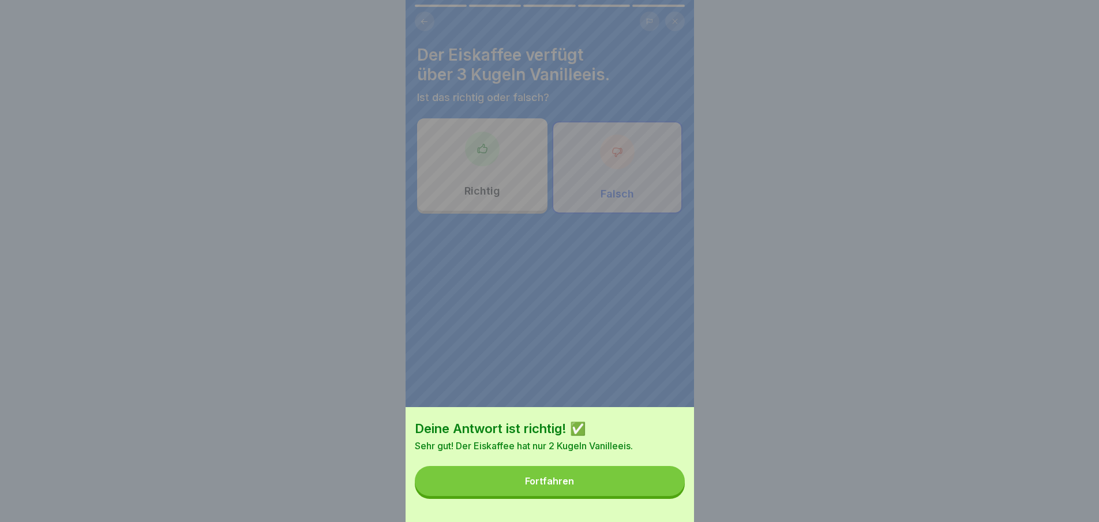
click at [663, 496] on button "Fortfahren" at bounding box center [550, 481] width 270 height 30
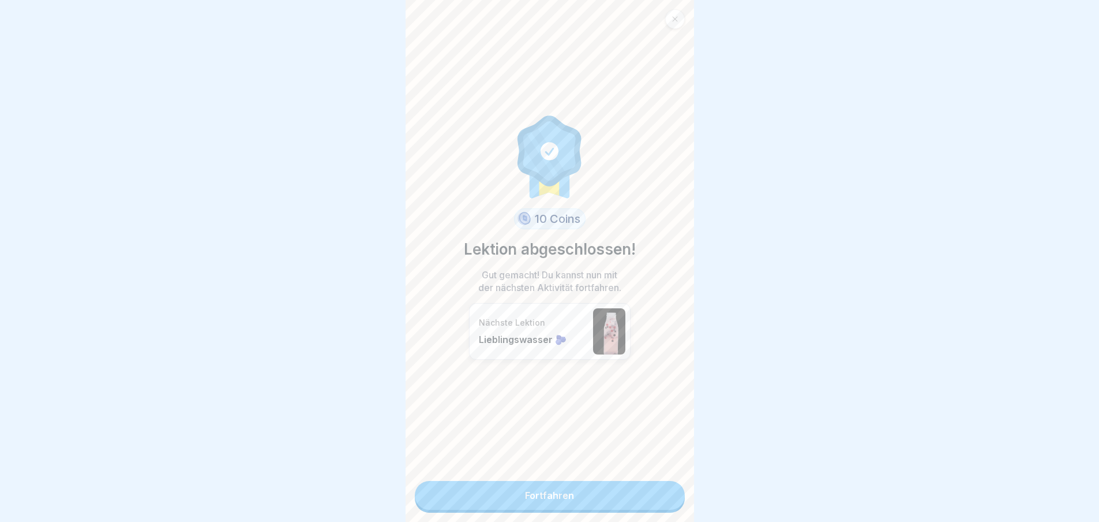
click at [663, 496] on link "Fortfahren" at bounding box center [550, 495] width 270 height 29
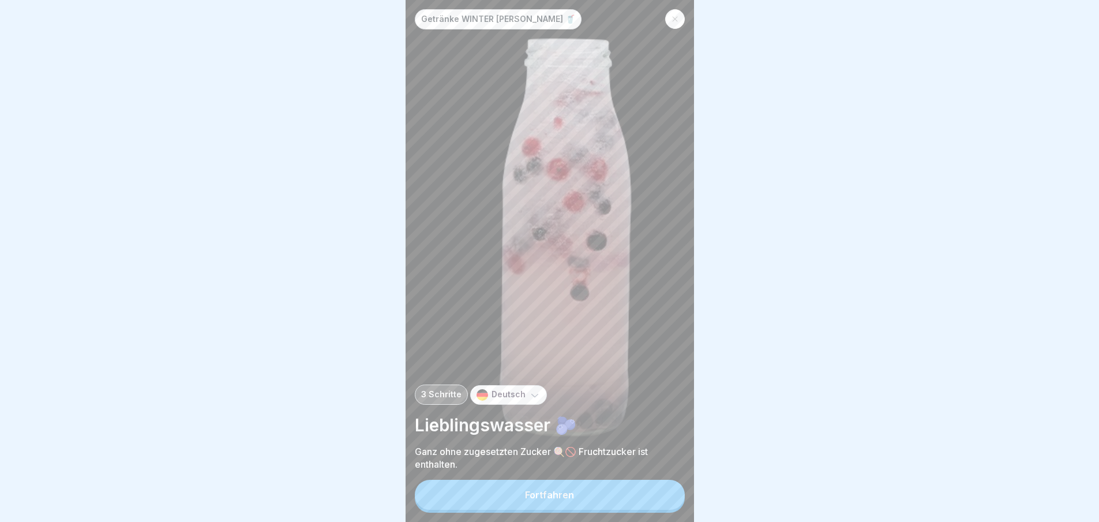
click at [663, 496] on button "Fortfahren" at bounding box center [550, 495] width 270 height 30
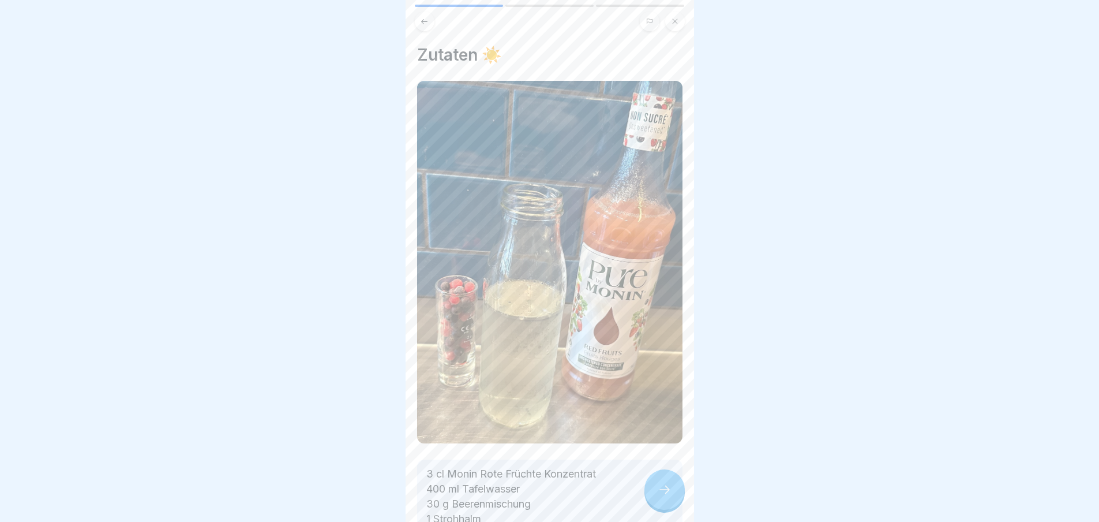
click at [663, 496] on icon at bounding box center [665, 489] width 14 height 14
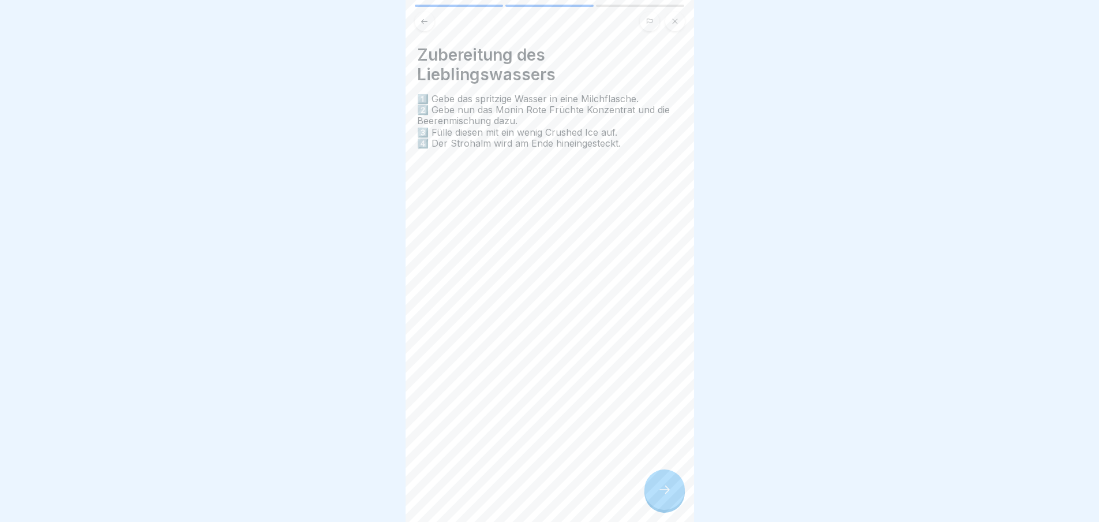
click at [663, 496] on icon at bounding box center [665, 489] width 14 height 14
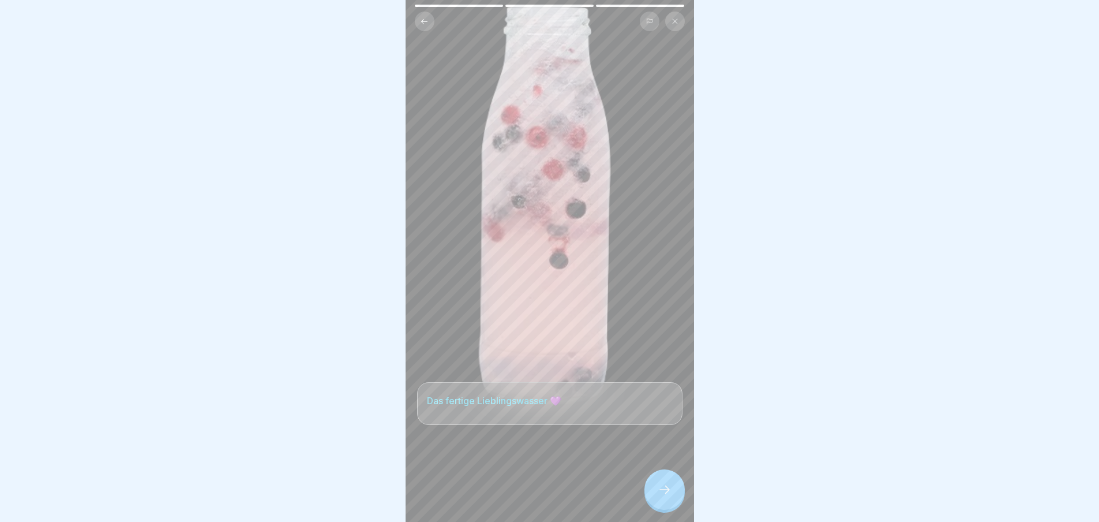
click at [663, 496] on icon at bounding box center [665, 489] width 14 height 14
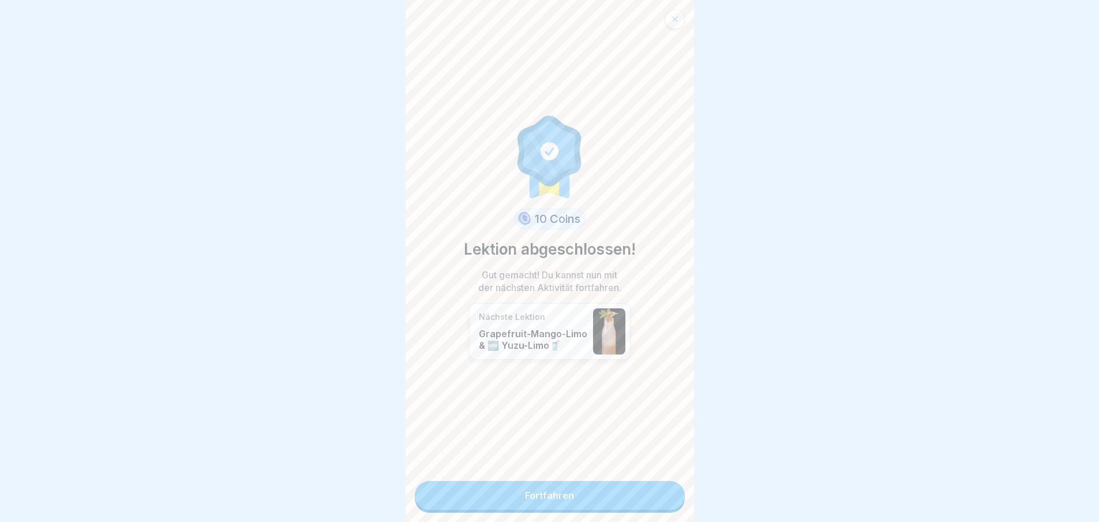
click at [663, 496] on link "Fortfahren" at bounding box center [550, 495] width 270 height 29
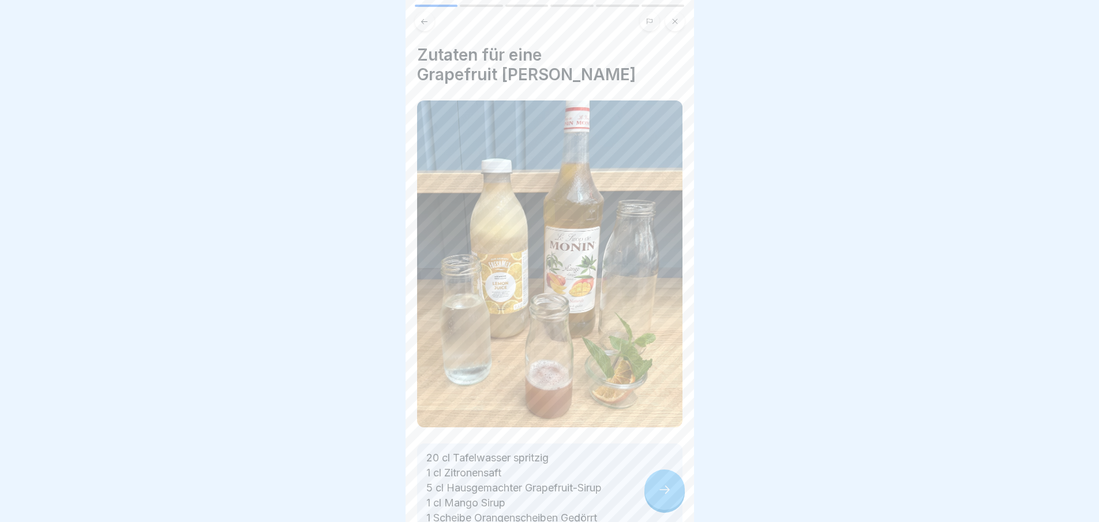
click at [663, 496] on icon at bounding box center [665, 489] width 14 height 14
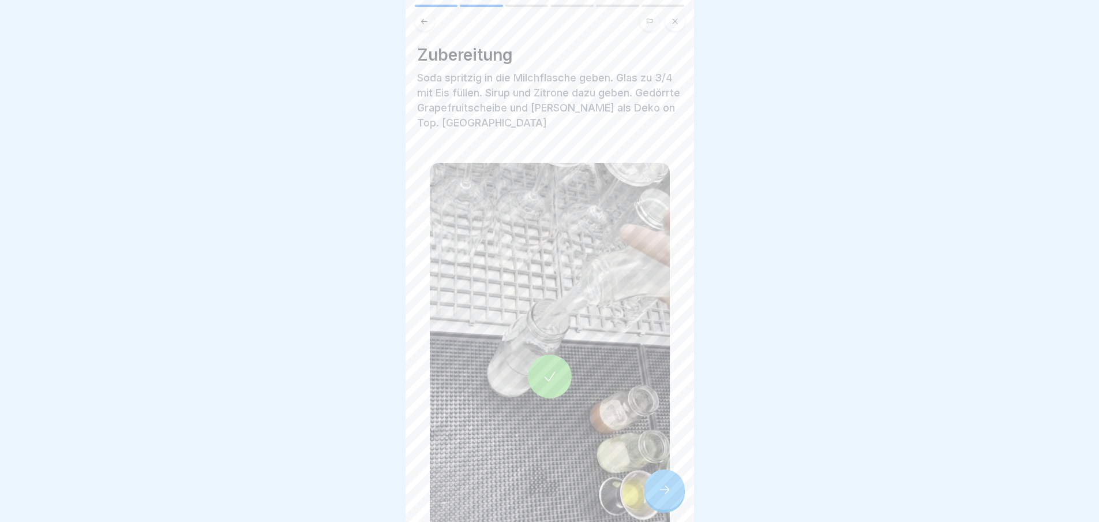
click at [663, 496] on icon at bounding box center [665, 489] width 14 height 14
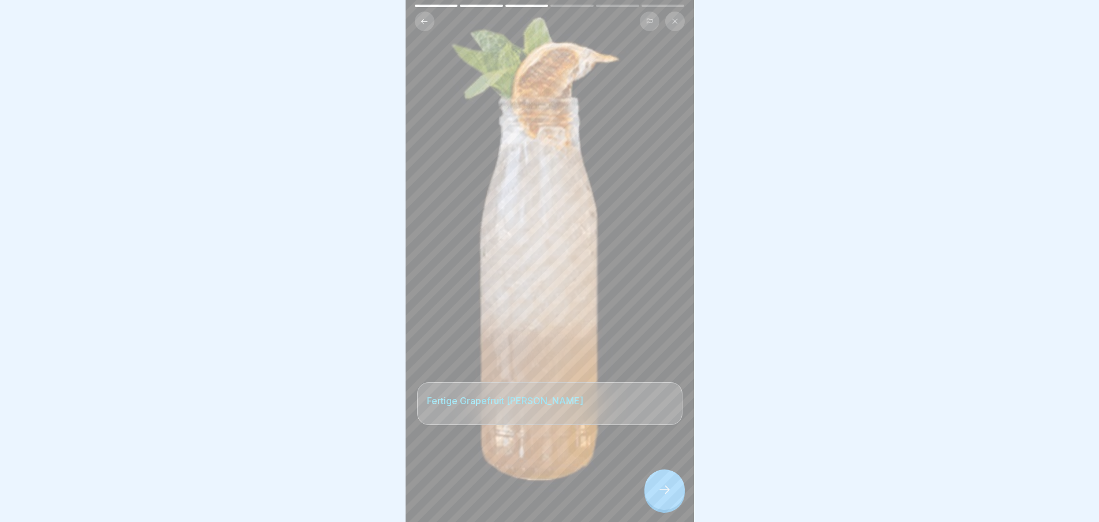
click at [663, 496] on icon at bounding box center [665, 489] width 14 height 14
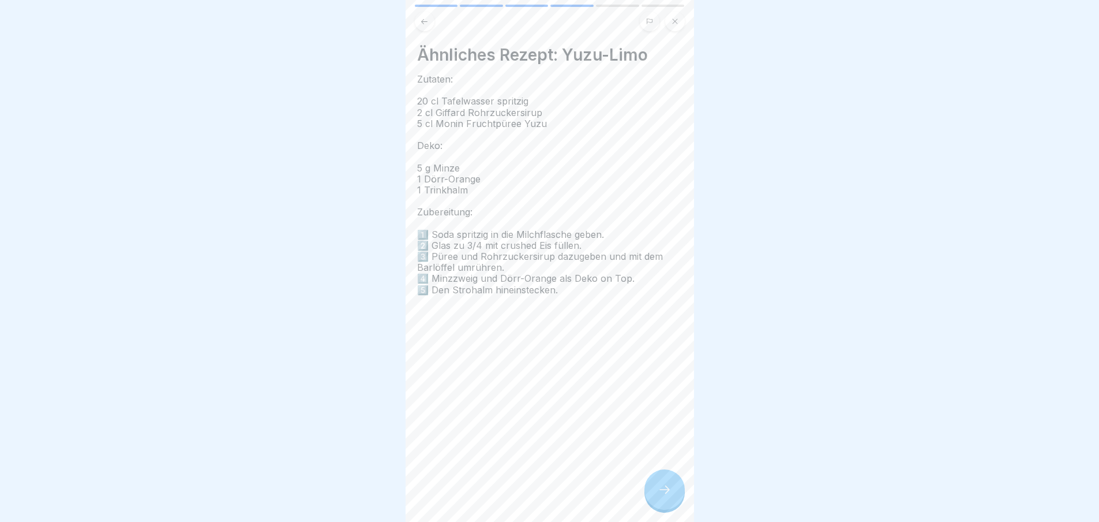
click at [663, 496] on icon at bounding box center [665, 489] width 14 height 14
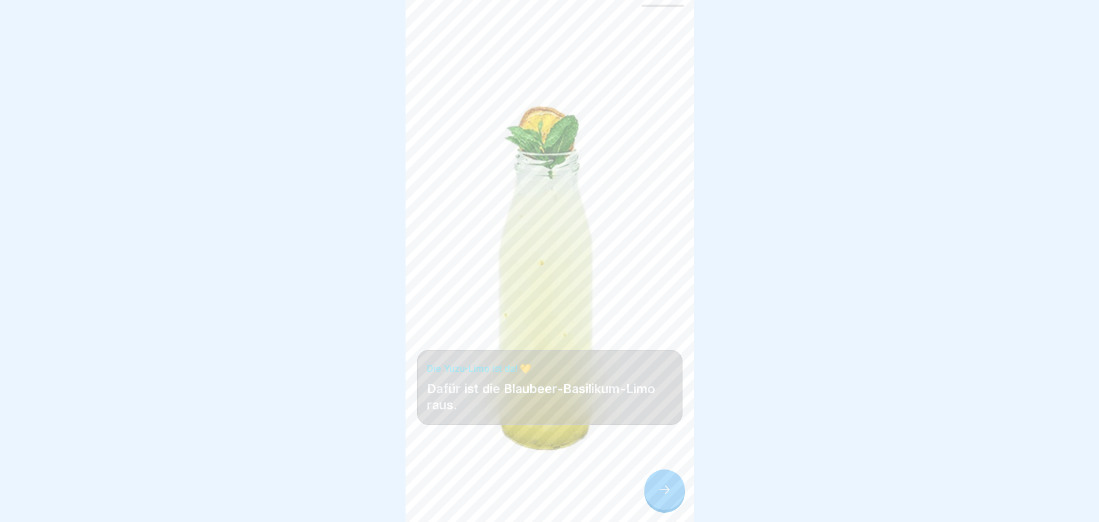
click at [663, 496] on icon at bounding box center [665, 489] width 14 height 14
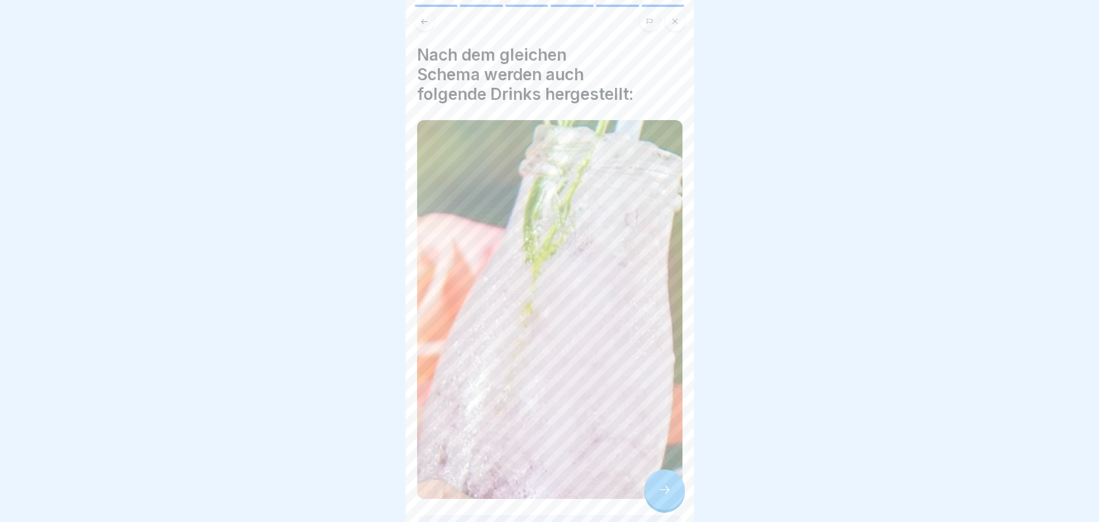
click at [663, 496] on icon at bounding box center [665, 489] width 14 height 14
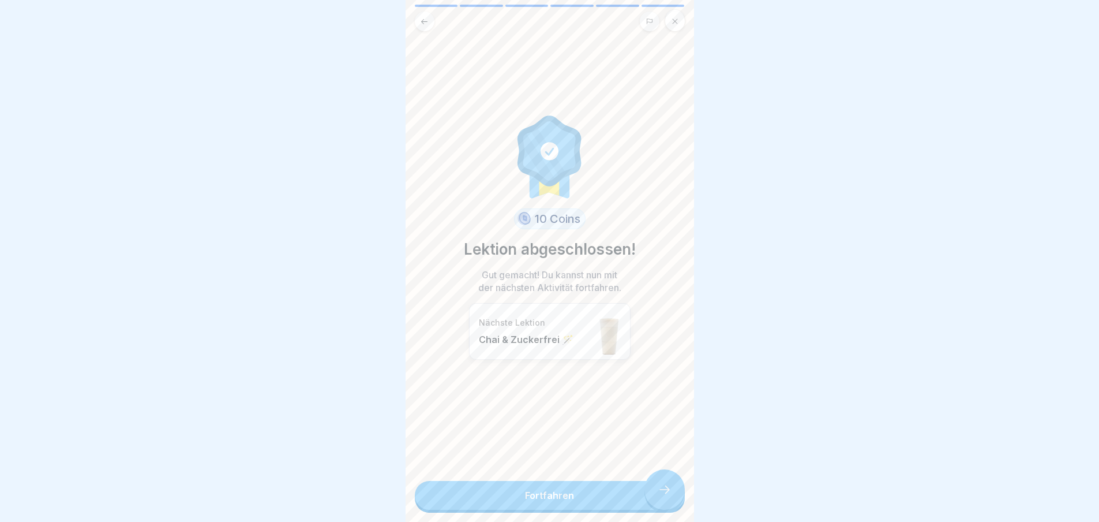
click at [663, 496] on link "Fortfahren" at bounding box center [550, 495] width 270 height 29
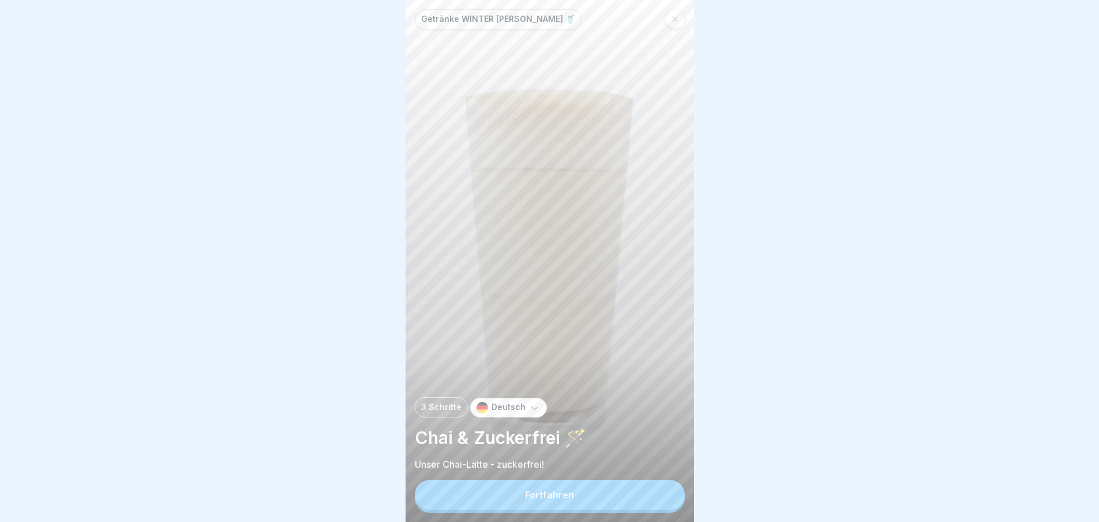
click at [663, 496] on button "Fortfahren" at bounding box center [550, 495] width 270 height 30
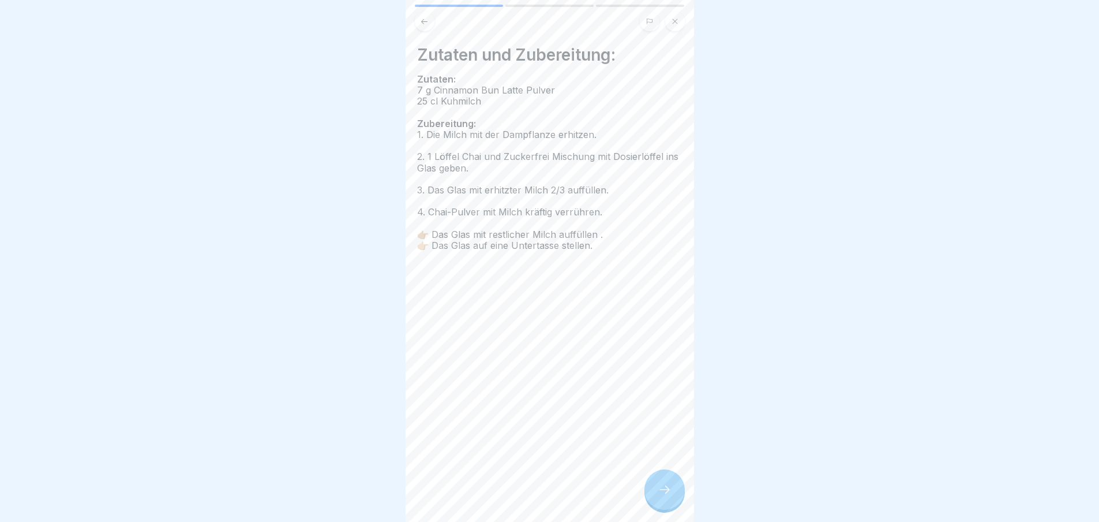
click at [663, 496] on icon at bounding box center [665, 489] width 14 height 14
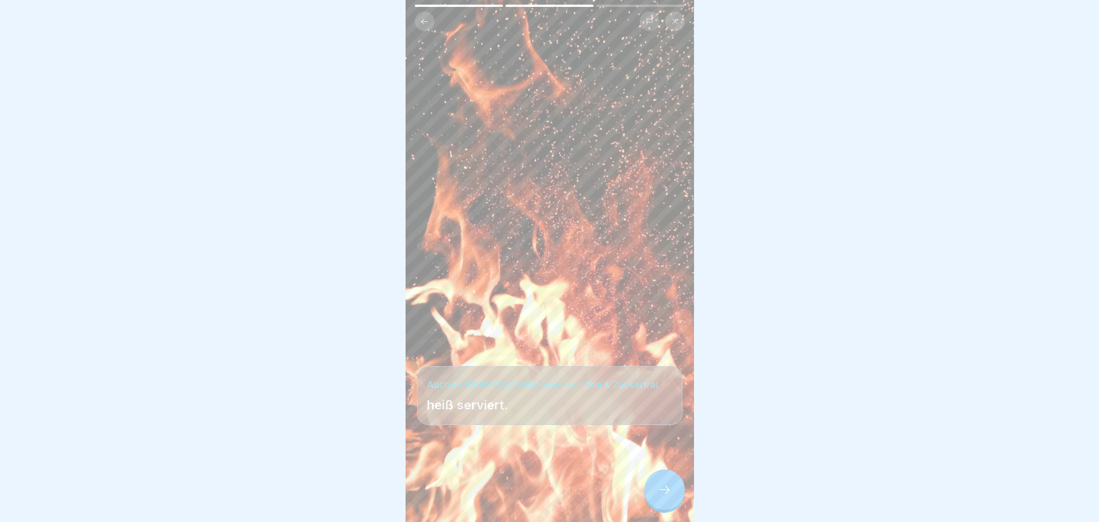
click at [663, 496] on icon at bounding box center [665, 489] width 14 height 14
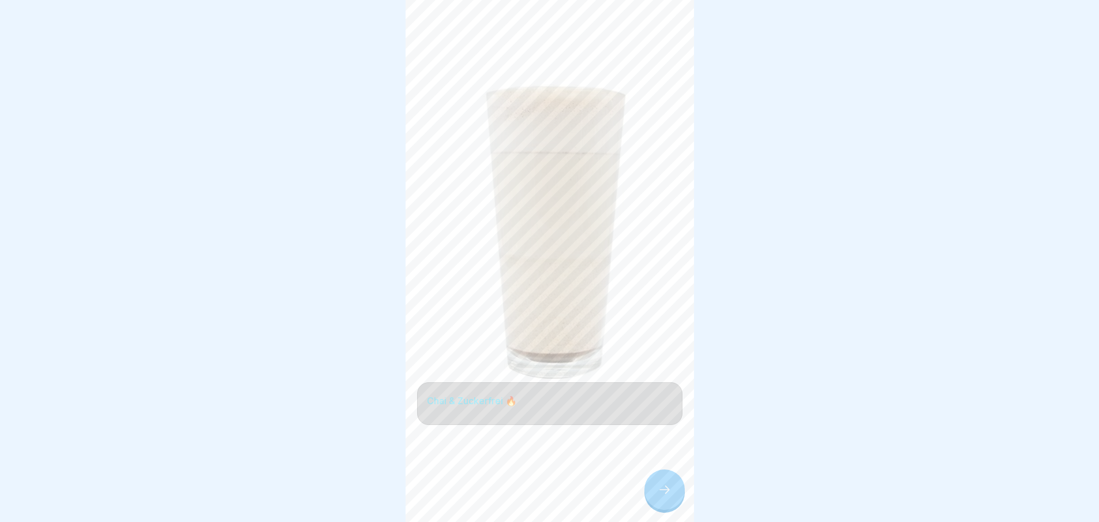
click at [663, 496] on icon at bounding box center [665, 489] width 14 height 14
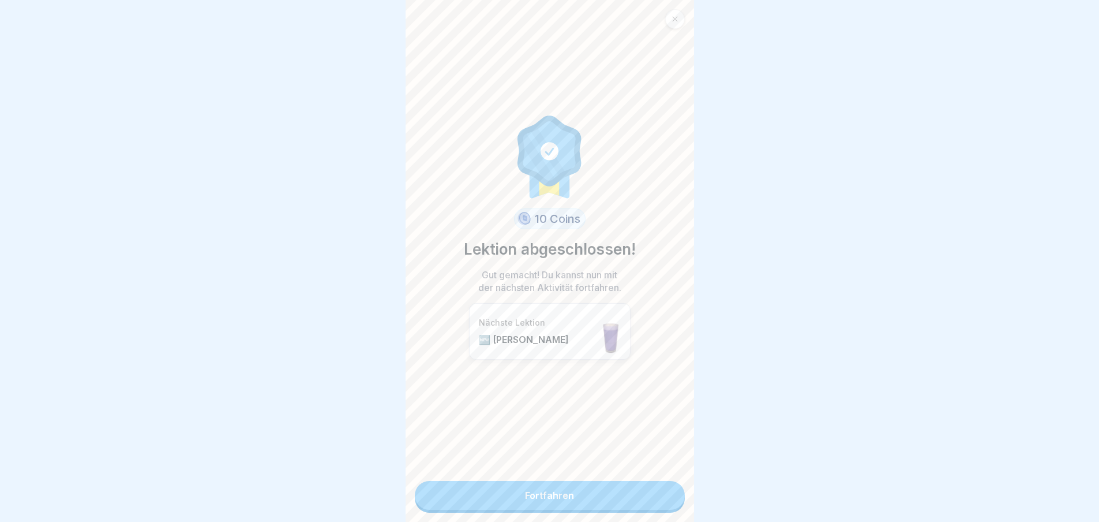
click at [663, 496] on link "Fortfahren" at bounding box center [550, 495] width 270 height 29
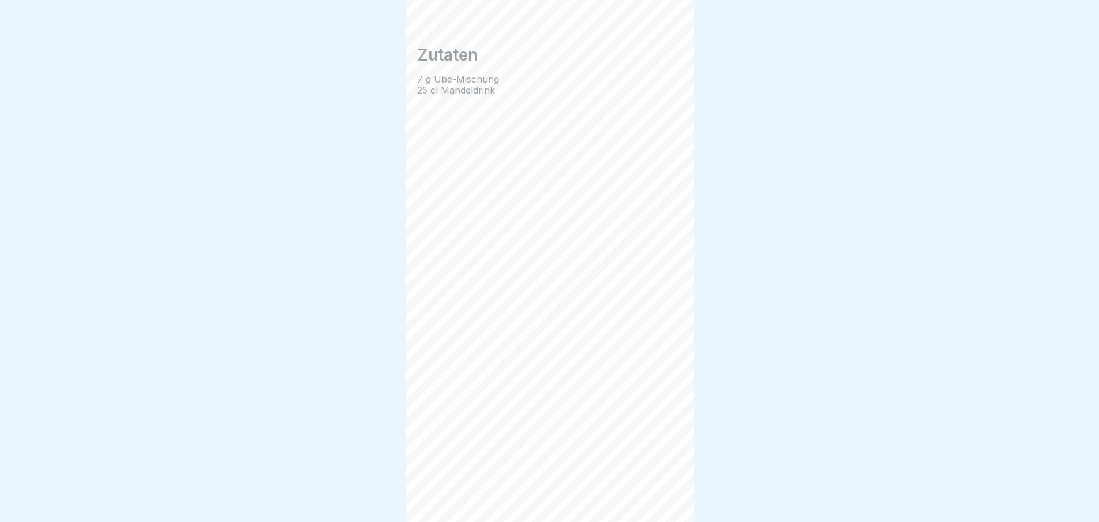
click at [663, 496] on icon at bounding box center [665, 489] width 14 height 14
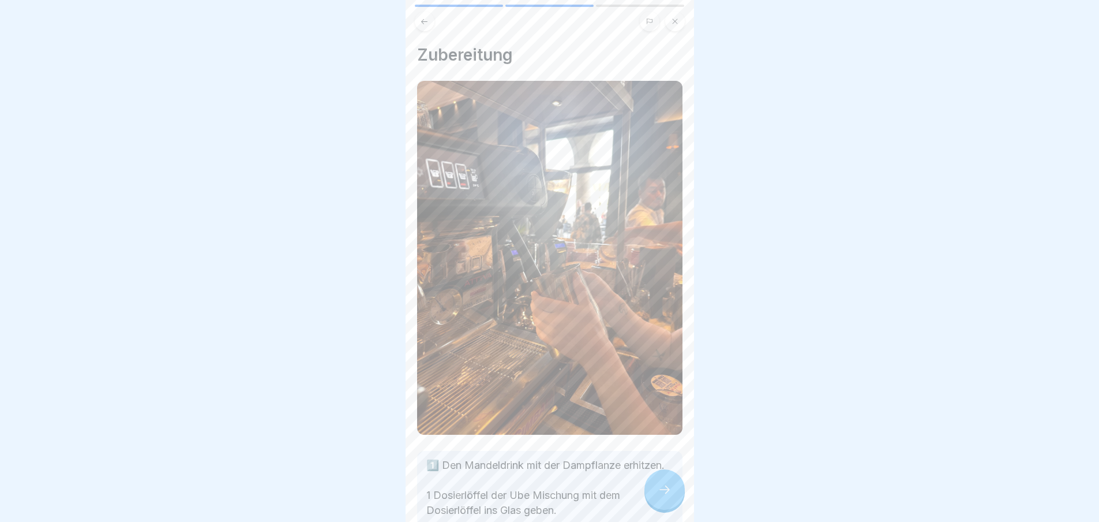
click at [663, 496] on icon at bounding box center [665, 489] width 14 height 14
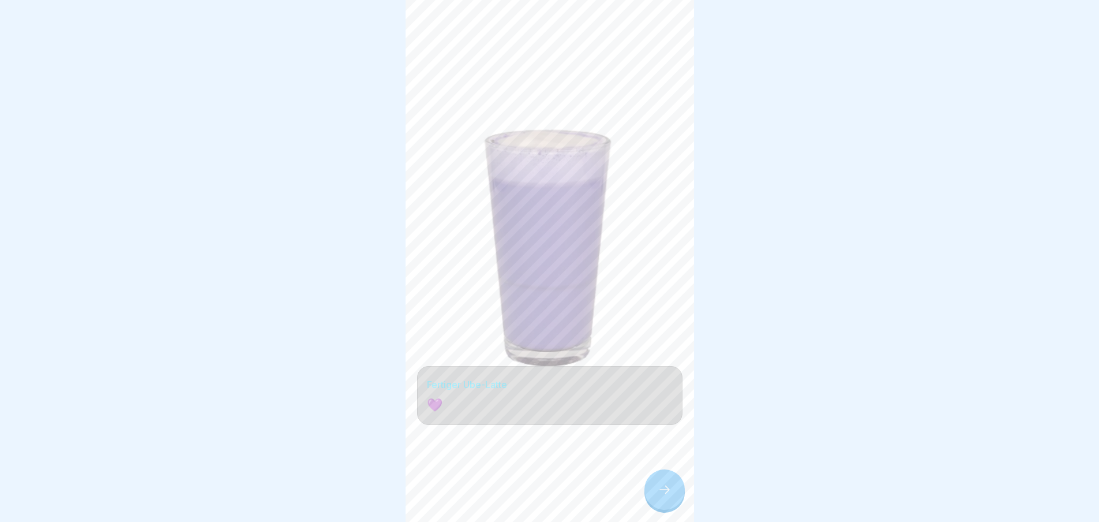
click at [663, 496] on icon at bounding box center [665, 489] width 14 height 14
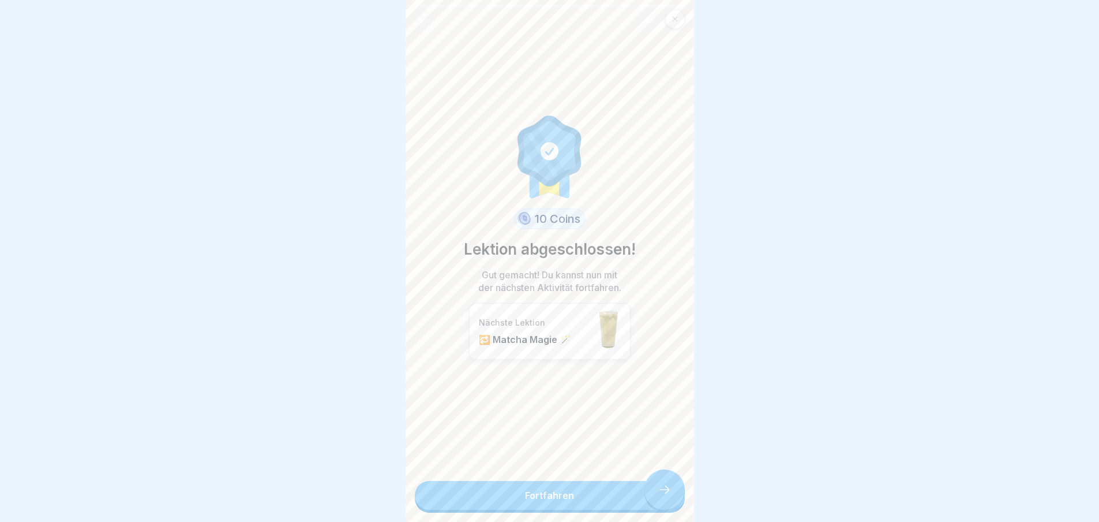
click at [663, 496] on link "Fortfahren" at bounding box center [550, 495] width 270 height 29
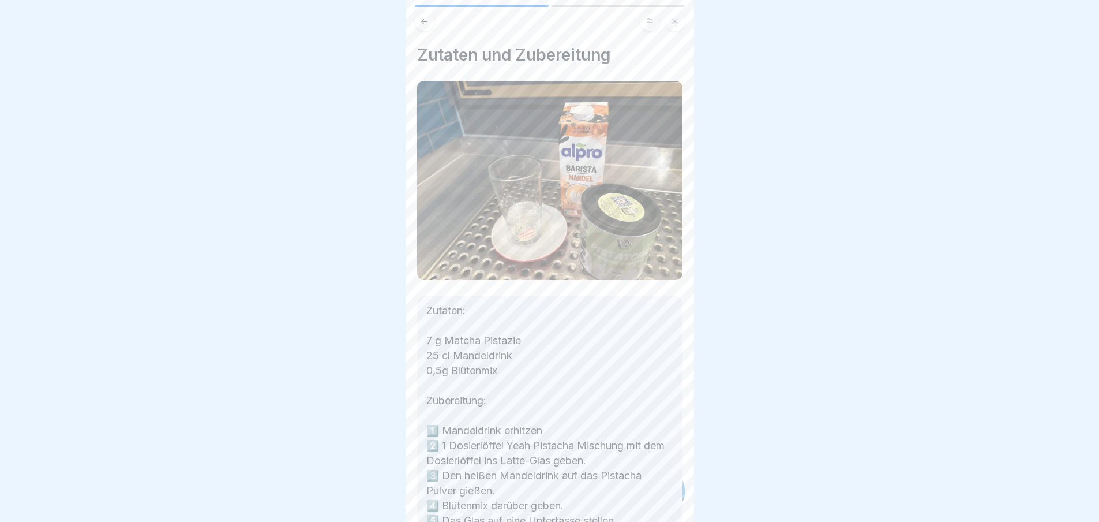
click at [663, 496] on div "Zutaten und Zubereitung Zutaten: 7 g Matcha Pistazie 25 cl Mandeldrink 0,5g Blü…" at bounding box center [550, 261] width 289 height 522
click at [663, 496] on icon at bounding box center [665, 489] width 14 height 14
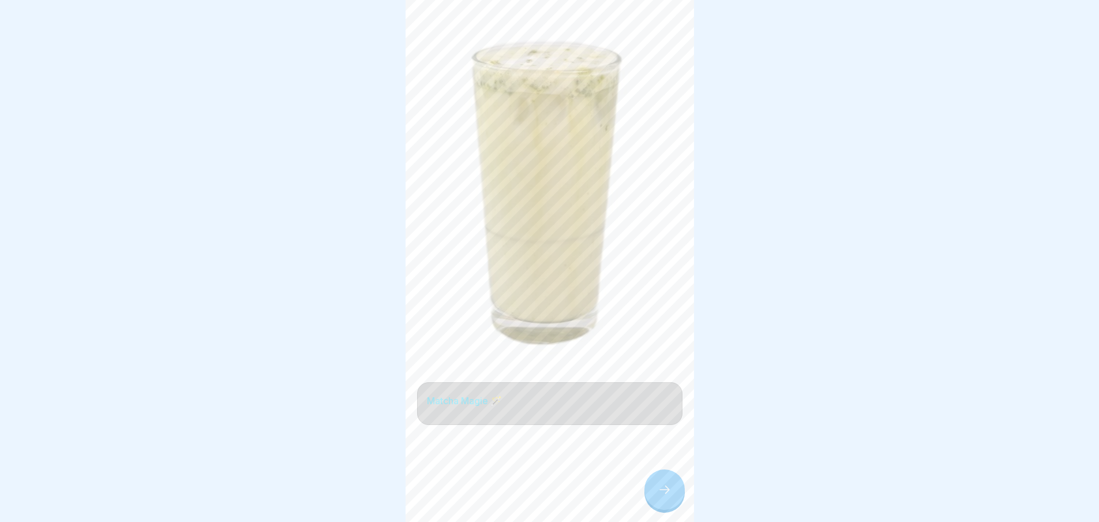
click at [663, 496] on icon at bounding box center [665, 489] width 14 height 14
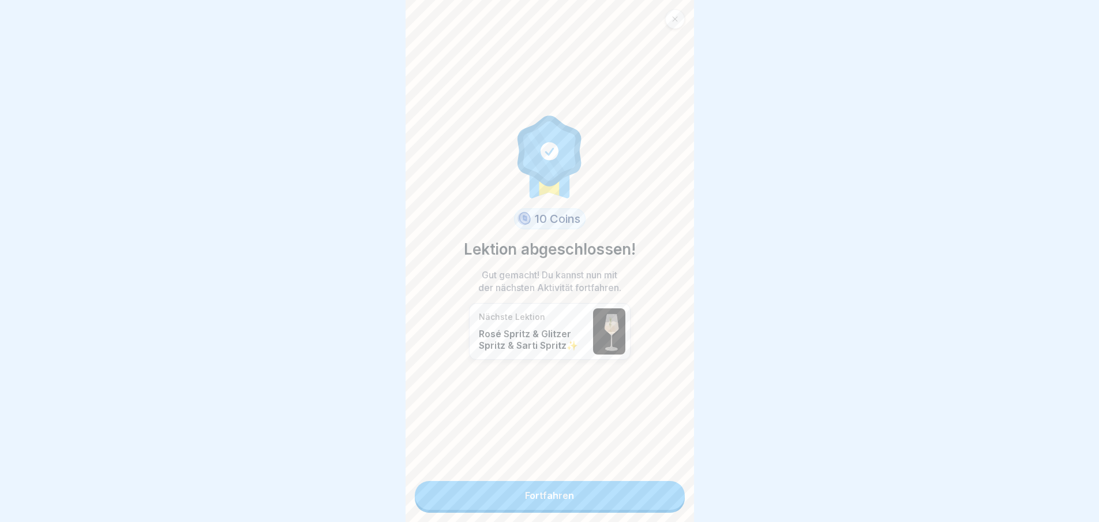
click at [663, 496] on link "Fortfahren" at bounding box center [550, 495] width 270 height 29
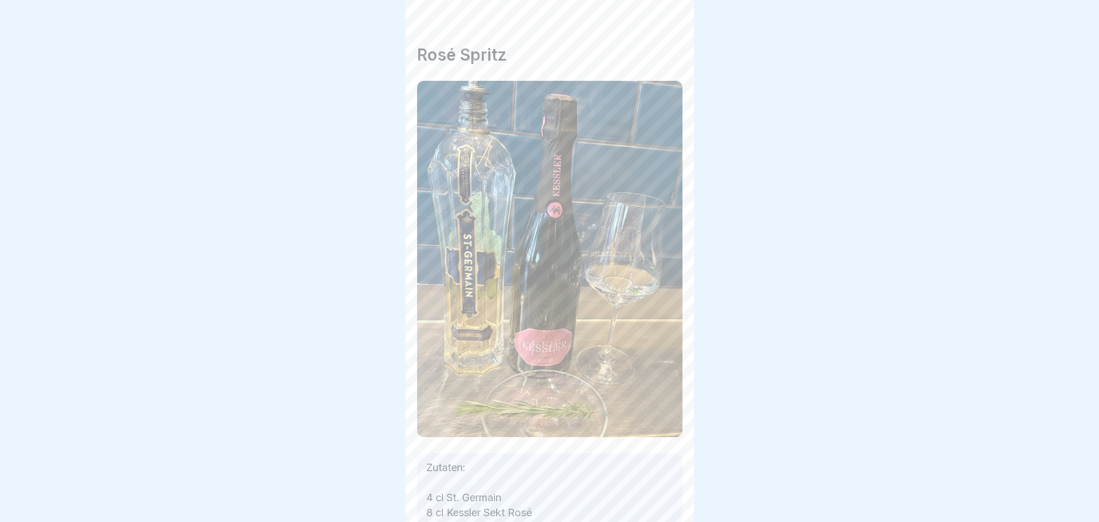
click at [663, 496] on div "Getränke WINTER [PERSON_NAME] 🥤 6 Schritte Deutsch Rosé Spritz & Glitzer Spritz…" at bounding box center [550, 261] width 289 height 522
click at [663, 496] on icon at bounding box center [665, 489] width 14 height 14
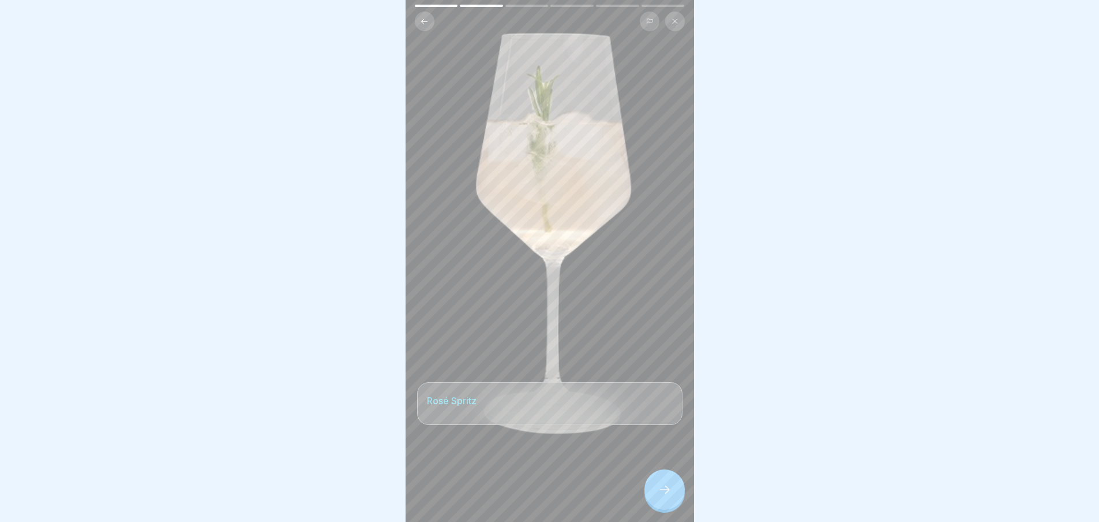
click at [663, 496] on icon at bounding box center [665, 489] width 14 height 14
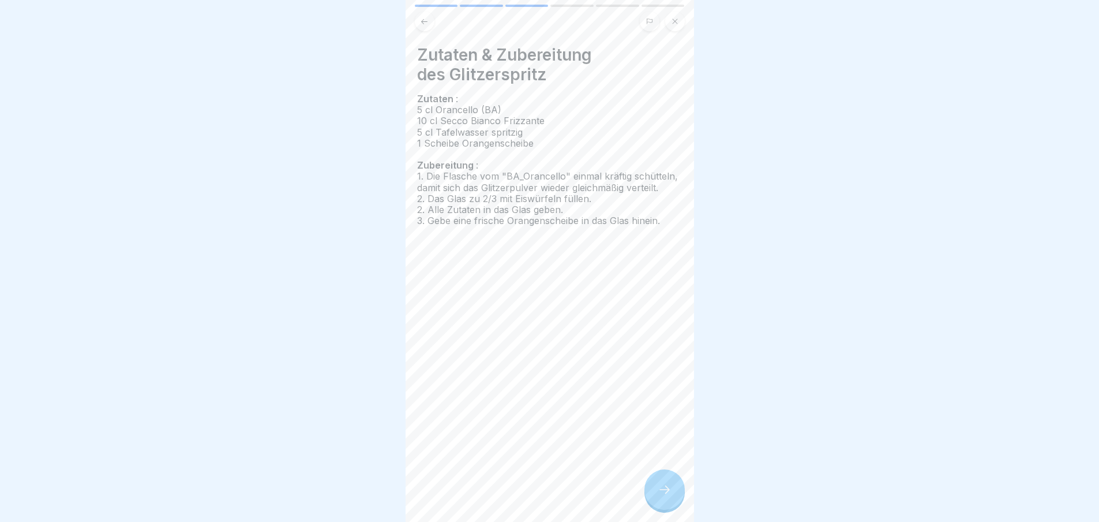
click at [663, 496] on icon at bounding box center [665, 489] width 14 height 14
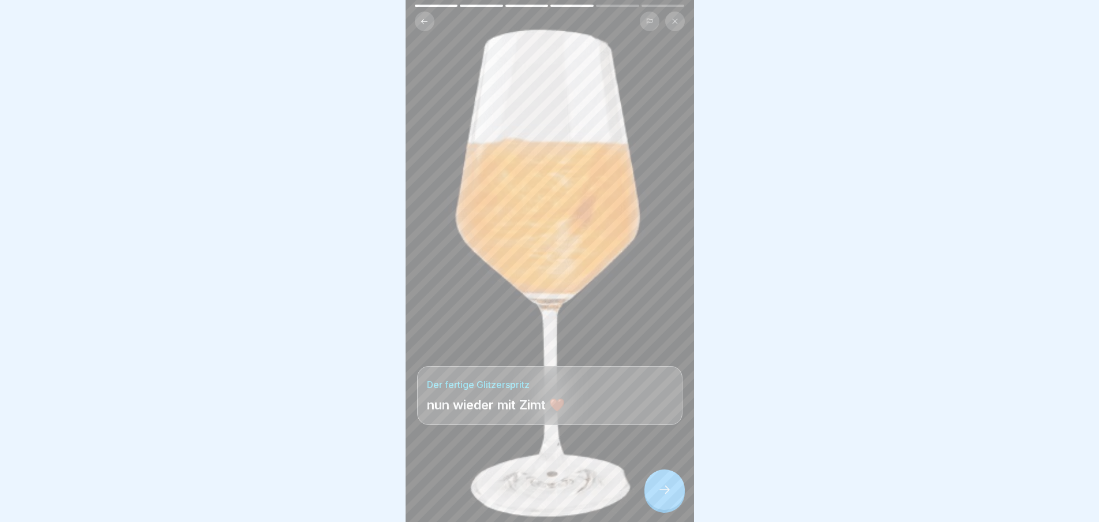
click at [663, 496] on icon at bounding box center [665, 489] width 14 height 14
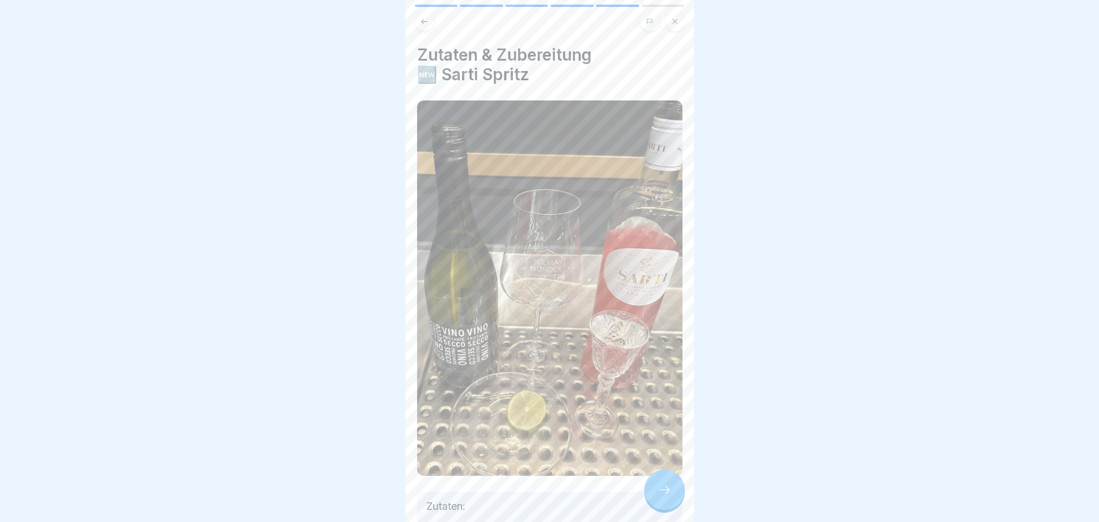
click at [663, 496] on icon at bounding box center [665, 489] width 14 height 14
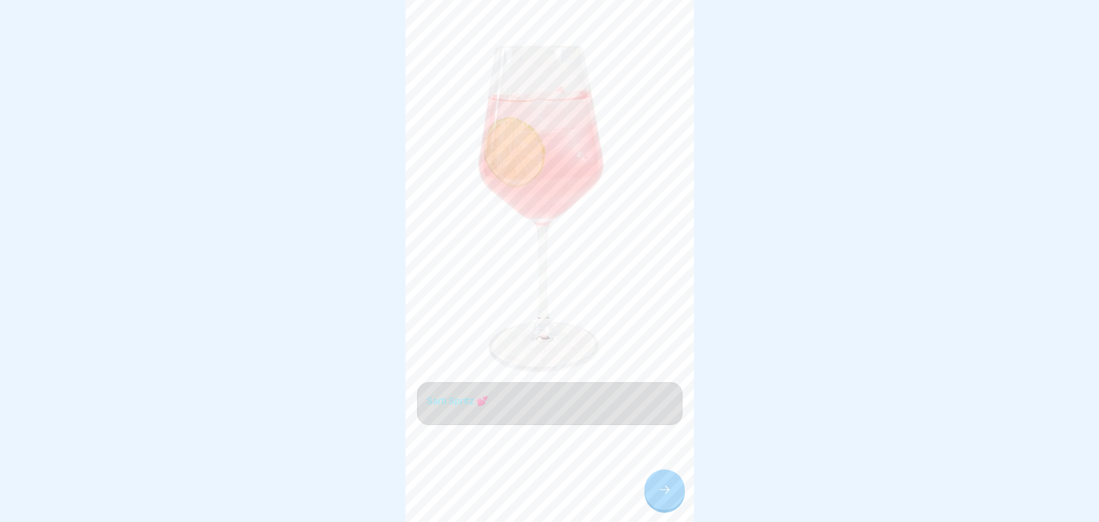
click at [663, 496] on icon at bounding box center [665, 489] width 14 height 14
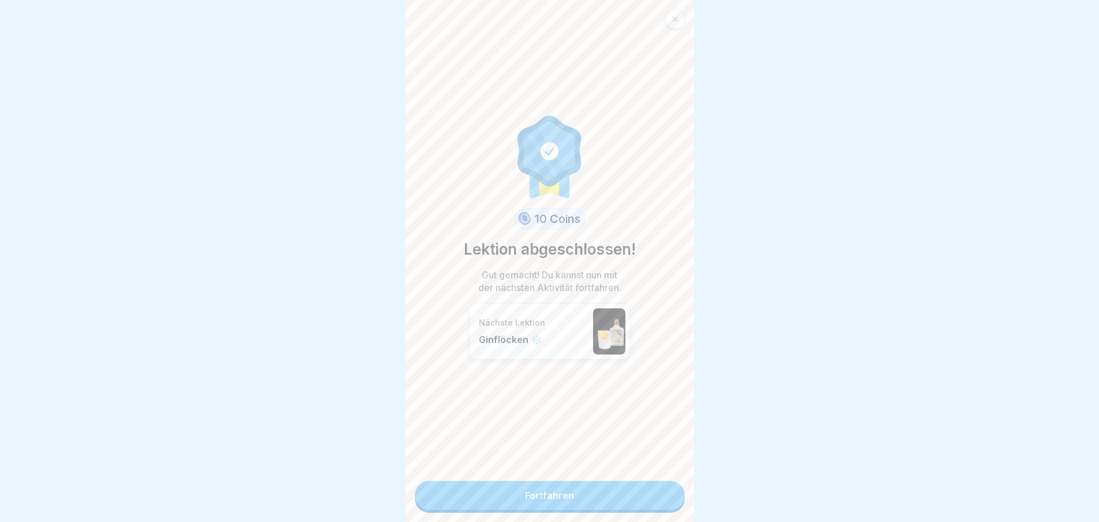
click at [663, 496] on link "Fortfahren" at bounding box center [550, 495] width 270 height 29
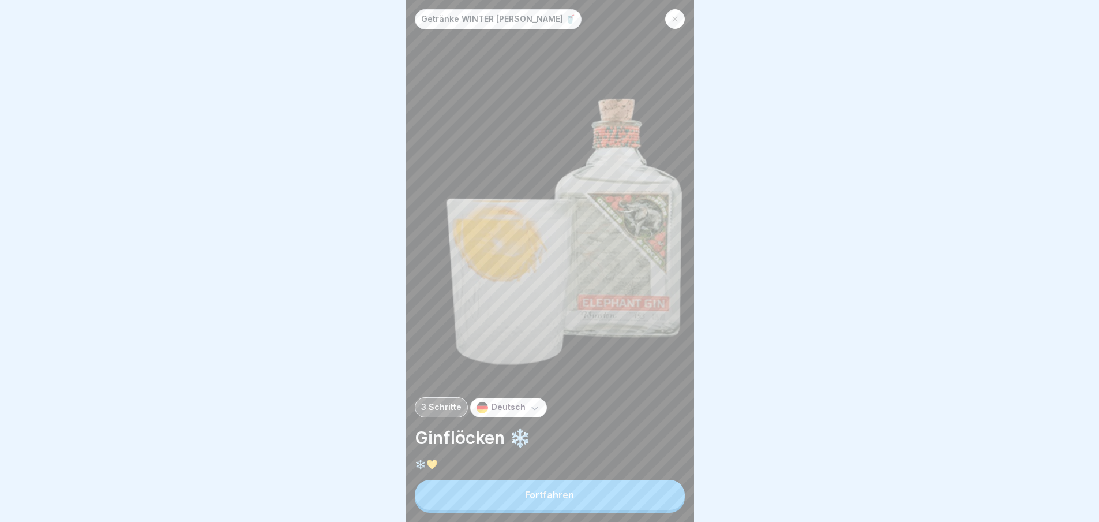
click at [663, 496] on button "Fortfahren" at bounding box center [550, 495] width 270 height 30
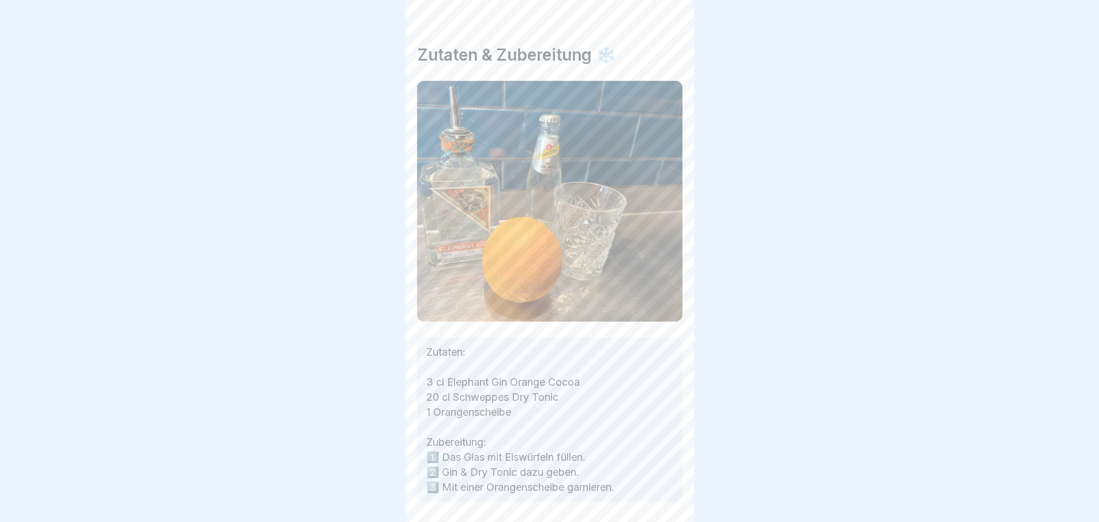
click at [663, 496] on div "Getränke WINTER [PERSON_NAME] 🥤 3 Schritte Deutsch Ginflöcken ❄️ ❄️💛 Fortfahren…" at bounding box center [550, 261] width 289 height 522
click at [663, 496] on icon at bounding box center [665, 489] width 14 height 14
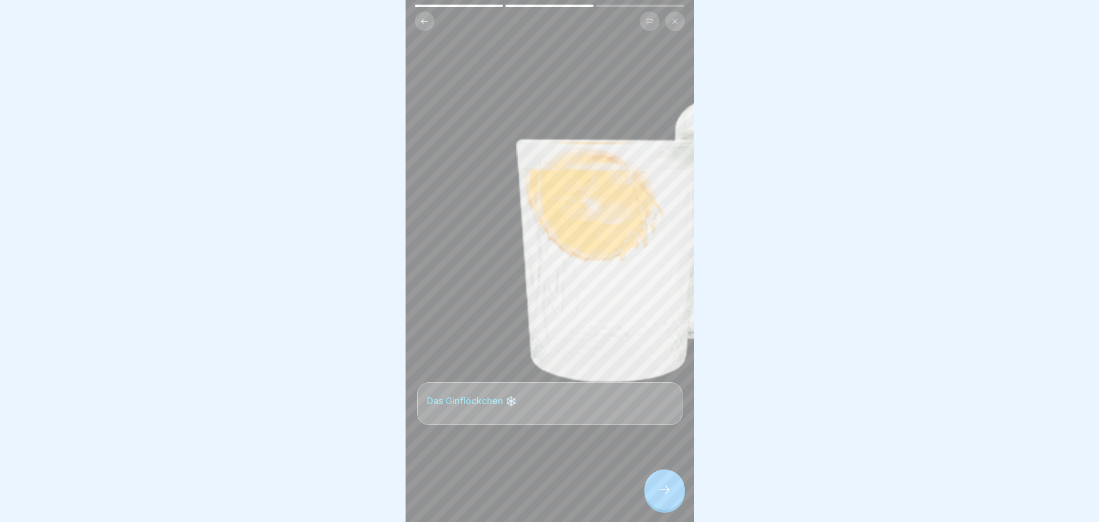
click at [663, 496] on icon at bounding box center [665, 489] width 14 height 14
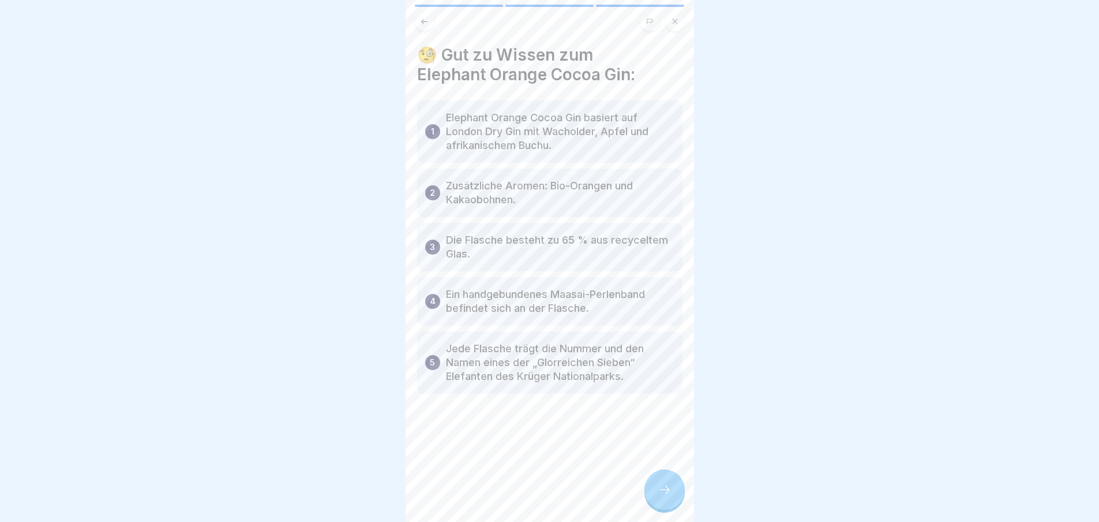
click at [663, 496] on icon at bounding box center [665, 489] width 14 height 14
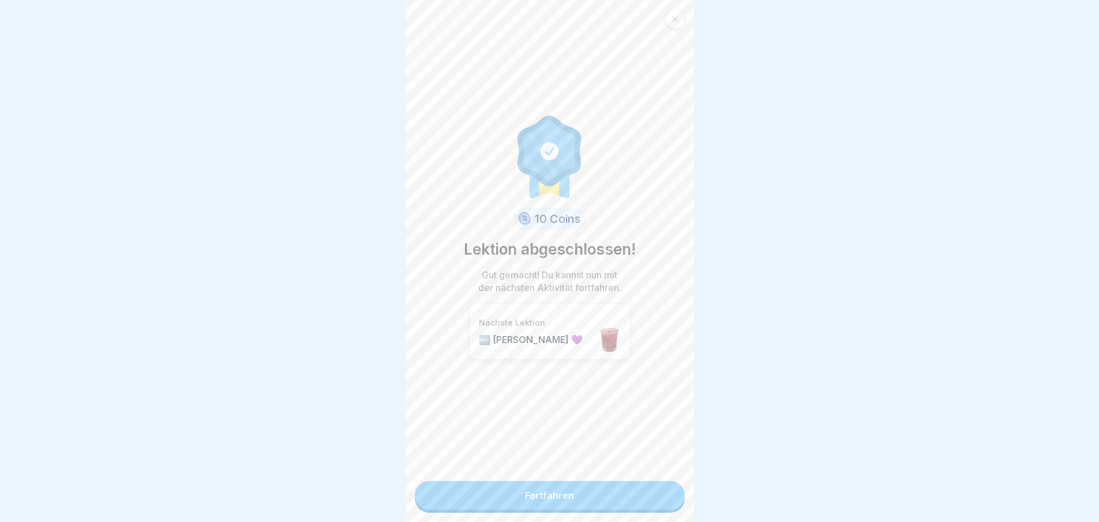
click at [663, 496] on link "Fortfahren" at bounding box center [550, 495] width 270 height 29
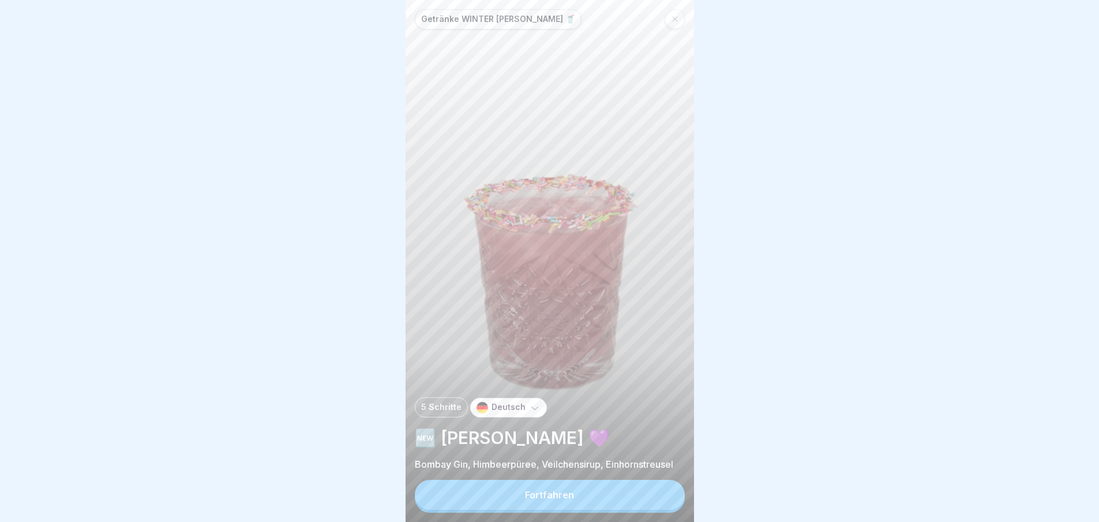
click at [663, 496] on button "Fortfahren" at bounding box center [550, 495] width 270 height 30
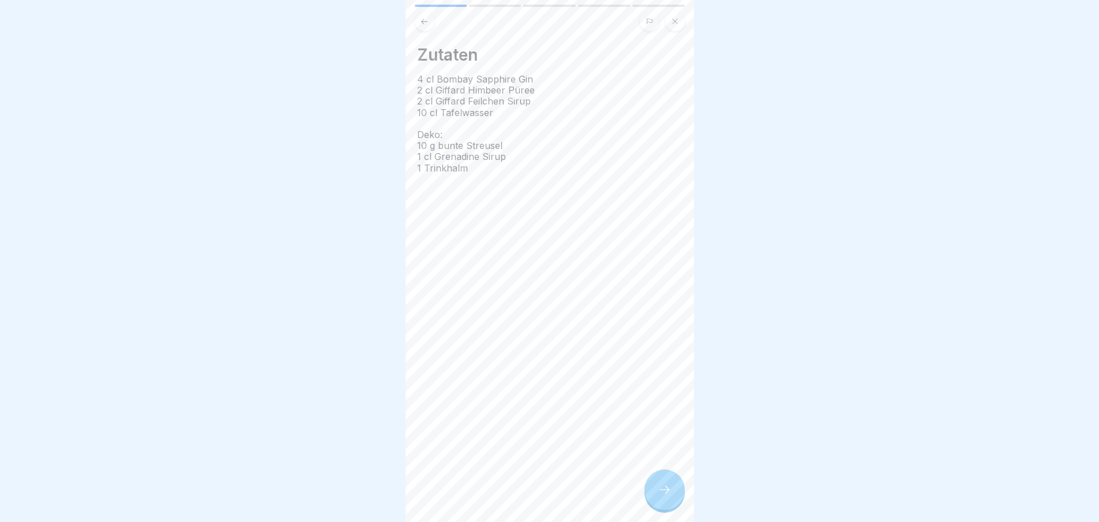
click at [663, 496] on div "Zutaten 4 cl Bombay Sapphire Gin 2 cl Giffard Himbeer Püree 2 cl Giffard Feilch…" at bounding box center [550, 261] width 289 height 522
click at [663, 496] on icon at bounding box center [665, 489] width 14 height 14
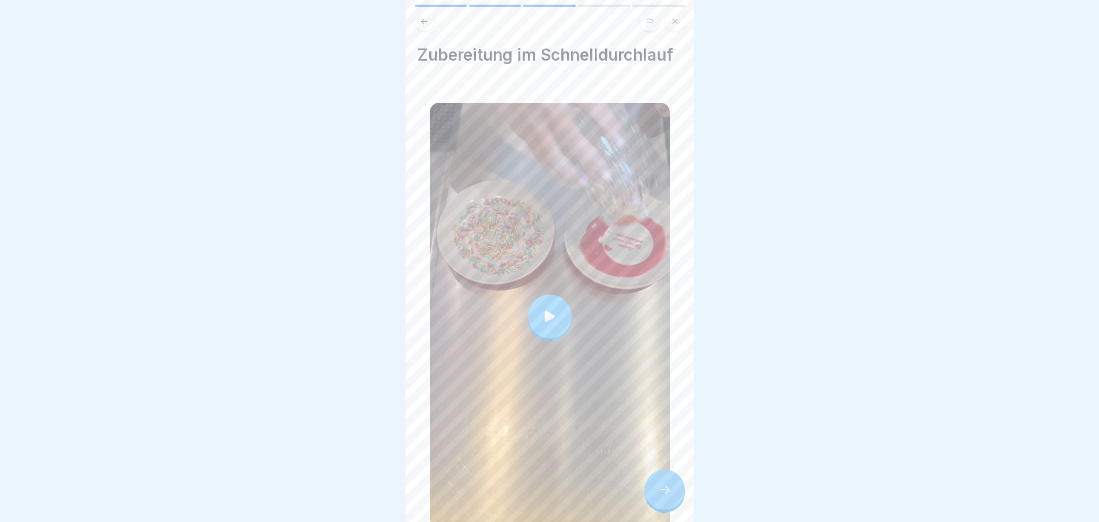
click at [663, 496] on icon at bounding box center [665, 489] width 14 height 14
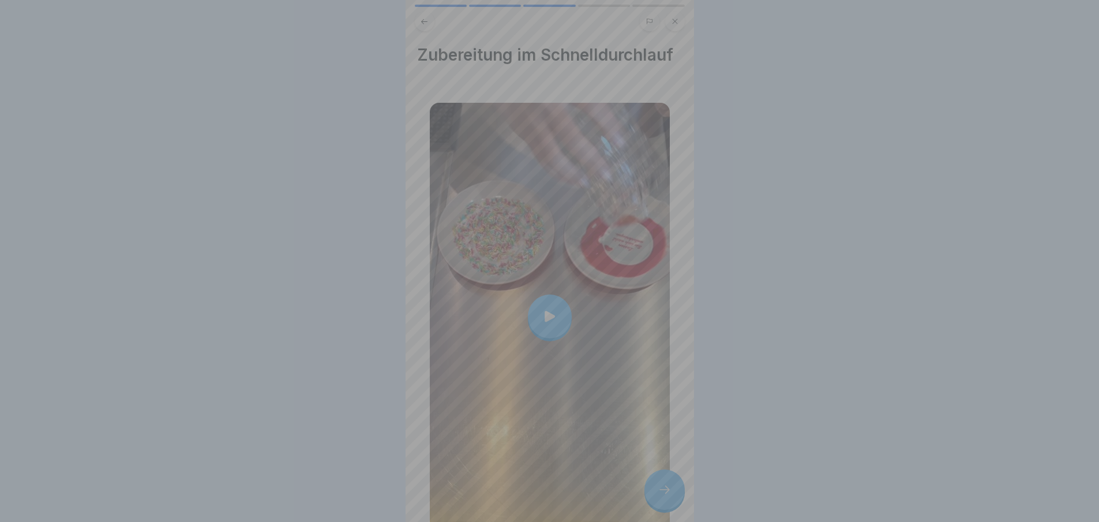
click at [663, 496] on div at bounding box center [550, 261] width 289 height 522
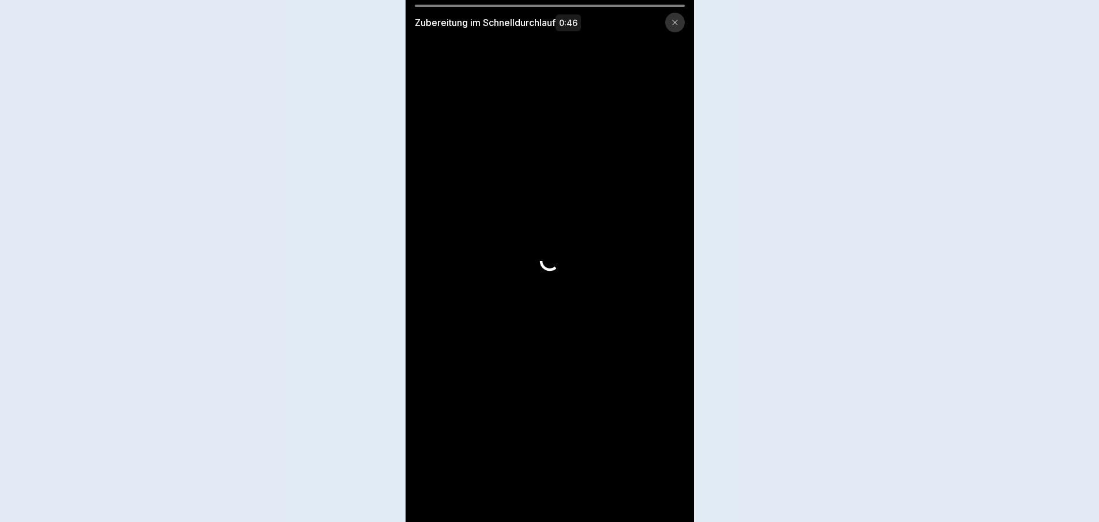
click at [663, 496] on video at bounding box center [550, 261] width 289 height 522
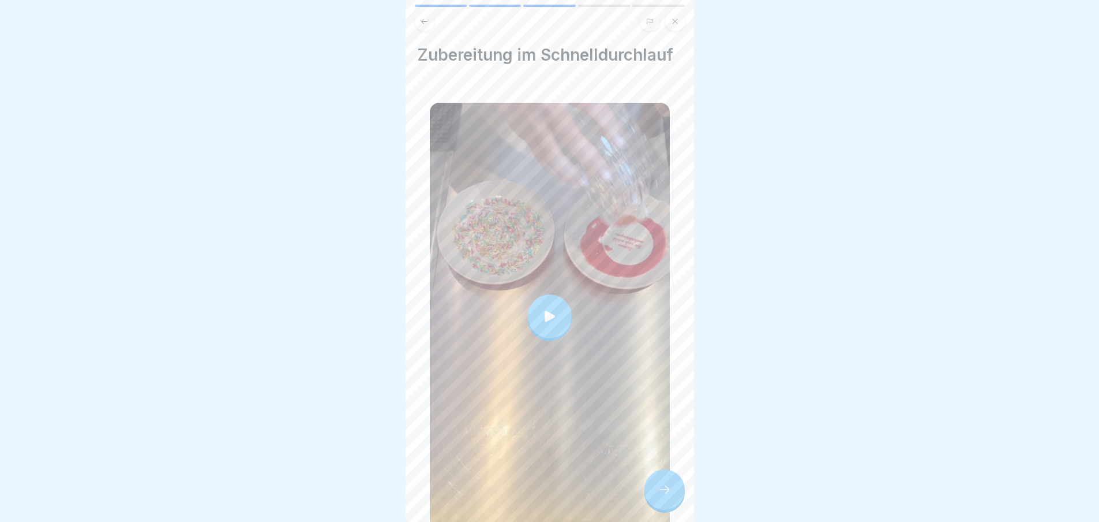
click at [663, 496] on icon at bounding box center [665, 489] width 14 height 14
click at [661, 492] on div at bounding box center [665, 489] width 40 height 40
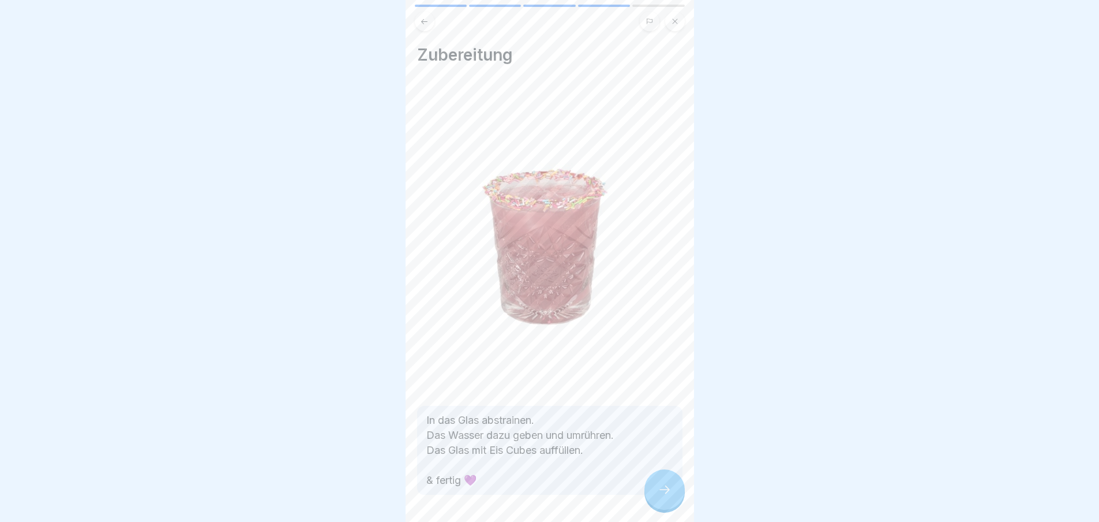
click at [661, 492] on div at bounding box center [665, 489] width 40 height 40
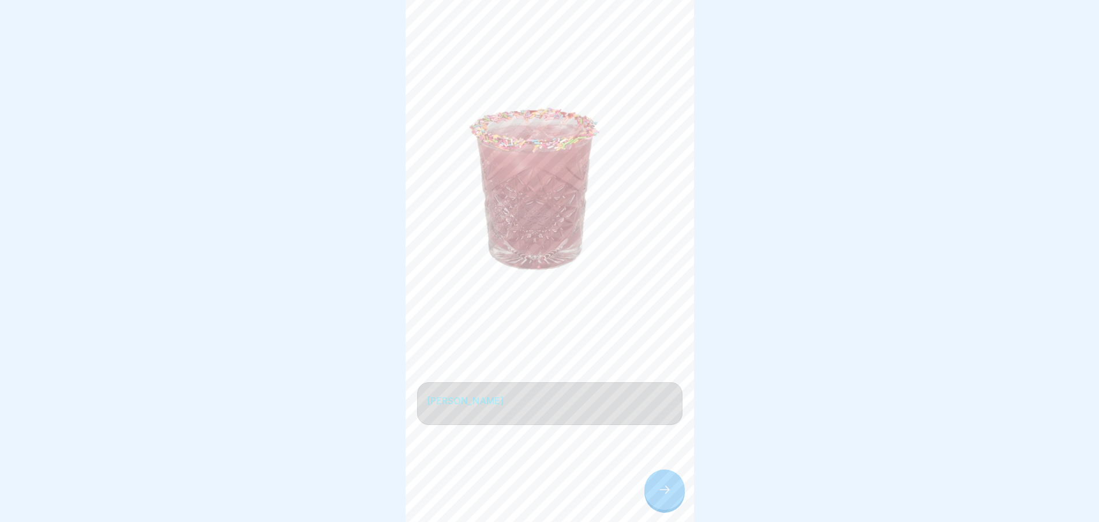
click at [661, 492] on div at bounding box center [665, 489] width 40 height 40
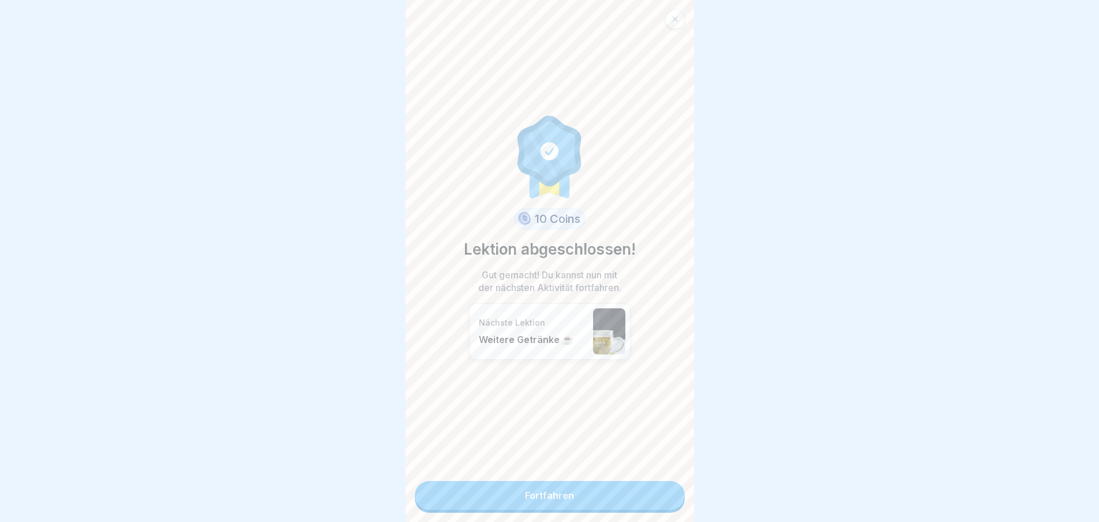
click at [661, 492] on link "Fortfahren" at bounding box center [550, 495] width 270 height 29
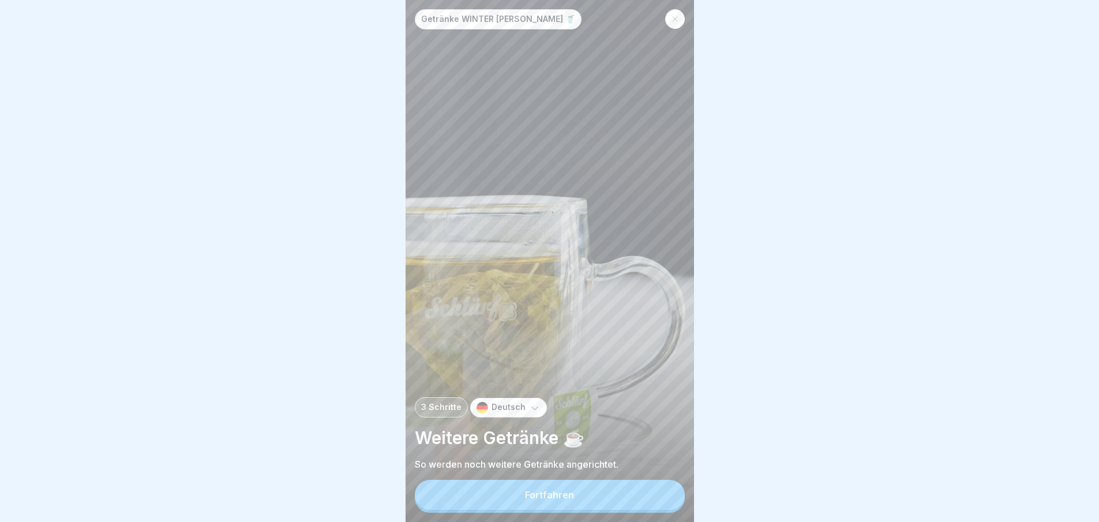
click at [660, 493] on button "Fortfahren" at bounding box center [550, 495] width 270 height 30
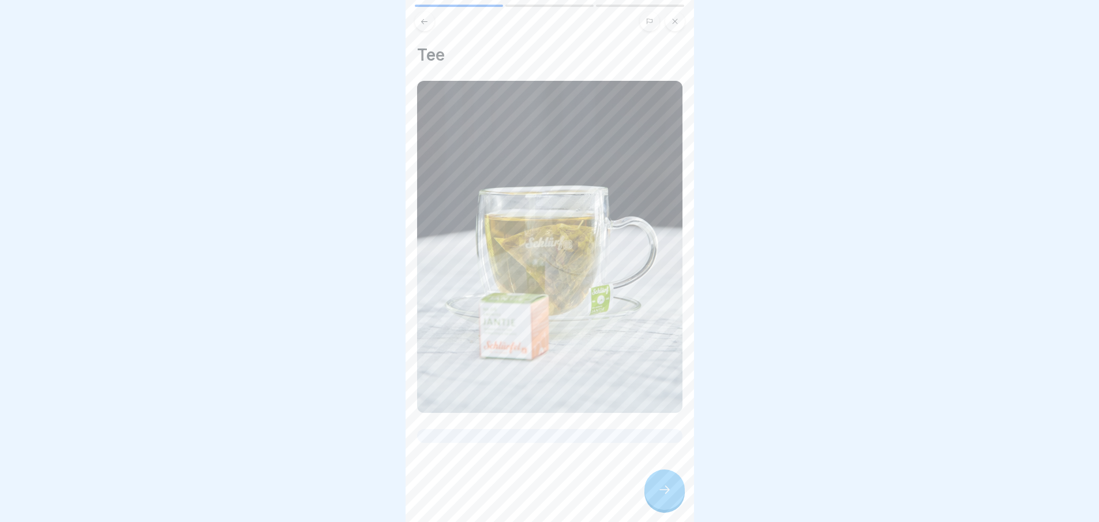
click at [661, 496] on icon at bounding box center [665, 489] width 14 height 14
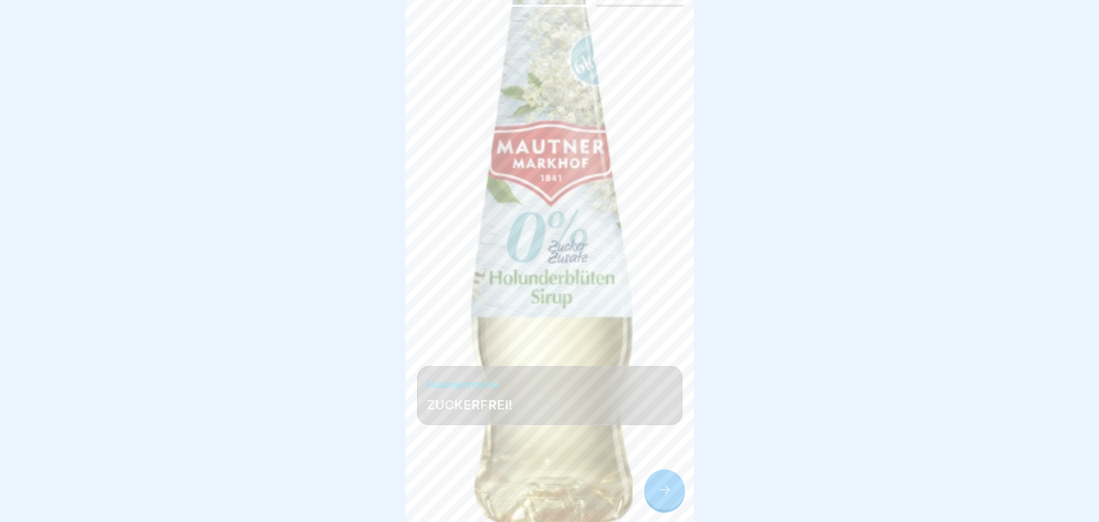
click at [661, 496] on icon at bounding box center [665, 489] width 14 height 14
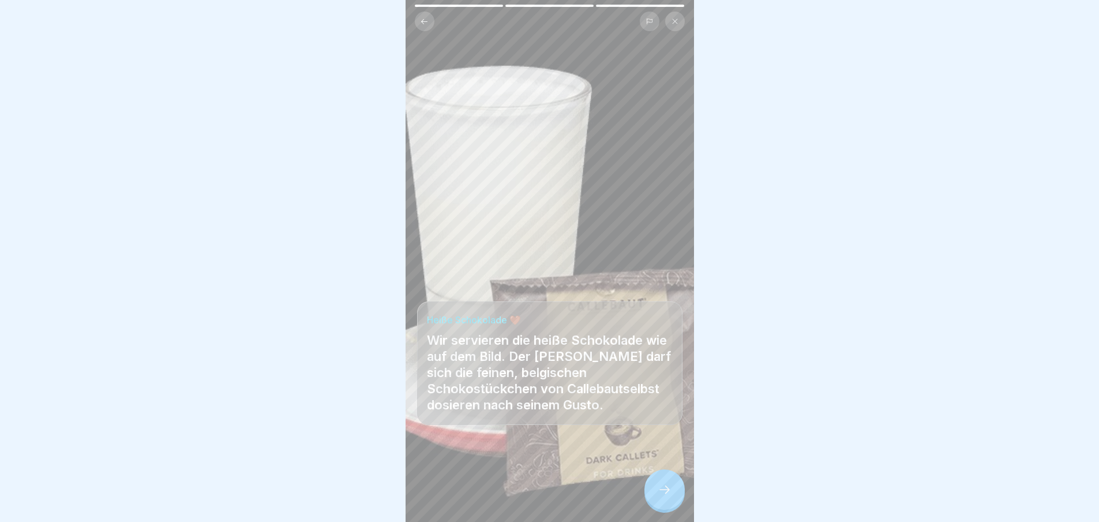
click at [661, 496] on icon at bounding box center [665, 489] width 14 height 14
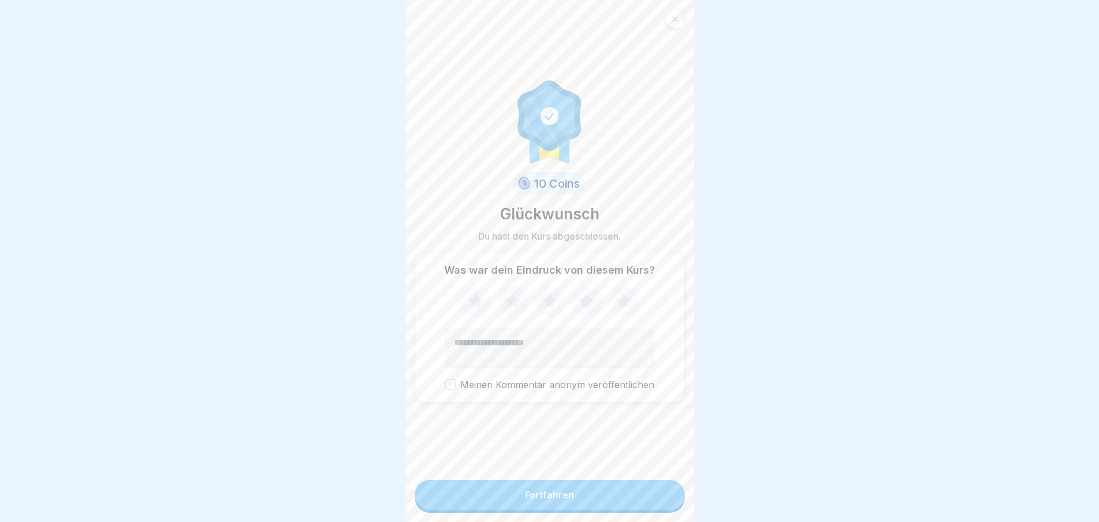
click at [661, 496] on button "Fortfahren" at bounding box center [550, 495] width 270 height 30
